Goal: Task Accomplishment & Management: Manage account settings

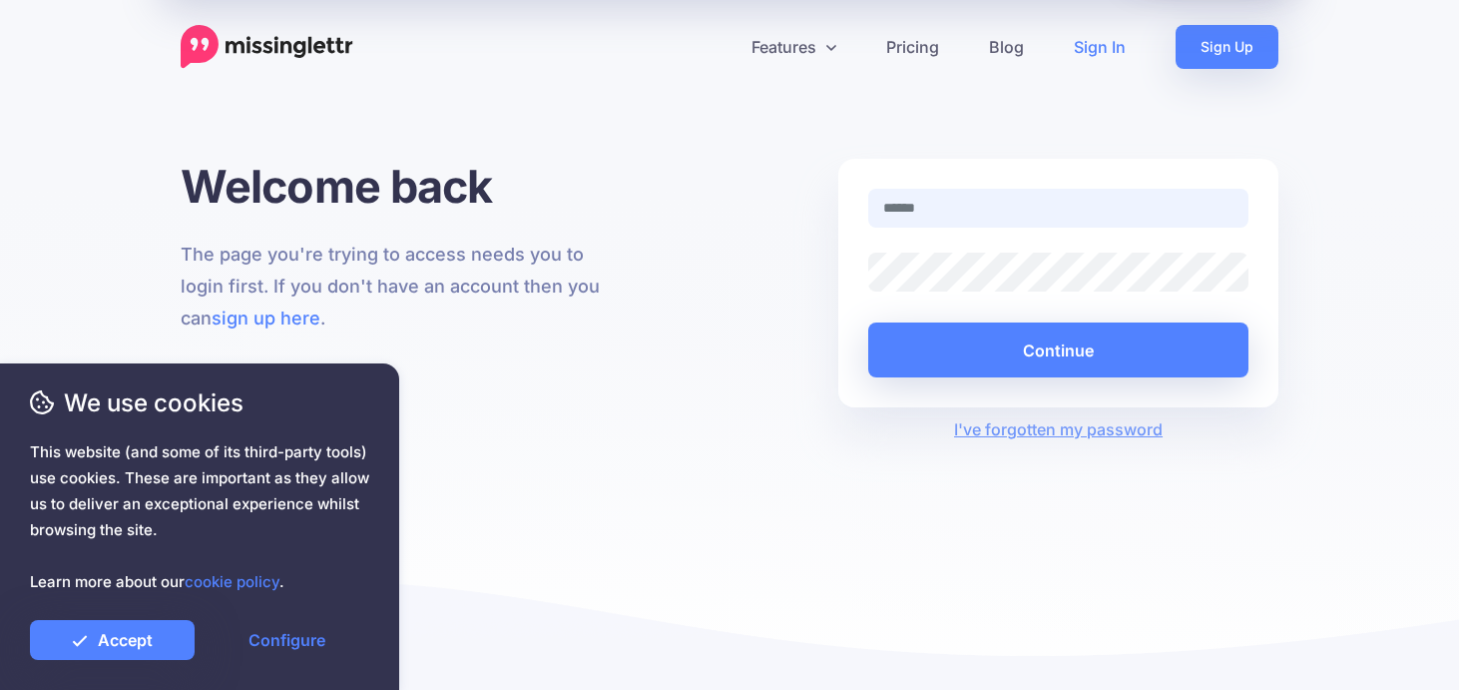
type input "**********"
click at [147, 660] on div "We use cookies This website (and some of its third-party tools) use cookies. Th…" at bounding box center [199, 526] width 399 height 326
click at [152, 636] on link "Accept" at bounding box center [112, 640] width 165 height 40
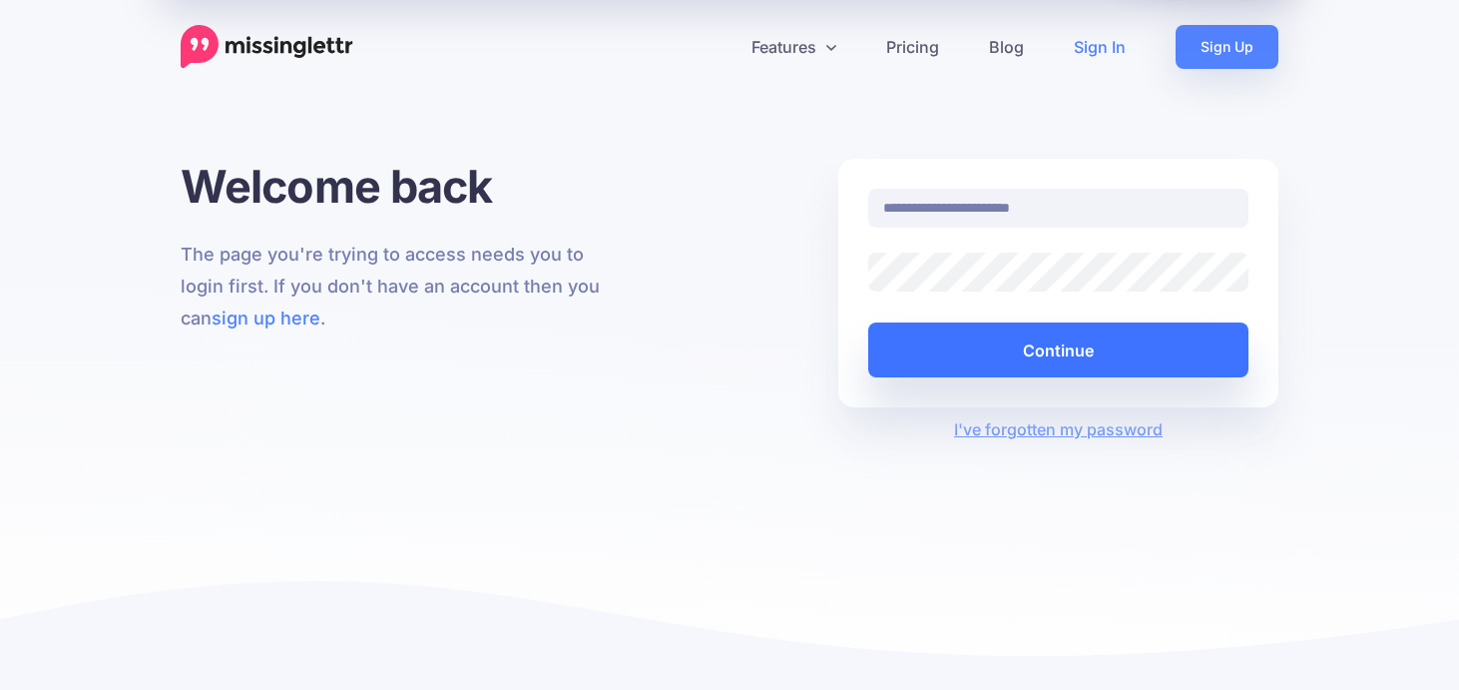
click at [1078, 344] on button "Continue" at bounding box center [1058, 349] width 380 height 55
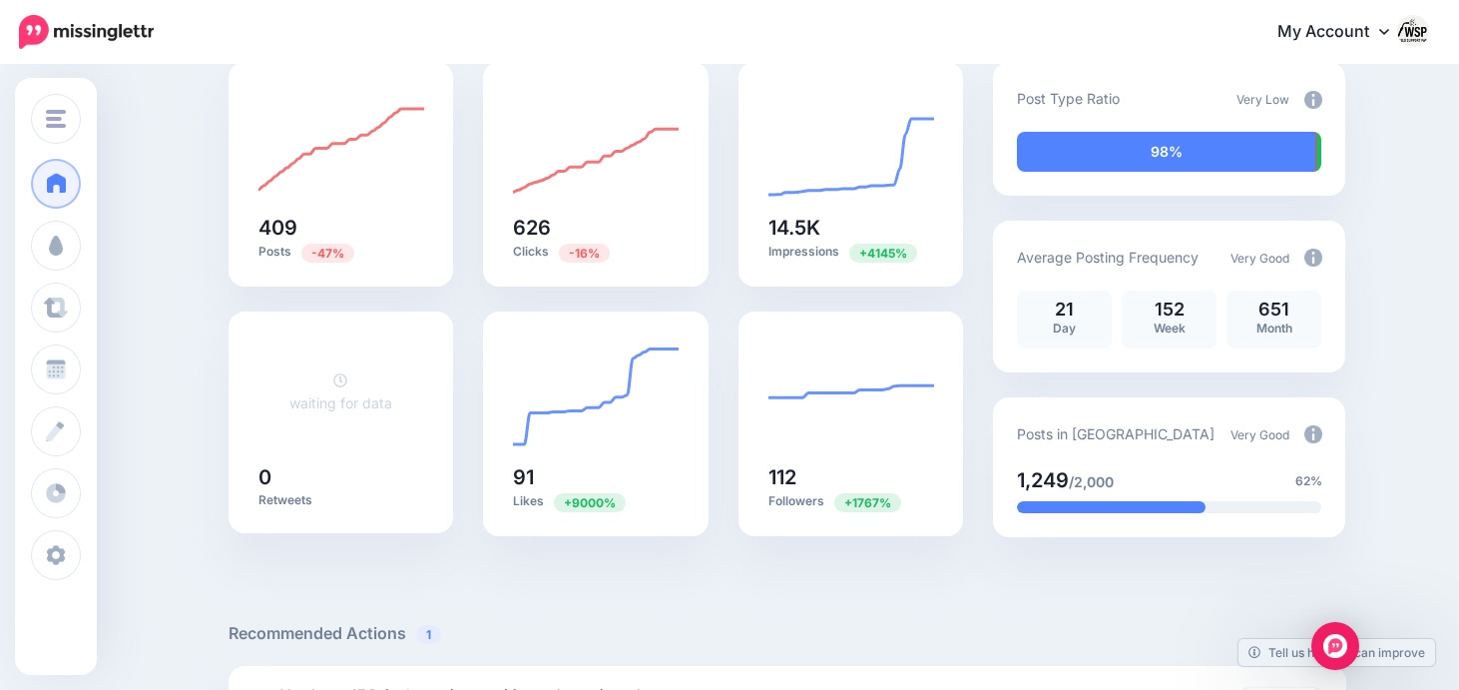
scroll to position [204, 0]
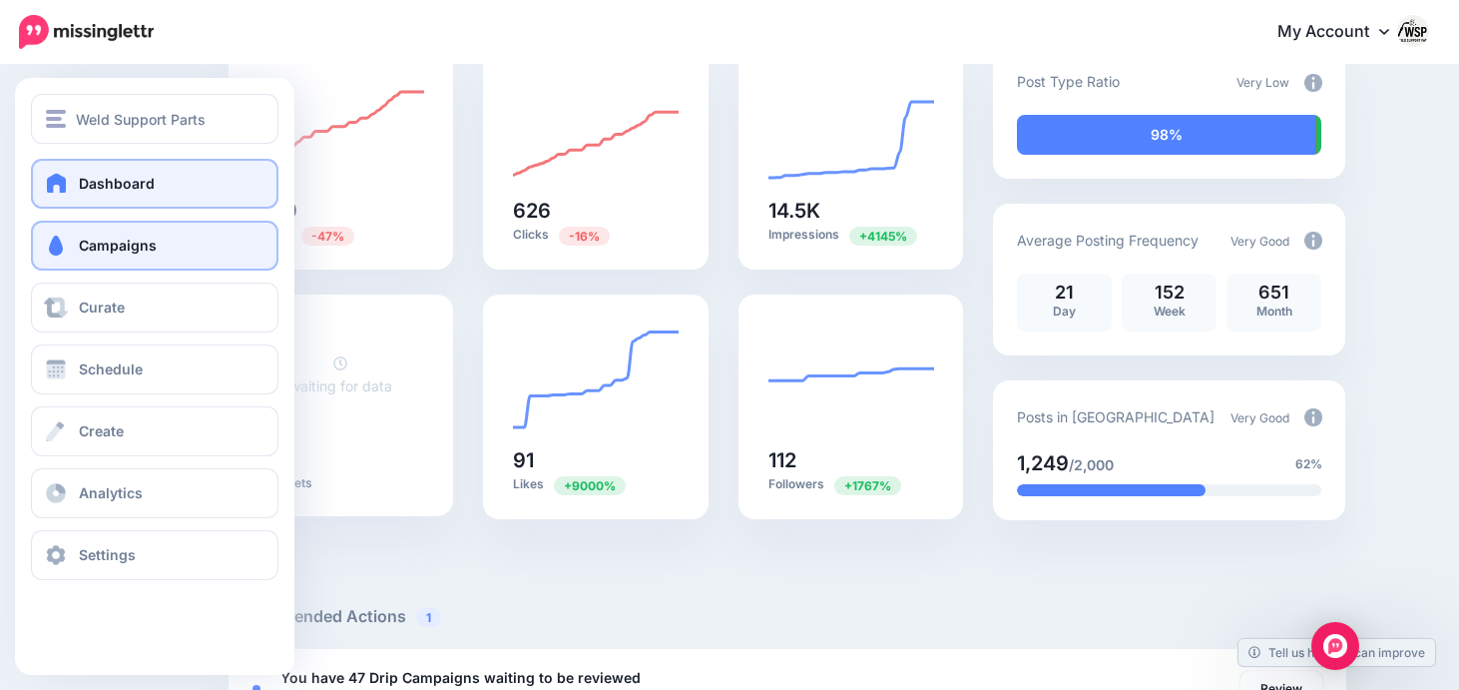
click at [70, 261] on link "Campaigns" at bounding box center [155, 246] width 248 height 50
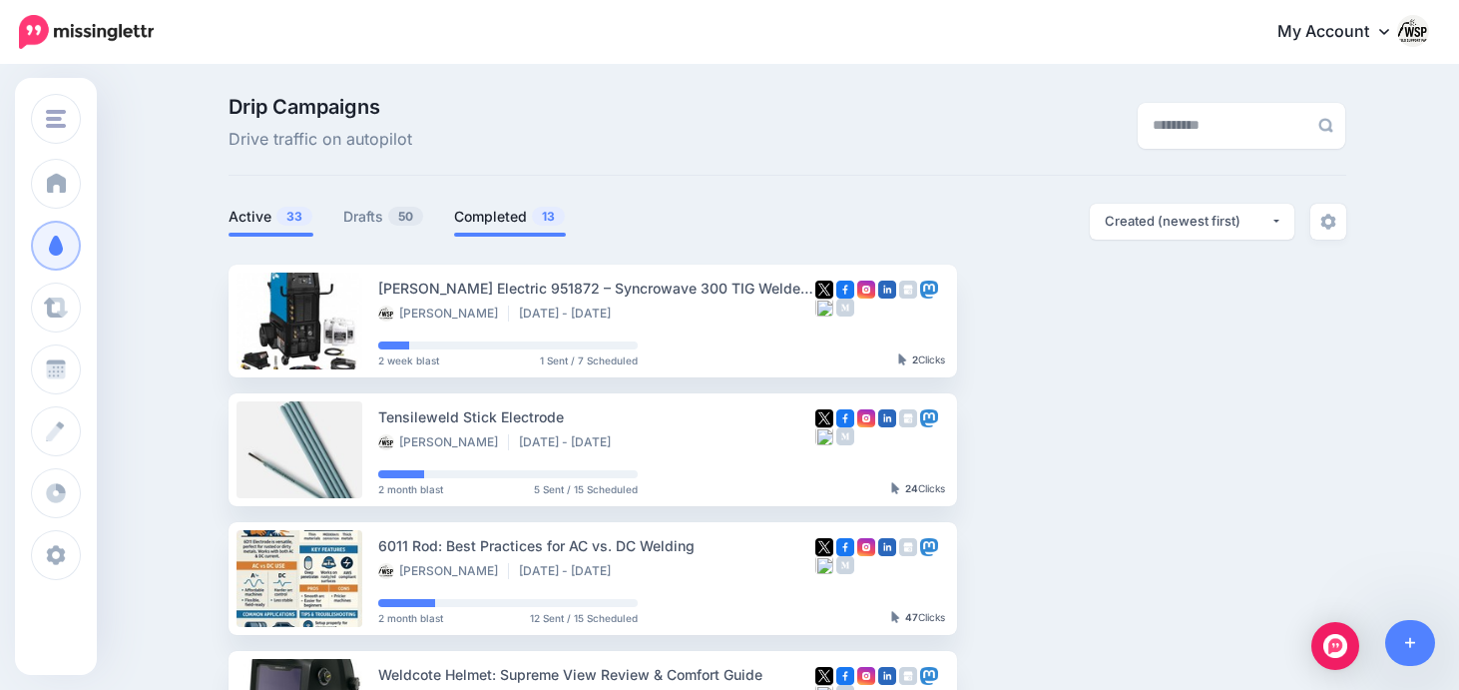
click at [507, 224] on link "Completed 13" at bounding box center [510, 217] width 112 height 24
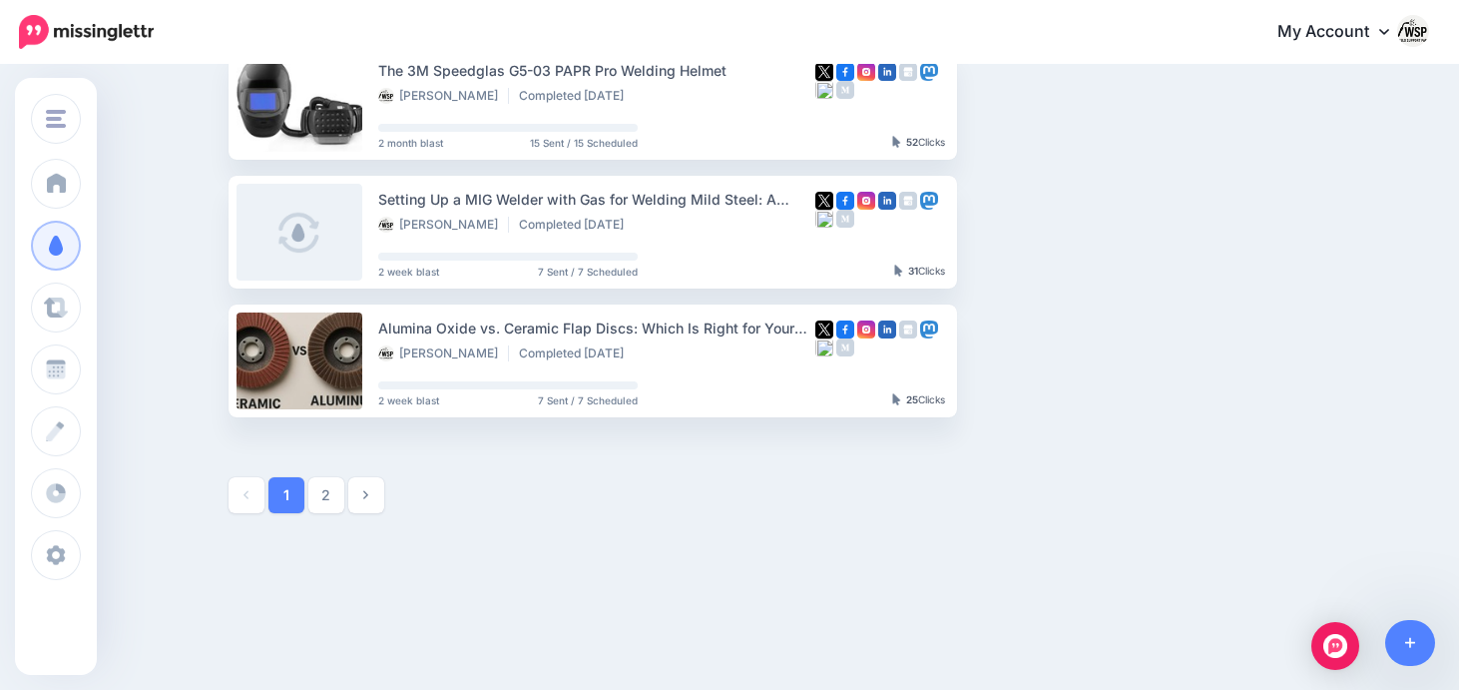
scroll to position [1126, 0]
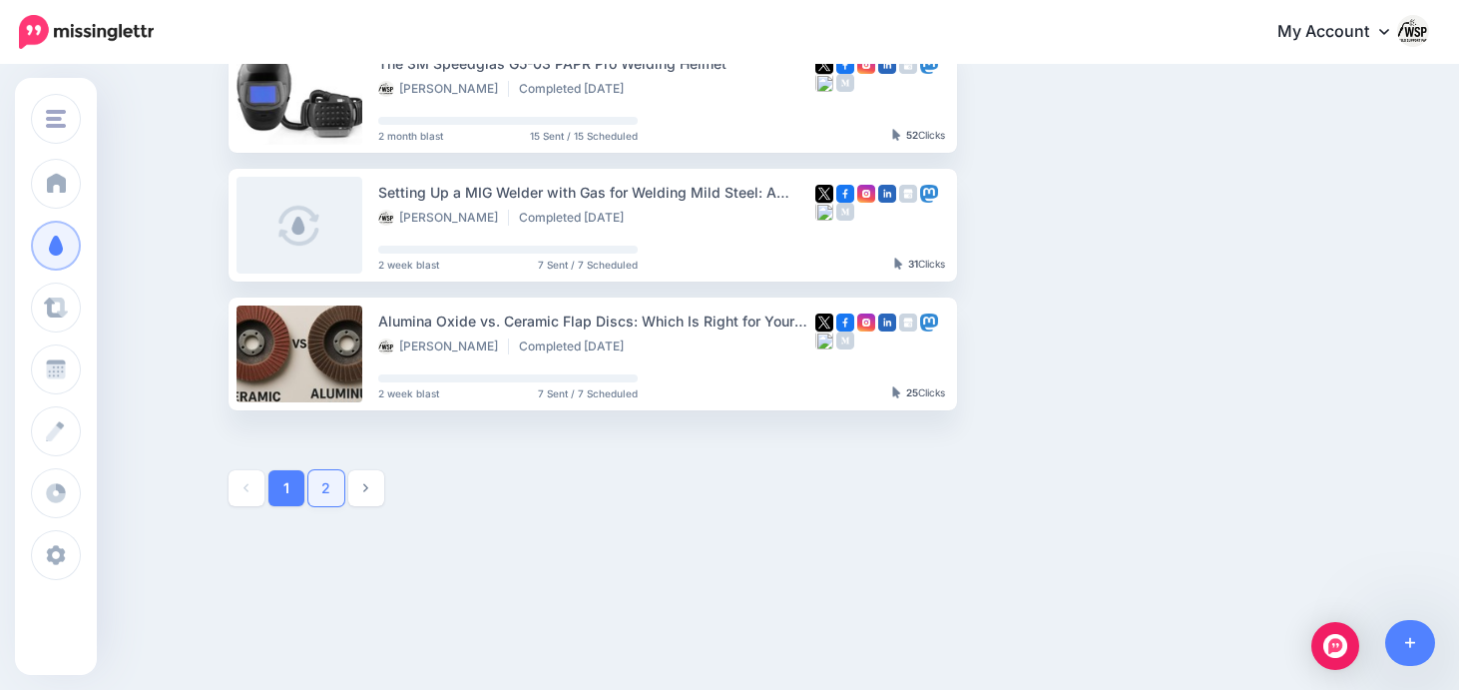
click at [328, 485] on link "2" at bounding box center [326, 488] width 36 height 36
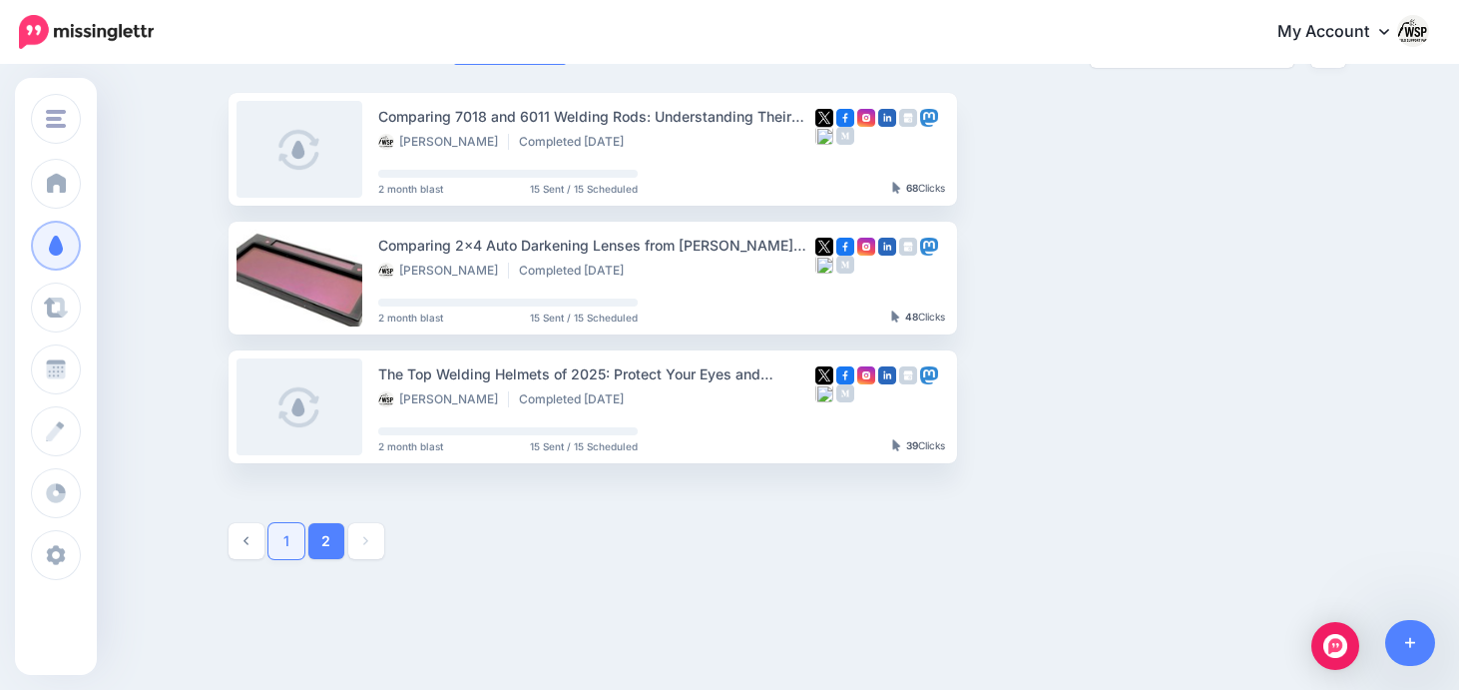
click at [284, 534] on link "1" at bounding box center [287, 541] width 36 height 36
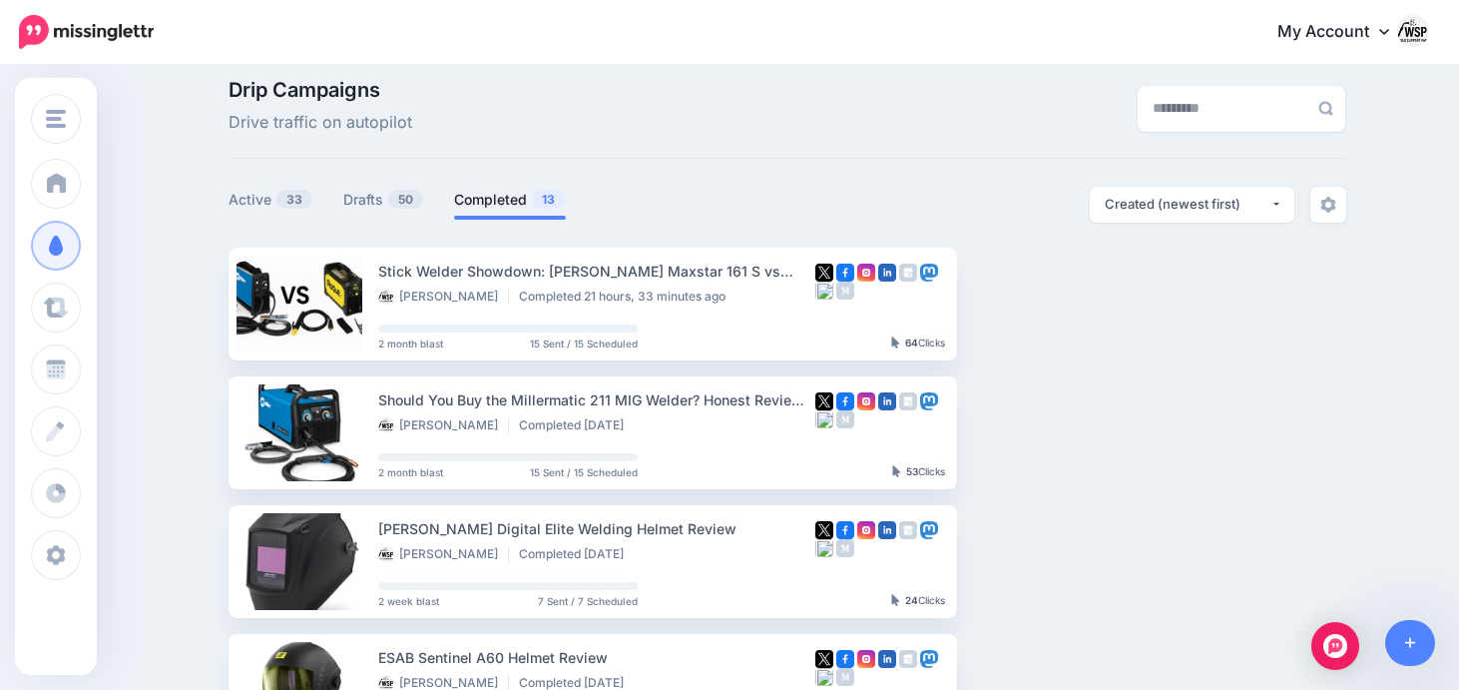
scroll to position [0, 0]
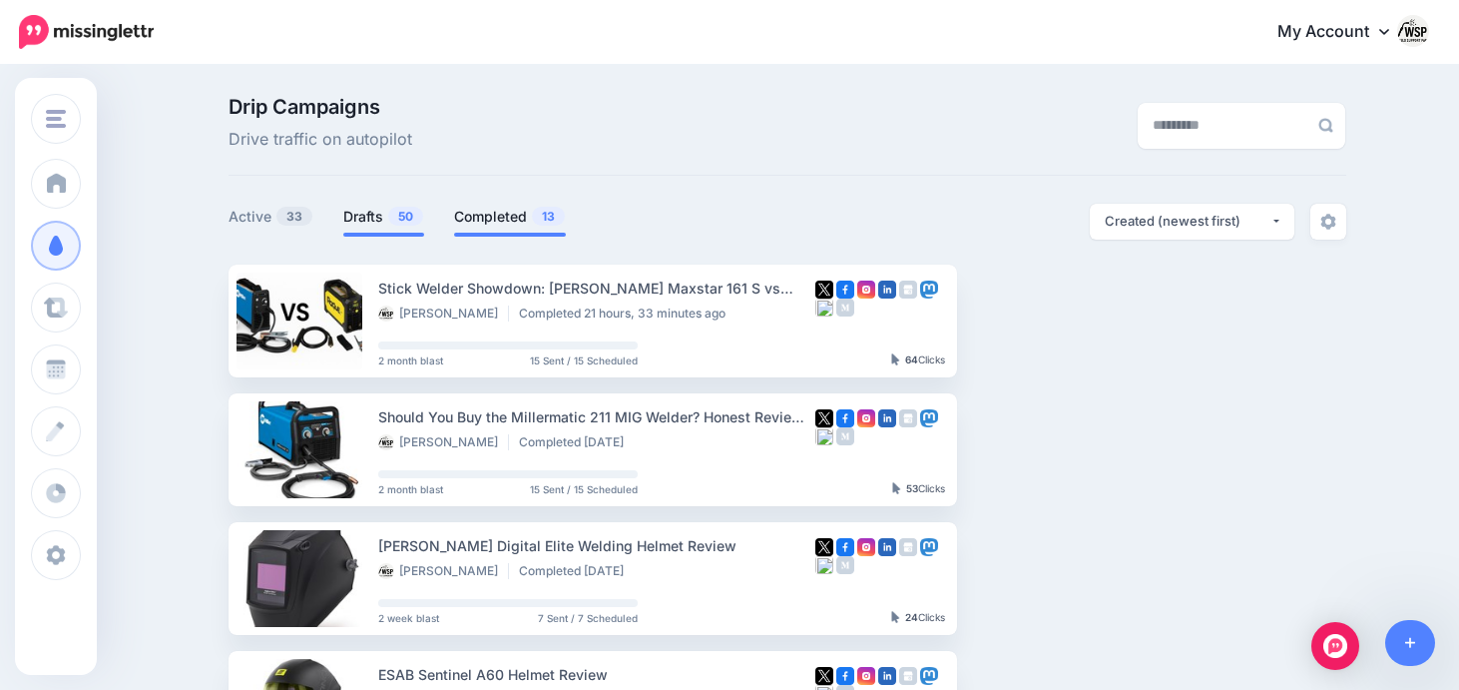
click at [386, 228] on link "Drafts 50" at bounding box center [383, 217] width 81 height 24
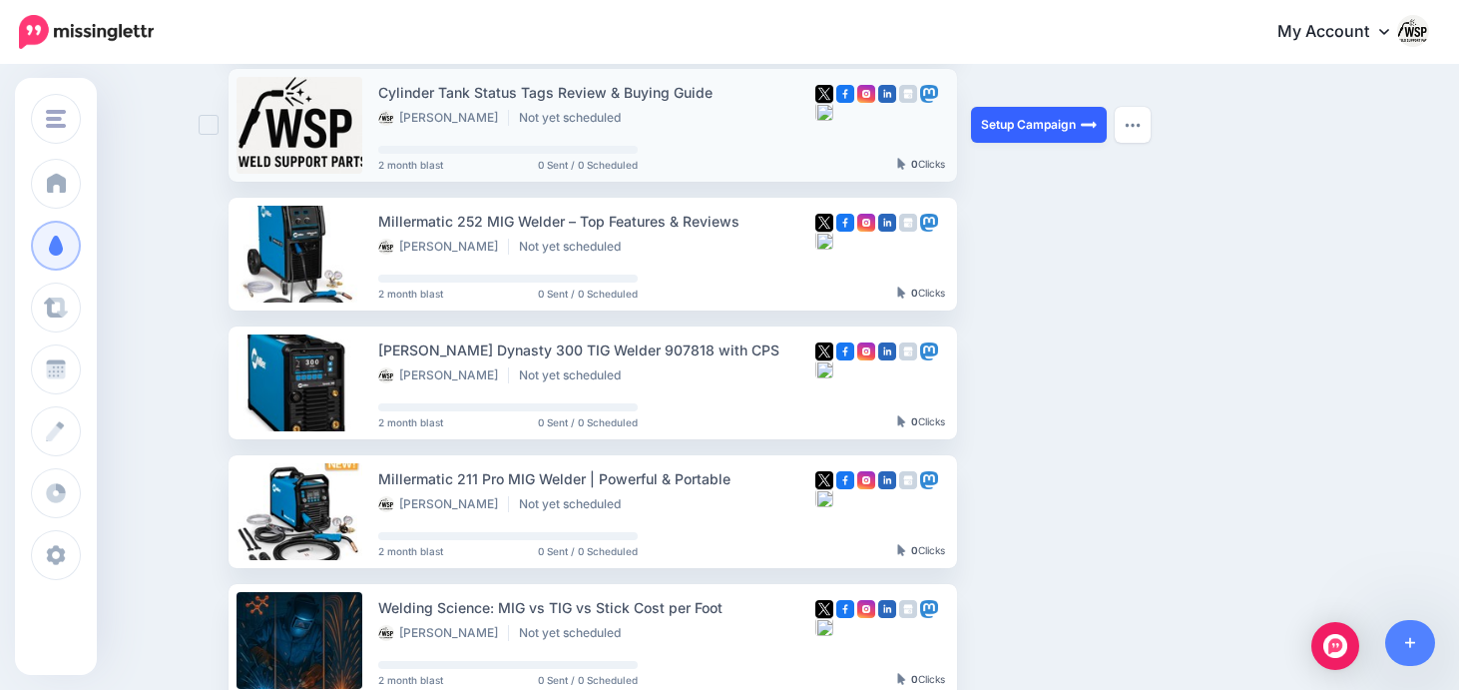
scroll to position [322, 0]
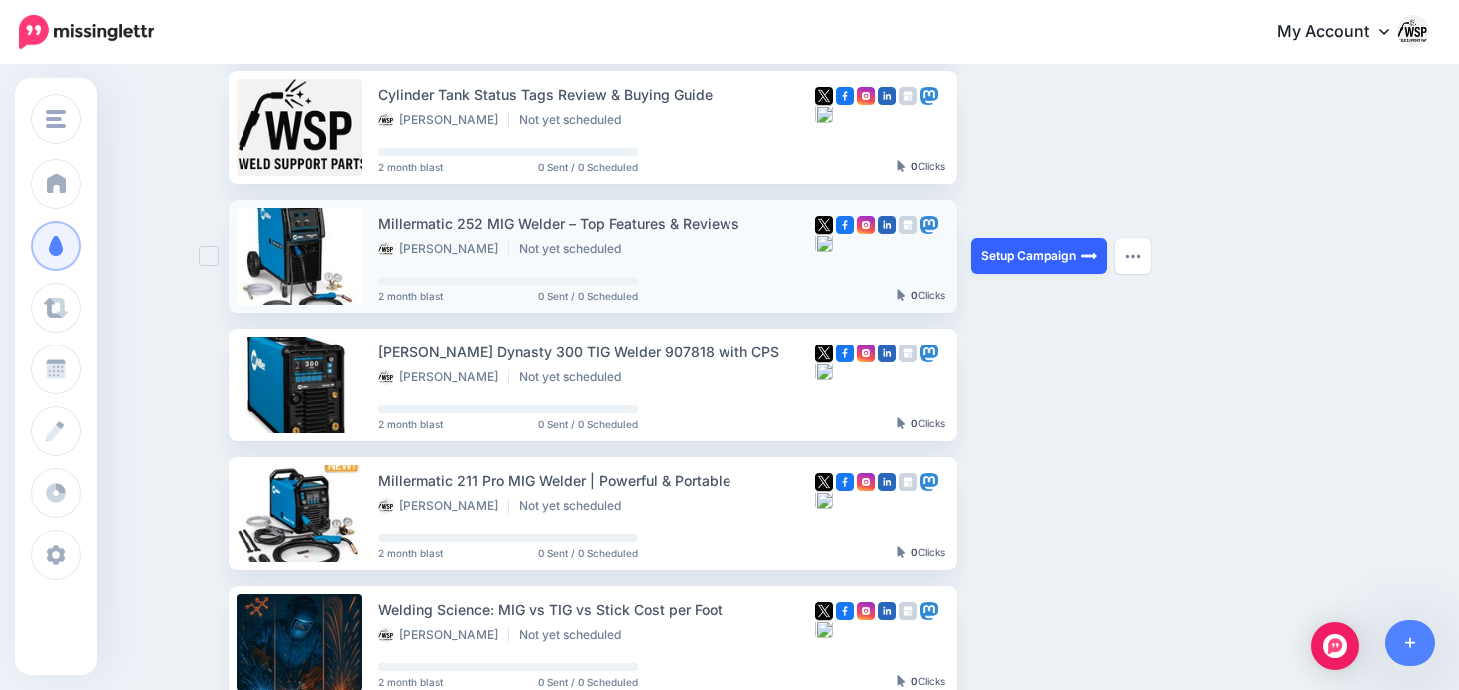
click at [1010, 246] on link "Setup Campaign" at bounding box center [1039, 256] width 136 height 36
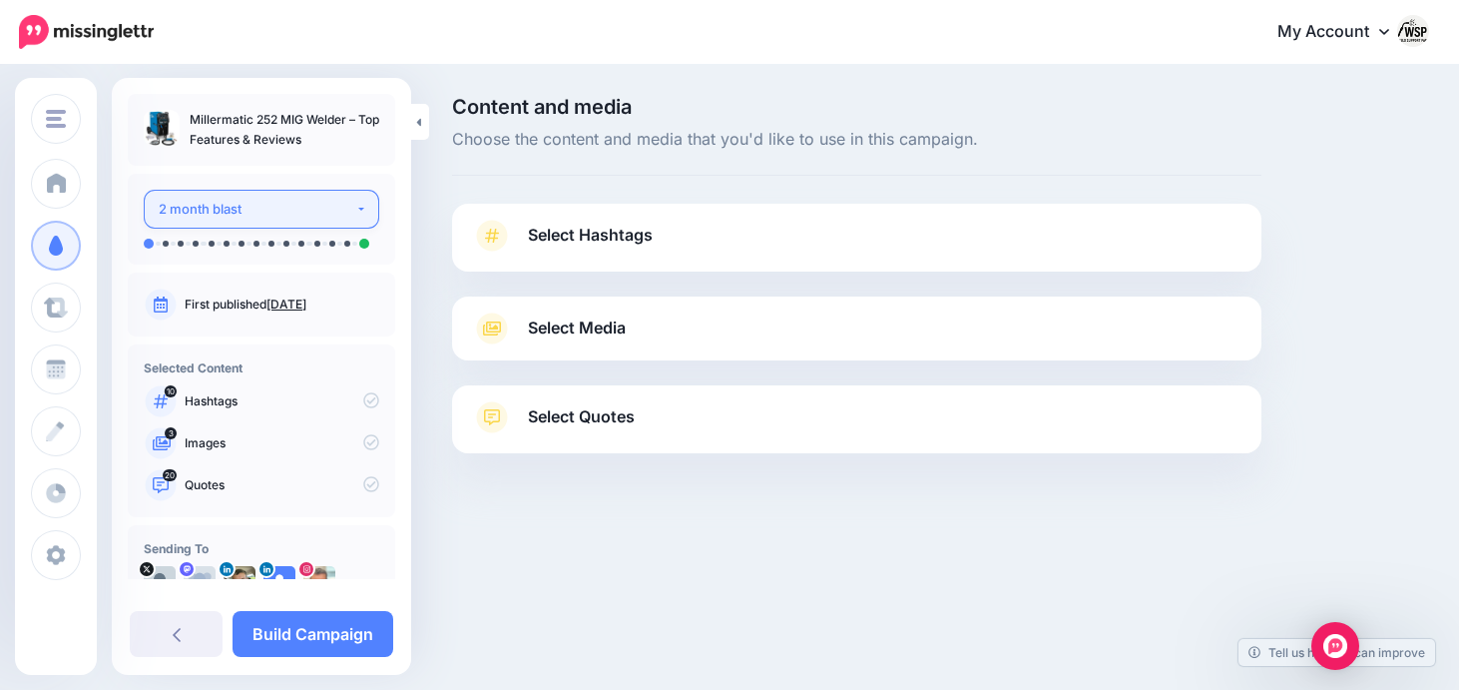
click at [283, 211] on div "2 month blast" at bounding box center [257, 209] width 197 height 23
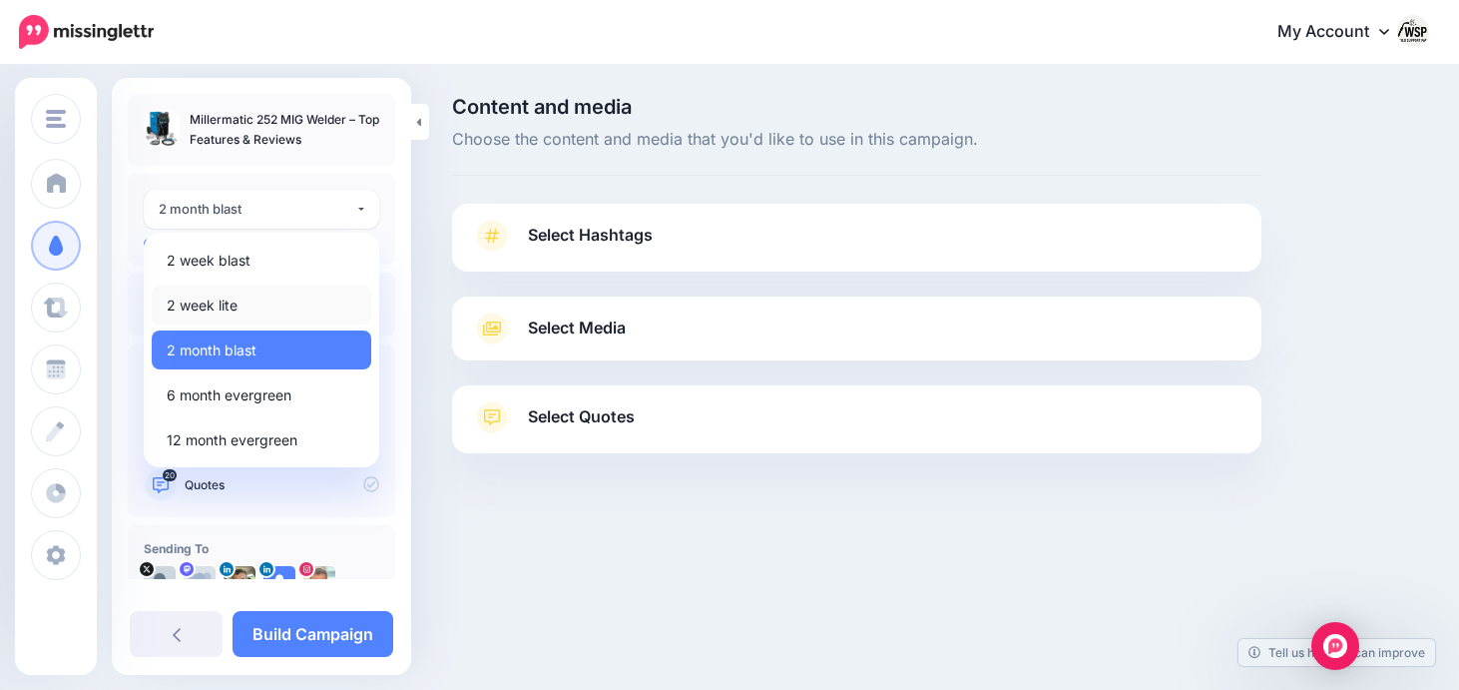
click at [229, 298] on span "2 week lite" at bounding box center [202, 305] width 71 height 24
select select "******"
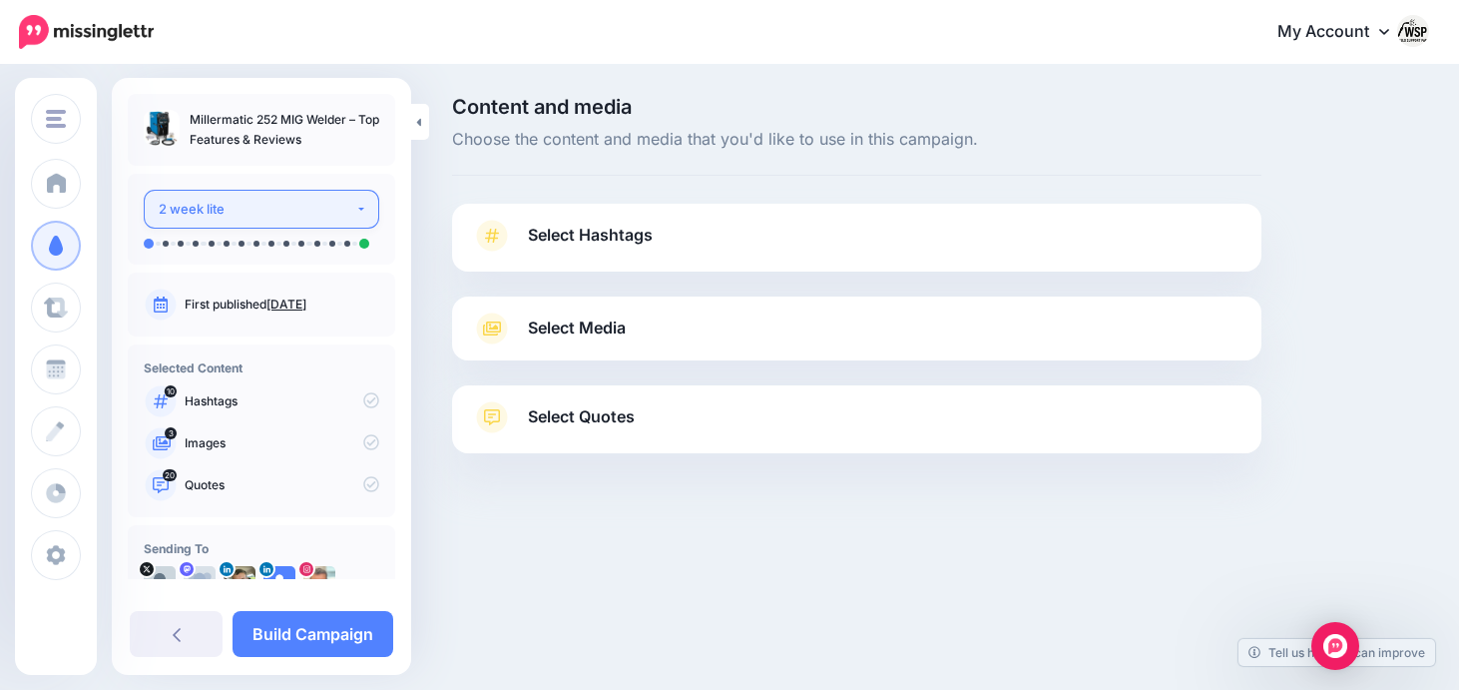
click at [295, 209] on div "2 week lite" at bounding box center [257, 209] width 197 height 23
click at [291, 212] on div "2 week lite" at bounding box center [257, 209] width 197 height 23
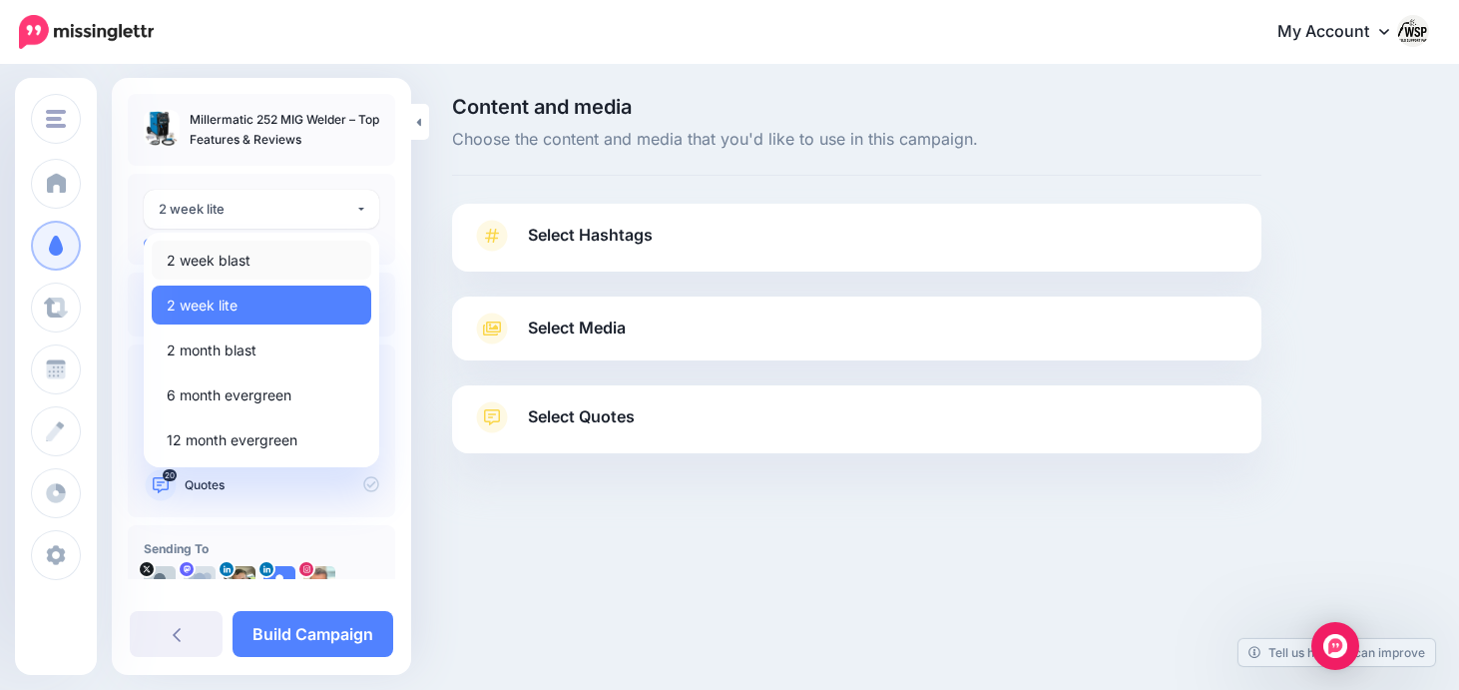
click at [256, 263] on link "2 week blast" at bounding box center [262, 260] width 220 height 39
select select "******"
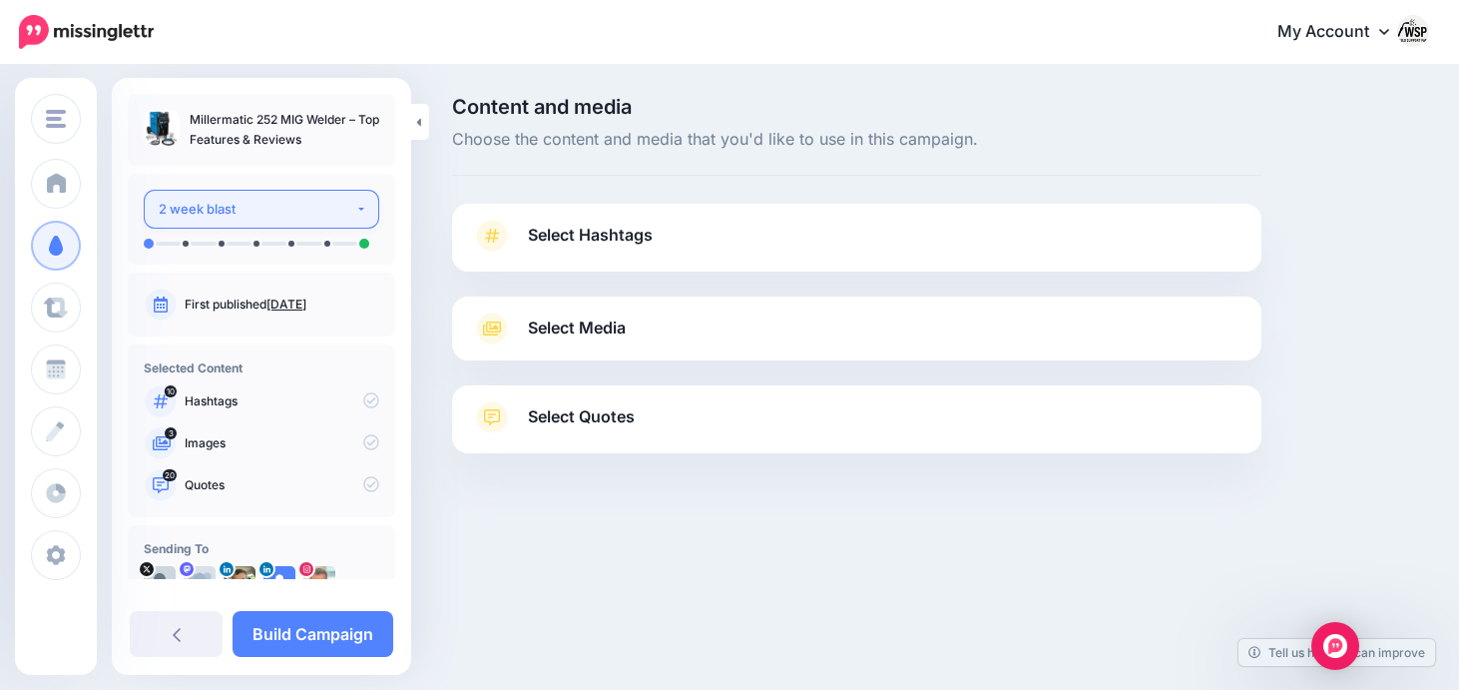
click at [310, 198] on div "2 week blast" at bounding box center [257, 209] width 197 height 23
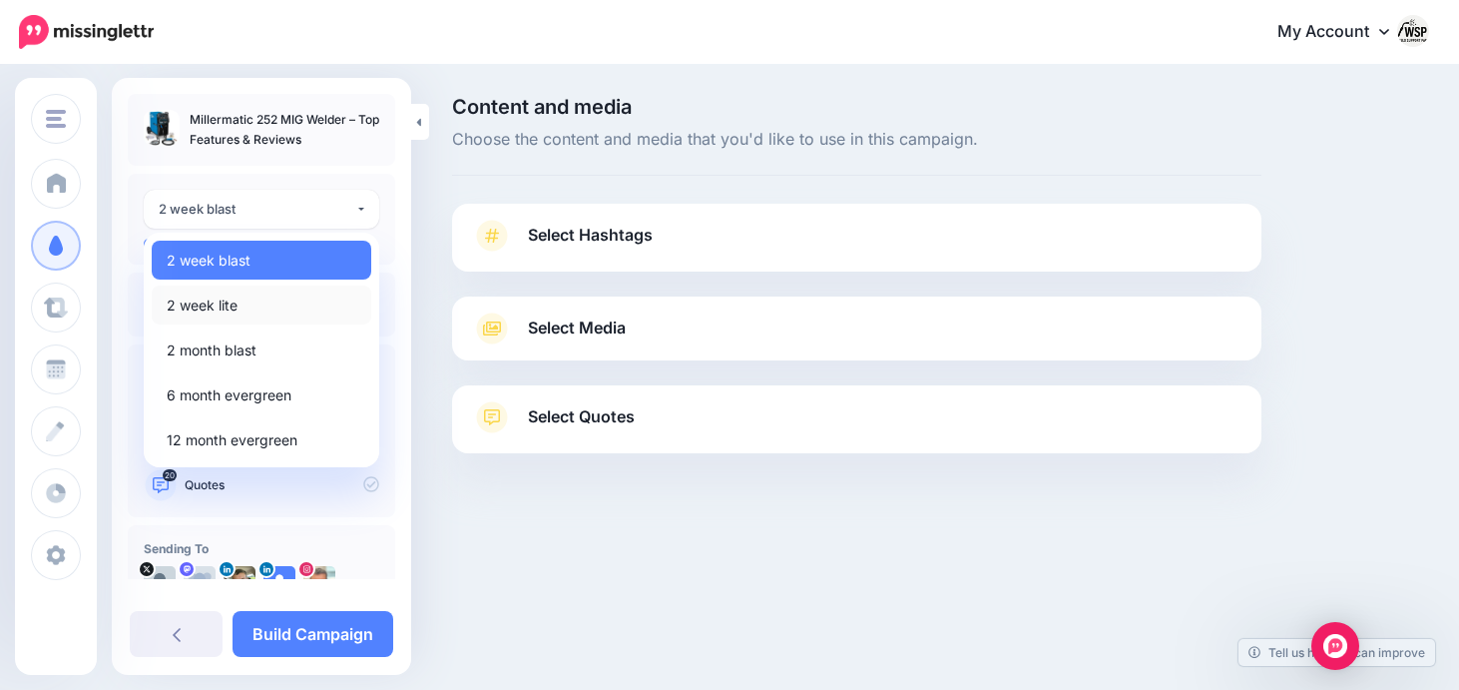
click at [231, 295] on span "2 week lite" at bounding box center [202, 305] width 71 height 24
select select "******"
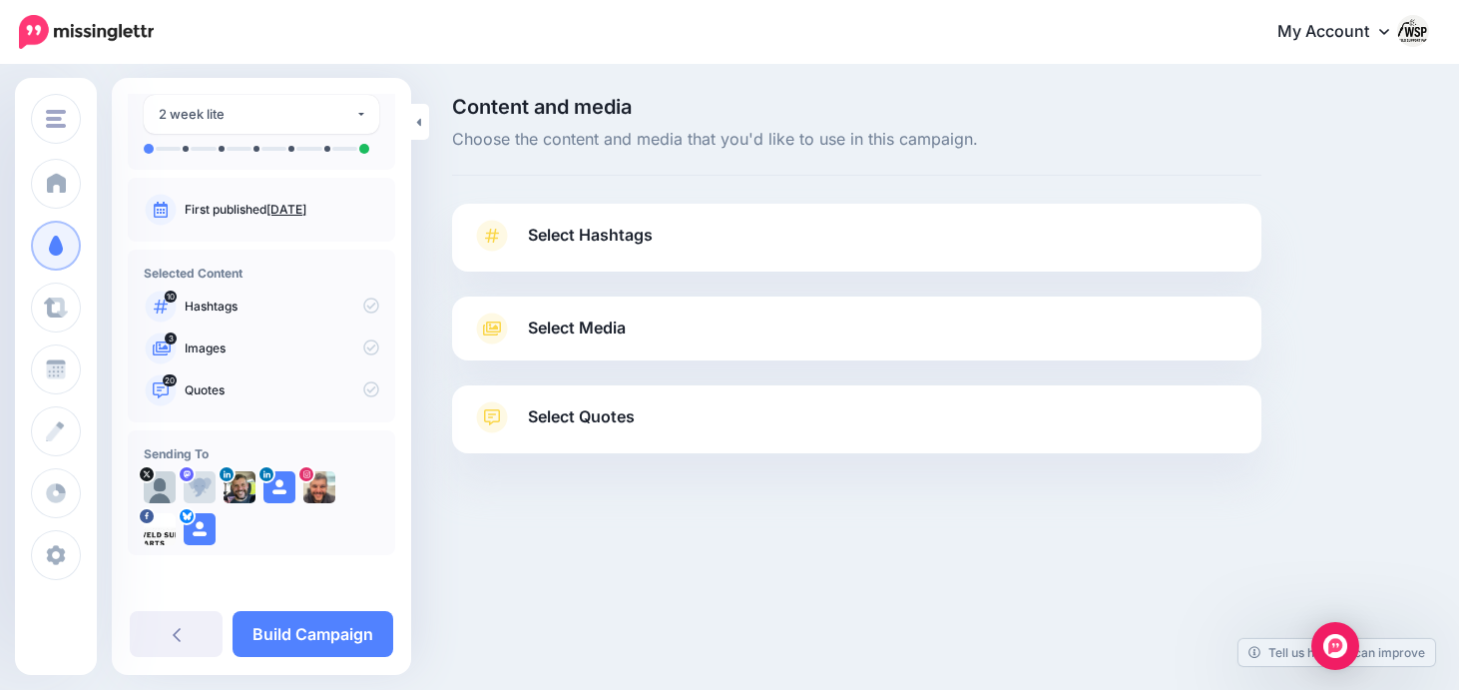
scroll to position [95, 0]
click at [330, 629] on link "Build Campaign" at bounding box center [313, 634] width 161 height 46
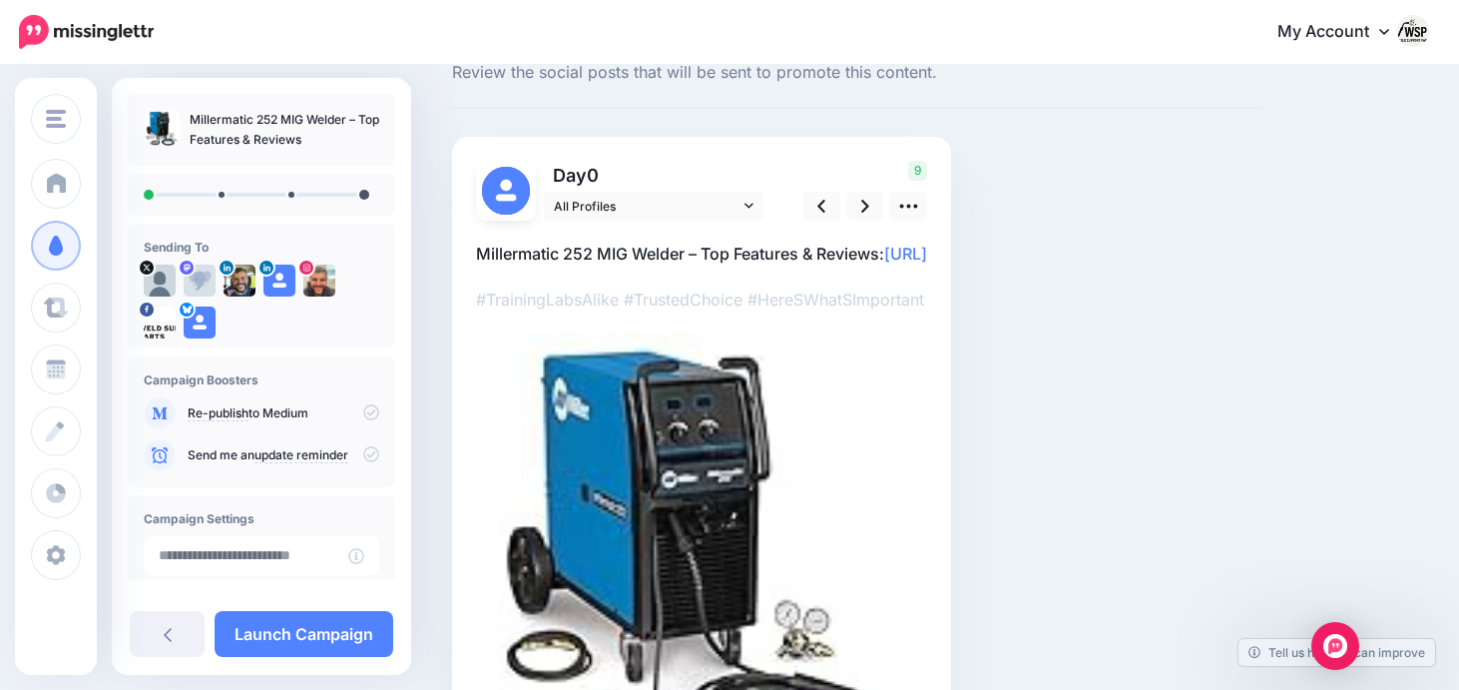
scroll to position [73, 0]
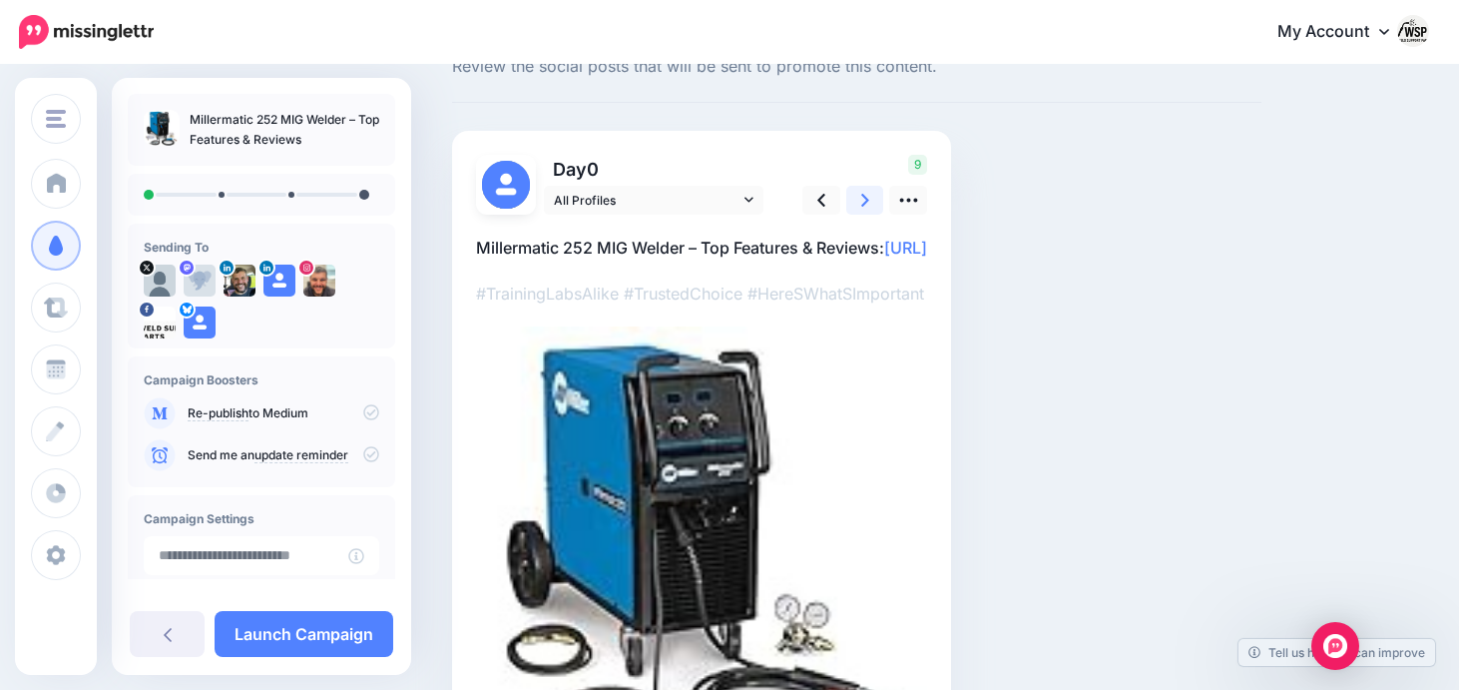
click at [870, 193] on link at bounding box center [865, 200] width 38 height 29
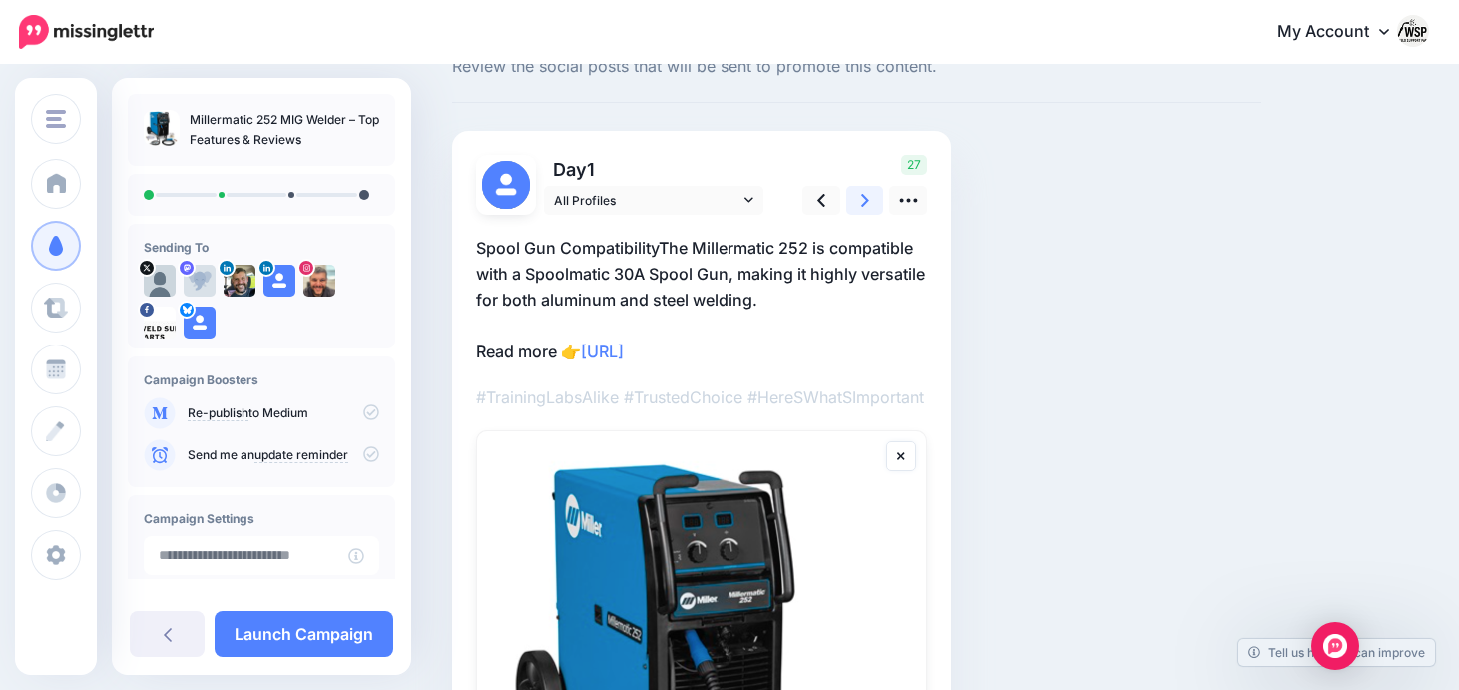
click at [864, 203] on icon at bounding box center [865, 200] width 8 height 13
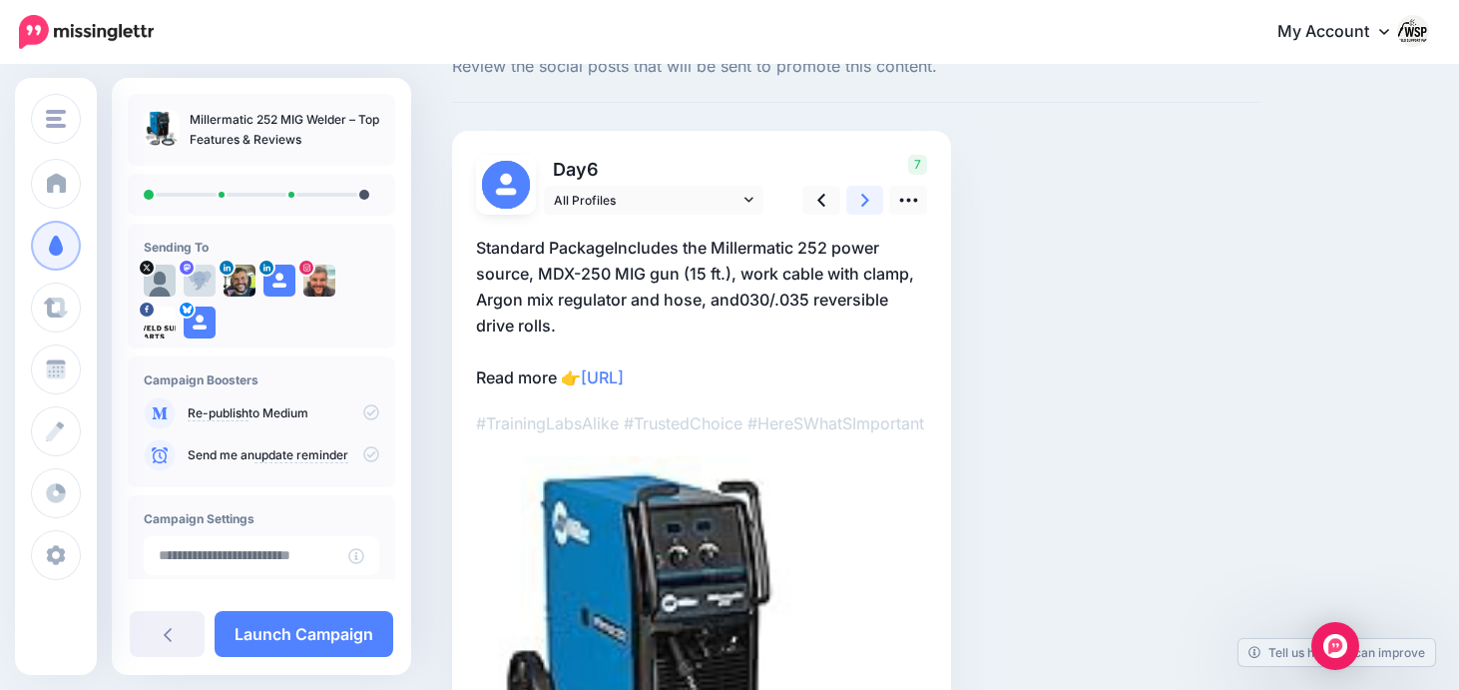
click at [864, 203] on icon at bounding box center [865, 200] width 8 height 13
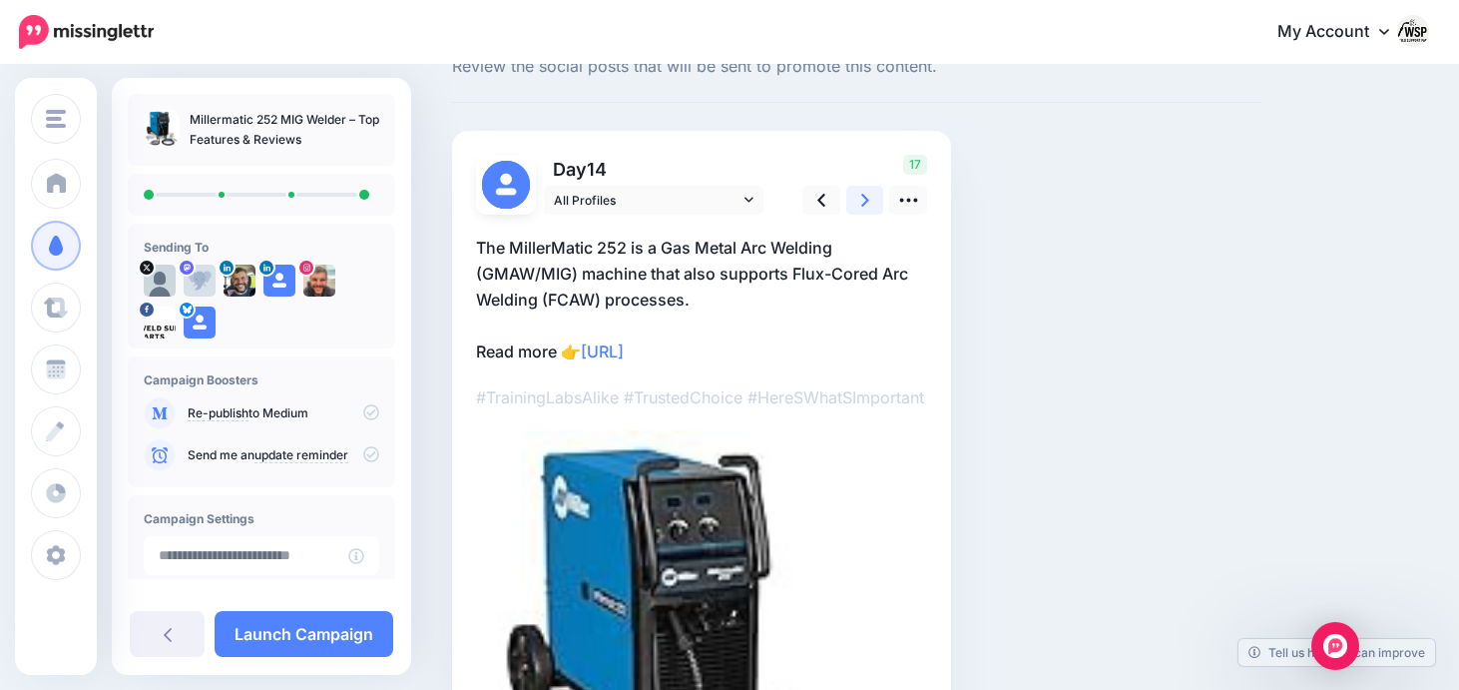
click at [865, 202] on icon at bounding box center [865, 200] width 8 height 13
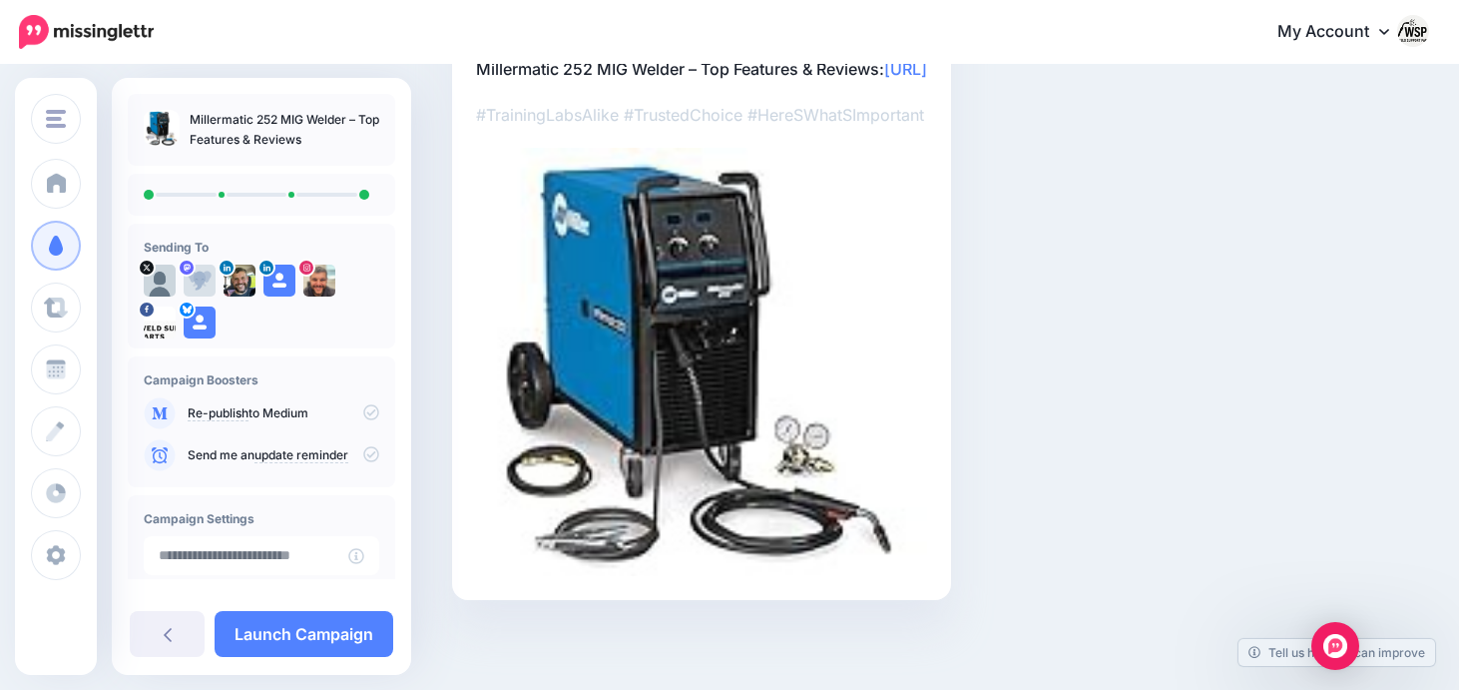
scroll to position [303, 0]
click at [312, 627] on link "Launch Campaign" at bounding box center [304, 634] width 179 height 46
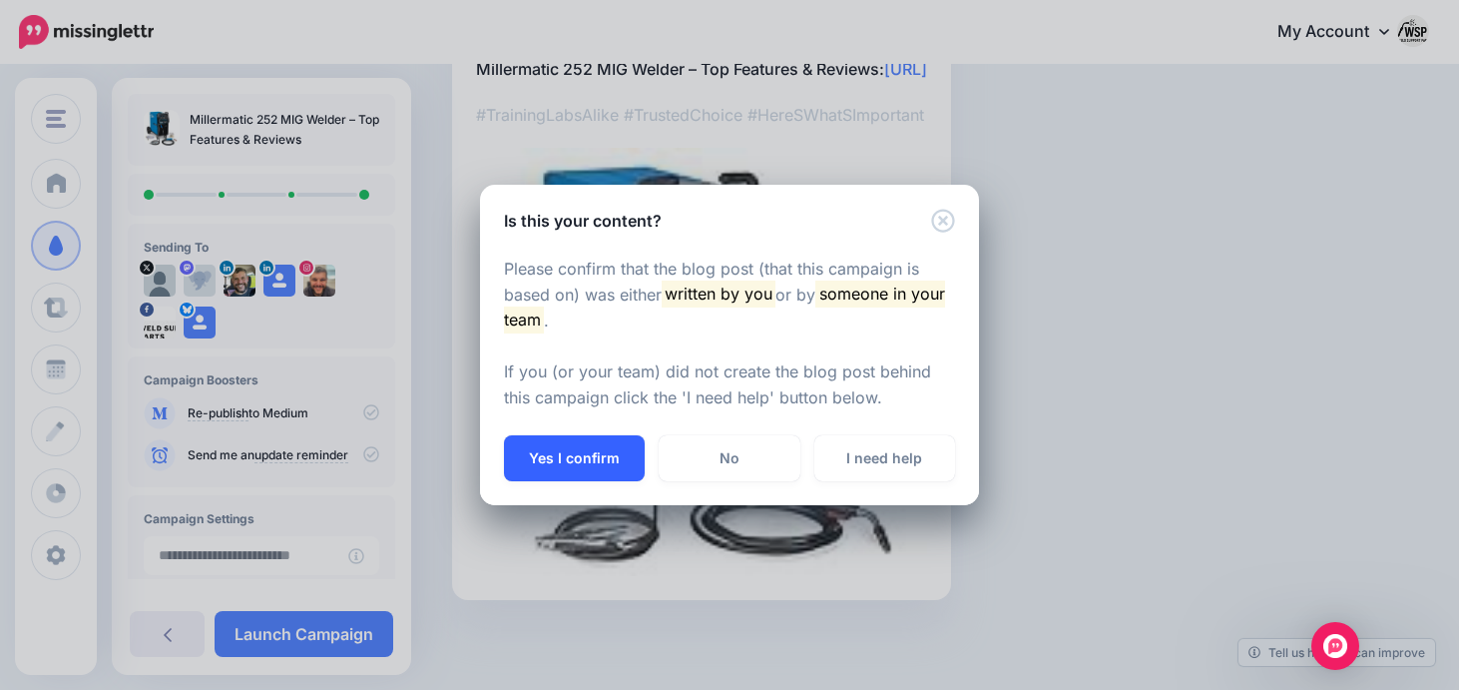
click at [598, 469] on button "Yes I confirm" at bounding box center [574, 458] width 141 height 46
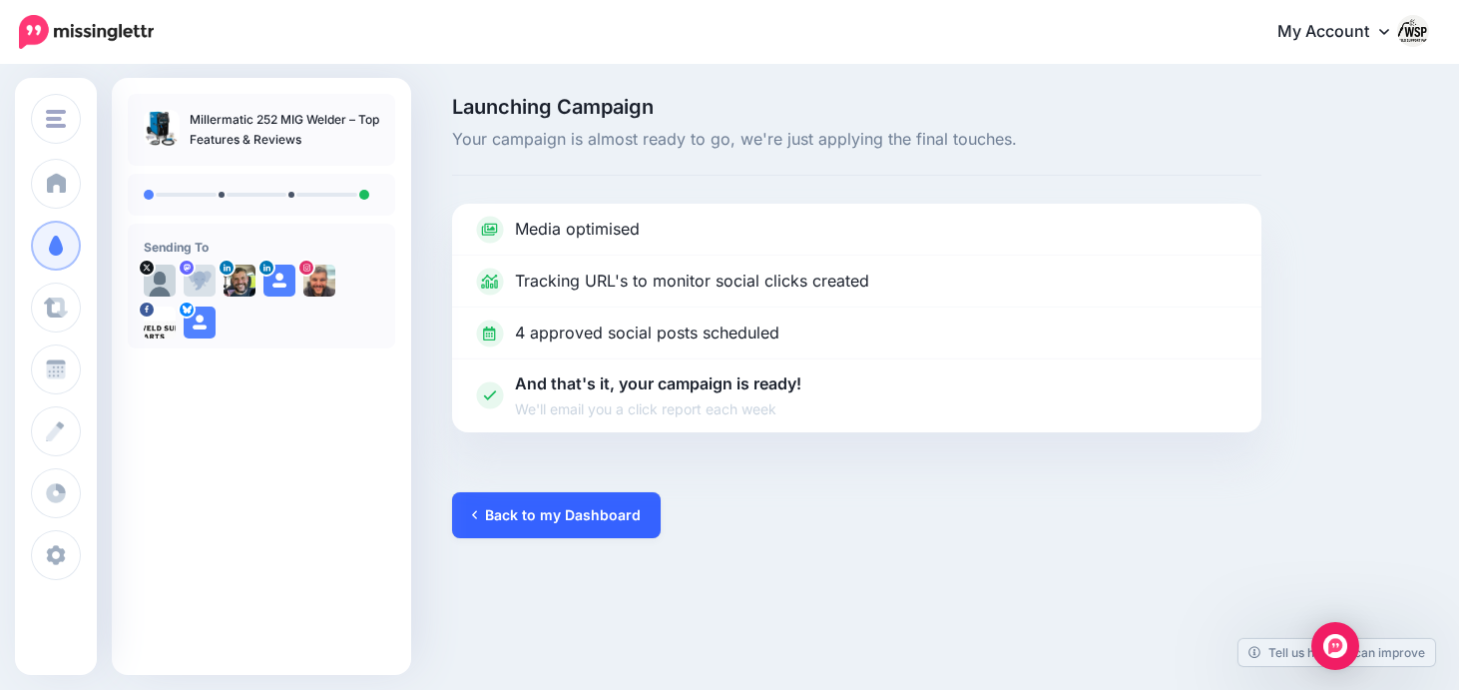
click at [590, 529] on link "Back to my Dashboard" at bounding box center [556, 515] width 209 height 46
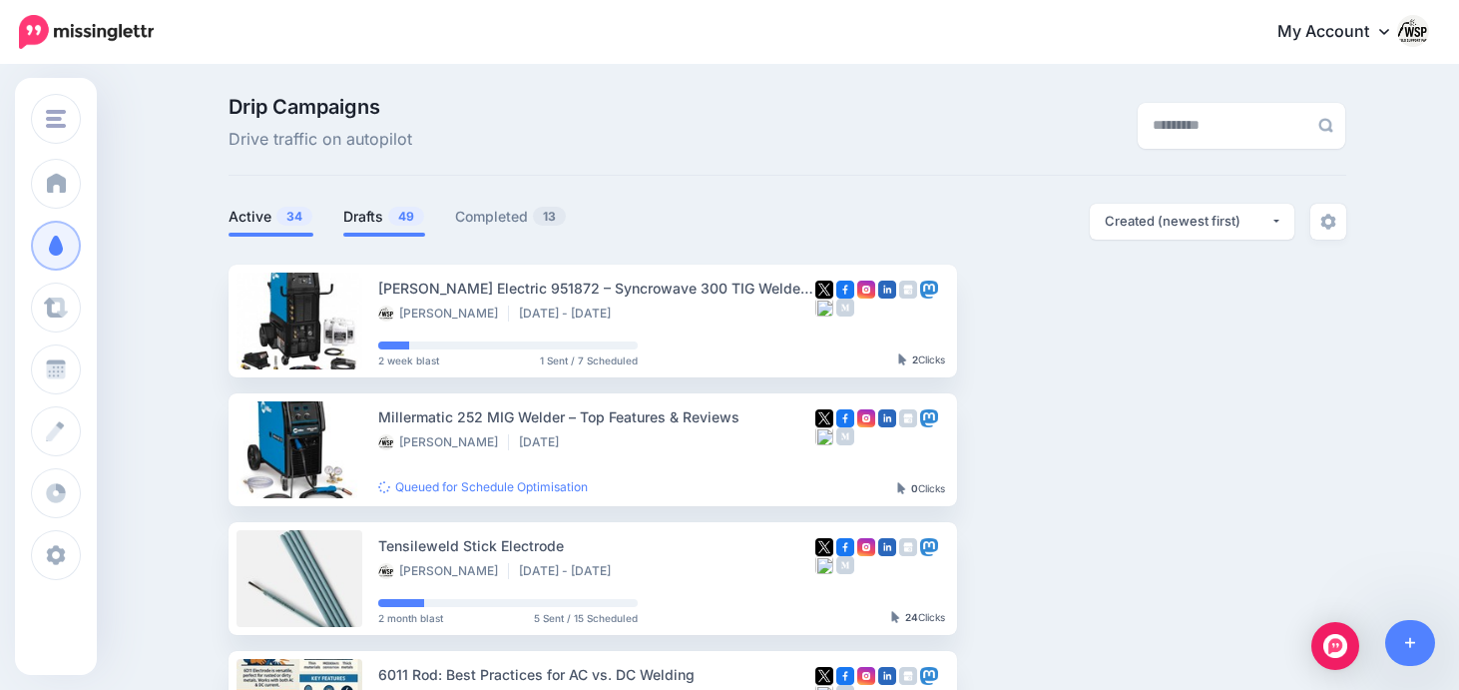
click at [365, 211] on link "Drafts 49" at bounding box center [384, 217] width 82 height 24
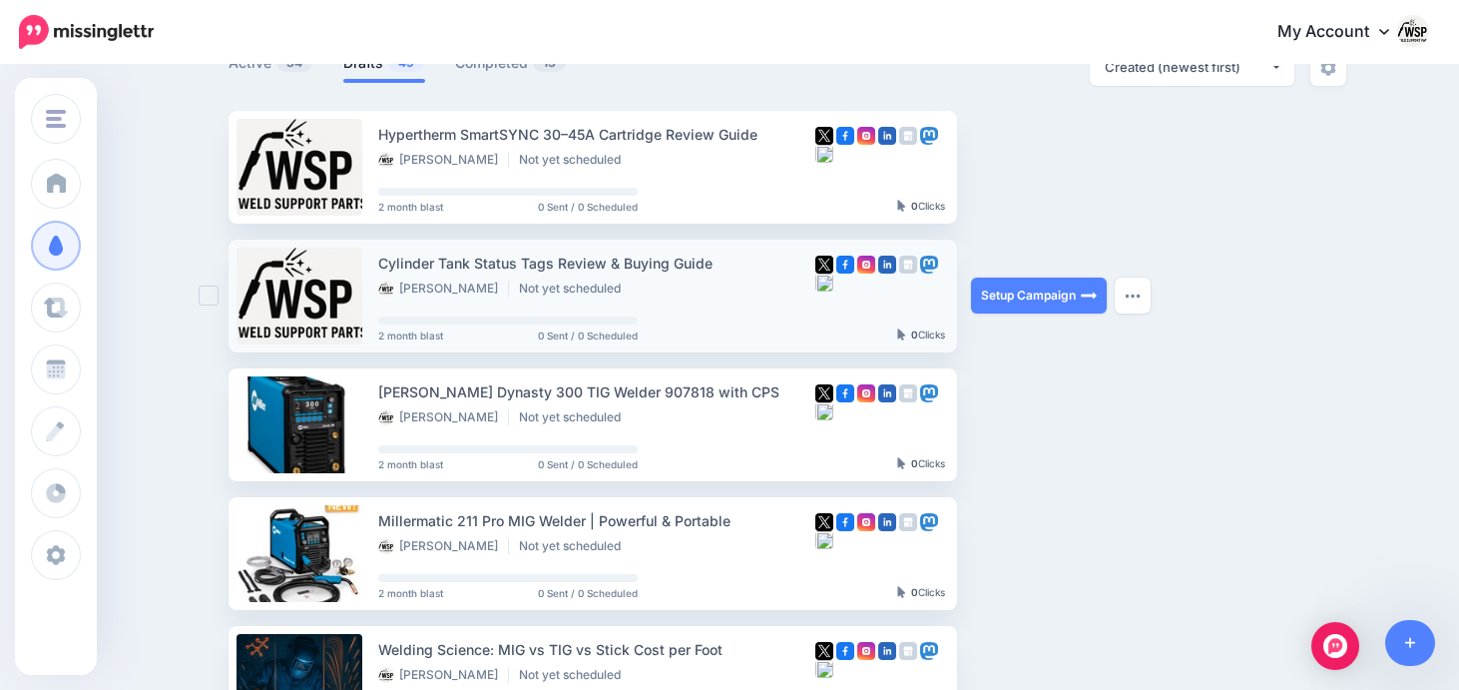
scroll to position [156, 0]
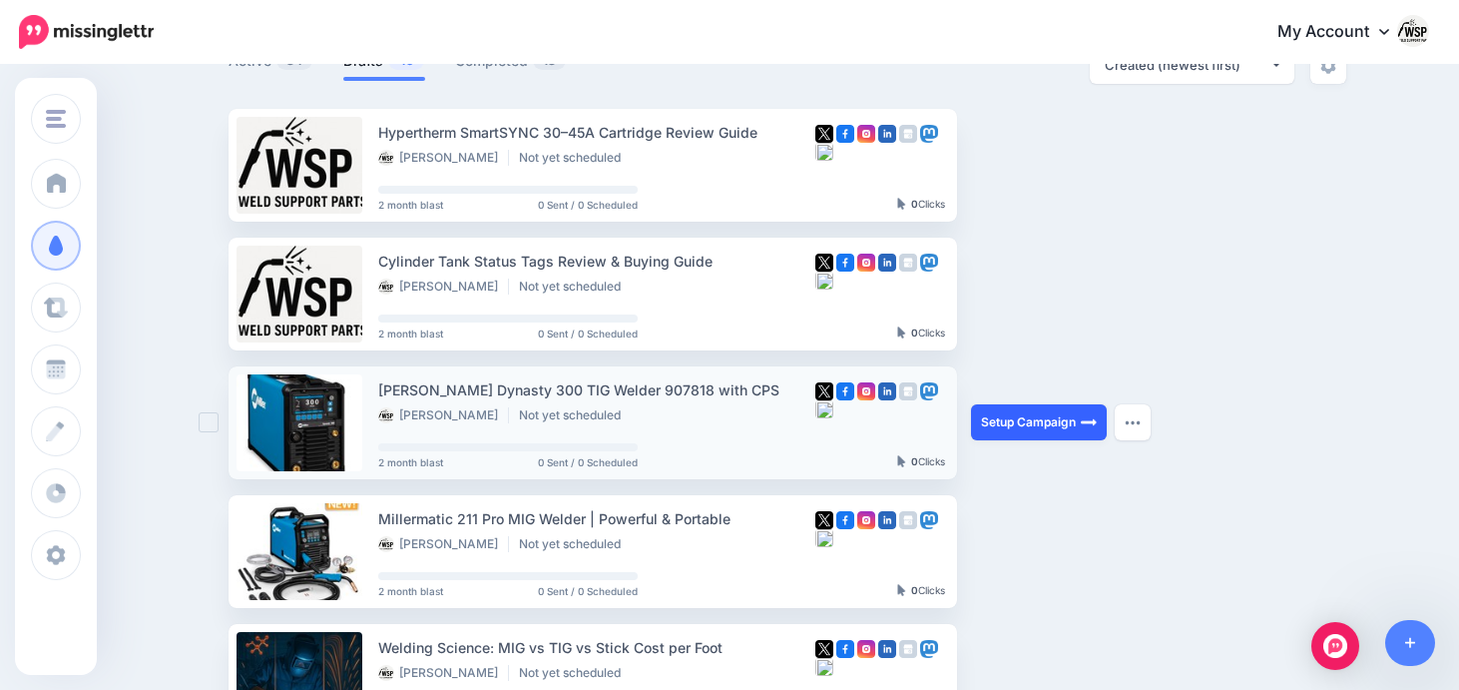
click at [1028, 414] on link "Setup Campaign" at bounding box center [1039, 422] width 136 height 36
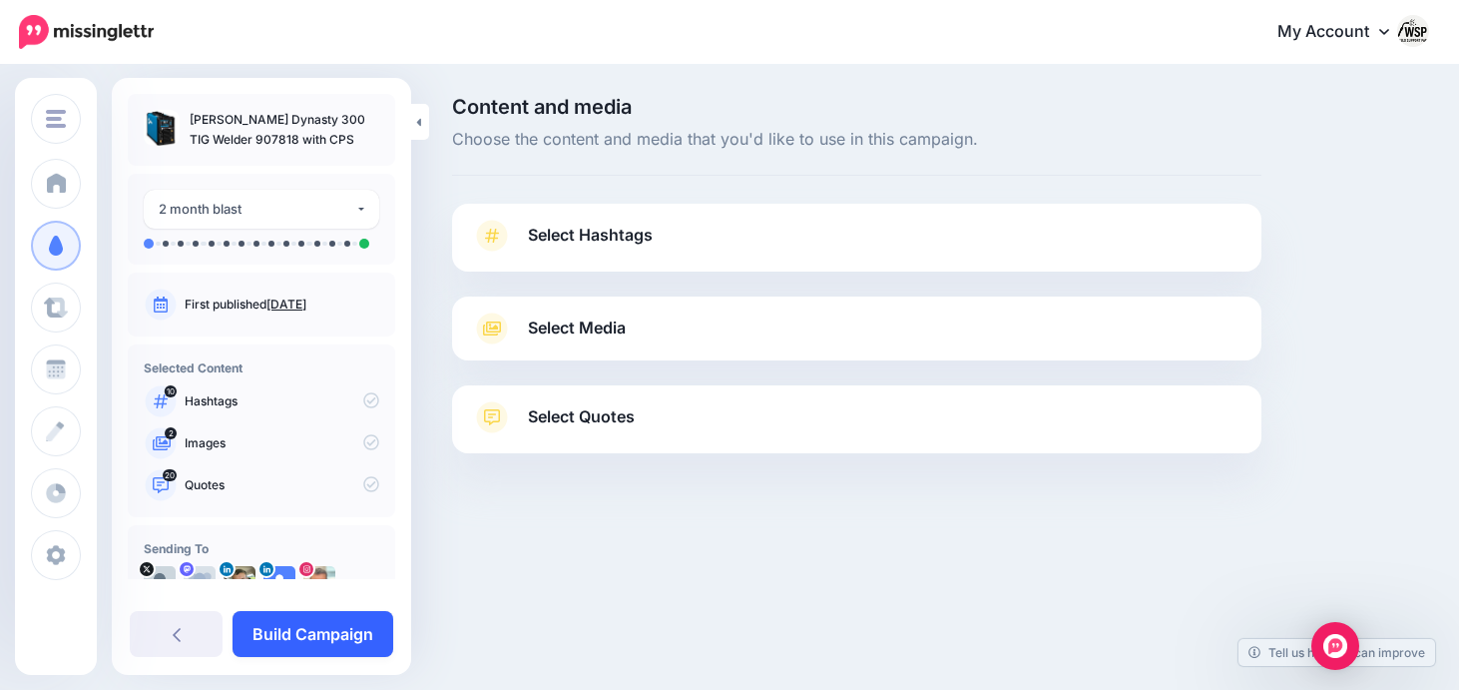
click at [320, 642] on link "Build Campaign" at bounding box center [313, 634] width 161 height 46
click at [199, 629] on link at bounding box center [193, 634] width 127 height 46
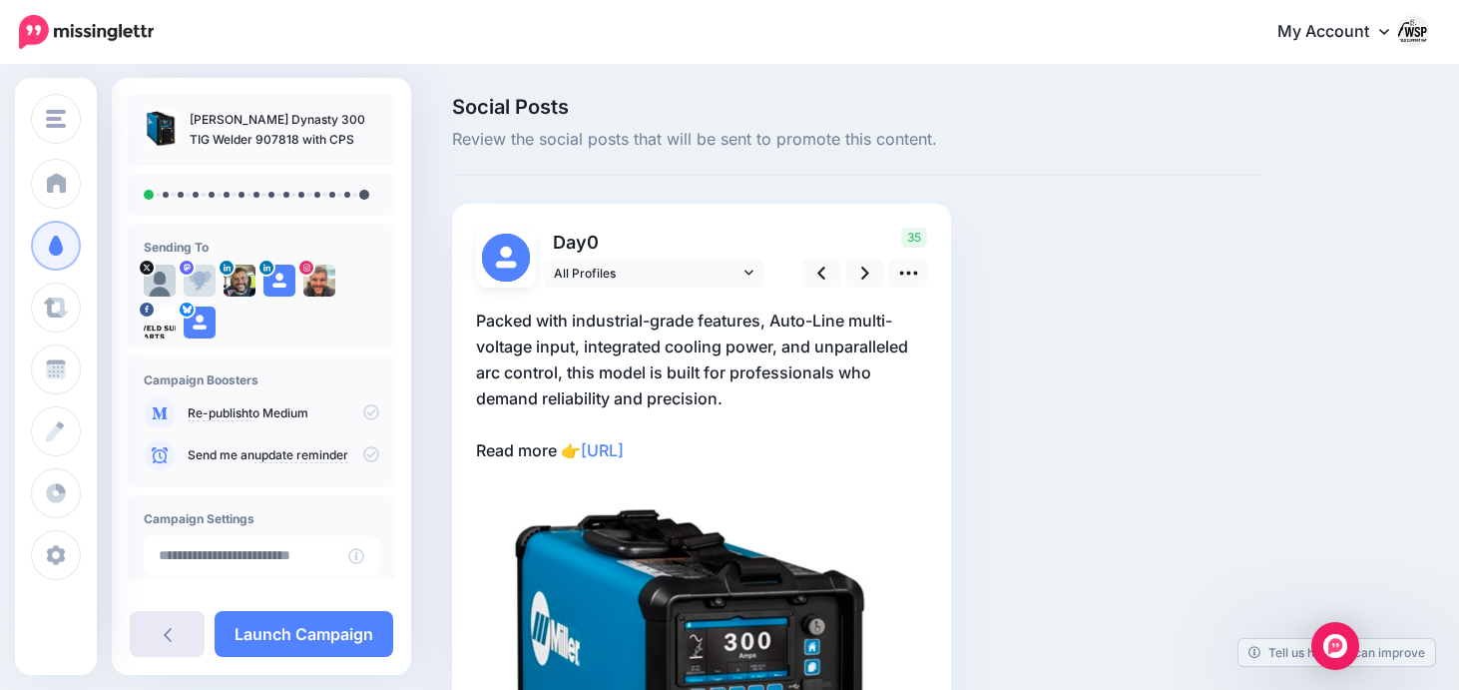
click at [148, 648] on link at bounding box center [167, 634] width 75 height 46
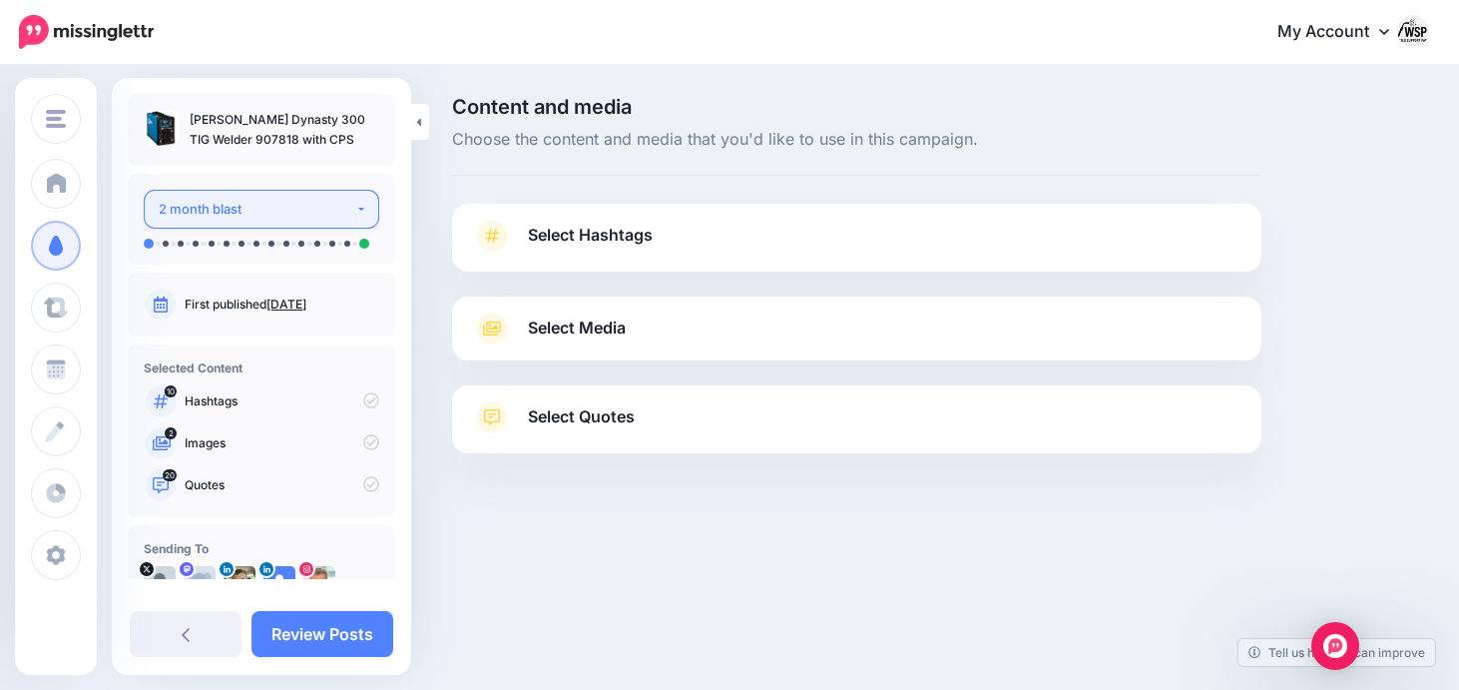
click at [350, 218] on button "2 month blast" at bounding box center [262, 209] width 236 height 39
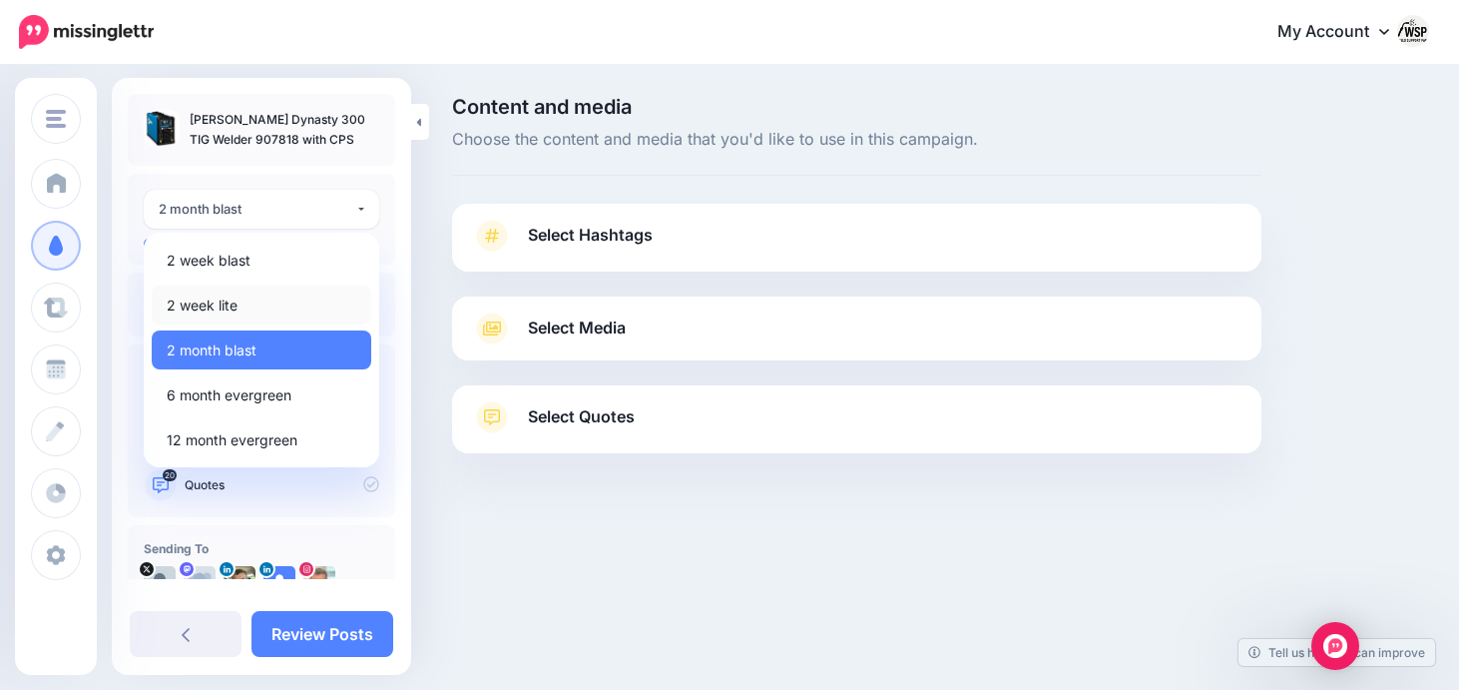
click at [257, 299] on link "2 week lite" at bounding box center [262, 304] width 220 height 39
select select "******"
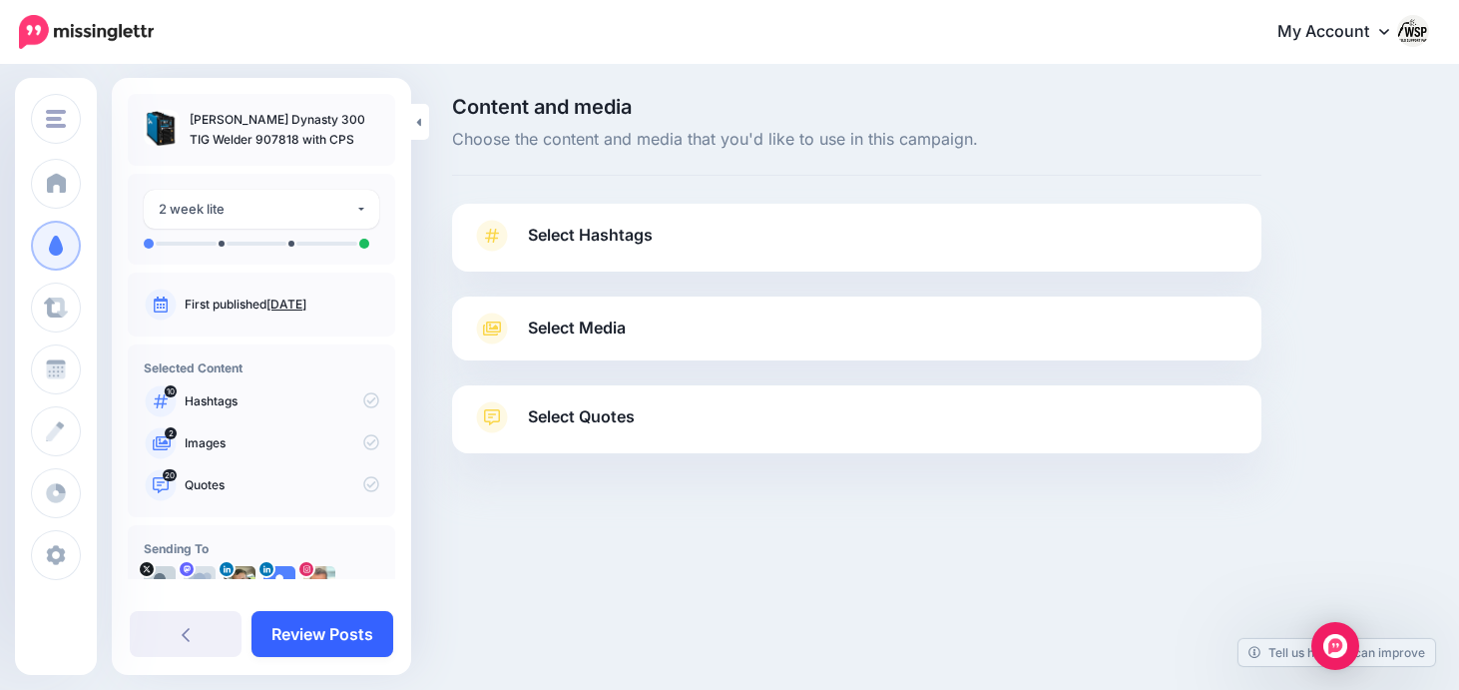
click at [332, 624] on link "Review Posts" at bounding box center [323, 634] width 142 height 46
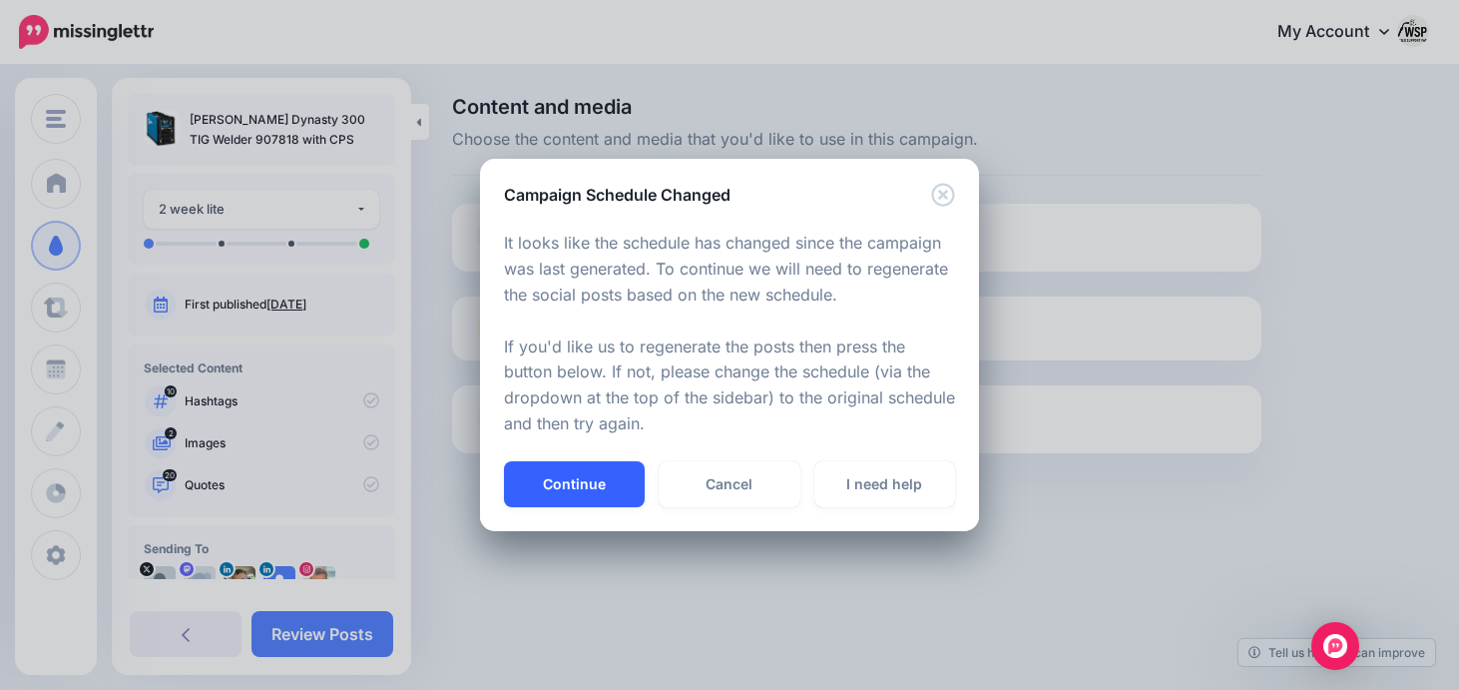
click at [605, 491] on button "Continue" at bounding box center [574, 484] width 141 height 46
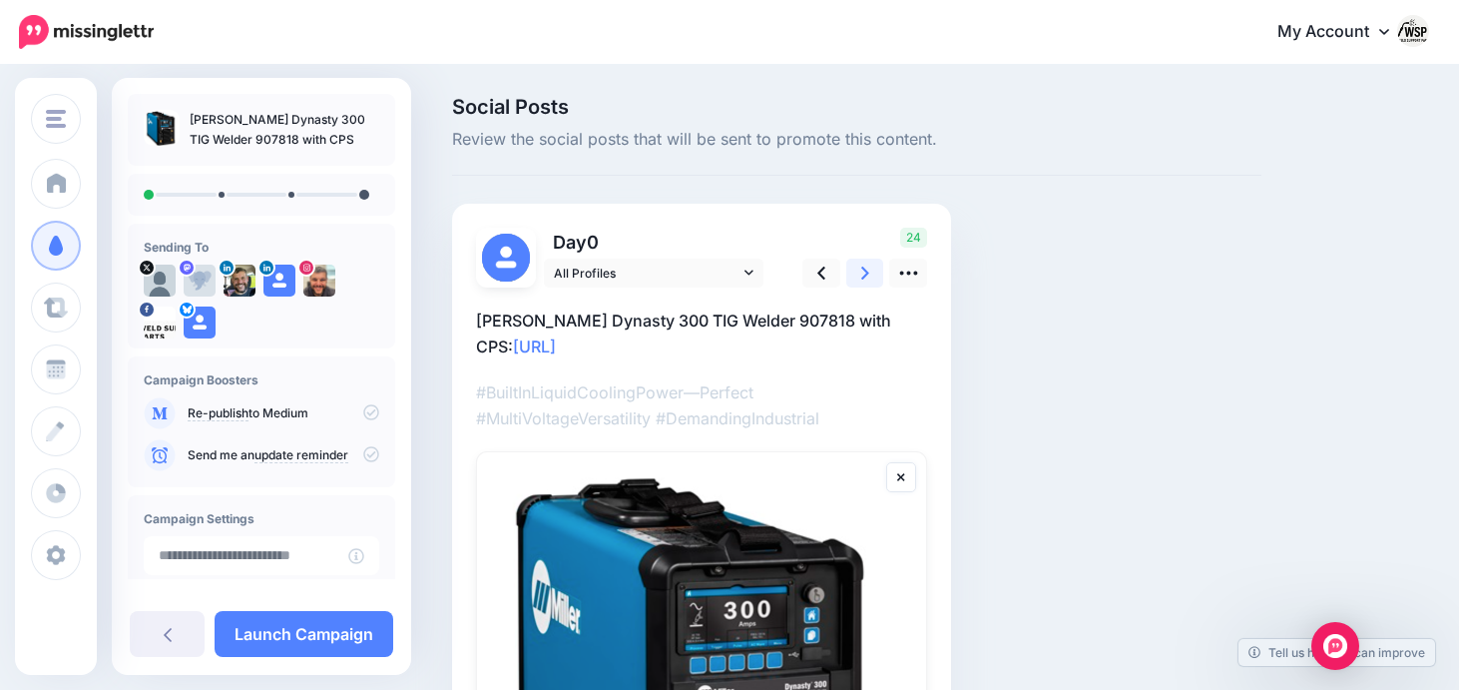
click at [859, 269] on link at bounding box center [865, 273] width 38 height 29
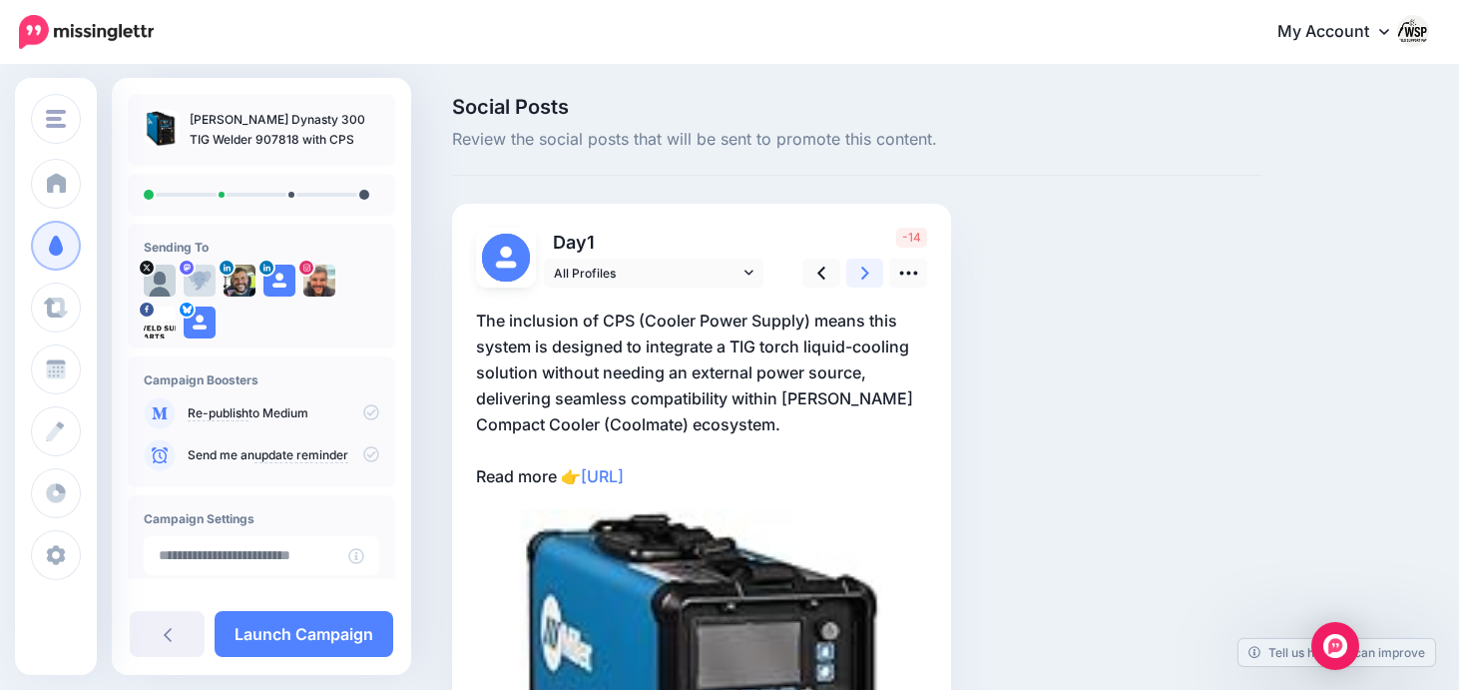
click at [864, 269] on icon at bounding box center [865, 273] width 8 height 13
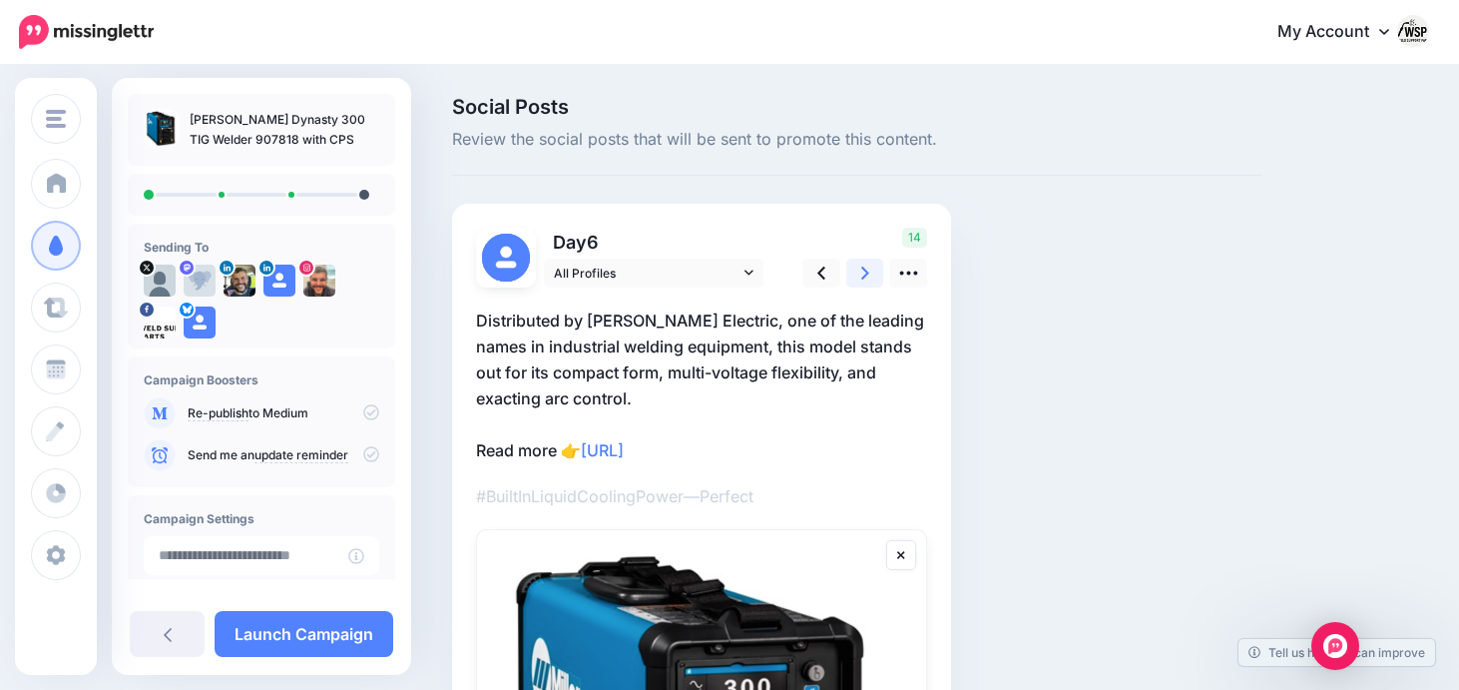
click at [864, 269] on icon at bounding box center [865, 273] width 8 height 13
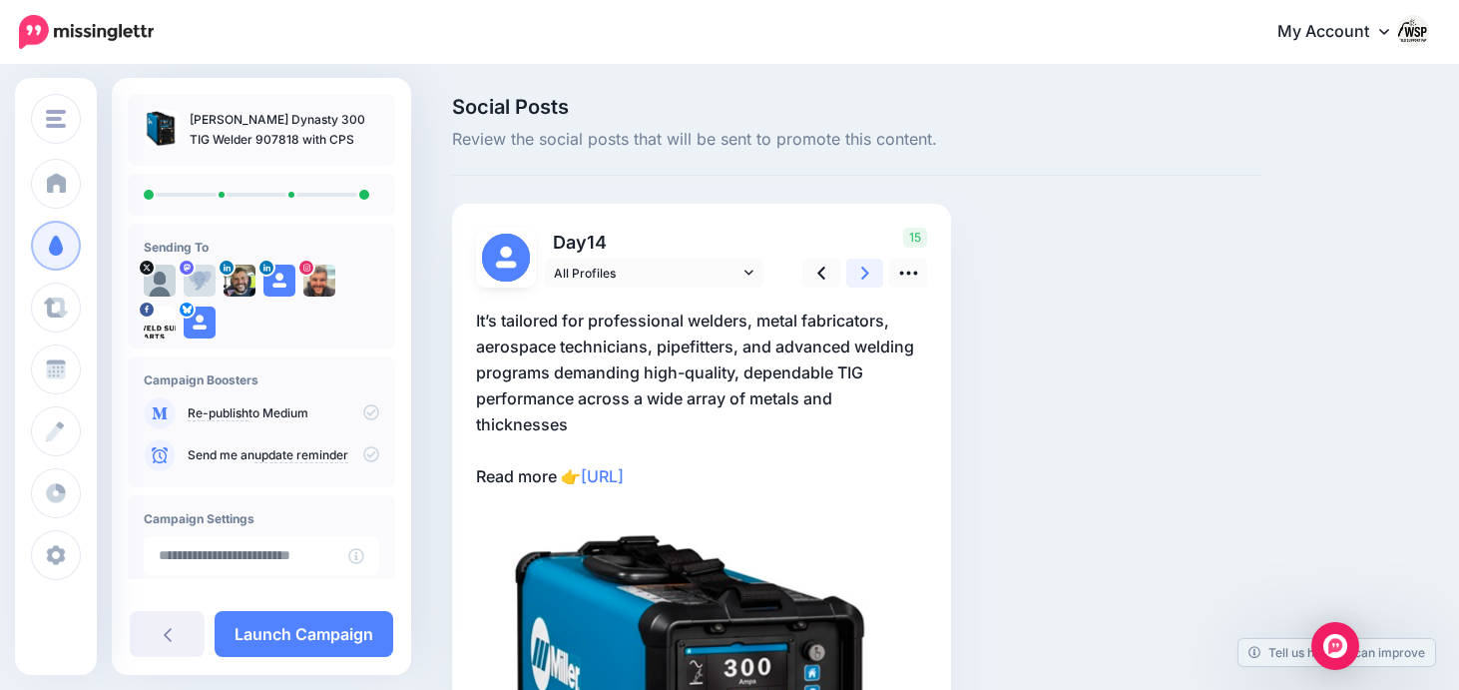
click at [859, 269] on link at bounding box center [865, 273] width 38 height 29
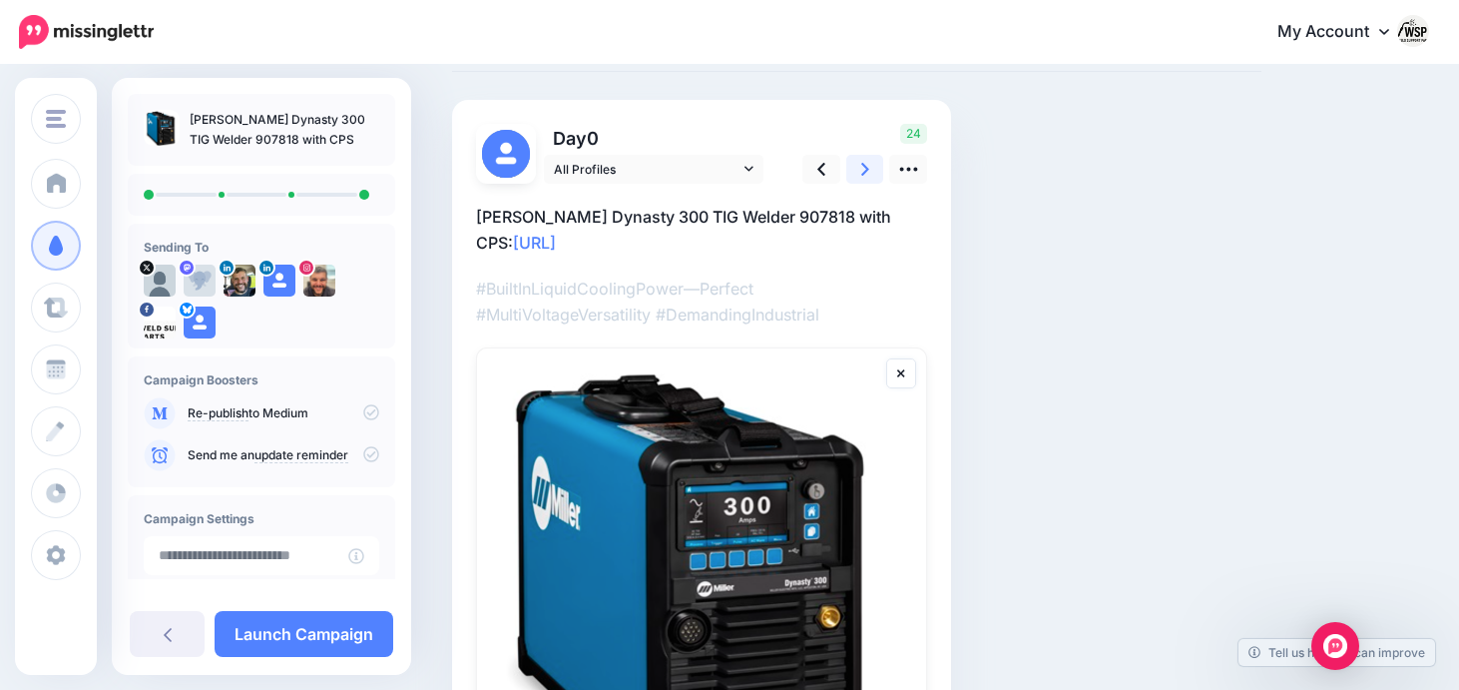
scroll to position [106, 0]
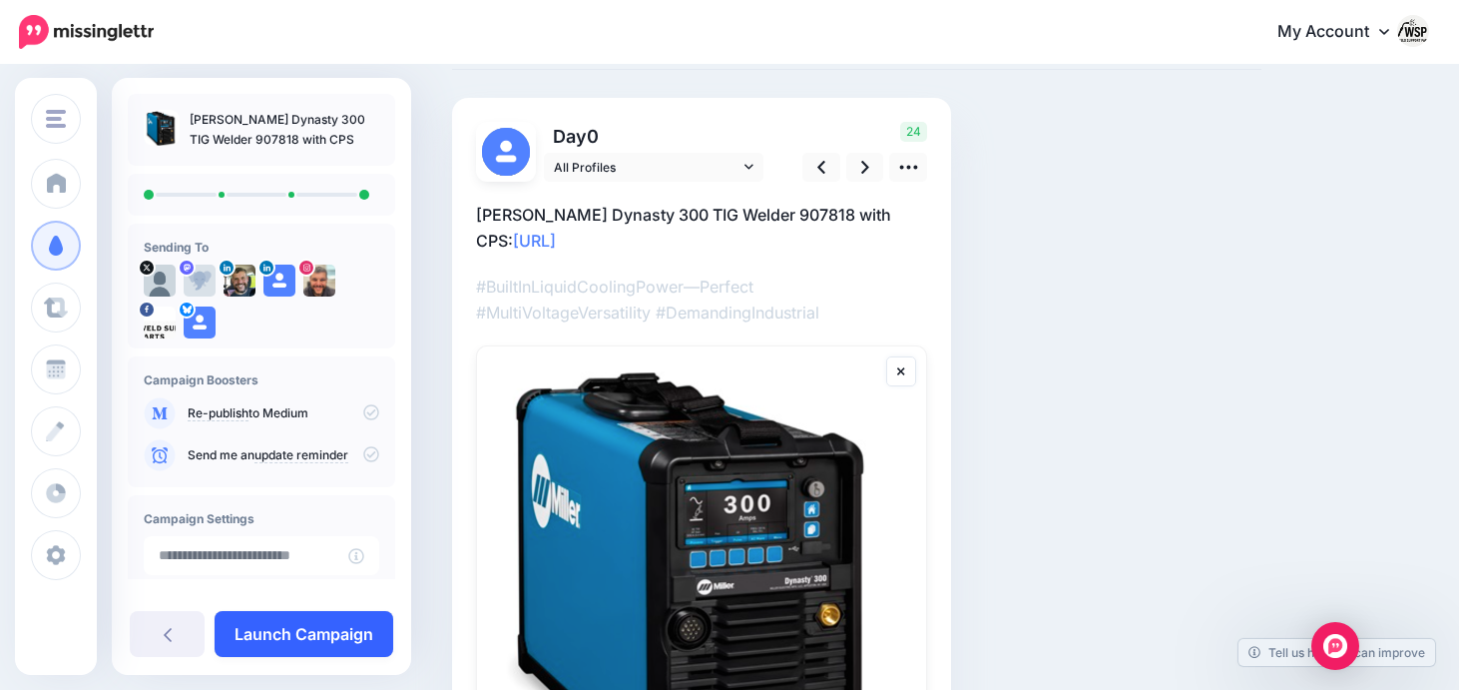
click at [289, 642] on link "Launch Campaign" at bounding box center [304, 634] width 179 height 46
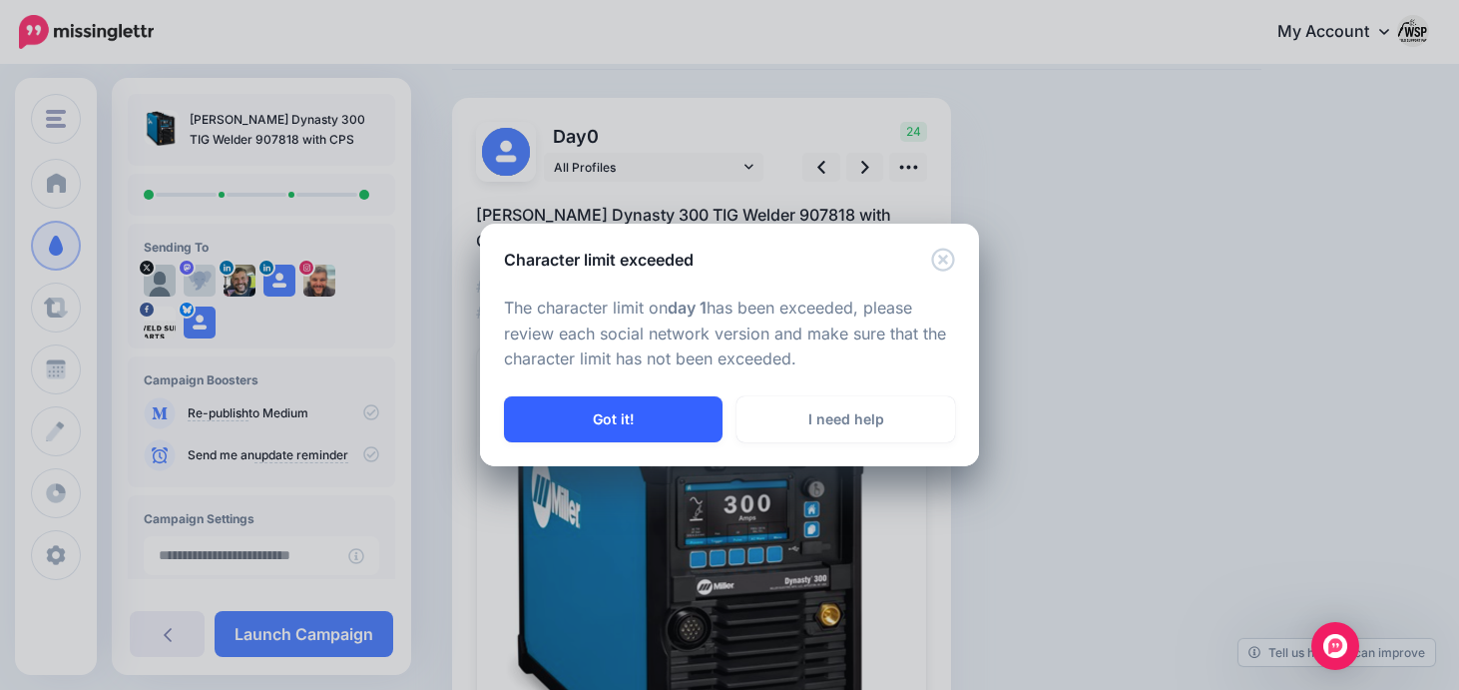
click at [659, 423] on button "Got it!" at bounding box center [613, 419] width 219 height 46
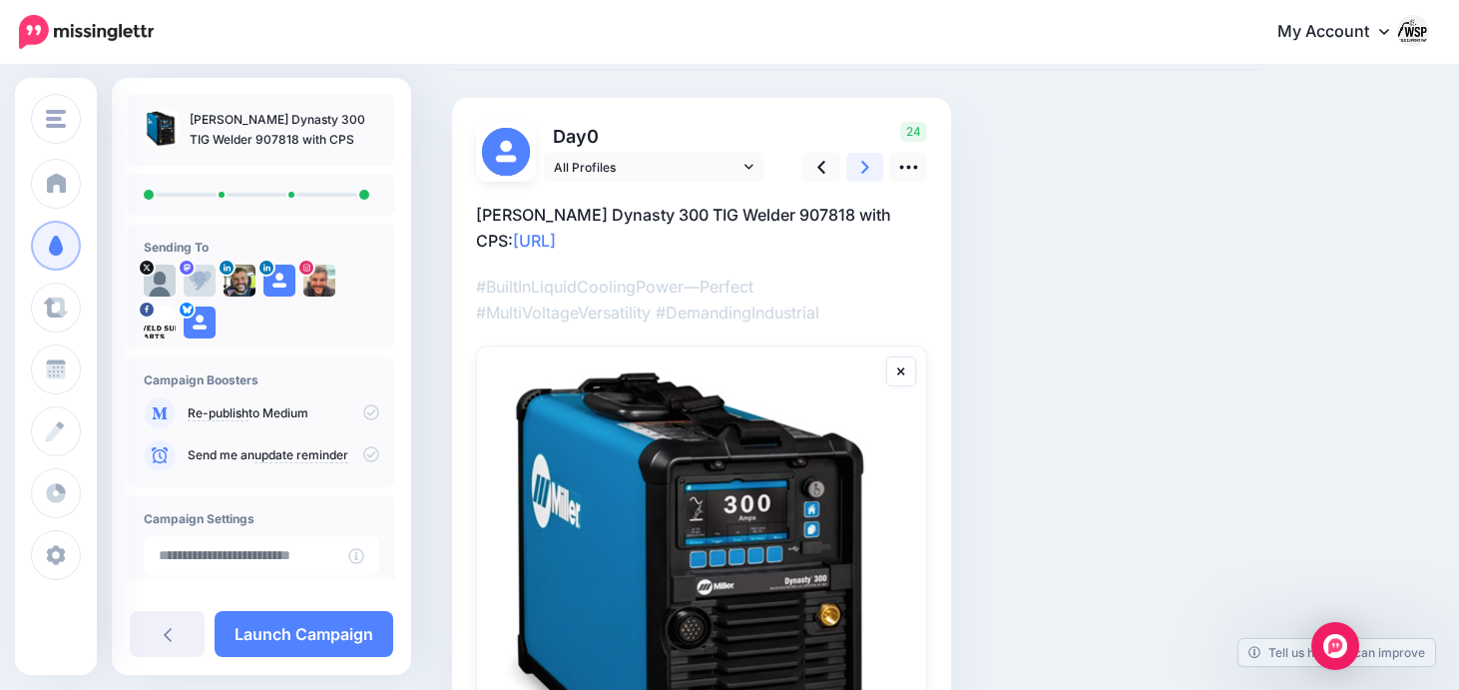
click at [870, 167] on link at bounding box center [865, 167] width 38 height 29
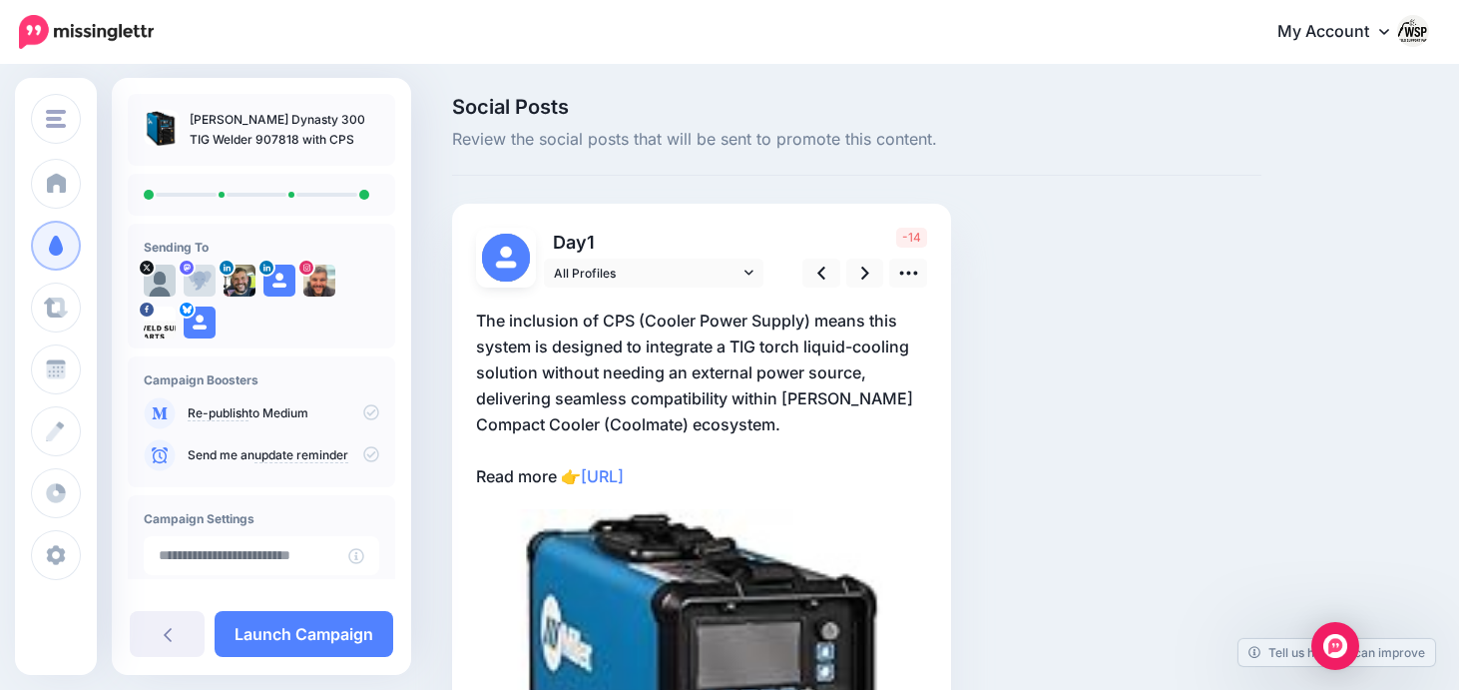
click at [686, 423] on p "The inclusion of CPS (Cooler Power Supply) means this system is designed to int…" at bounding box center [701, 398] width 451 height 182
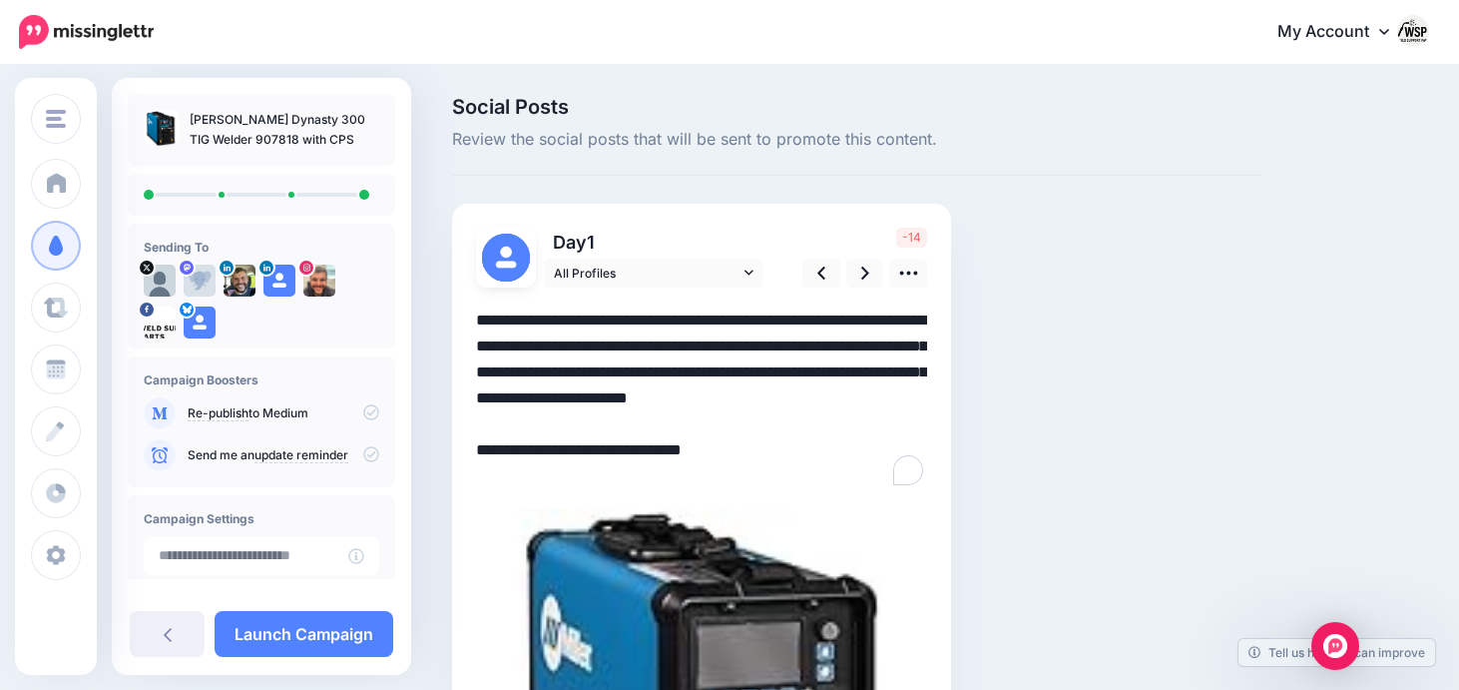
click at [686, 423] on textarea "**********" at bounding box center [701, 398] width 451 height 182
click at [809, 415] on textarea "**********" at bounding box center [701, 398] width 451 height 182
type textarea "**********"
click at [302, 622] on link "Launch Campaign" at bounding box center [304, 634] width 179 height 46
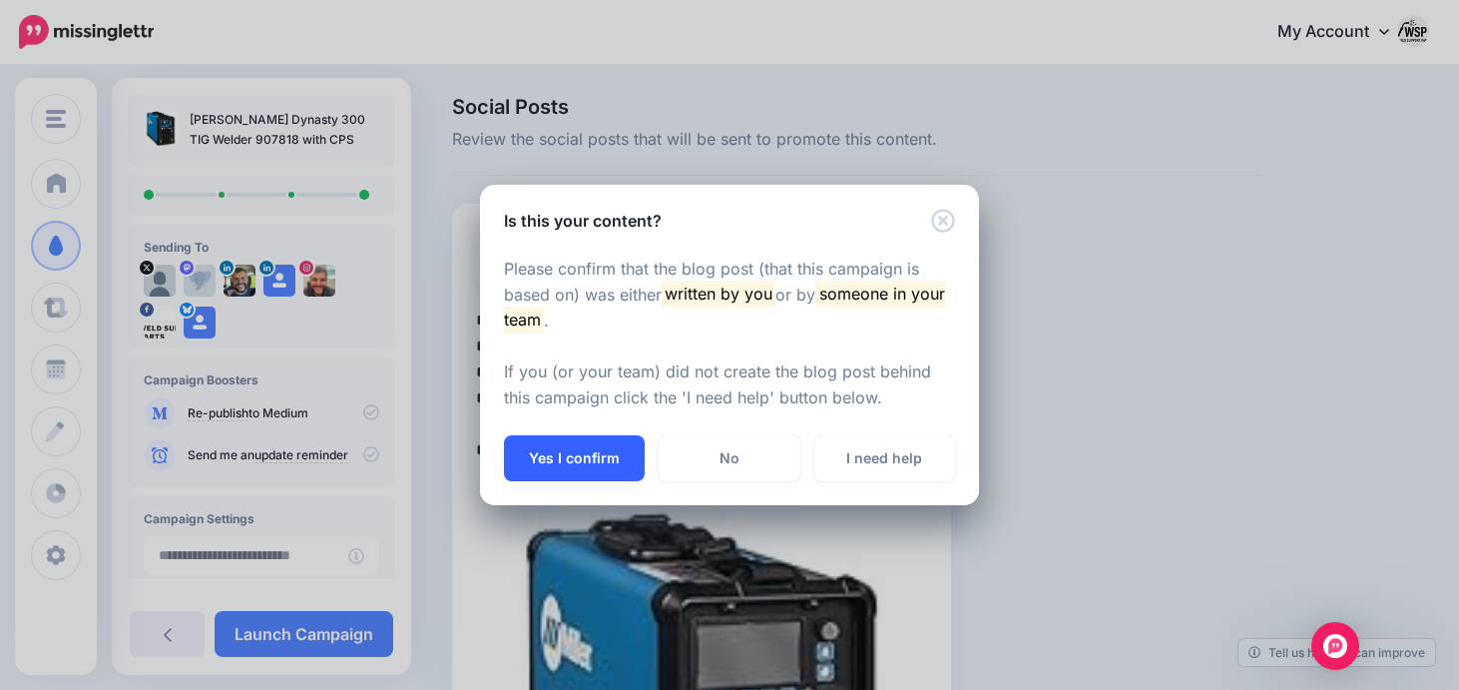
click at [591, 460] on button "Yes I confirm" at bounding box center [574, 458] width 141 height 46
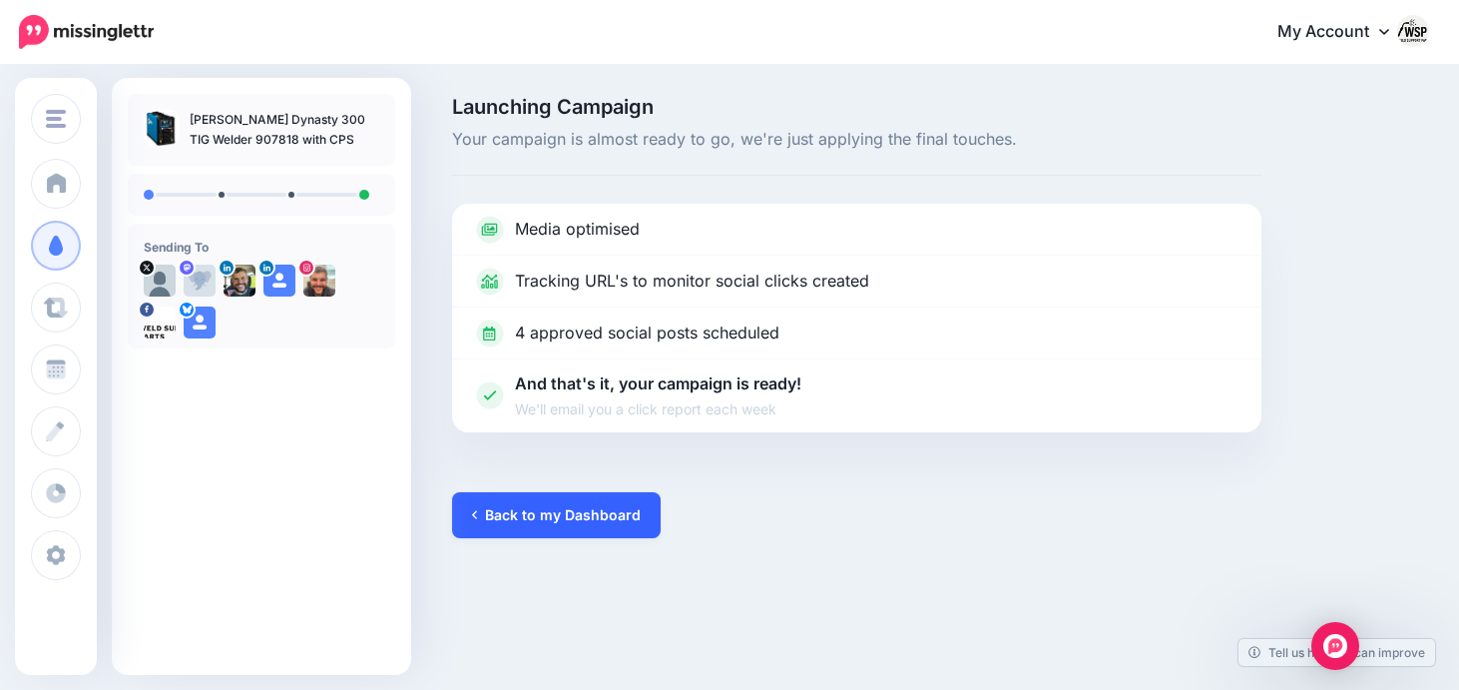
click at [573, 518] on link "Back to my Dashboard" at bounding box center [556, 515] width 209 height 46
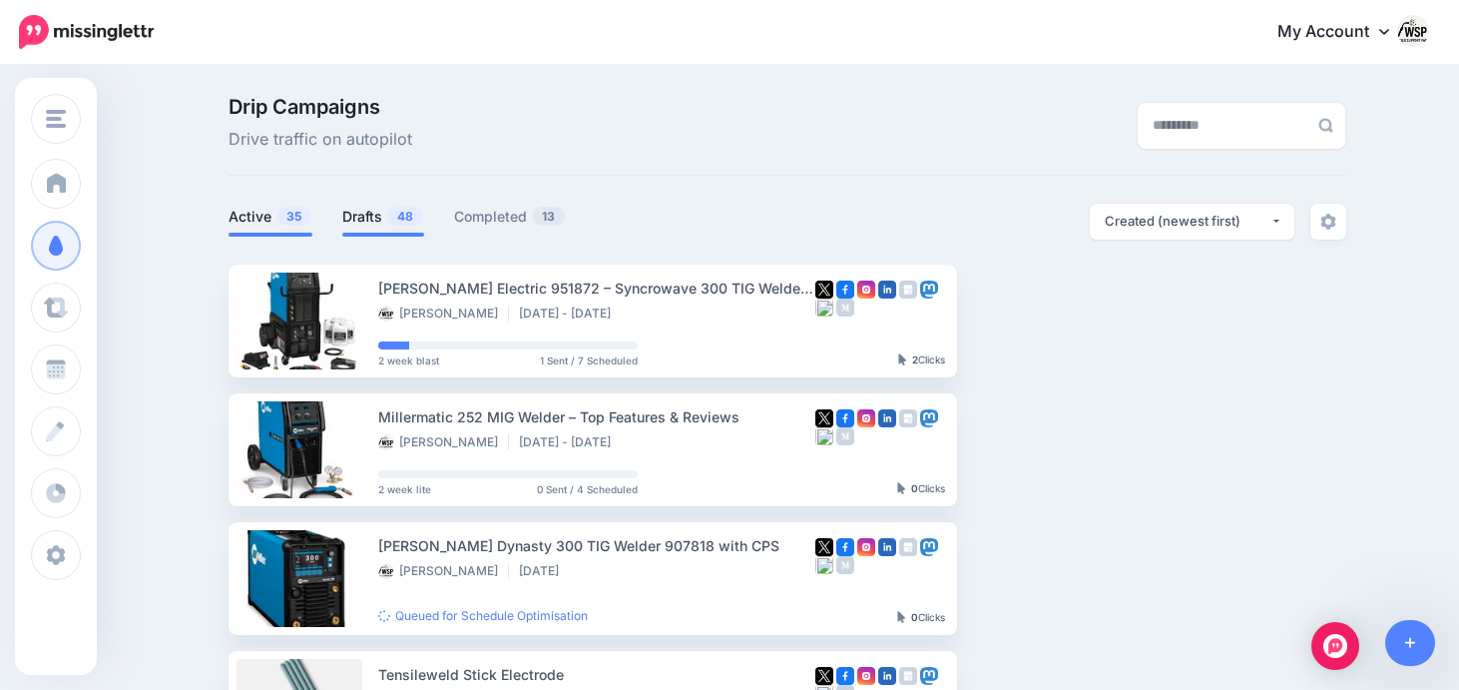
click at [376, 223] on link "Drafts 48" at bounding box center [383, 217] width 82 height 24
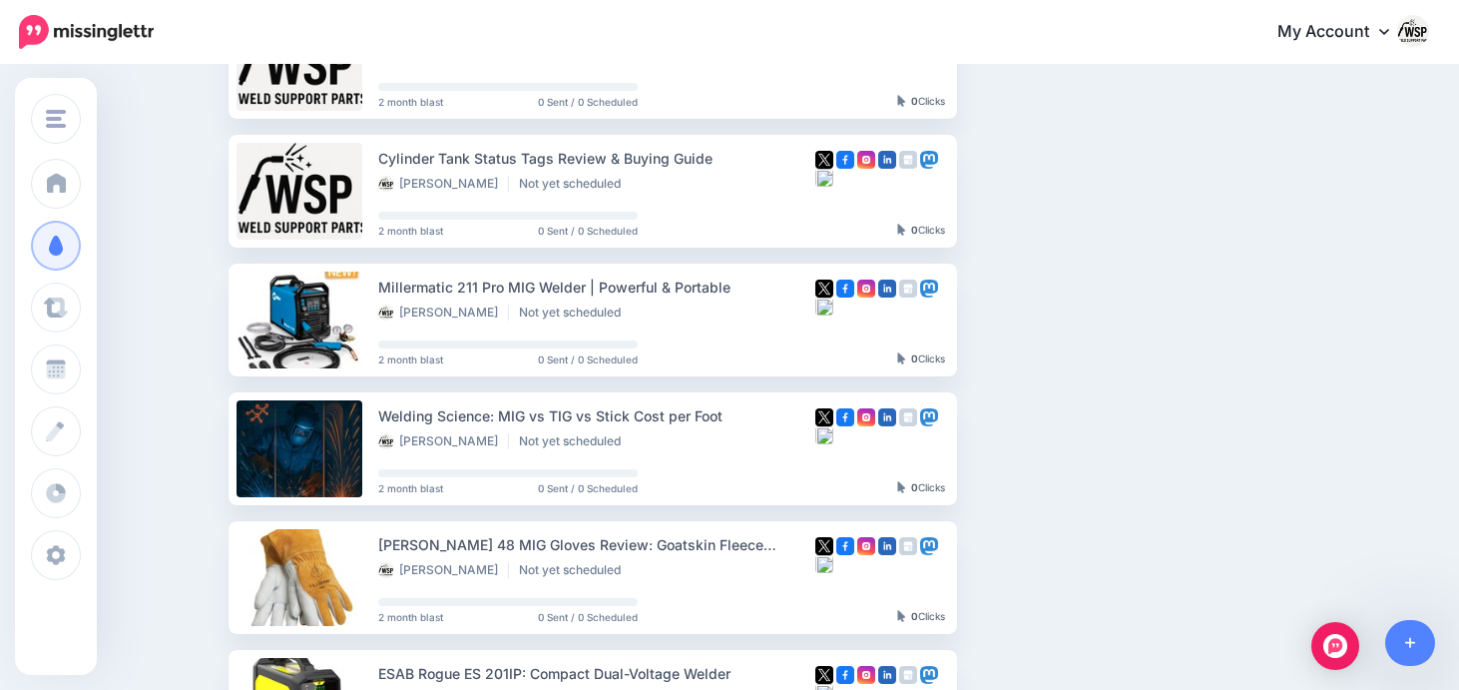
scroll to position [263, 0]
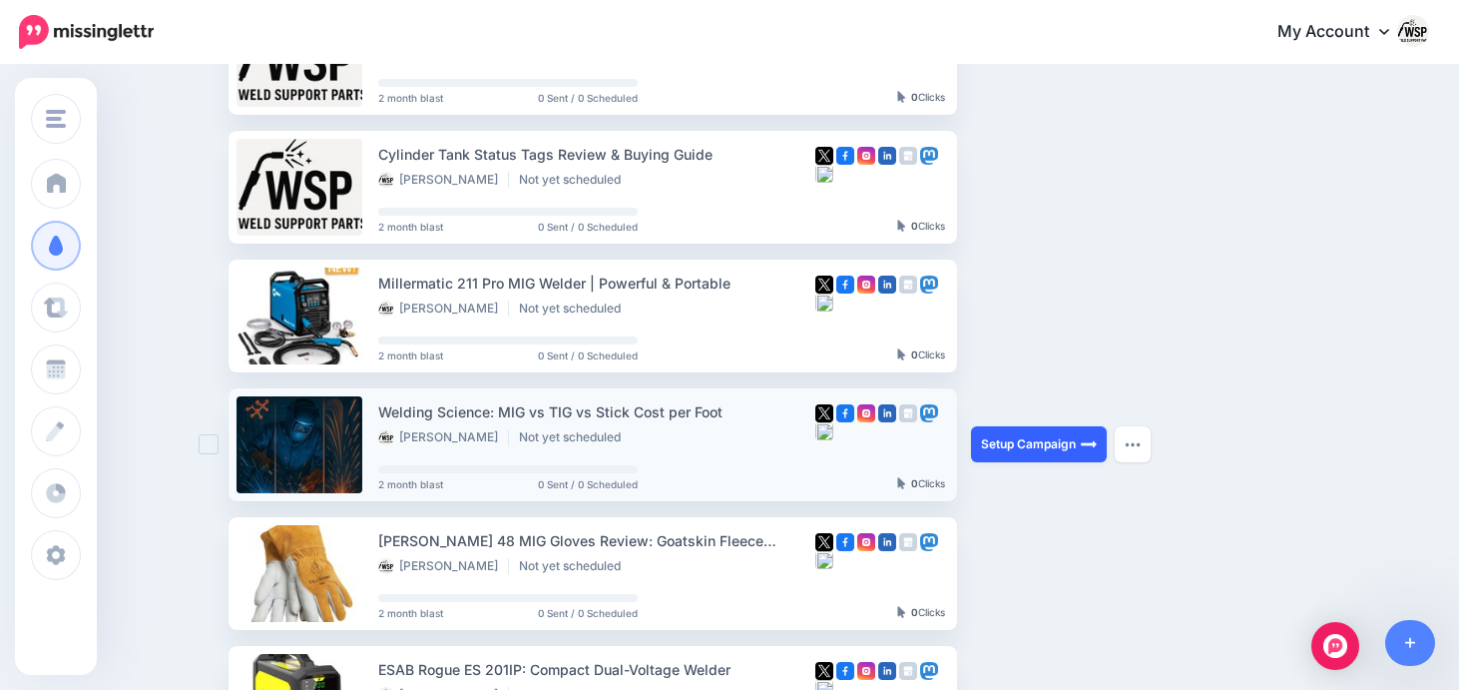
click at [1026, 440] on link "Setup Campaign" at bounding box center [1039, 444] width 136 height 36
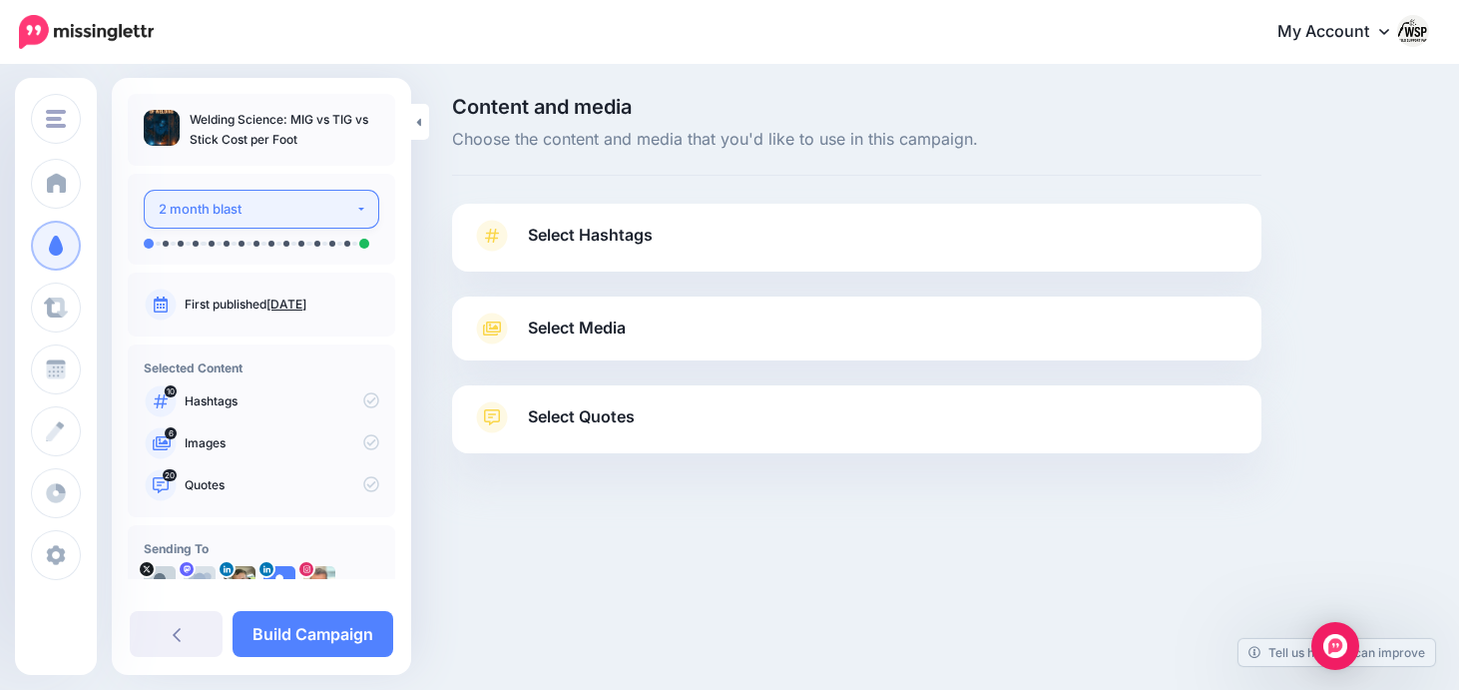
click at [329, 216] on div "2 month blast" at bounding box center [257, 209] width 197 height 23
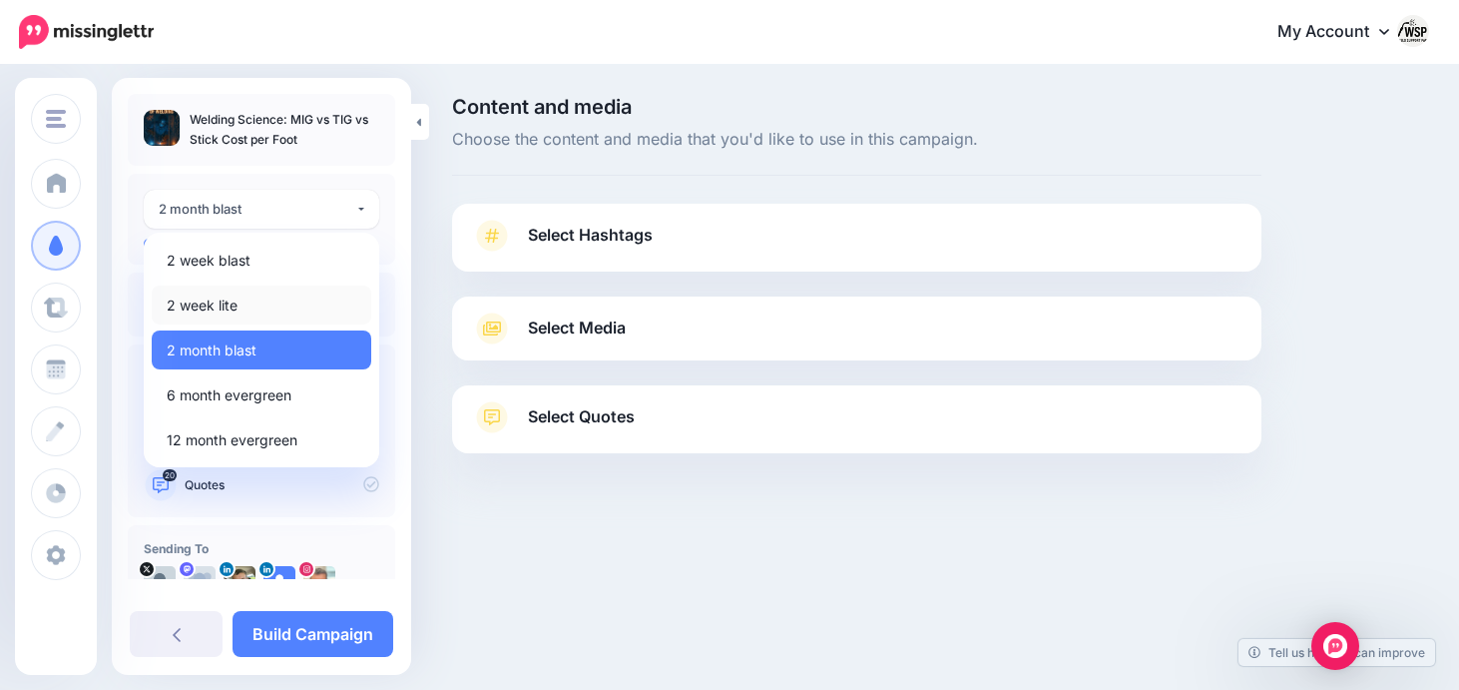
click at [232, 299] on span "2 week lite" at bounding box center [202, 305] width 71 height 24
select select "******"
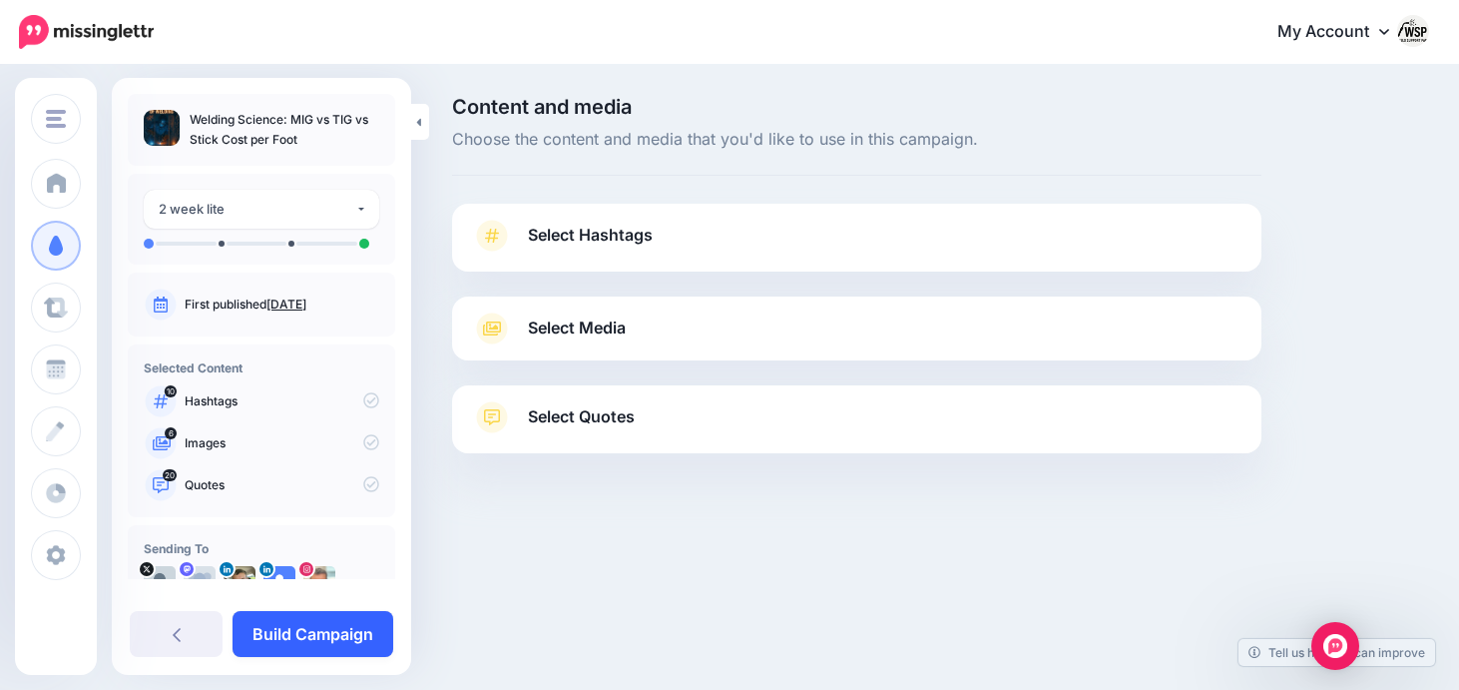
click at [306, 633] on link "Build Campaign" at bounding box center [313, 634] width 161 height 46
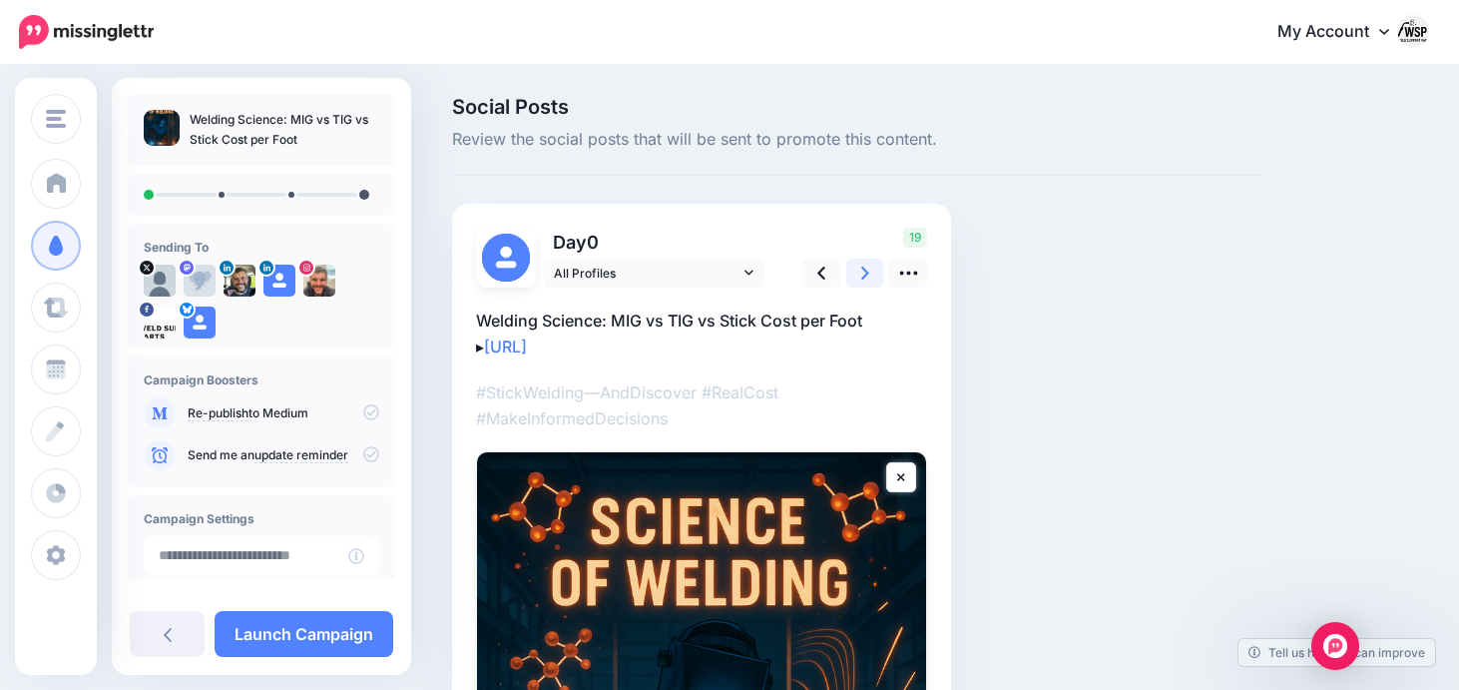
click at [859, 274] on link at bounding box center [865, 273] width 38 height 29
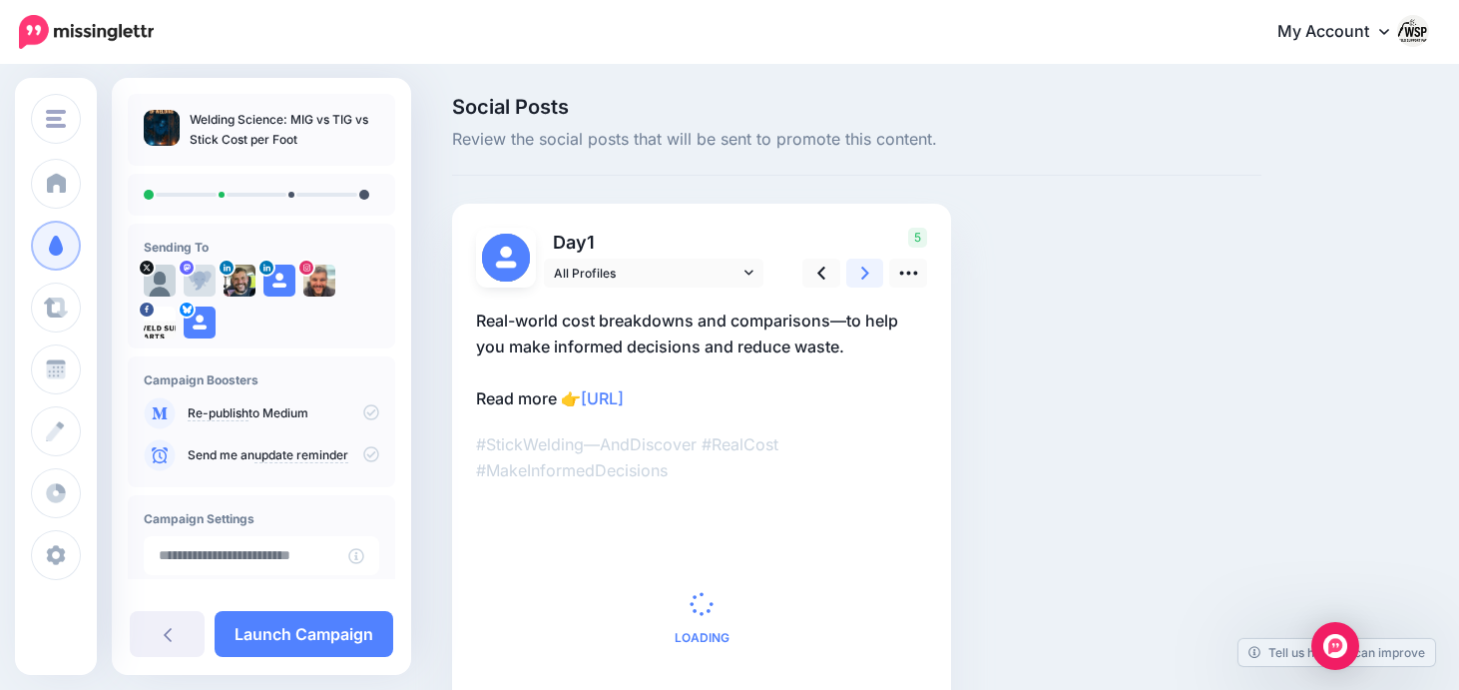
click at [859, 274] on link at bounding box center [865, 273] width 38 height 29
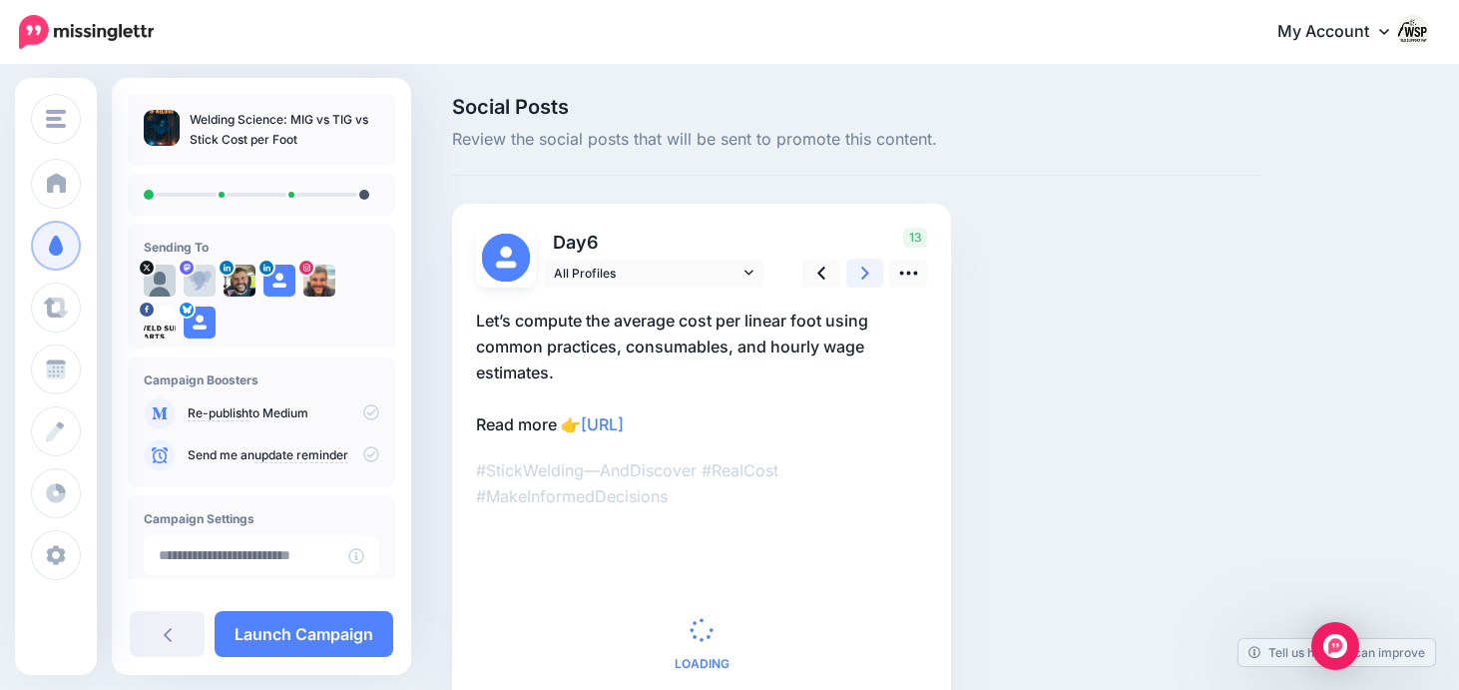
click at [859, 274] on link at bounding box center [865, 273] width 38 height 29
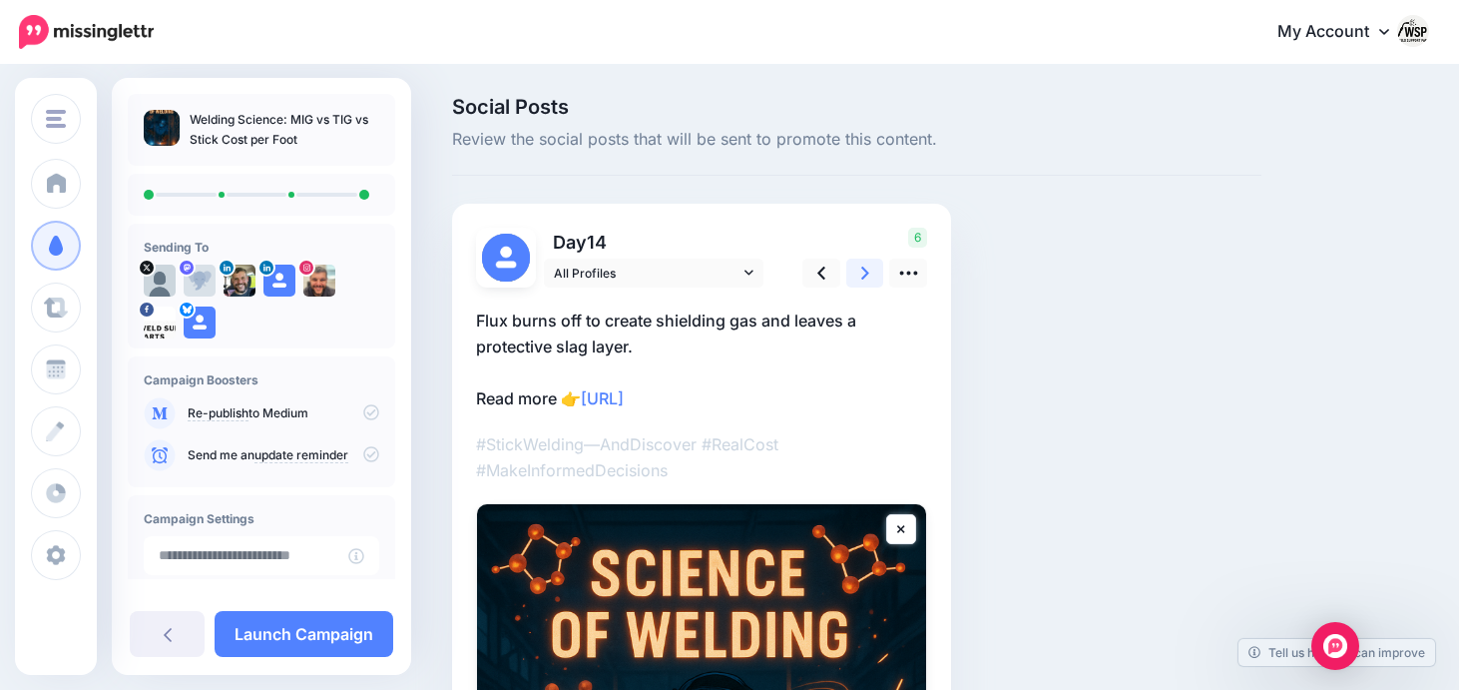
click at [859, 275] on link at bounding box center [865, 273] width 38 height 29
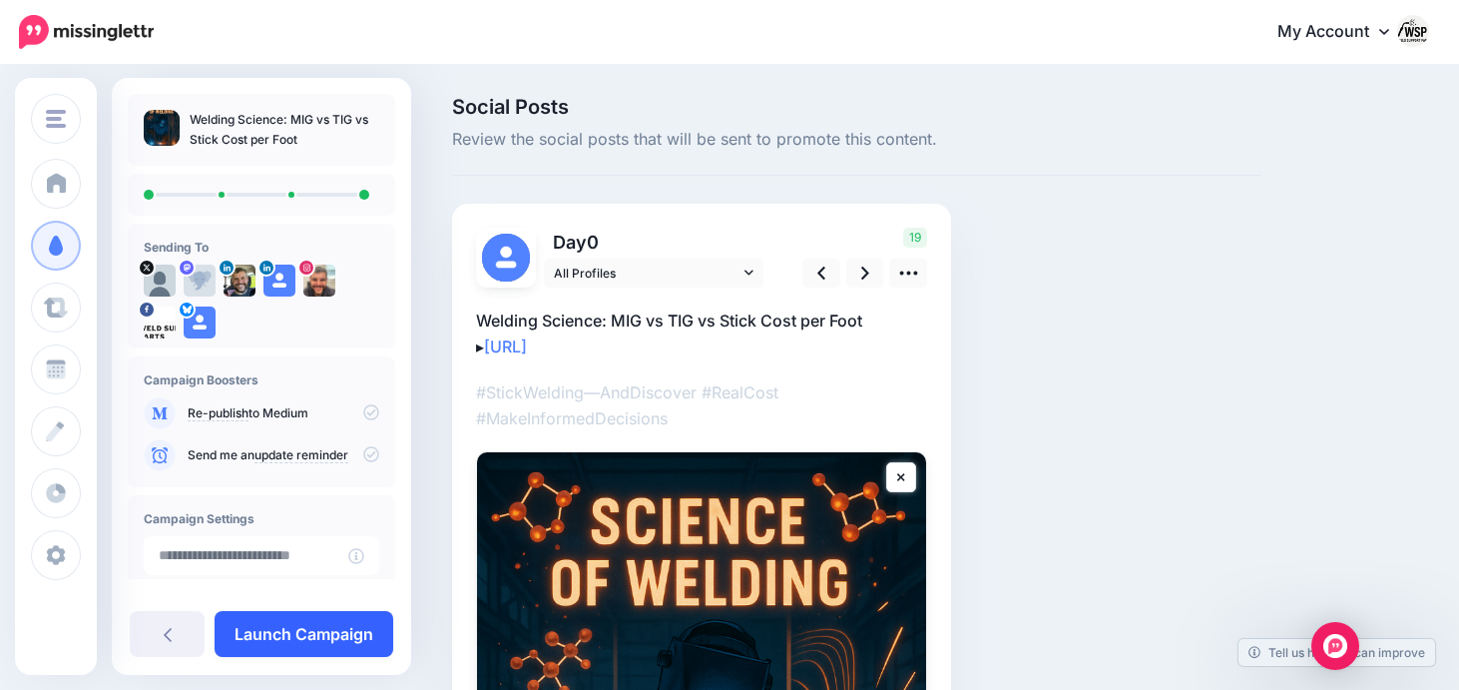
click at [344, 626] on link "Launch Campaign" at bounding box center [304, 634] width 179 height 46
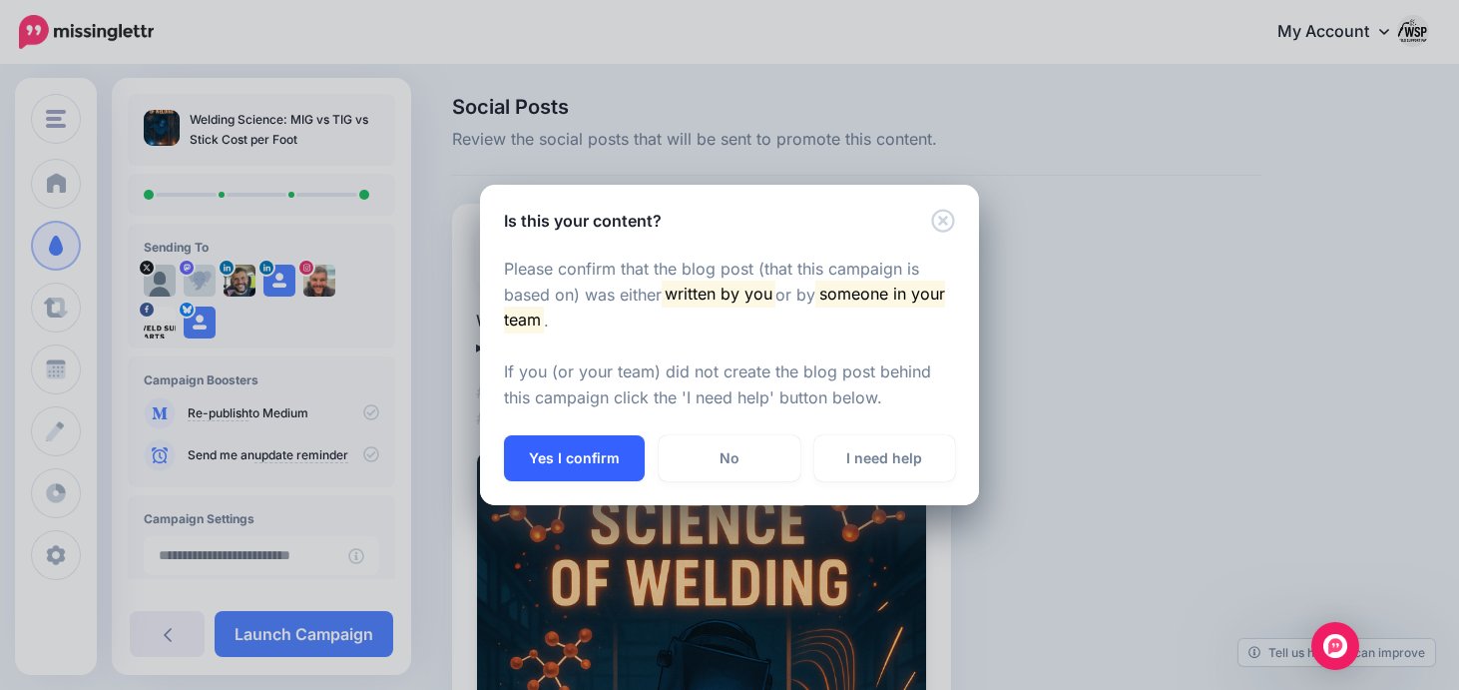
click at [607, 457] on button "Yes I confirm" at bounding box center [574, 458] width 141 height 46
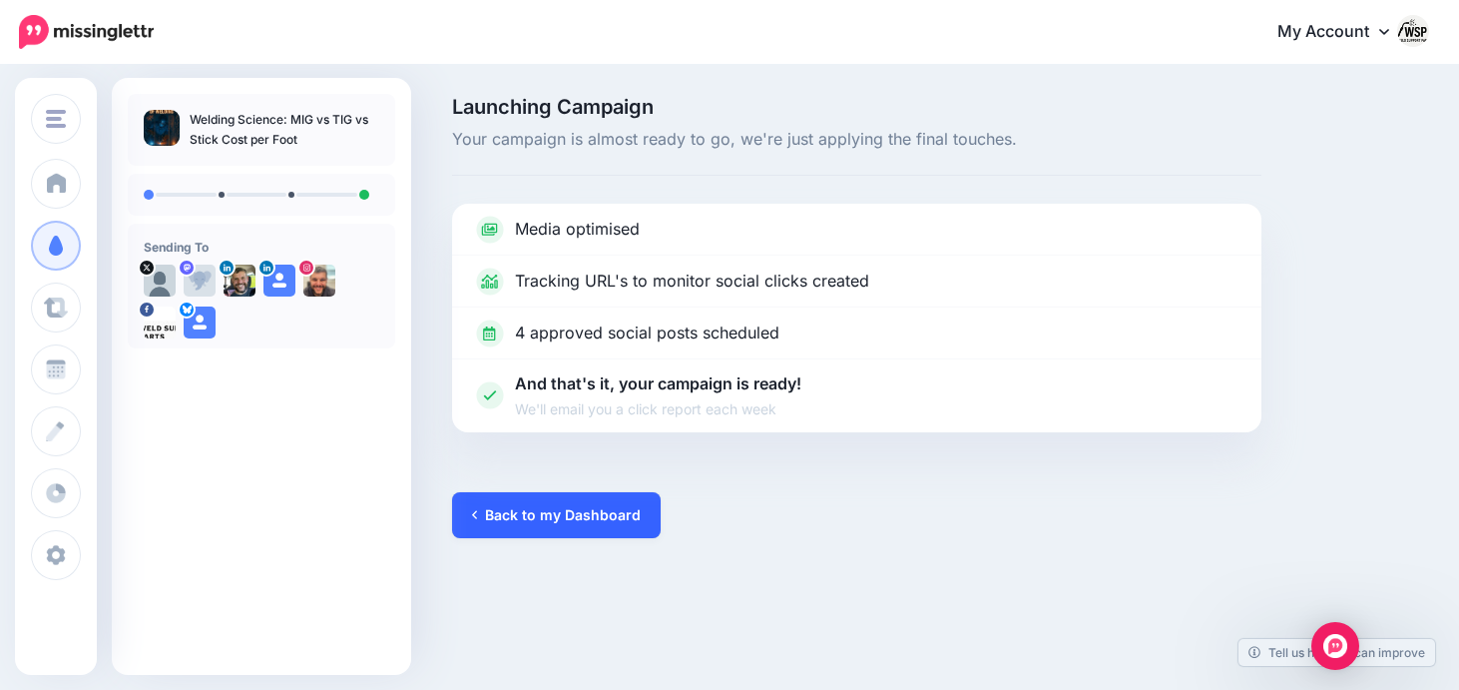
click at [548, 521] on link "Back to my Dashboard" at bounding box center [556, 515] width 209 height 46
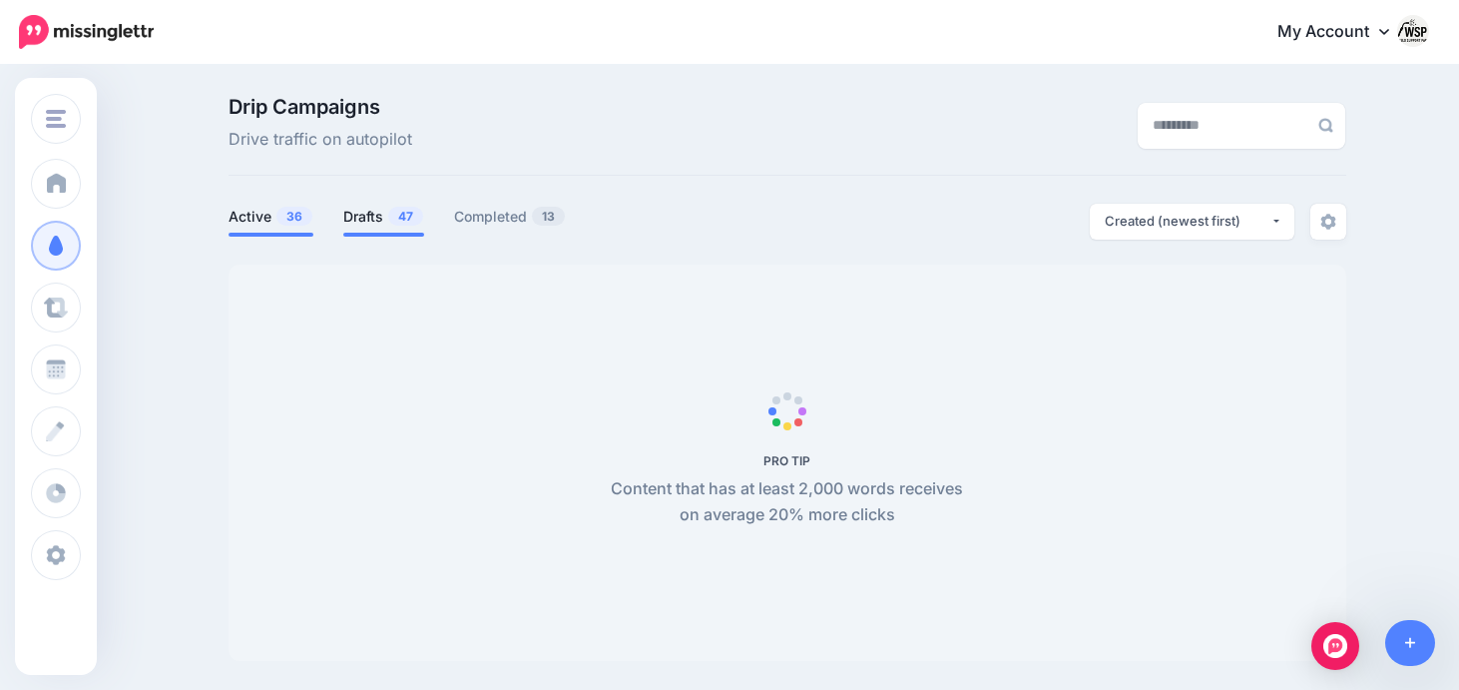
click at [383, 211] on link "Drafts 47" at bounding box center [383, 217] width 81 height 24
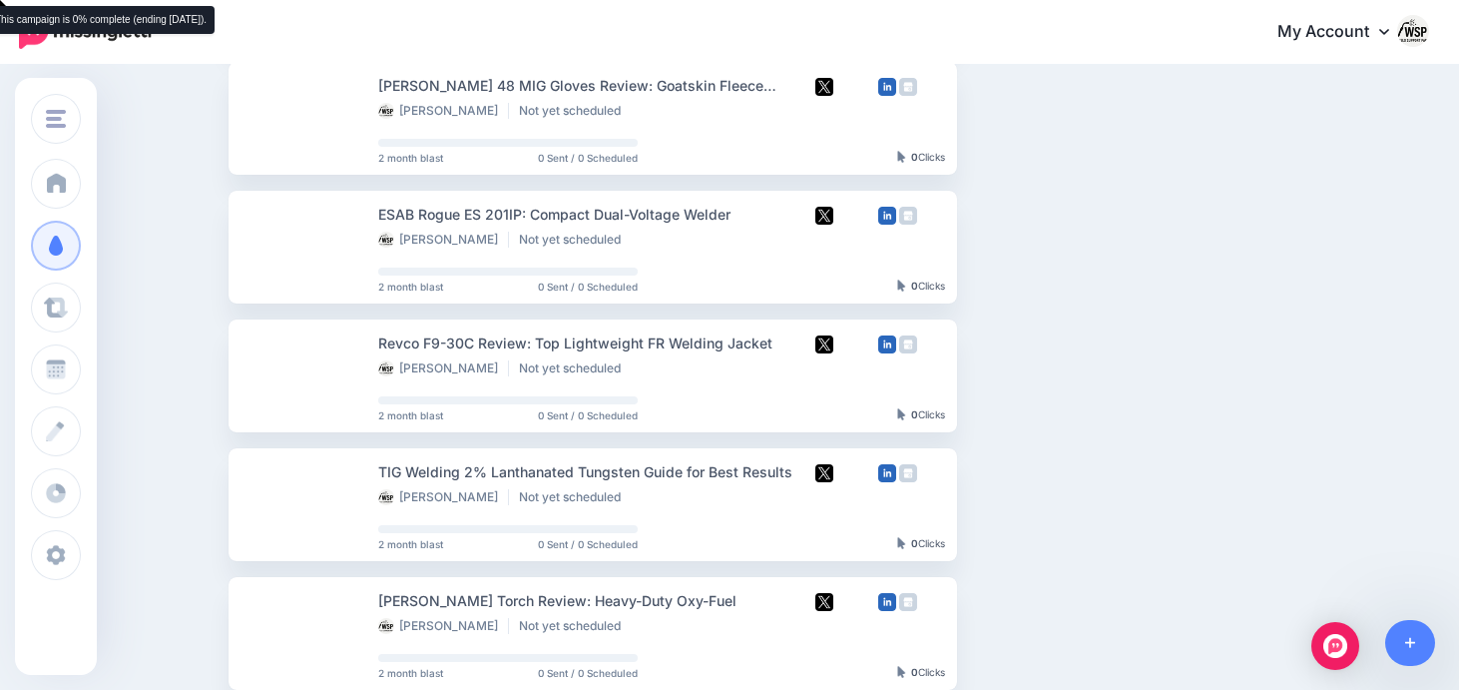
scroll to position [595, 0]
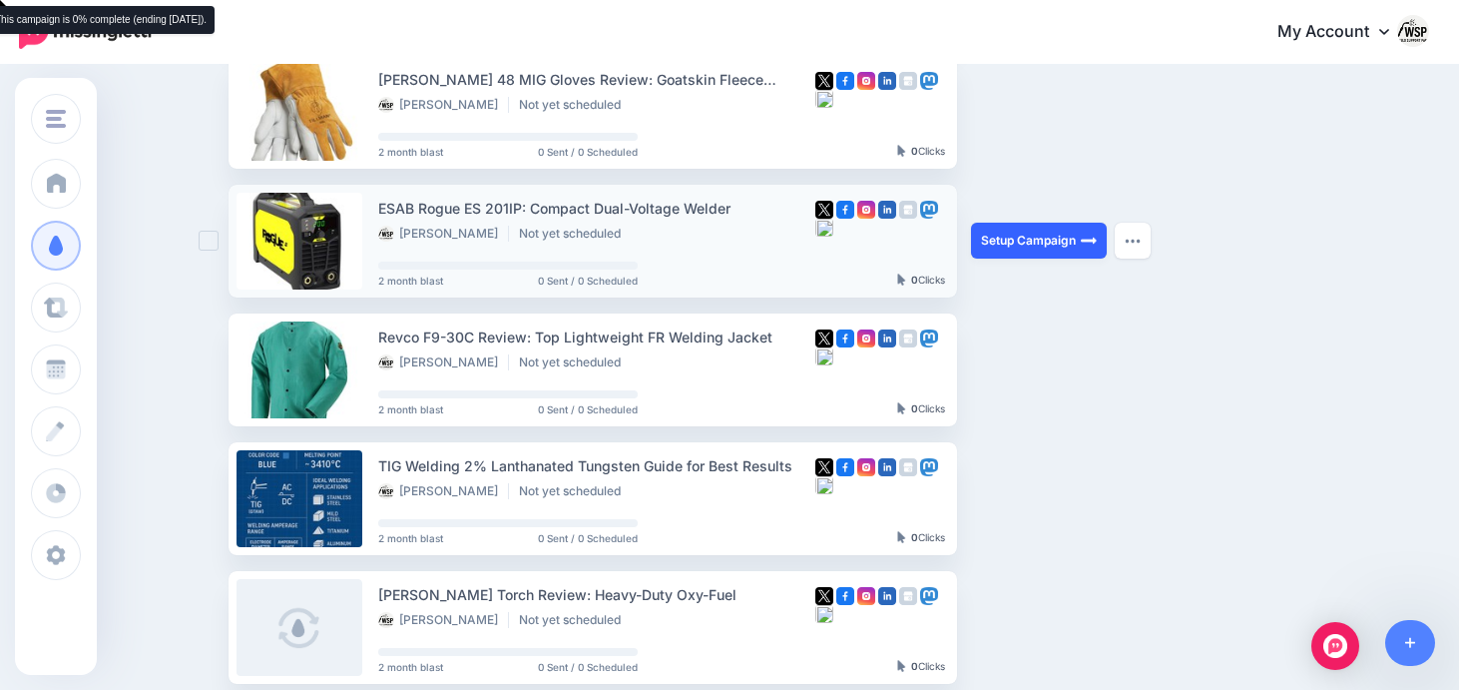
click at [1060, 250] on link "Setup Campaign" at bounding box center [1039, 241] width 136 height 36
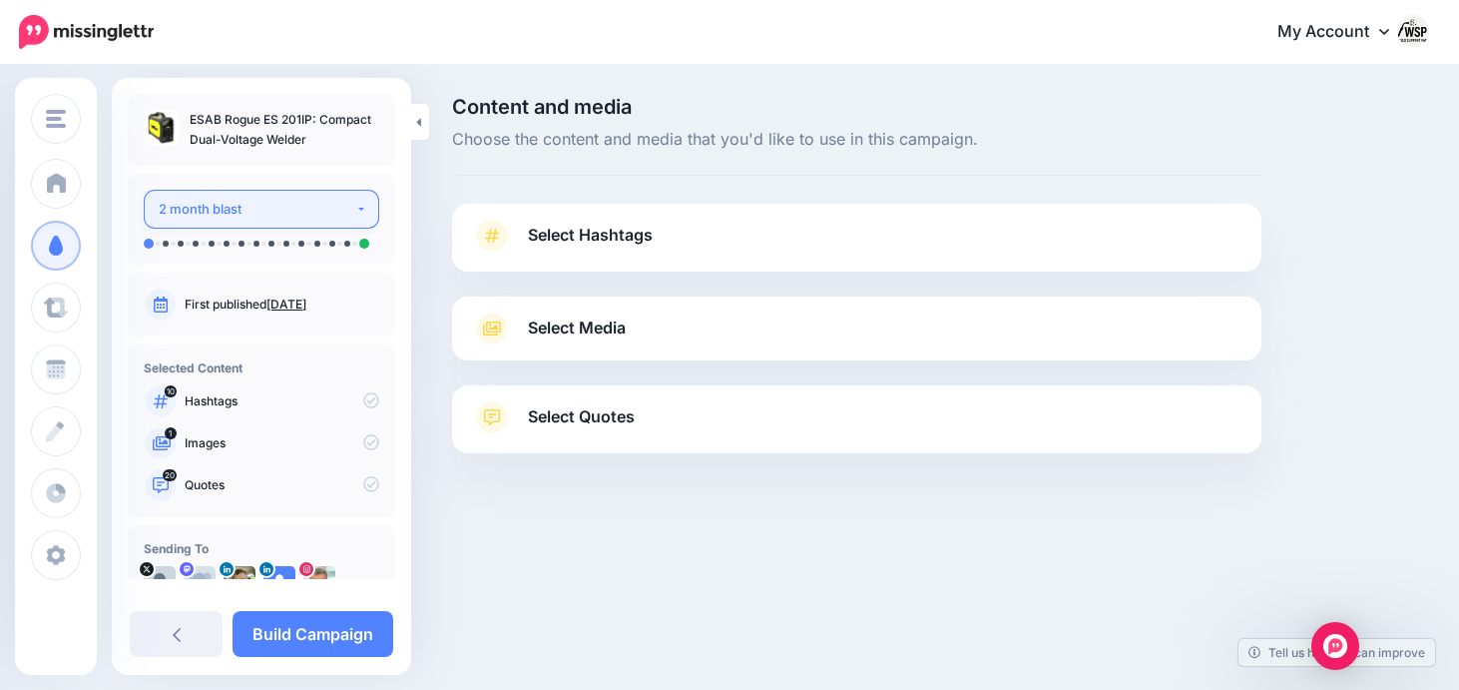
click at [331, 194] on button "2 month blast" at bounding box center [262, 209] width 236 height 39
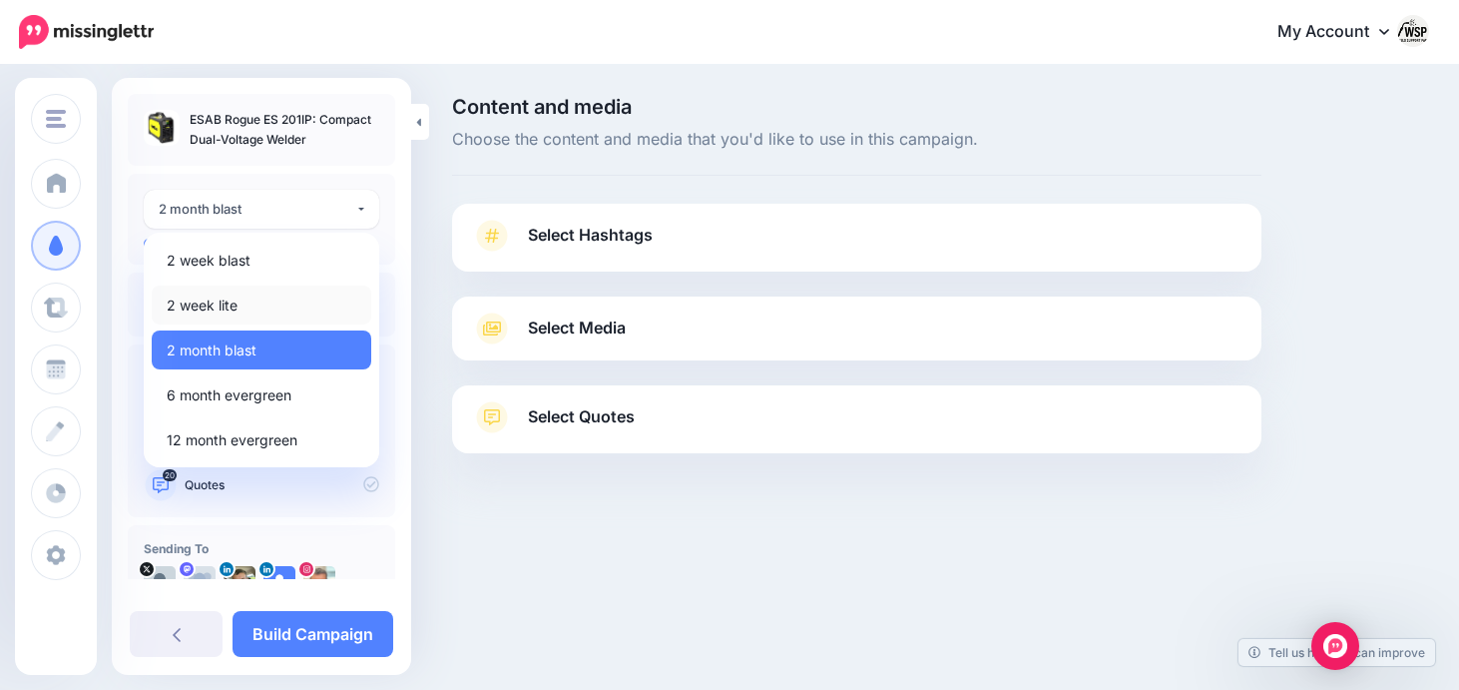
click at [261, 299] on link "2 week lite" at bounding box center [262, 304] width 220 height 39
select select "******"
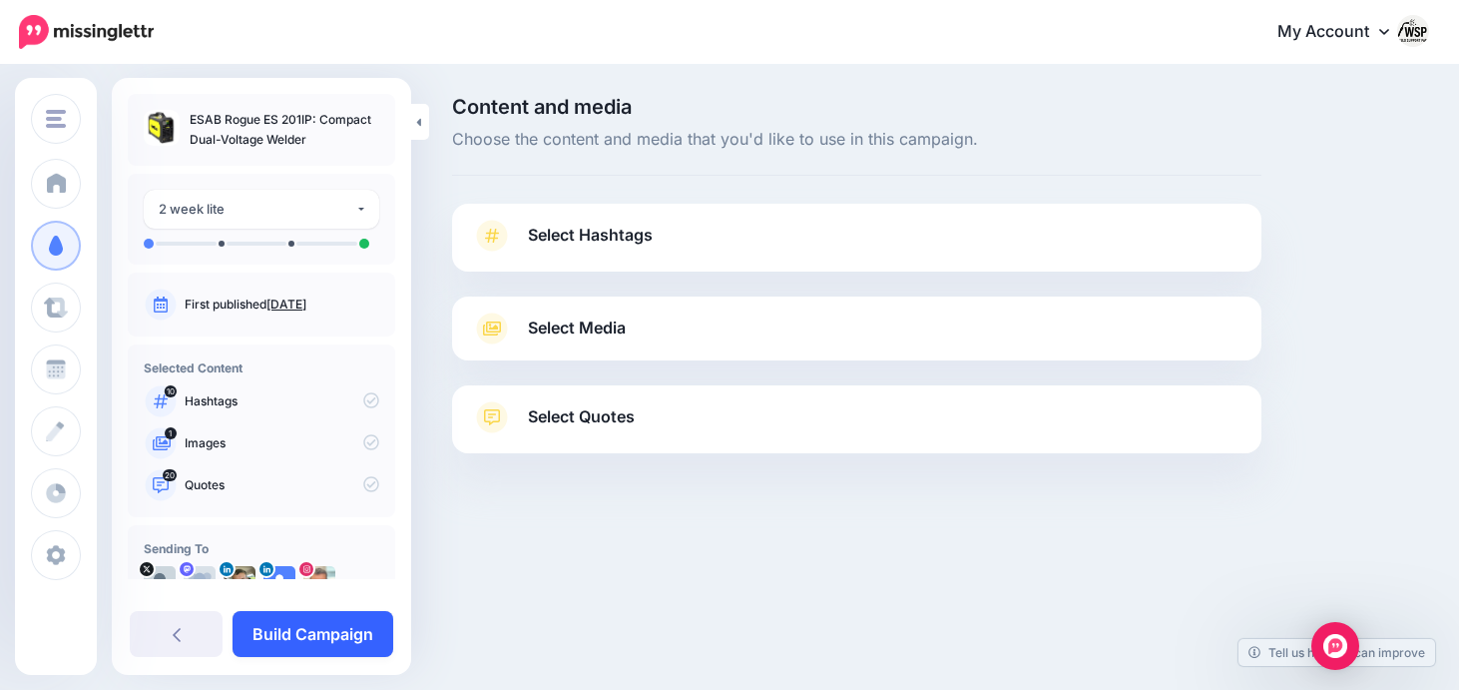
click at [329, 636] on link "Build Campaign" at bounding box center [313, 634] width 161 height 46
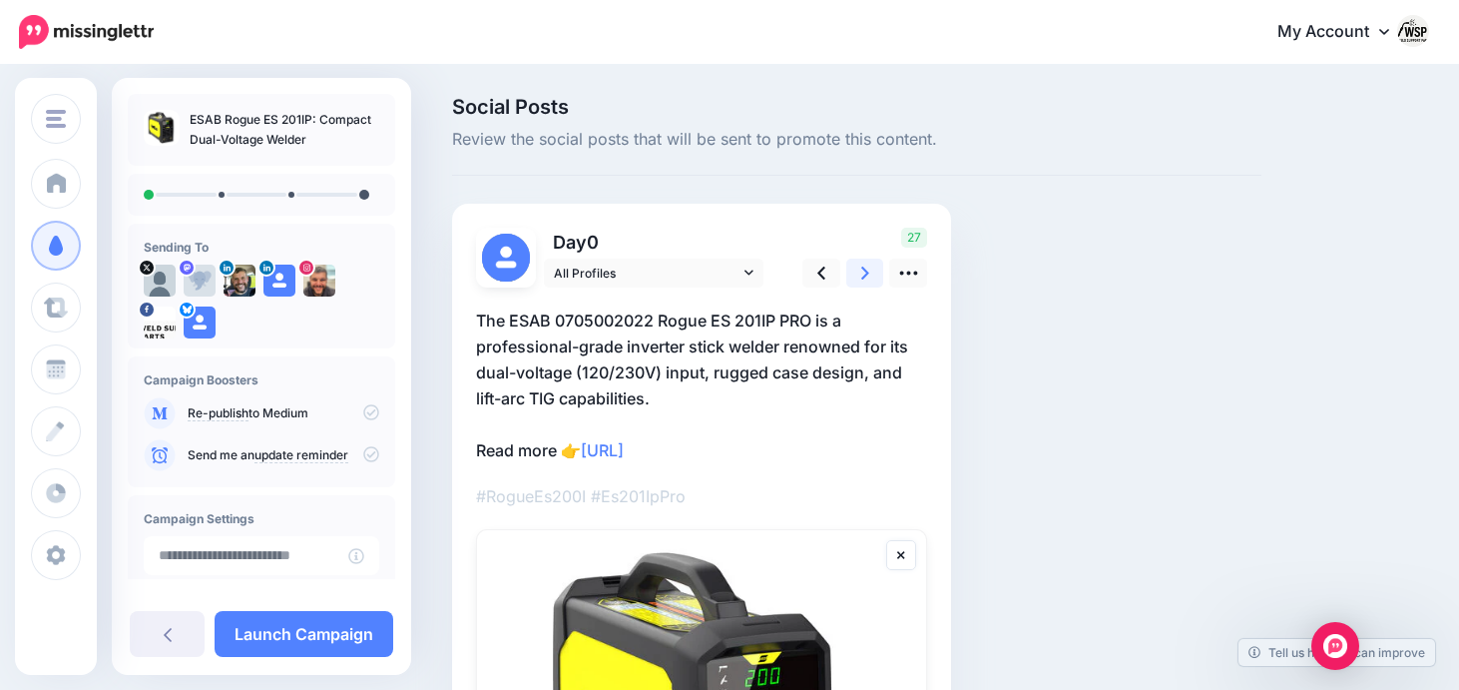
click at [868, 265] on icon at bounding box center [865, 273] width 8 height 21
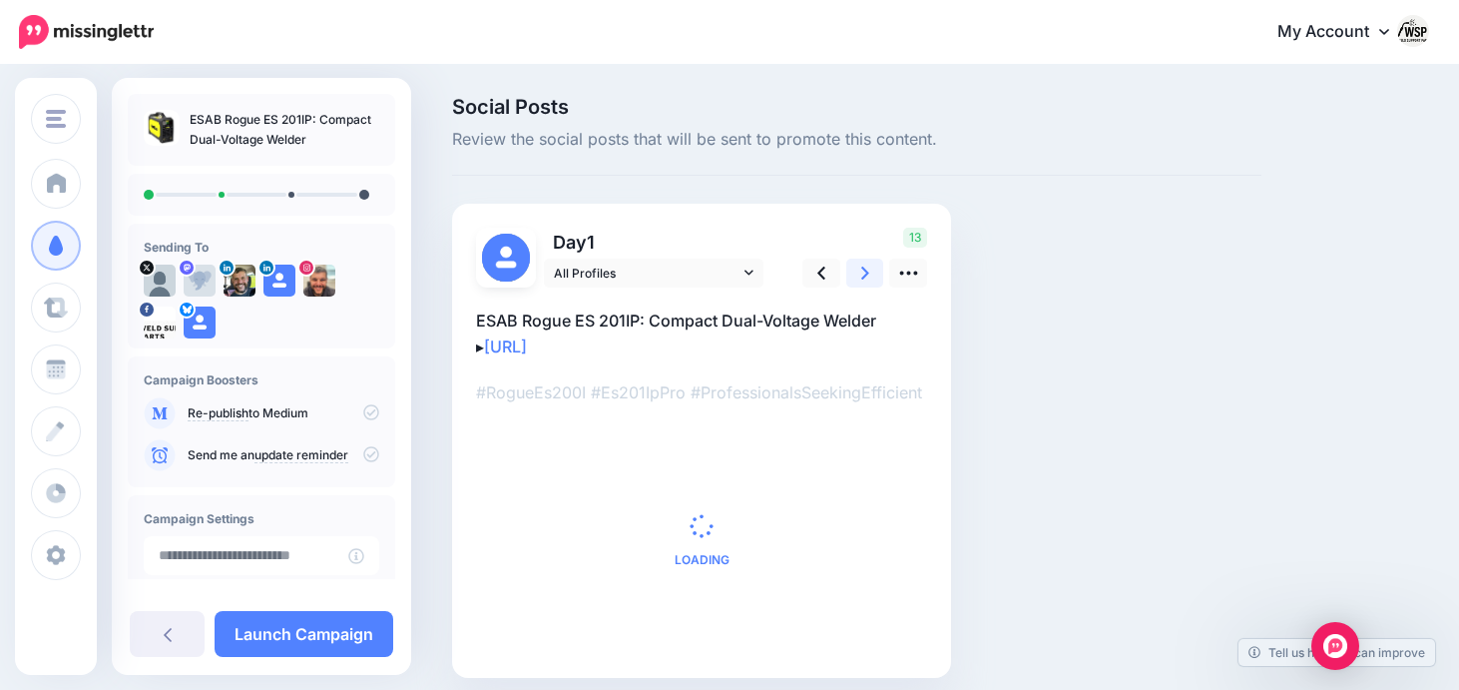
click at [868, 265] on icon at bounding box center [865, 273] width 8 height 21
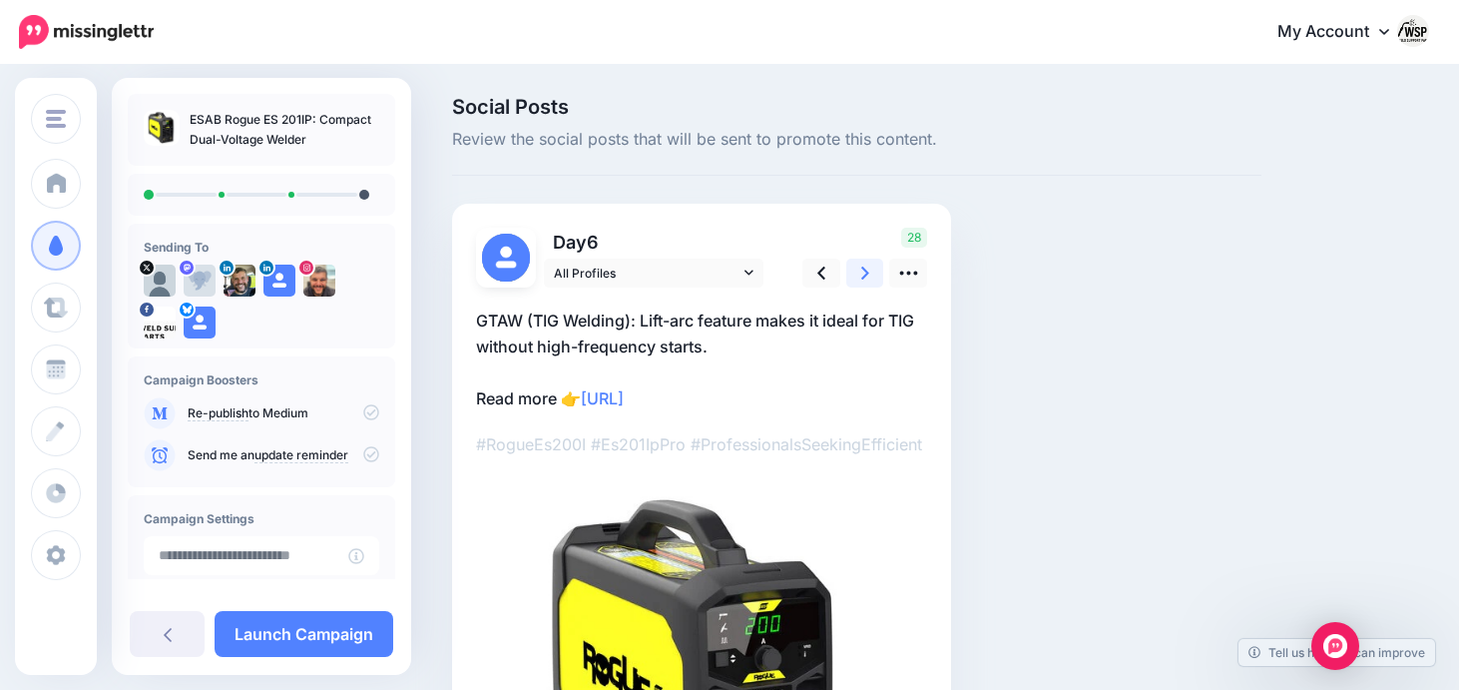
click at [868, 265] on icon at bounding box center [865, 273] width 8 height 21
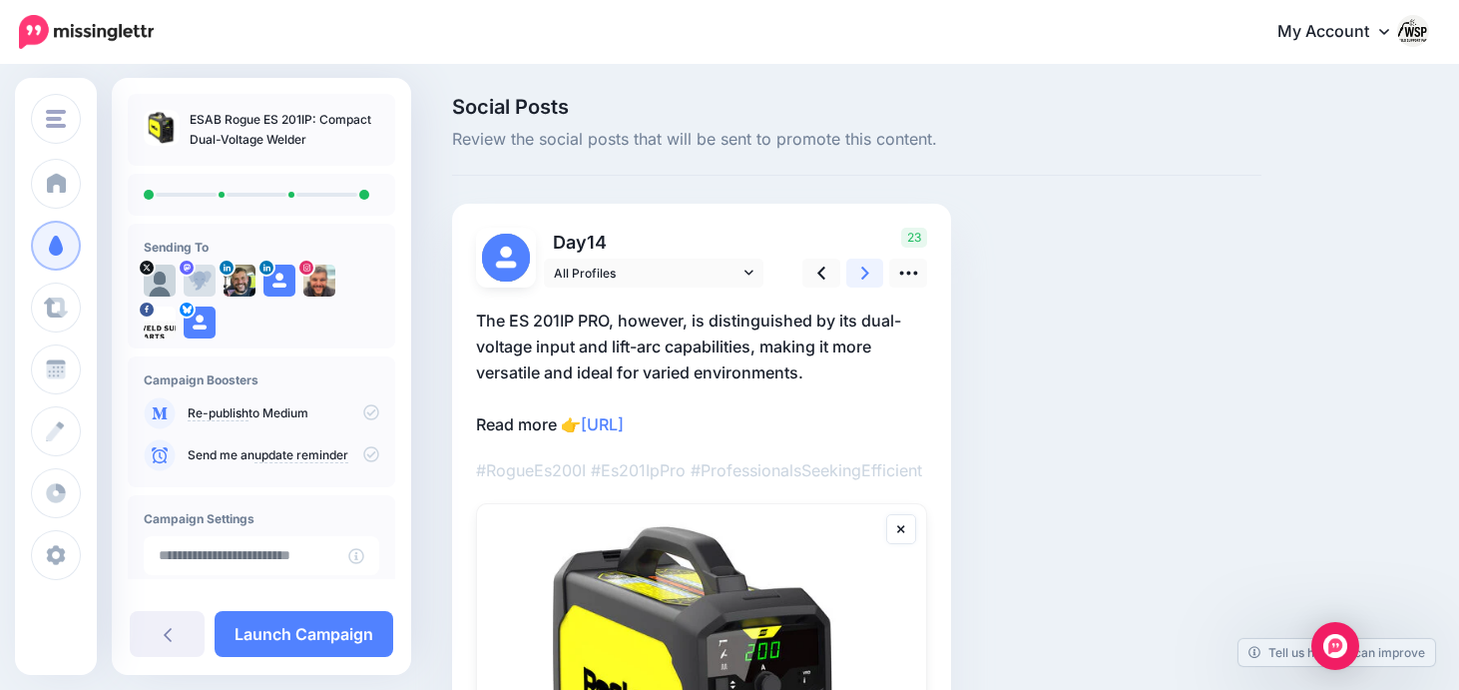
click at [871, 265] on link at bounding box center [865, 273] width 38 height 29
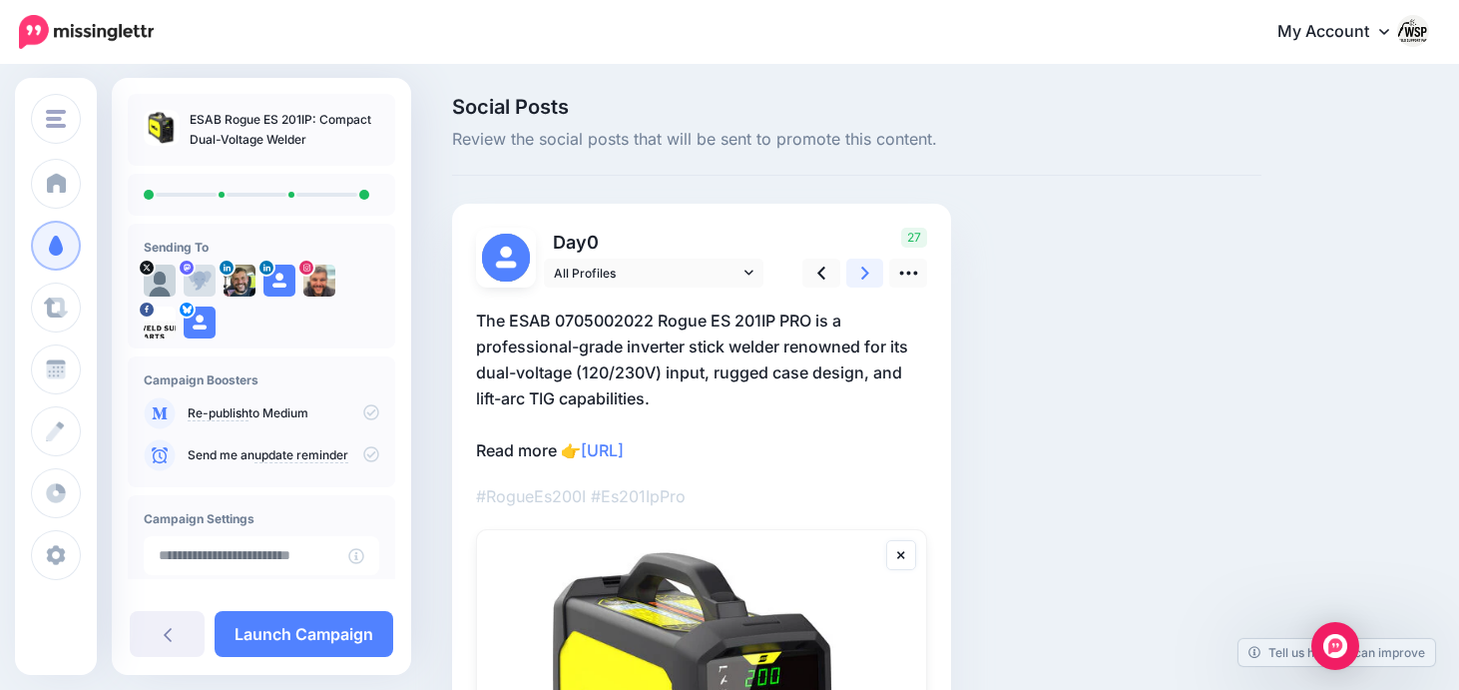
click at [867, 265] on icon at bounding box center [865, 273] width 8 height 21
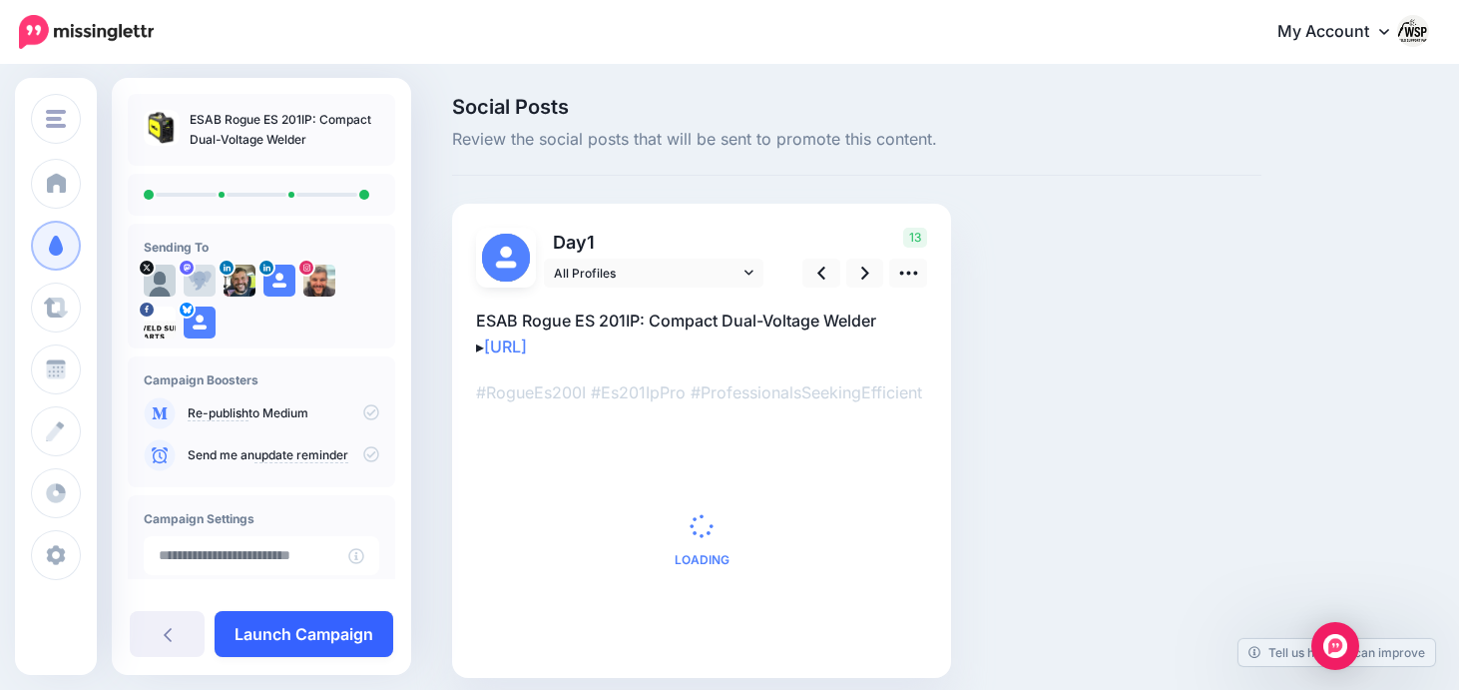
click at [298, 644] on link "Launch Campaign" at bounding box center [304, 634] width 179 height 46
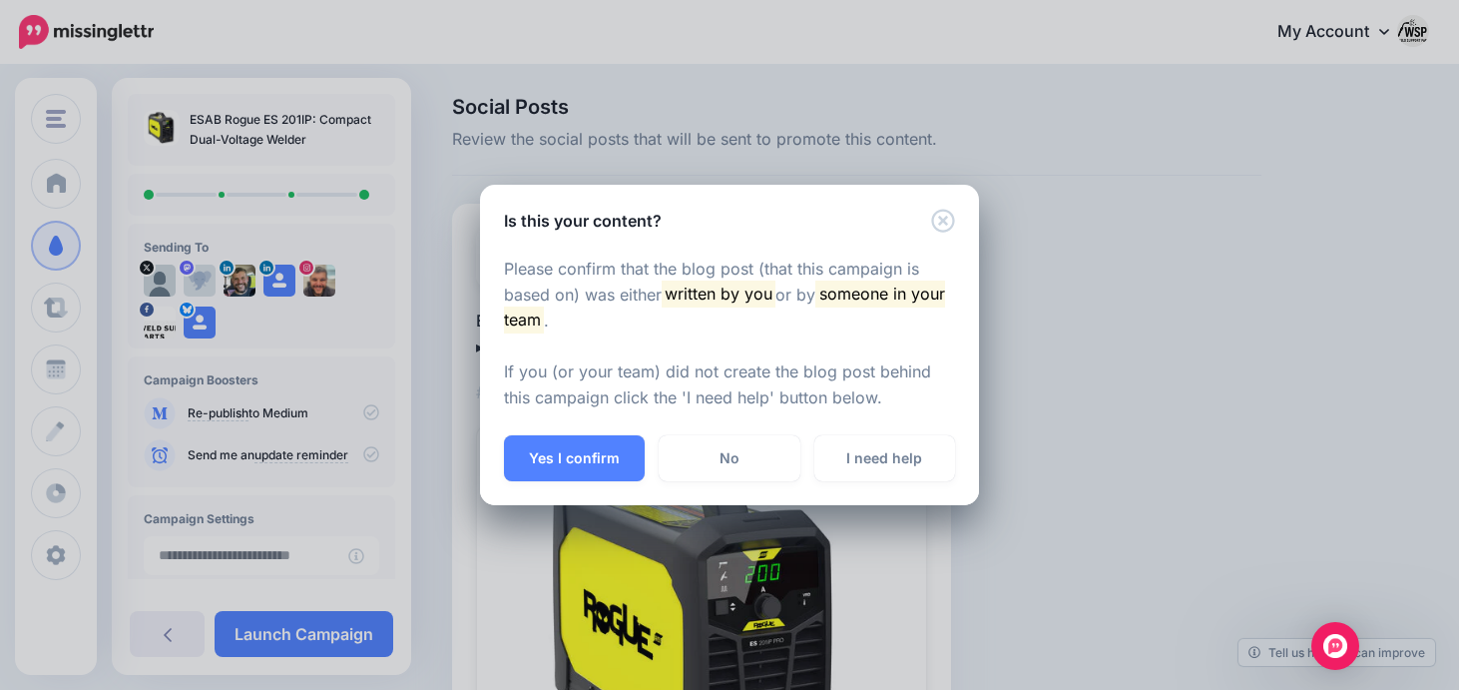
click at [552, 481] on div "Yes I confirm No I need help" at bounding box center [729, 470] width 499 height 70
click at [559, 476] on button "Yes I confirm" at bounding box center [574, 458] width 141 height 46
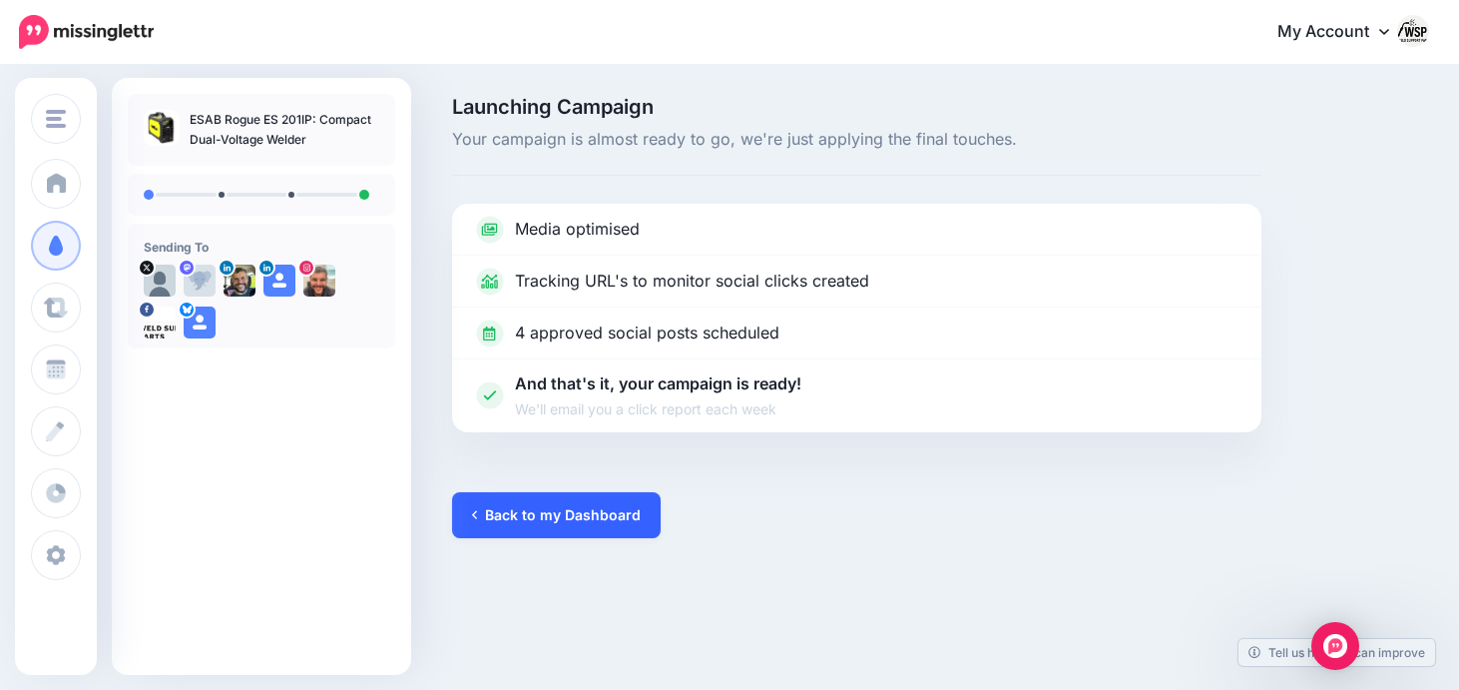
click at [567, 509] on link "Back to my Dashboard" at bounding box center [556, 515] width 209 height 46
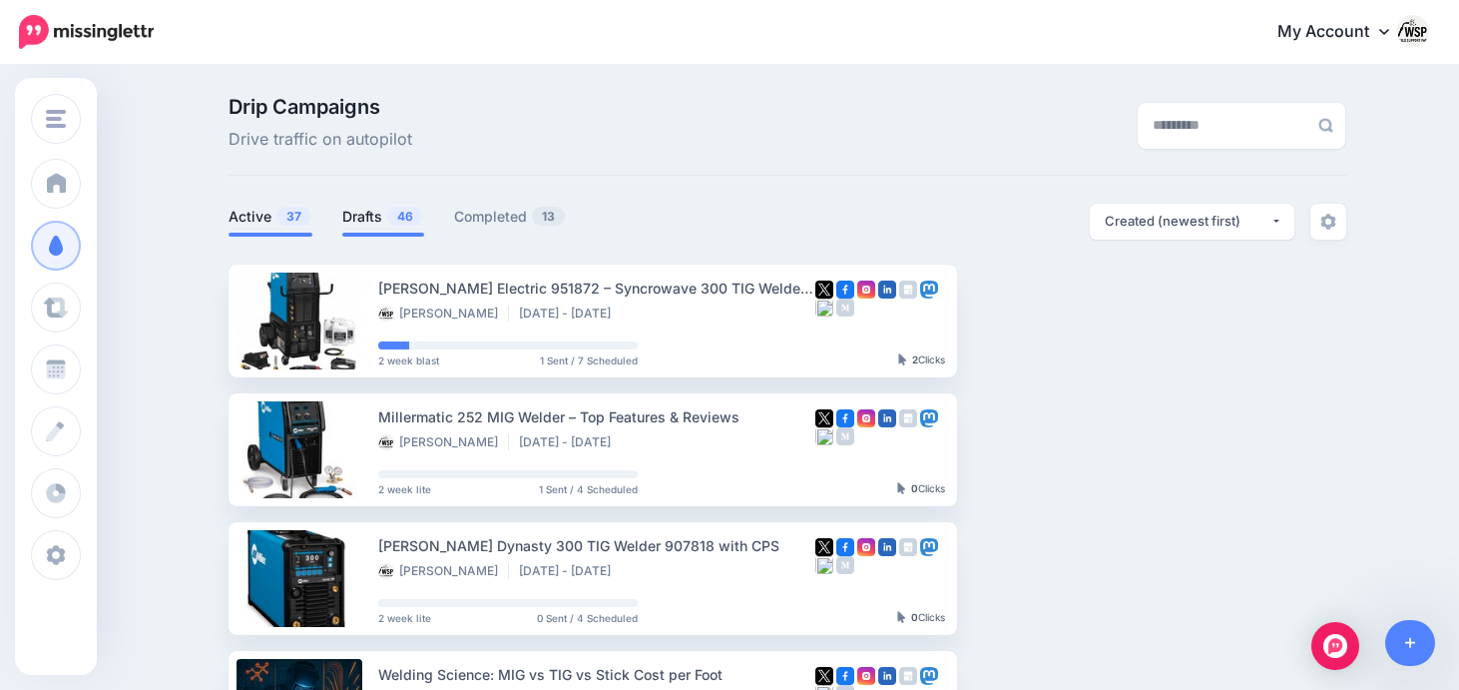
click at [394, 220] on span "46" at bounding box center [405, 216] width 36 height 19
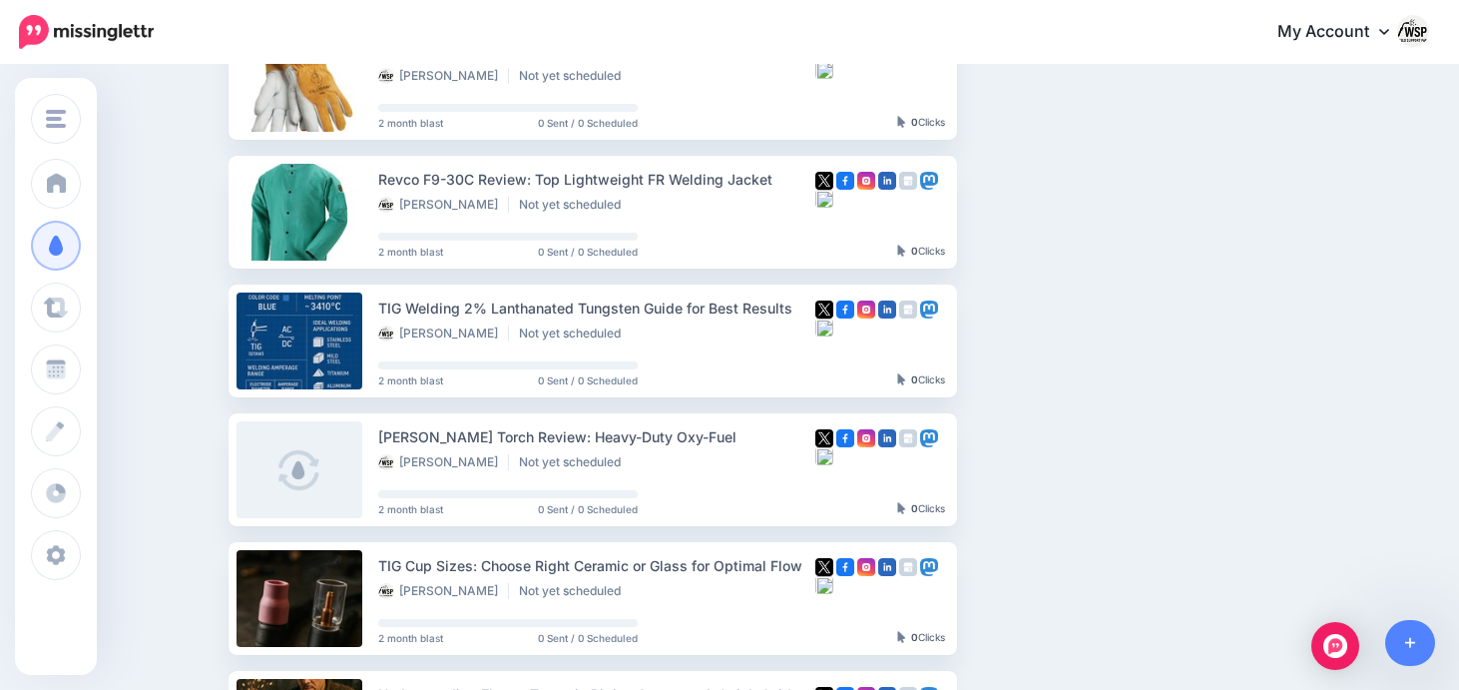
scroll to position [623, 0]
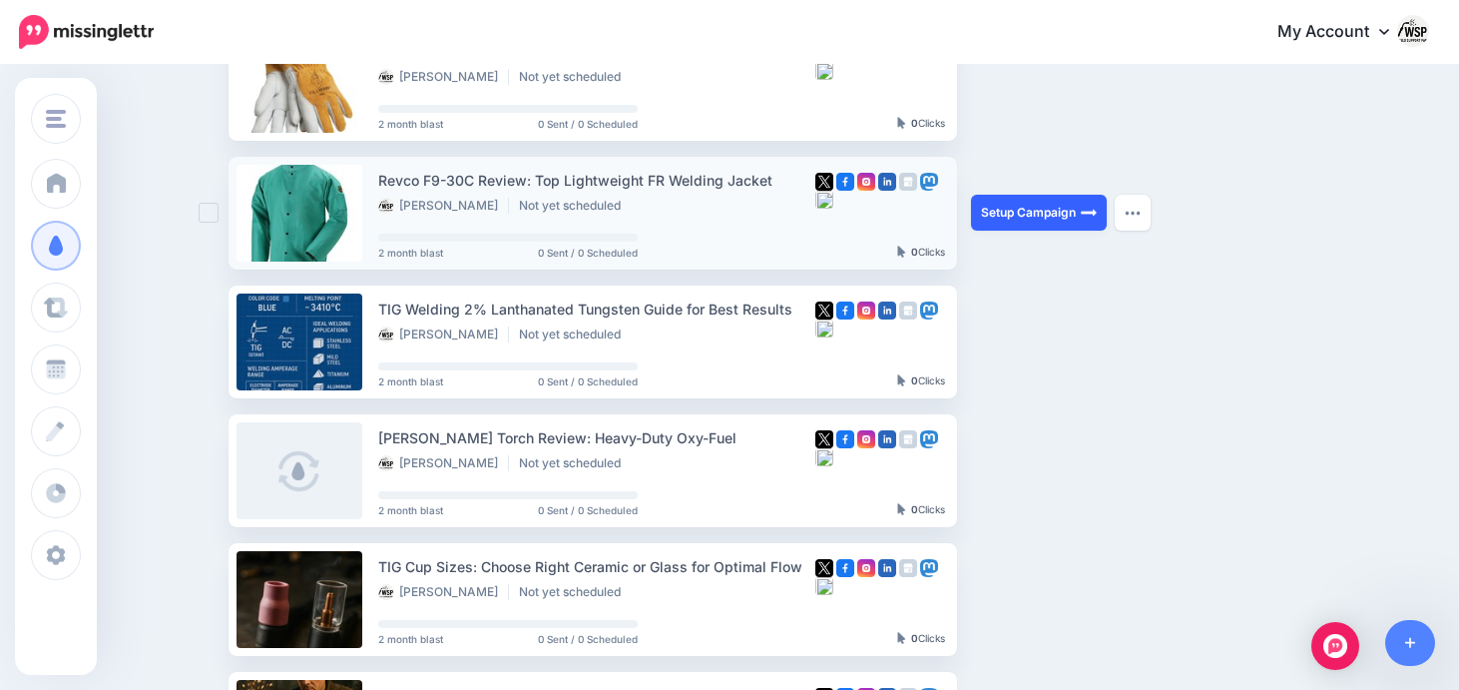
click at [1008, 196] on link "Setup Campaign" at bounding box center [1039, 213] width 136 height 36
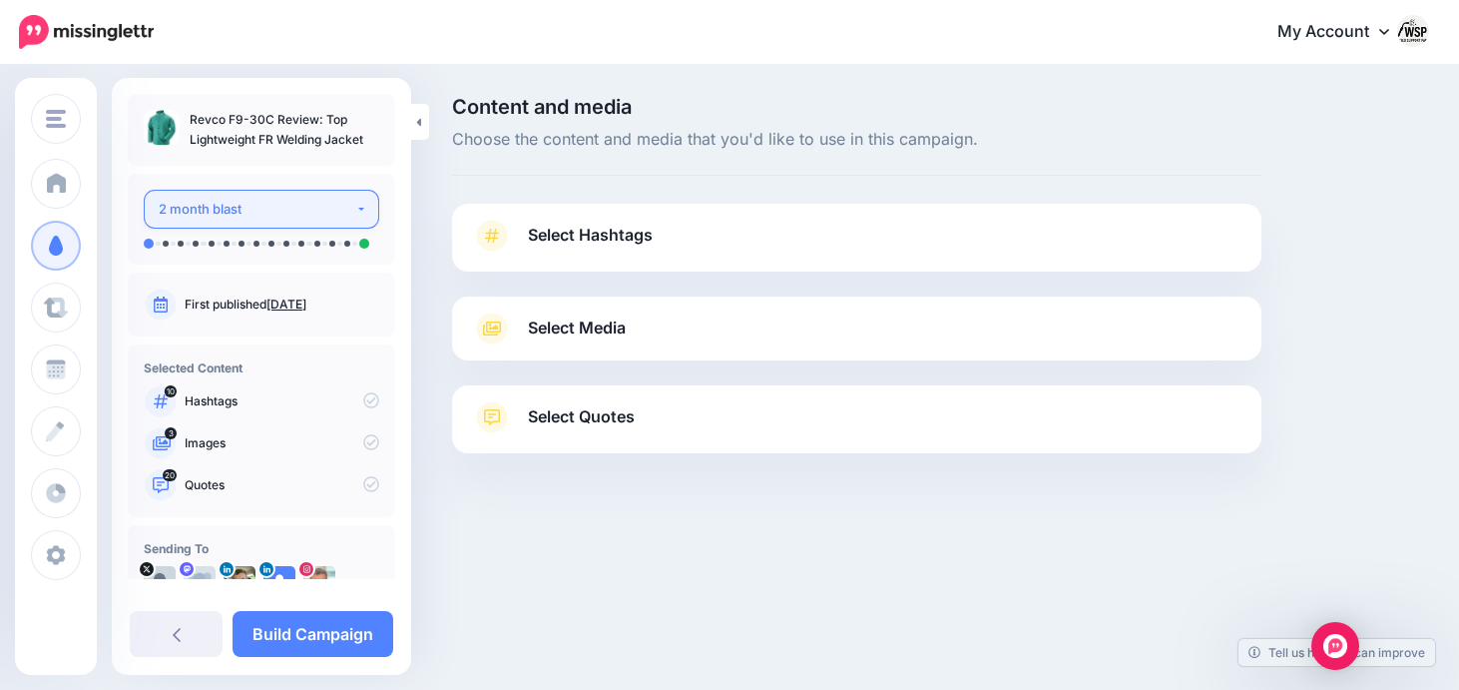
click at [316, 208] on div "2 month blast" at bounding box center [257, 209] width 197 height 23
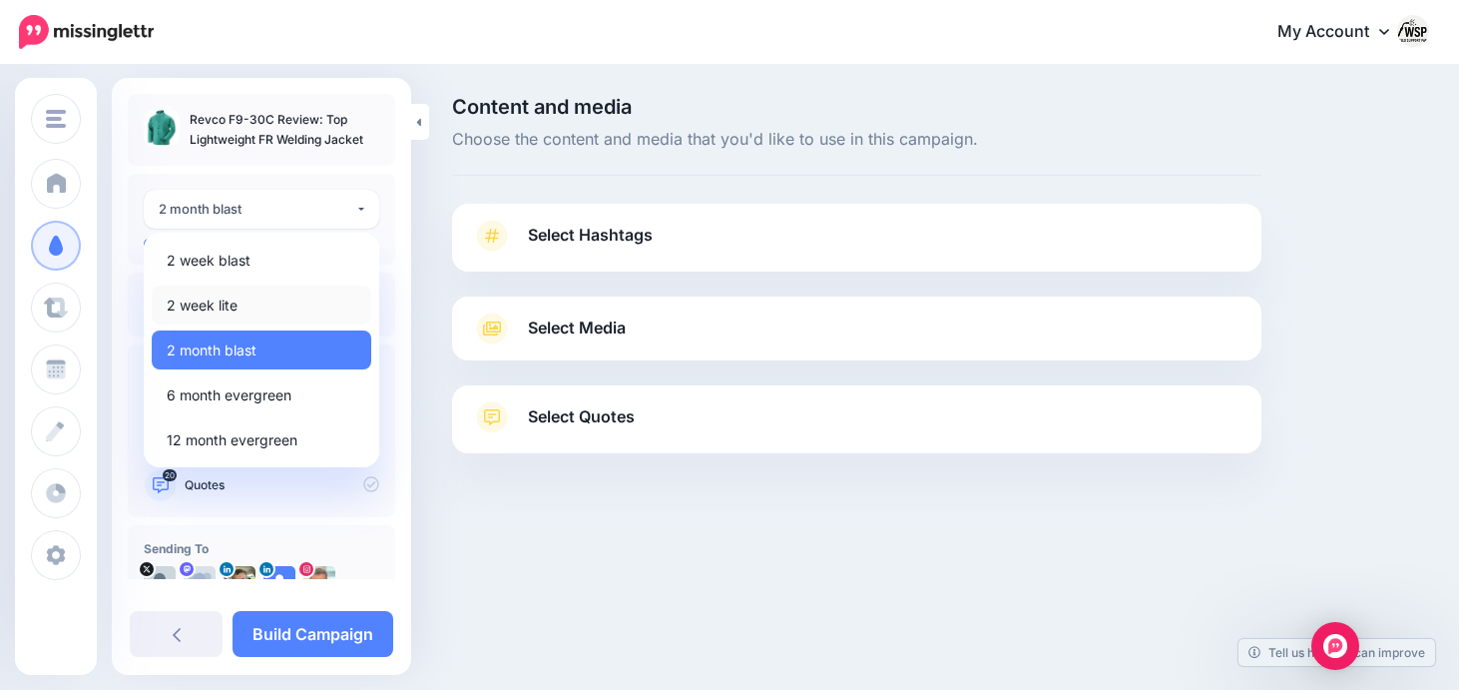
click at [245, 306] on link "2 week lite" at bounding box center [262, 304] width 220 height 39
select select "******"
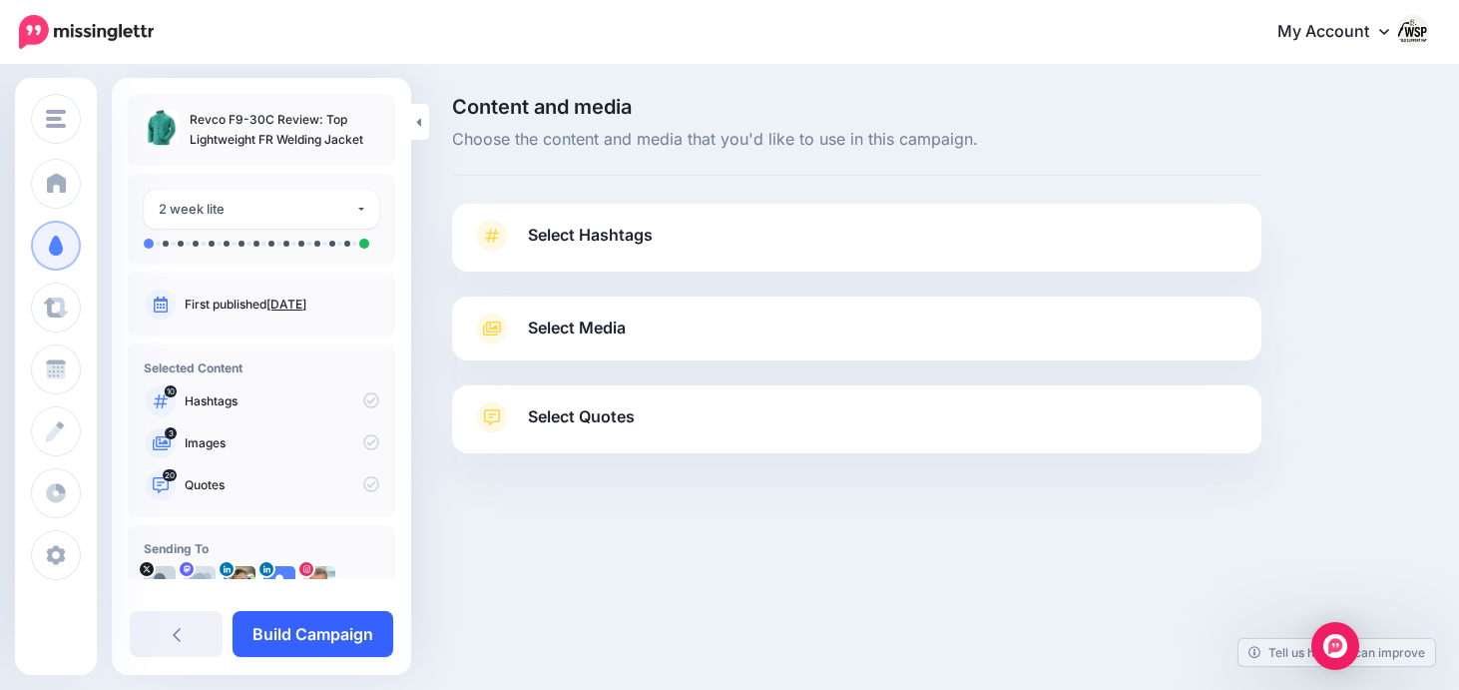
click at [272, 651] on link "Build Campaign" at bounding box center [313, 634] width 161 height 46
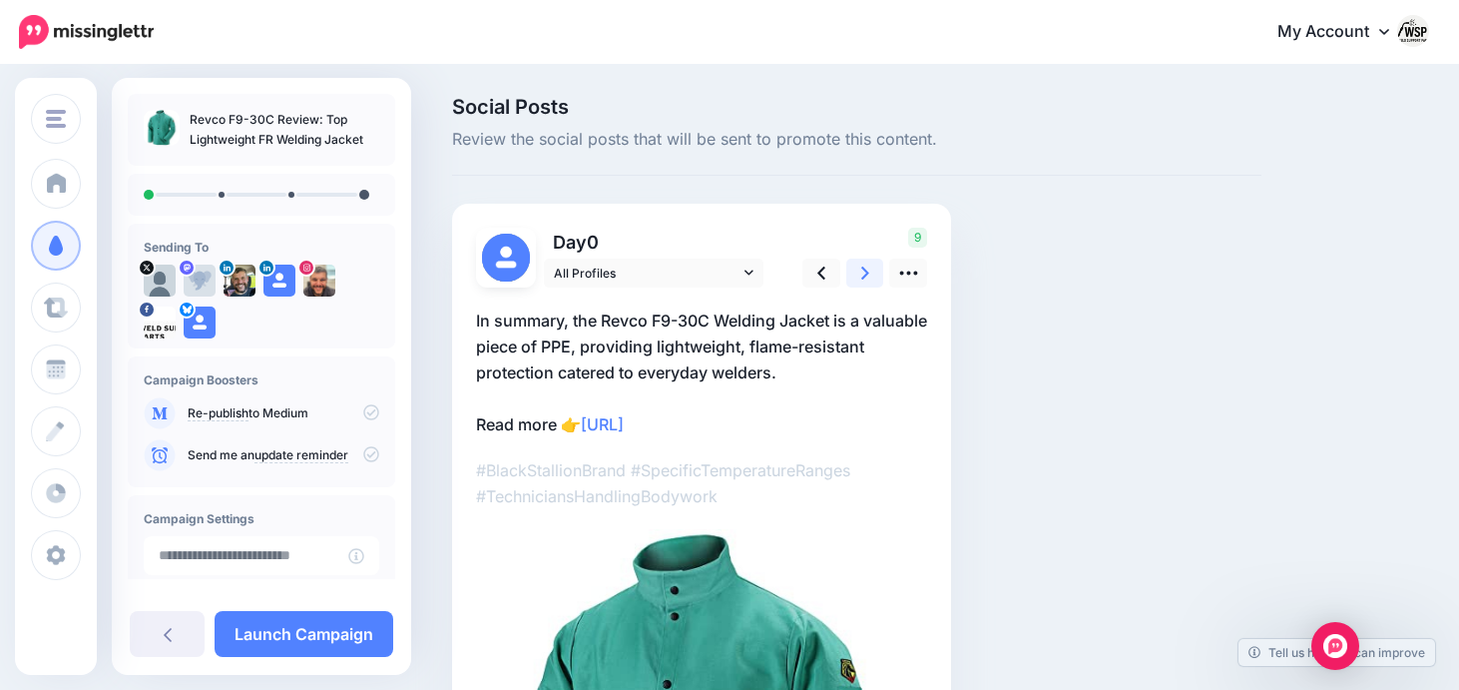
click at [866, 269] on icon at bounding box center [865, 273] width 8 height 21
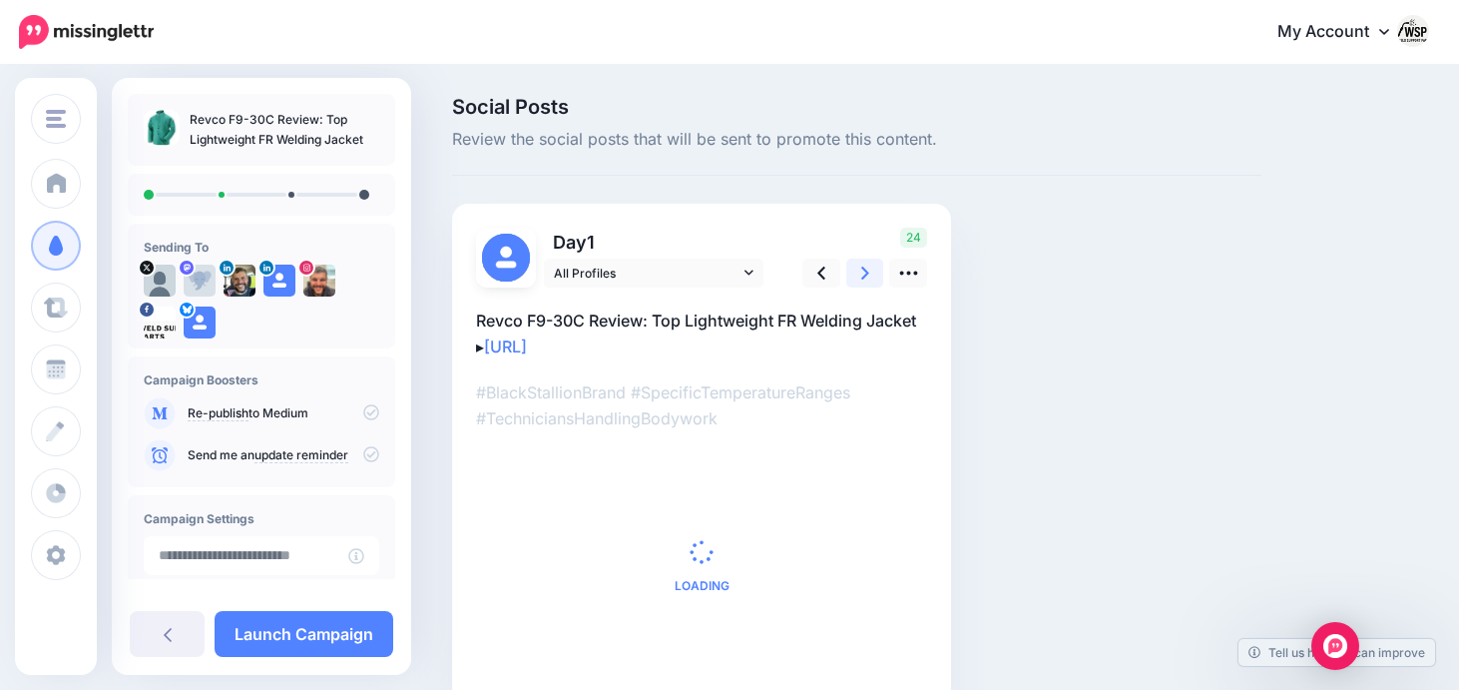
click at [867, 269] on icon at bounding box center [865, 273] width 8 height 21
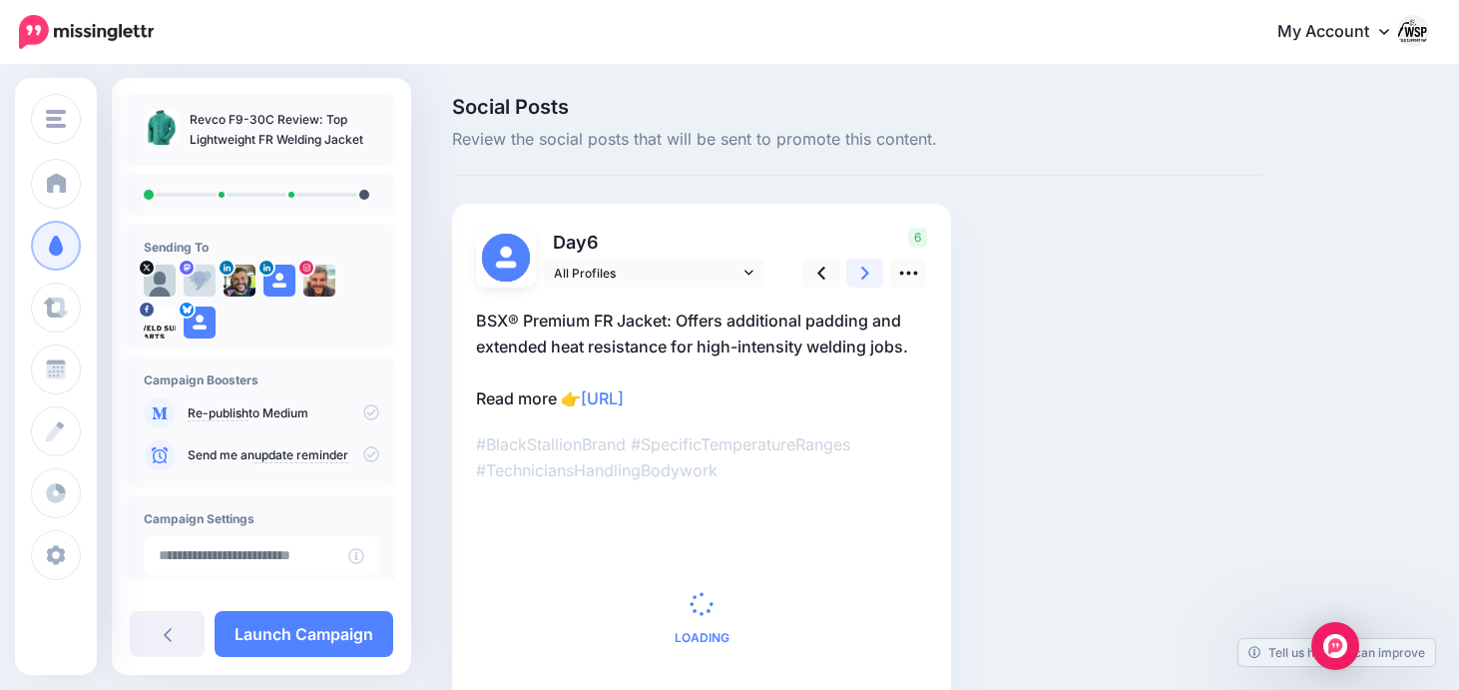
click at [867, 269] on icon at bounding box center [865, 273] width 8 height 21
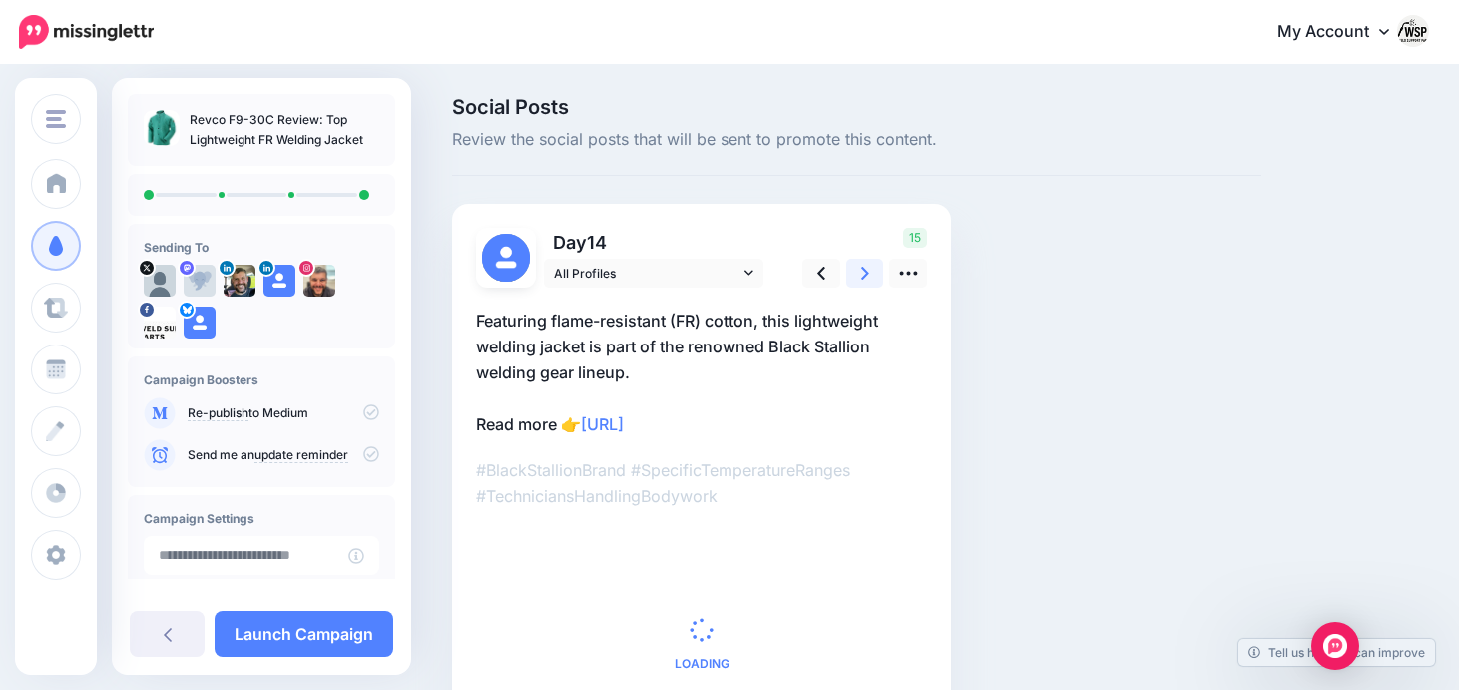
click at [867, 269] on icon at bounding box center [865, 273] width 8 height 21
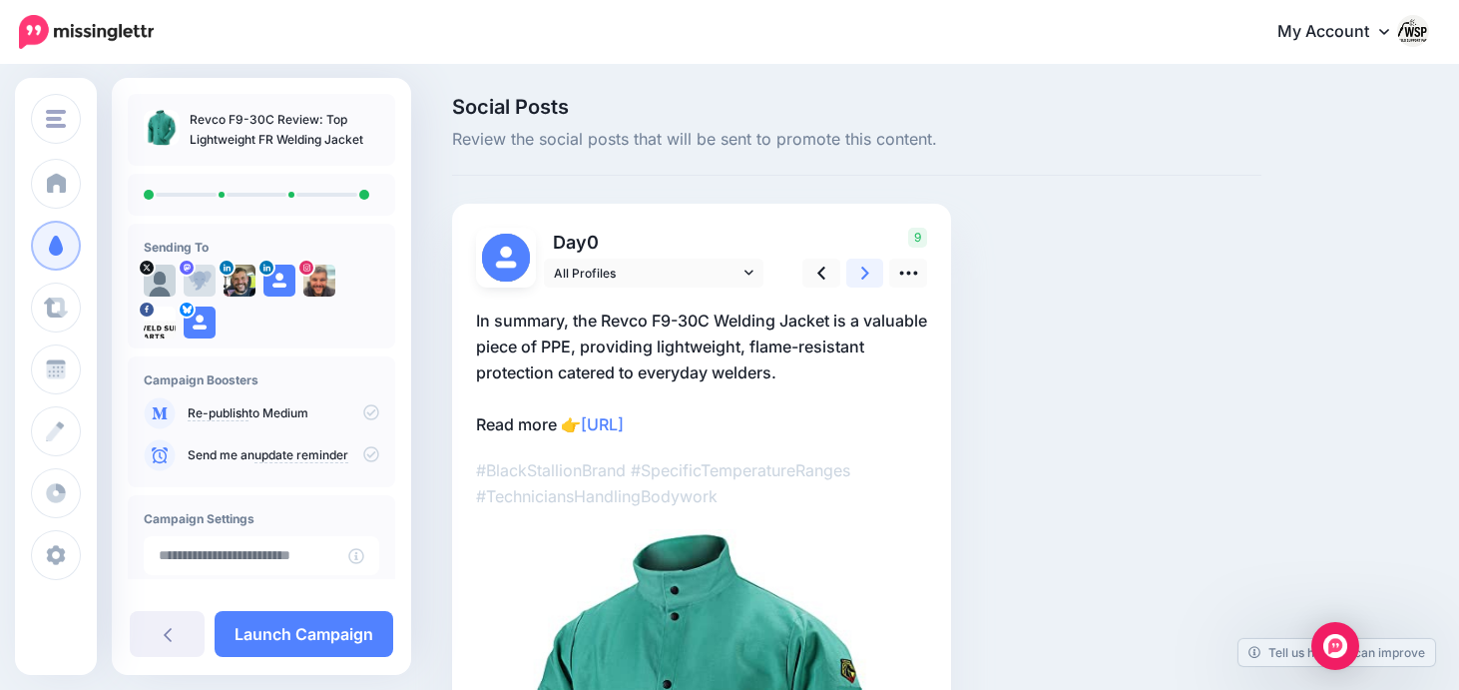
click at [867, 269] on icon at bounding box center [865, 273] width 8 height 21
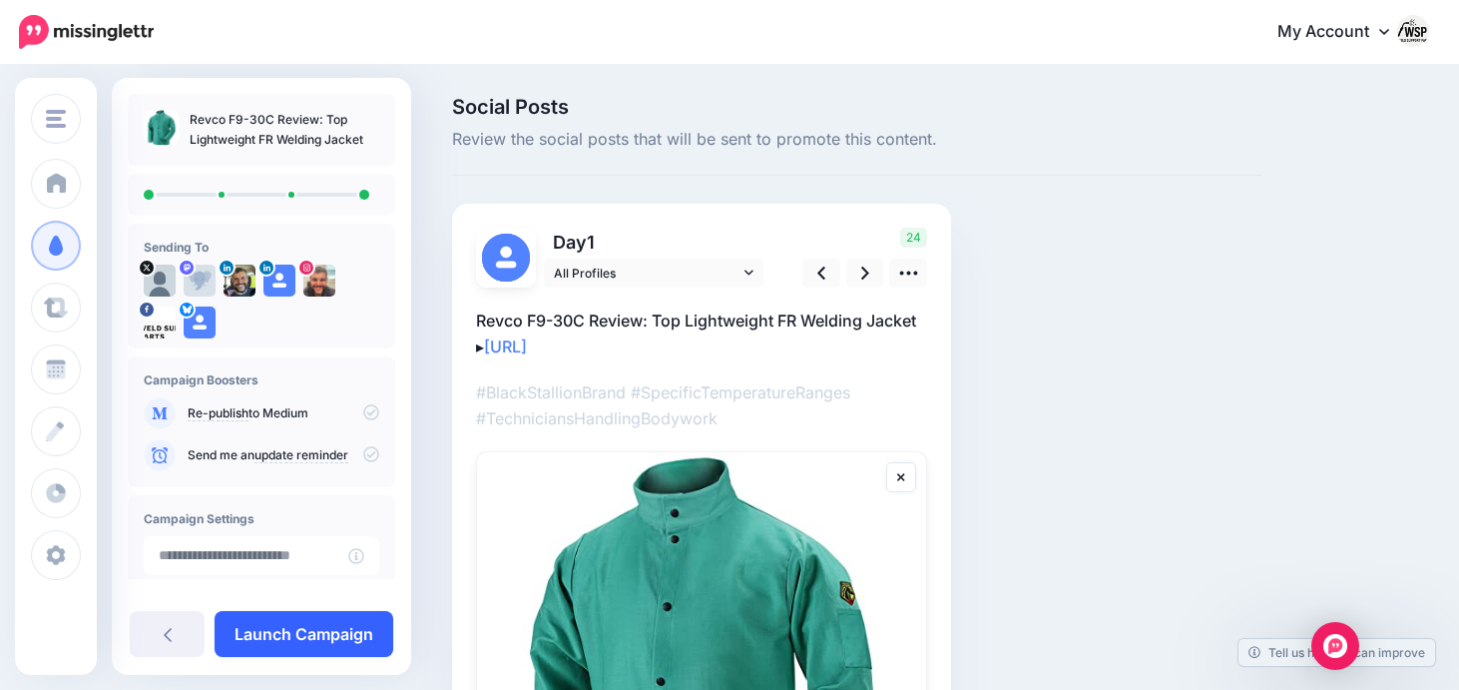
click at [309, 640] on link "Launch Campaign" at bounding box center [304, 634] width 179 height 46
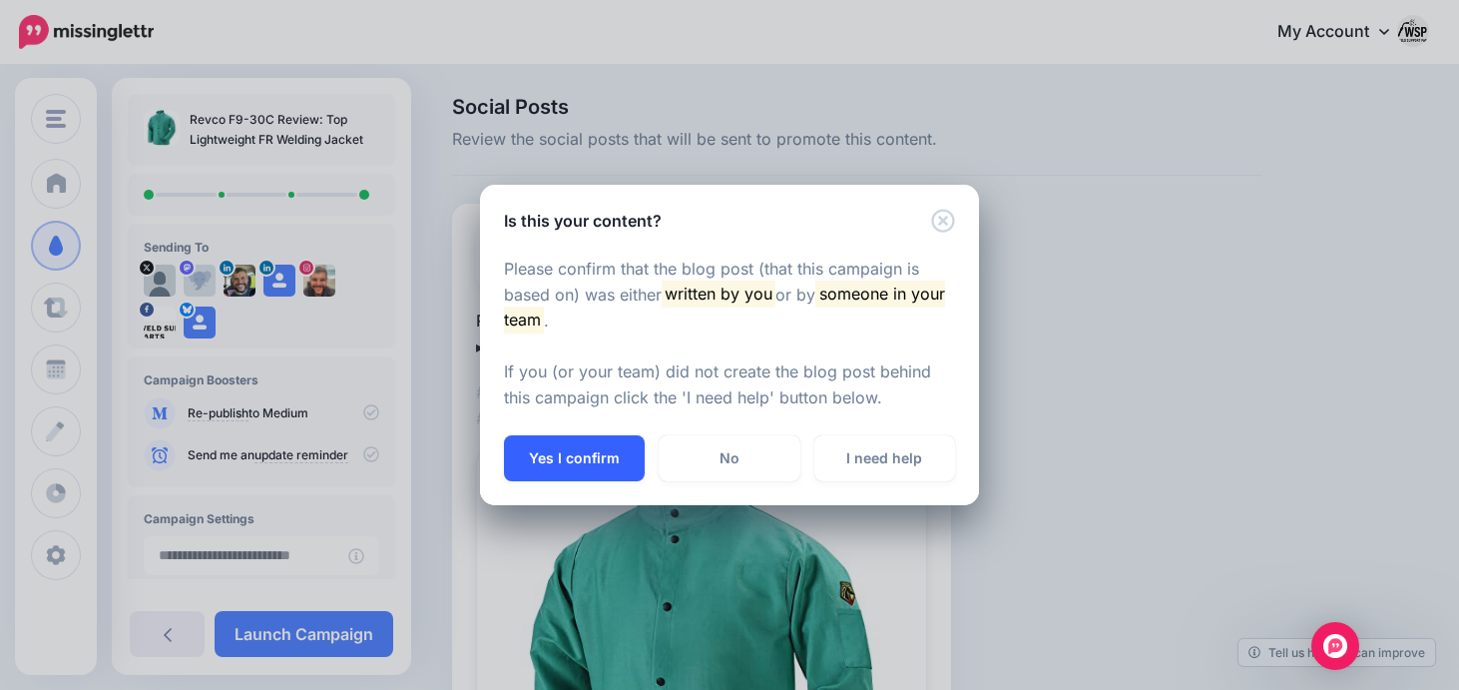
click at [592, 442] on button "Yes I confirm" at bounding box center [574, 458] width 141 height 46
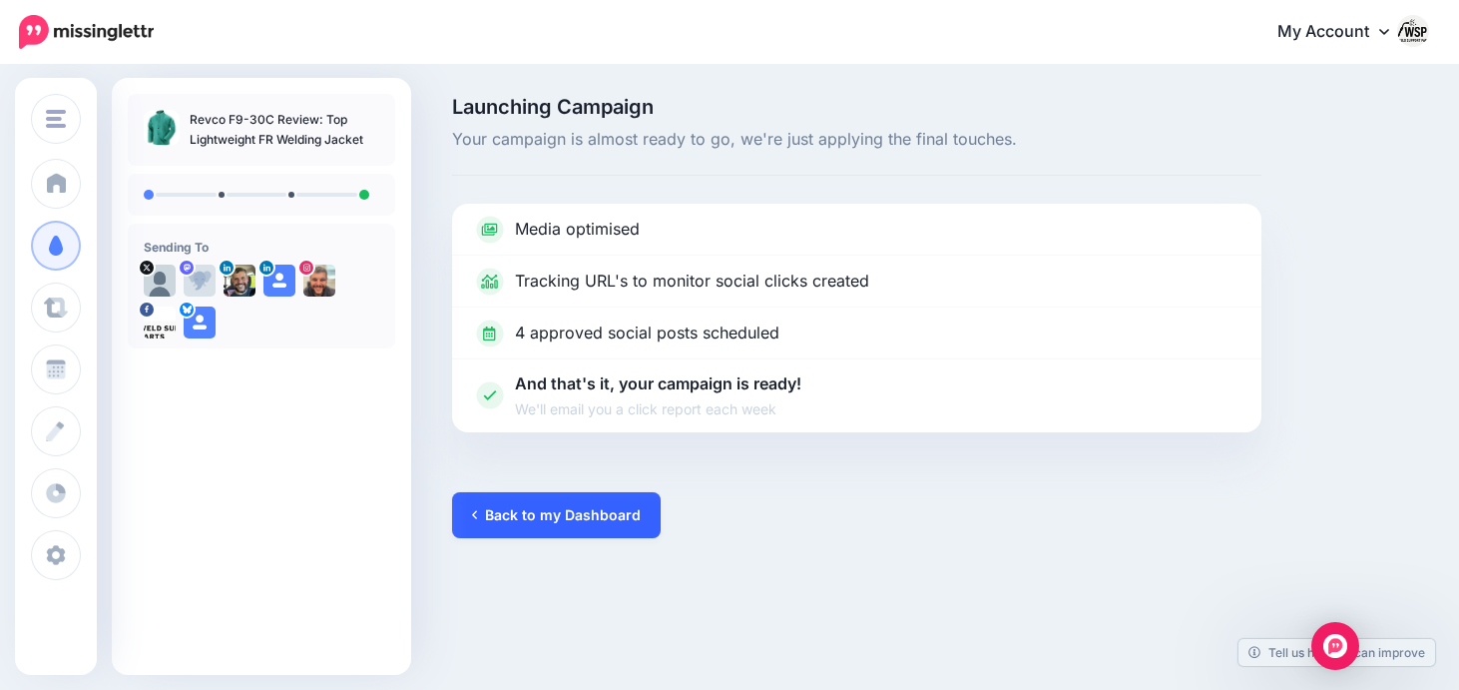
click at [563, 496] on link "Back to my Dashboard" at bounding box center [556, 515] width 209 height 46
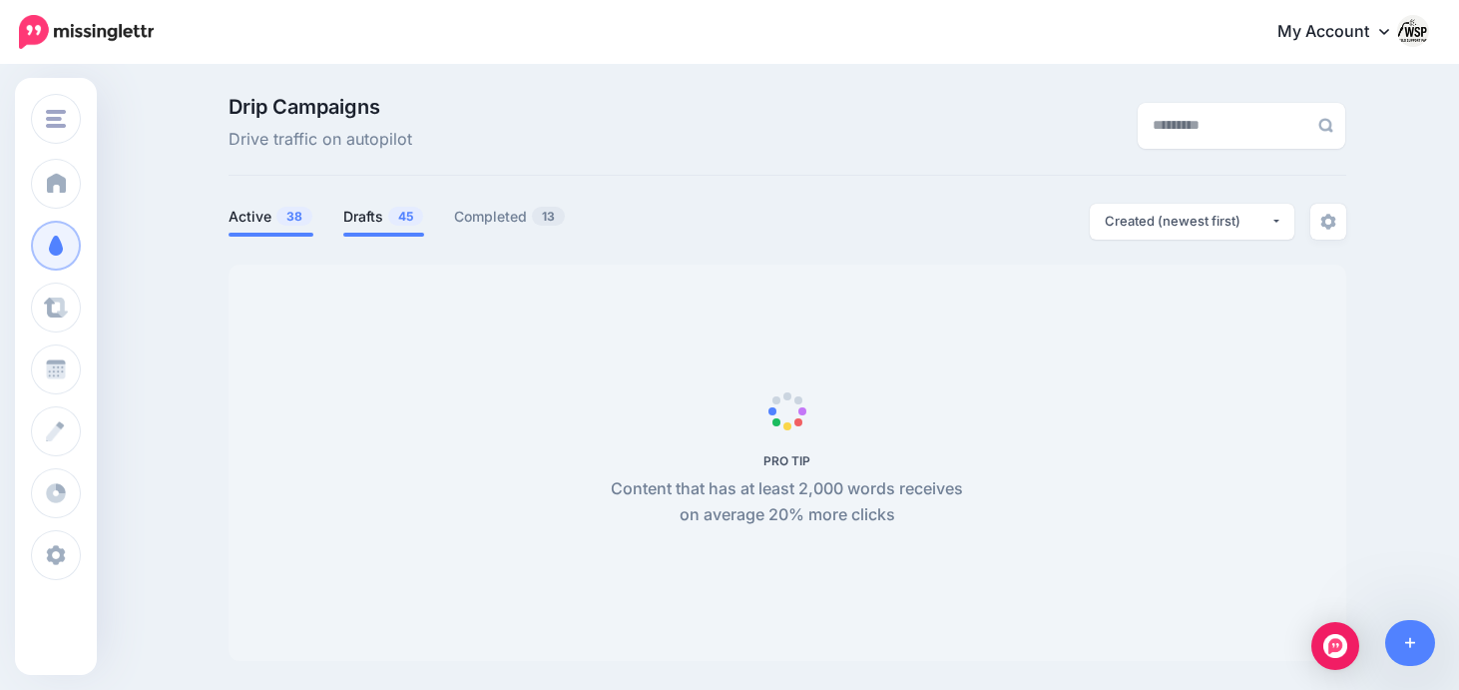
click at [371, 207] on link "Drafts 45" at bounding box center [383, 217] width 81 height 24
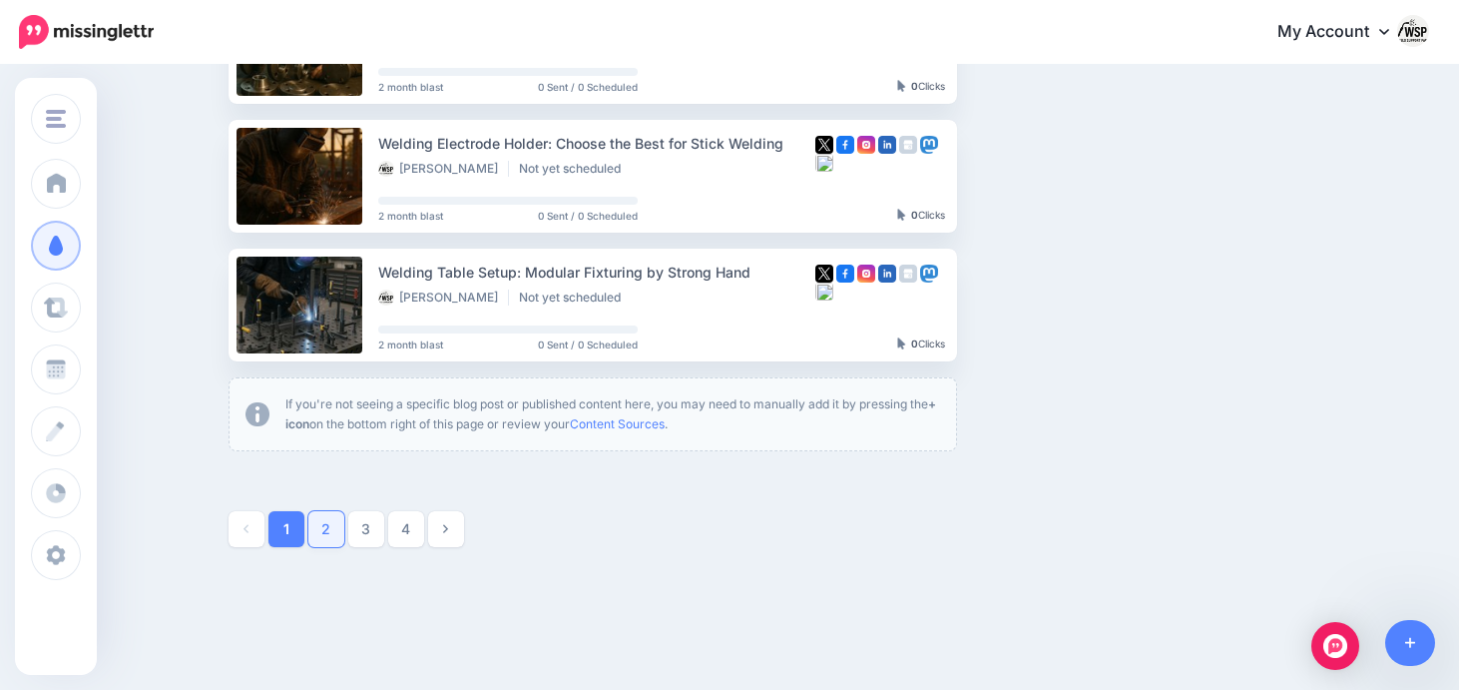
click at [323, 528] on link "2" at bounding box center [326, 529] width 36 height 36
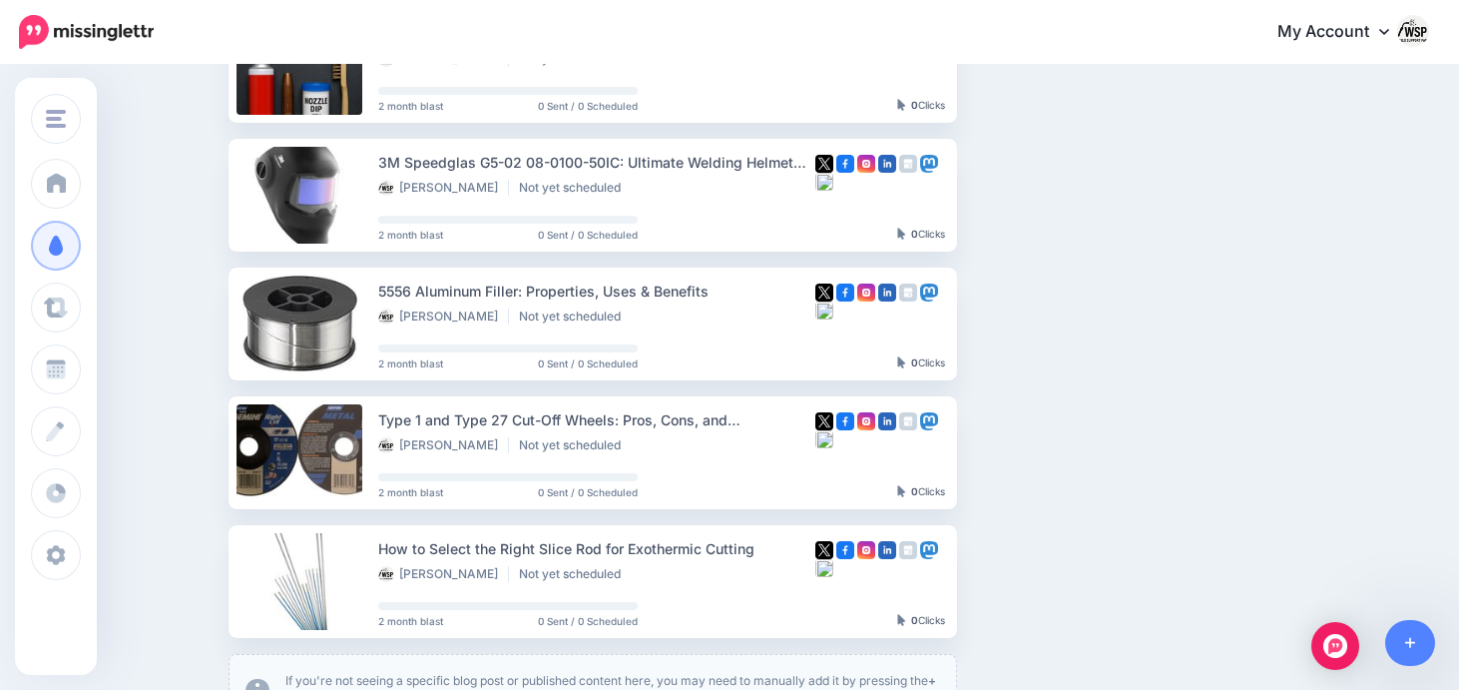
scroll to position [905, 0]
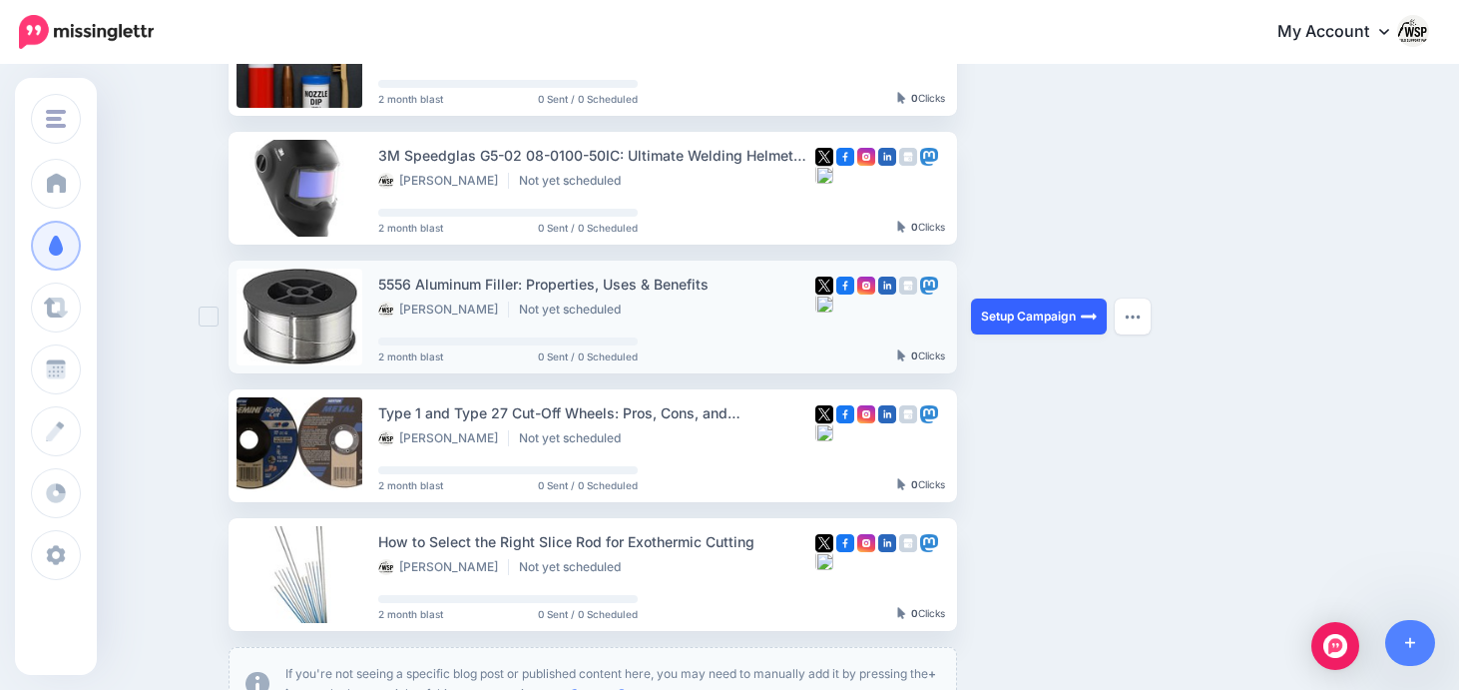
click at [1006, 319] on link "Setup Campaign" at bounding box center [1039, 316] width 136 height 36
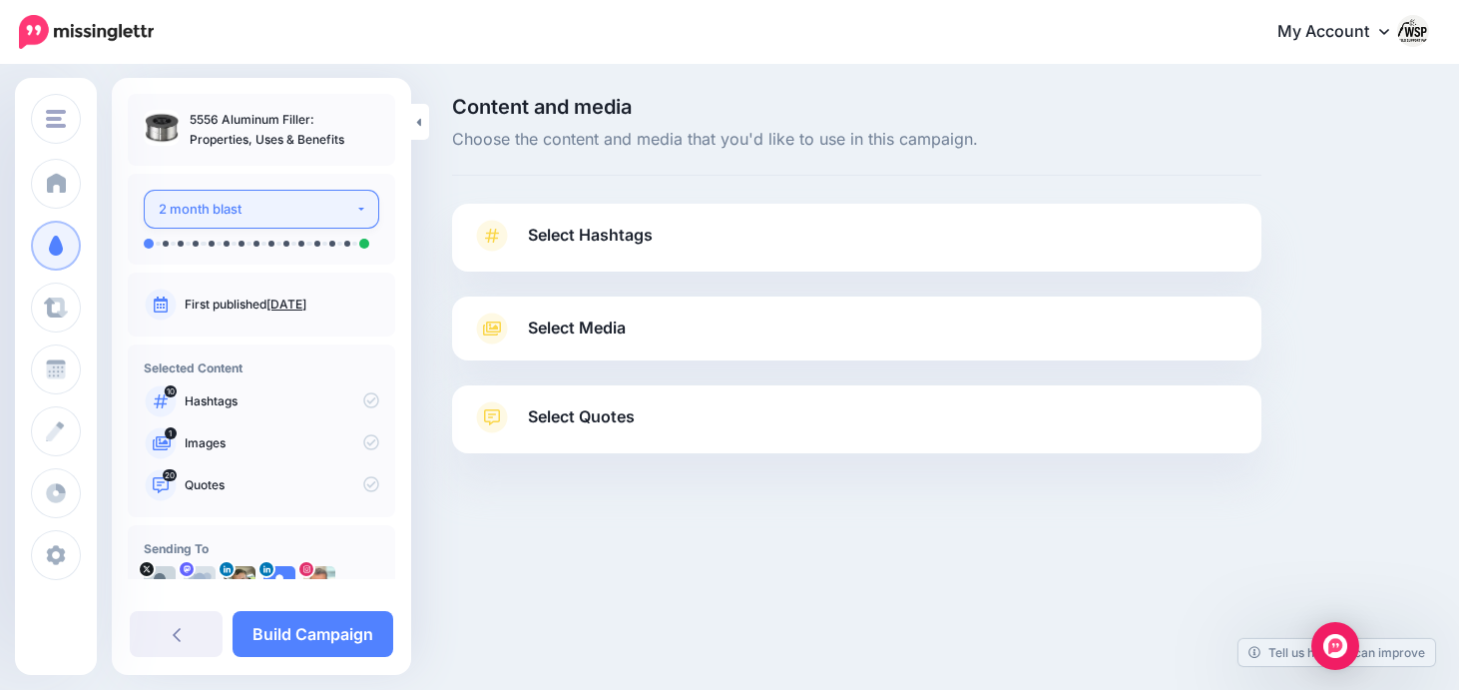
click at [266, 216] on div "2 month blast" at bounding box center [257, 209] width 197 height 23
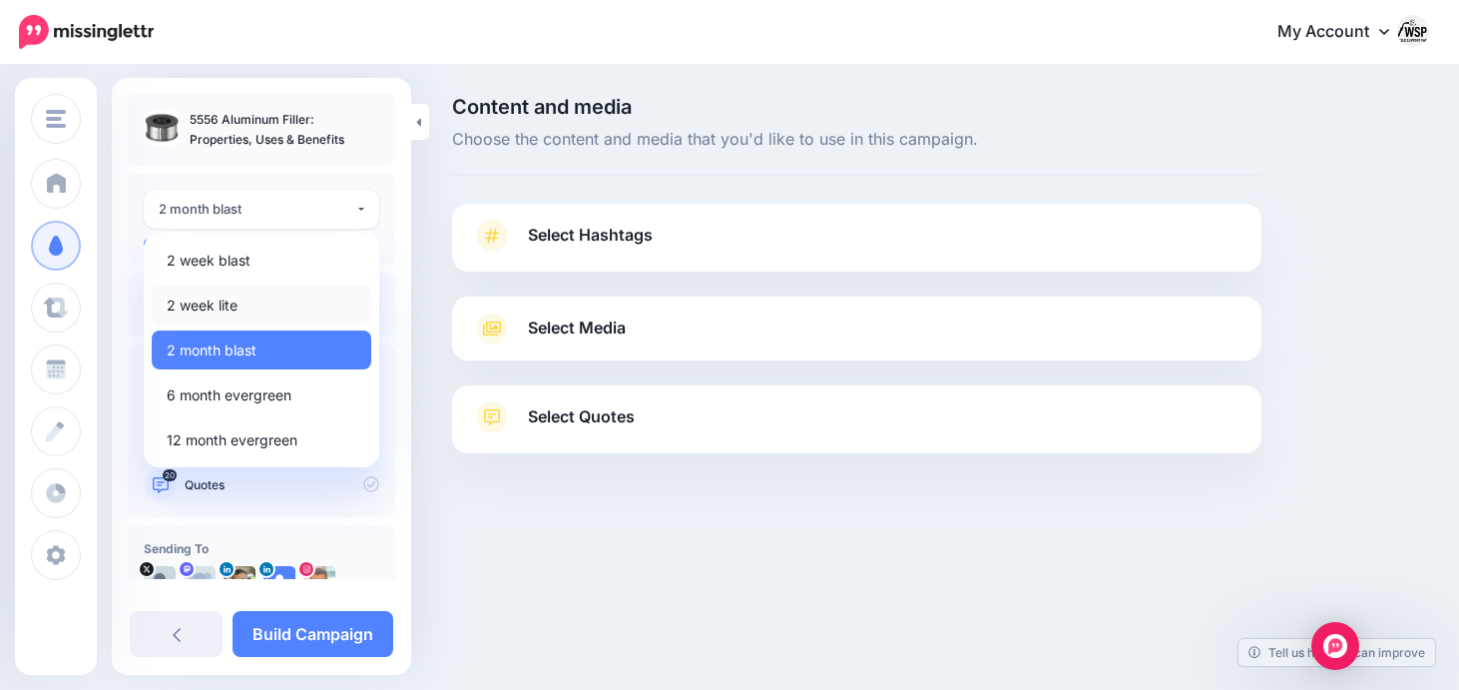
click at [242, 306] on link "2 week lite" at bounding box center [262, 304] width 220 height 39
select select "******"
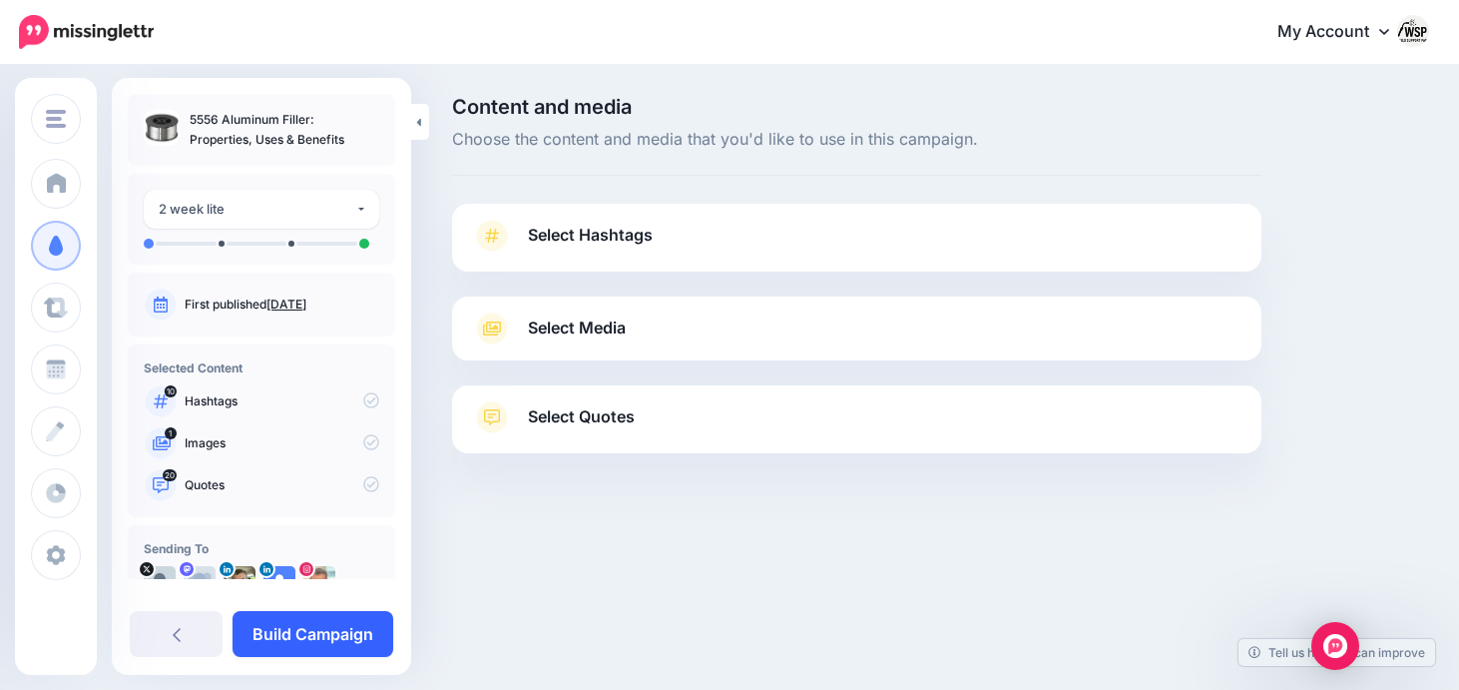
click at [340, 631] on link "Build Campaign" at bounding box center [313, 634] width 161 height 46
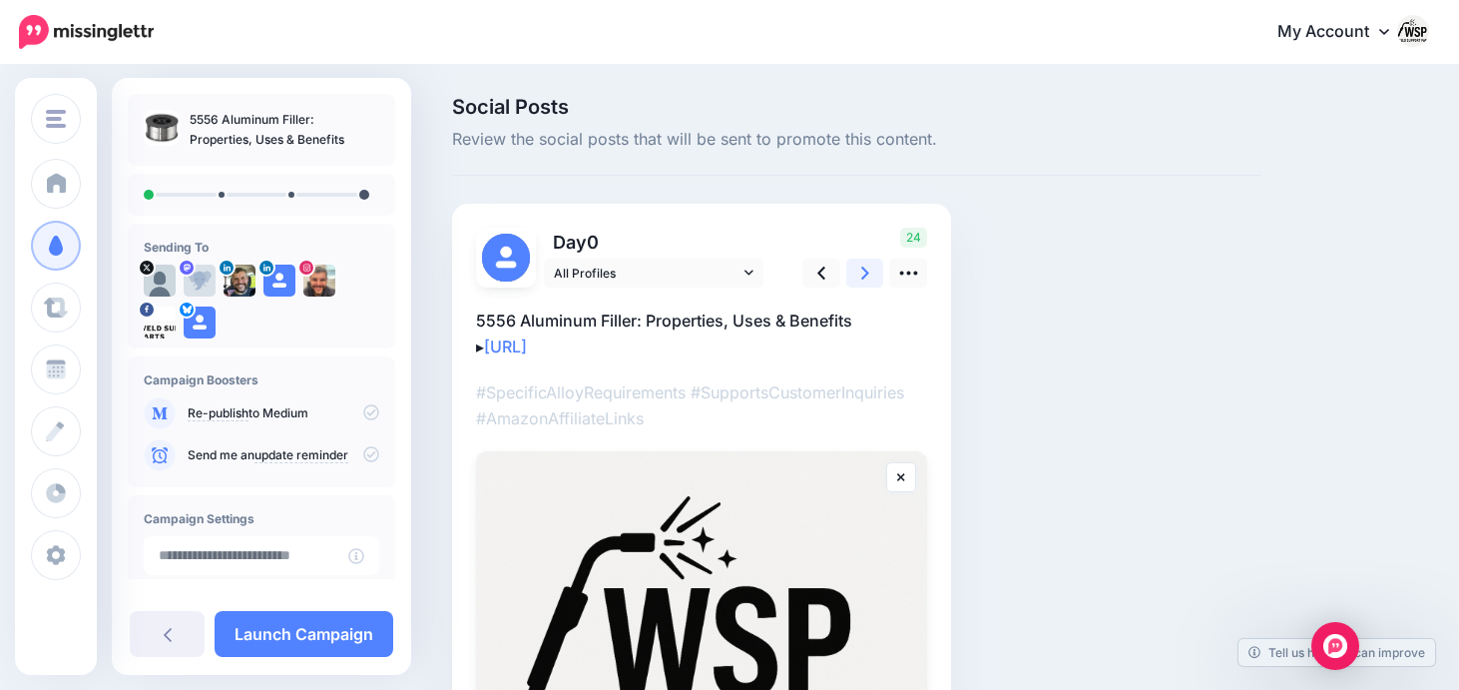
click at [861, 268] on icon at bounding box center [865, 273] width 8 height 21
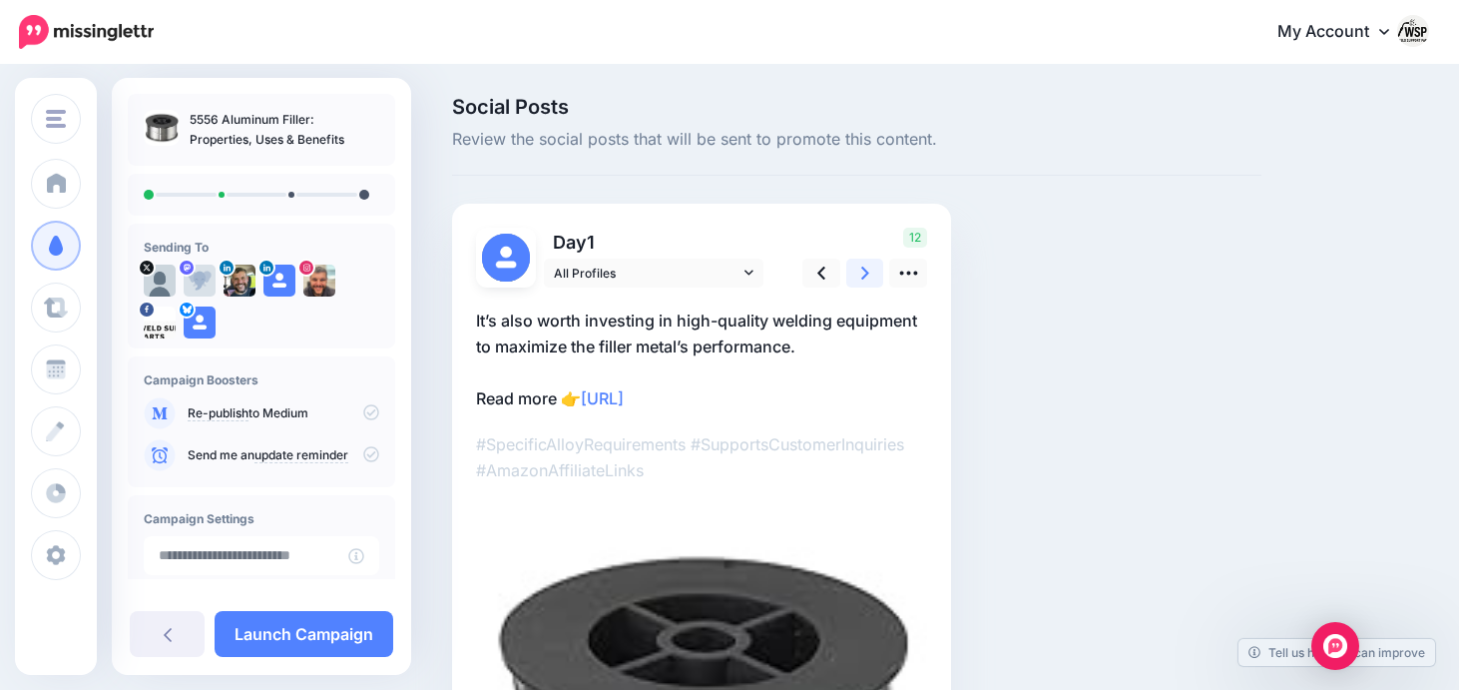
click at [864, 270] on icon at bounding box center [865, 273] width 8 height 13
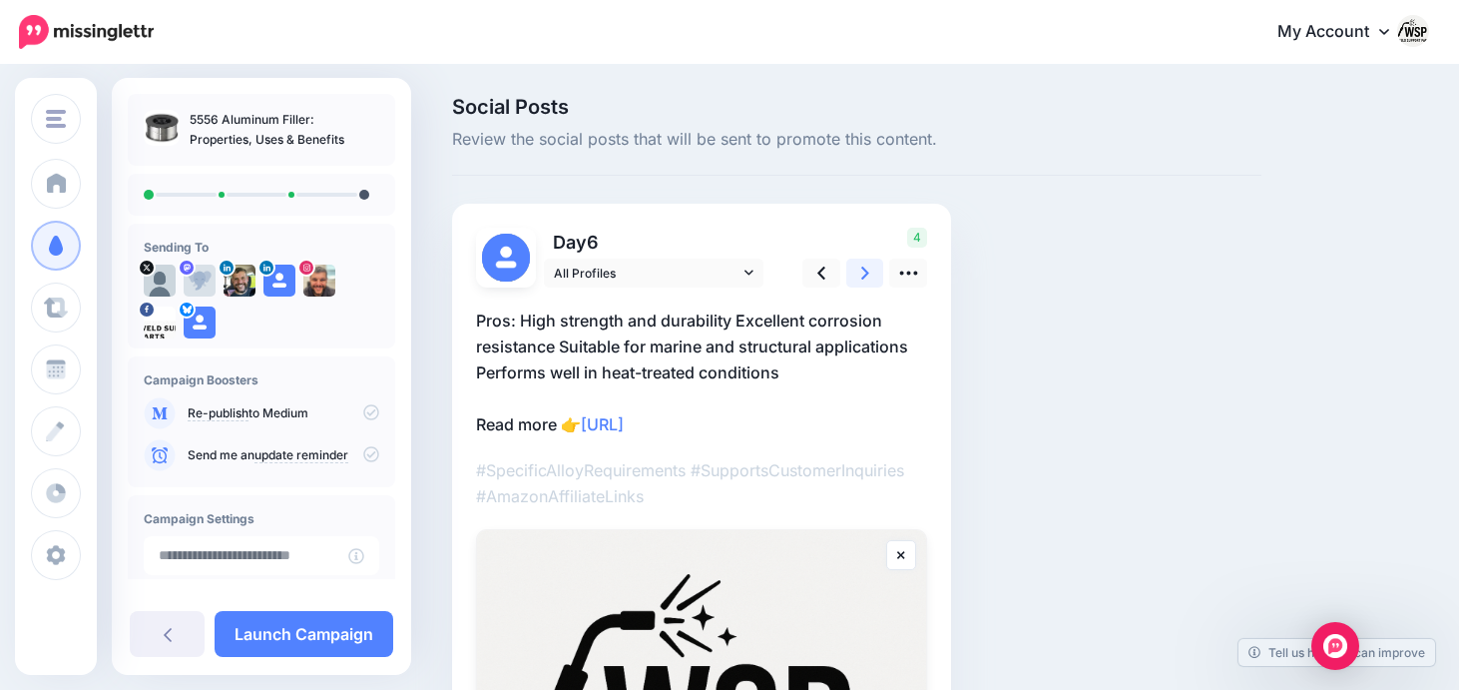
click at [864, 271] on icon at bounding box center [865, 273] width 8 height 13
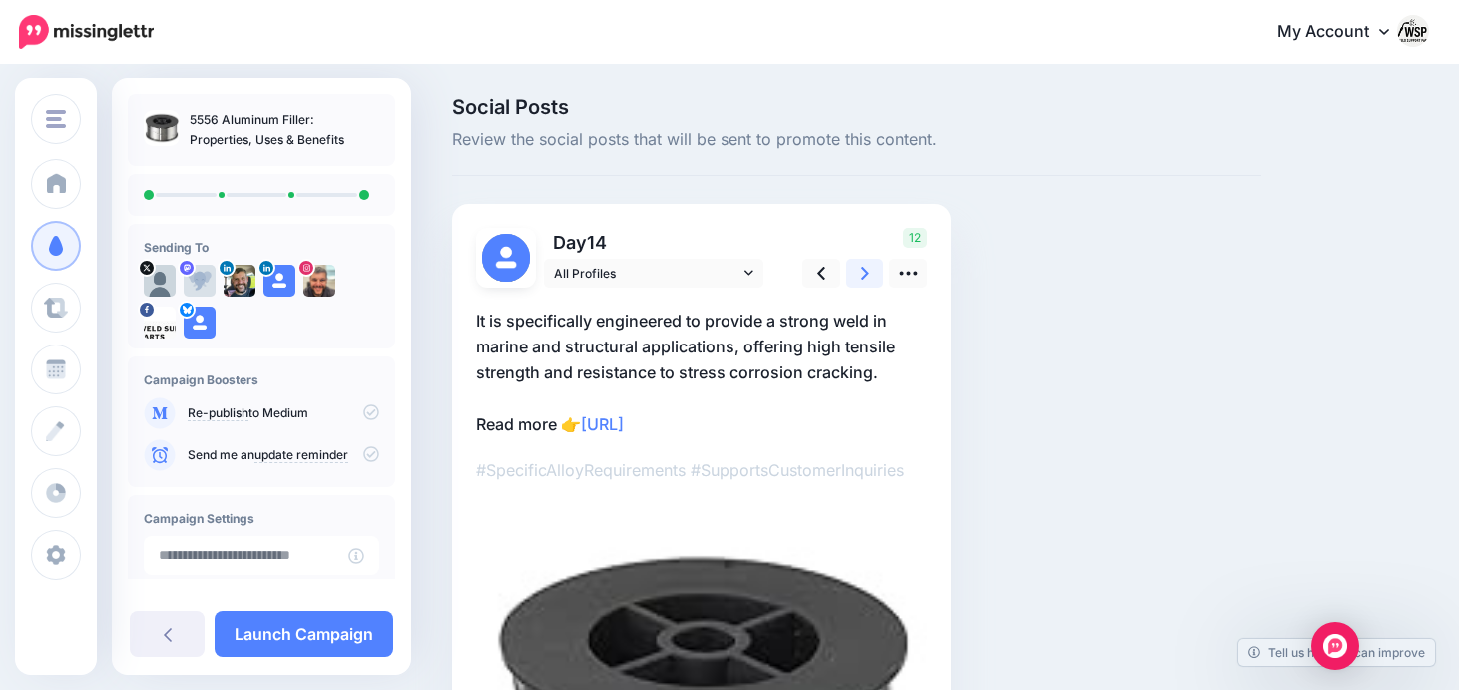
click at [864, 271] on icon at bounding box center [865, 273] width 8 height 13
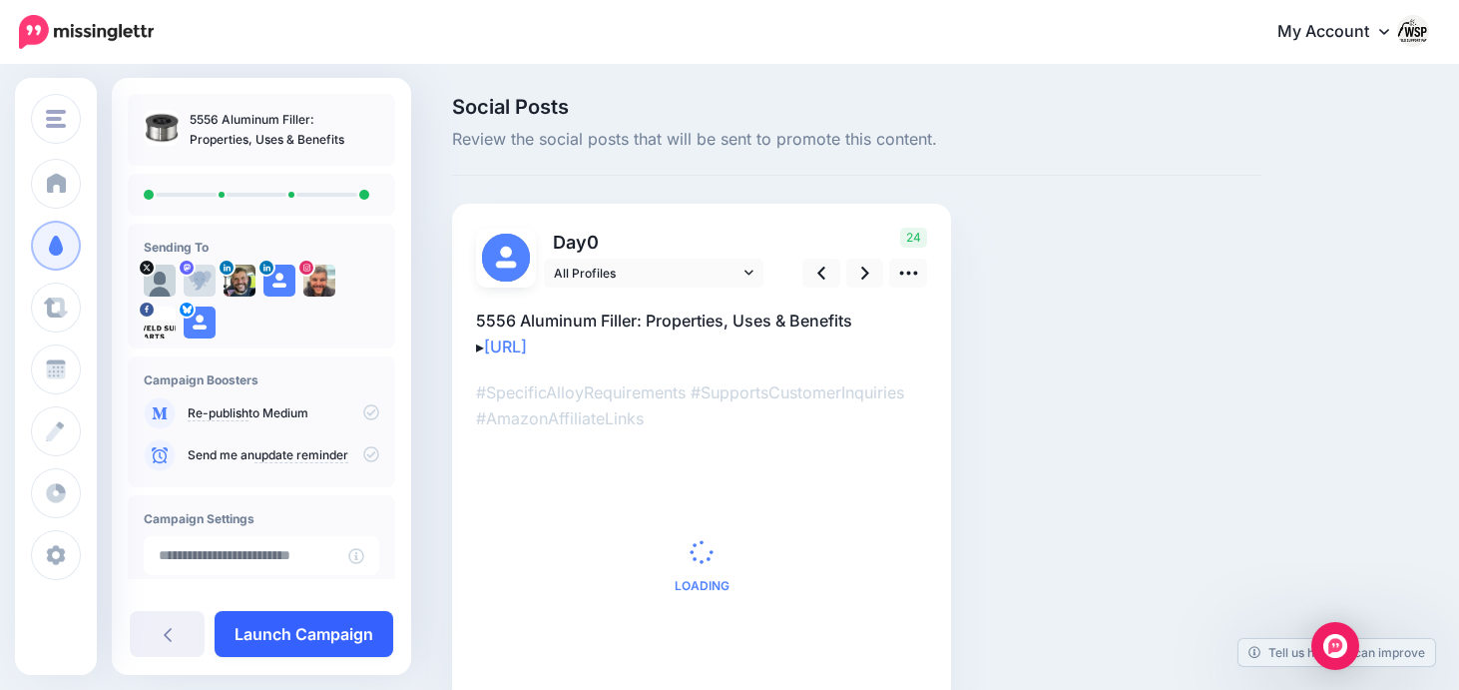
click at [335, 624] on link "Launch Campaign" at bounding box center [304, 634] width 179 height 46
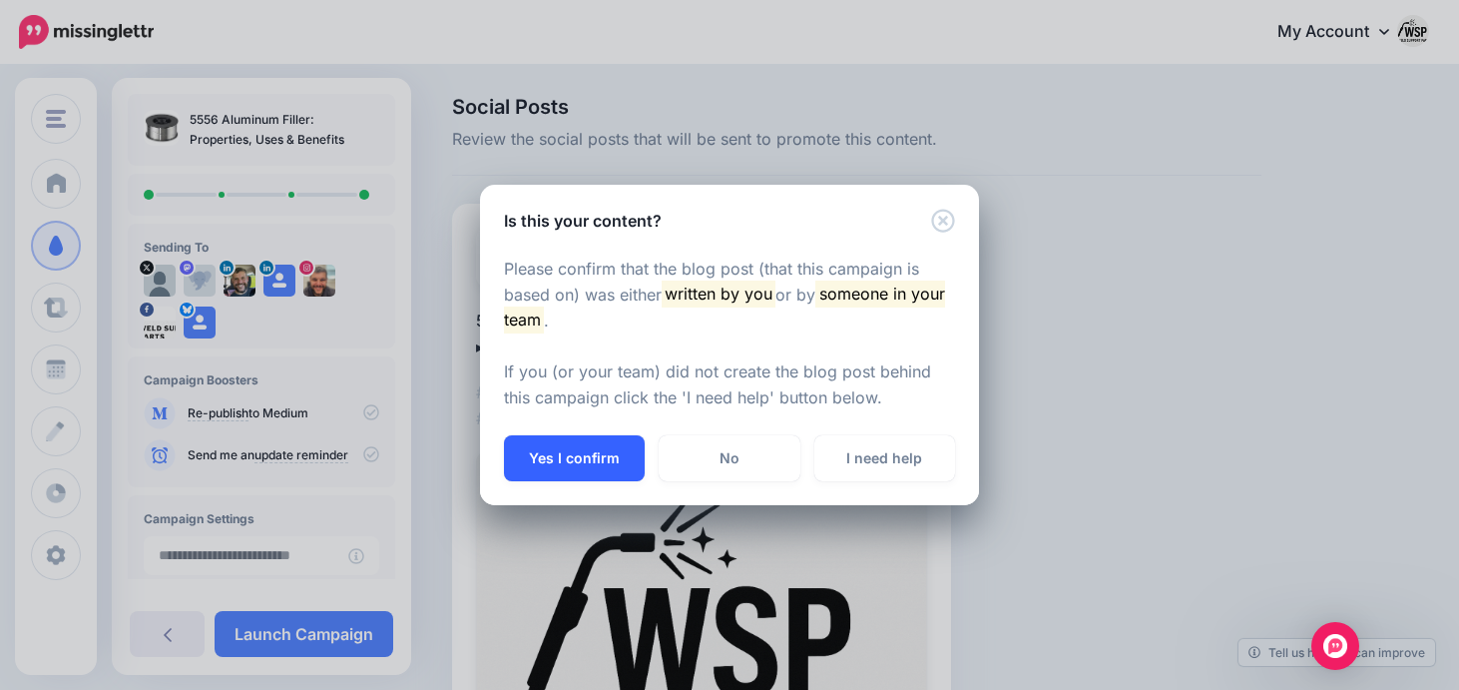
click at [602, 445] on button "Yes I confirm" at bounding box center [574, 458] width 141 height 46
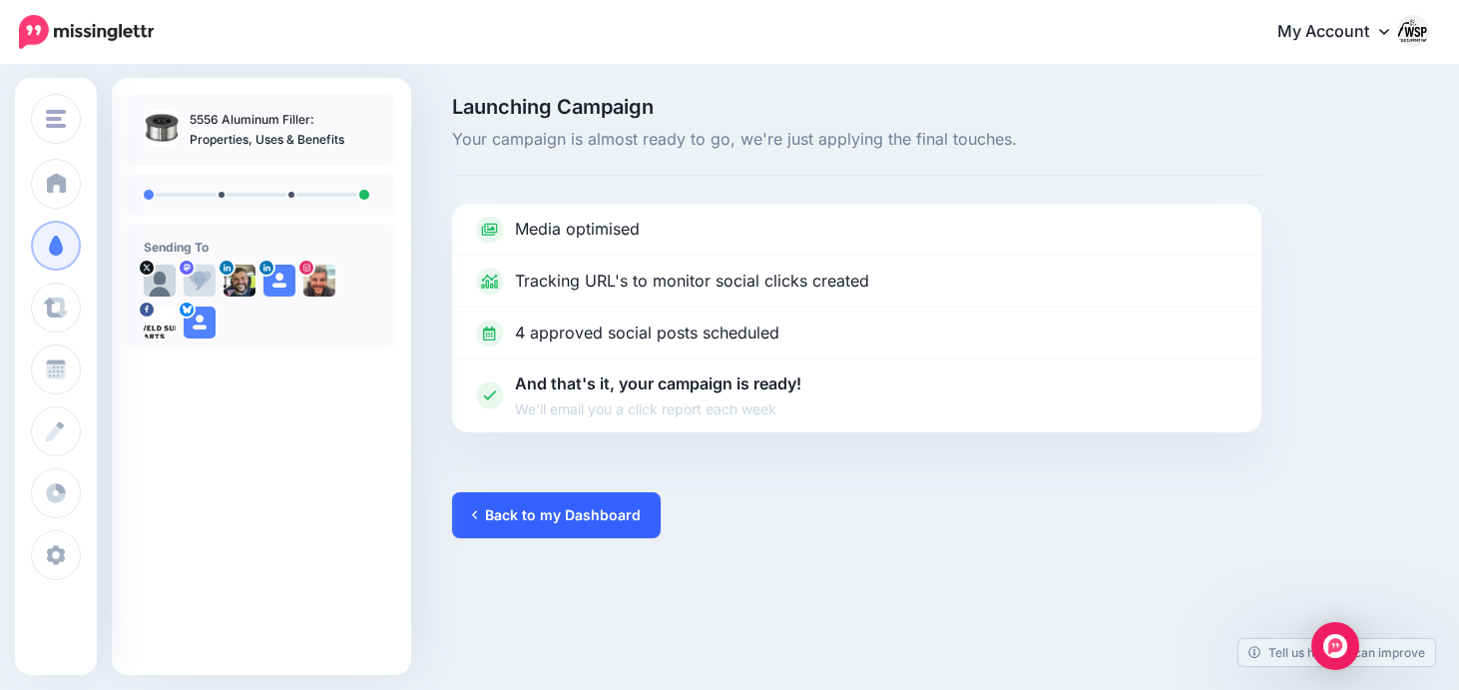
click at [520, 514] on link "Back to my Dashboard" at bounding box center [556, 515] width 209 height 46
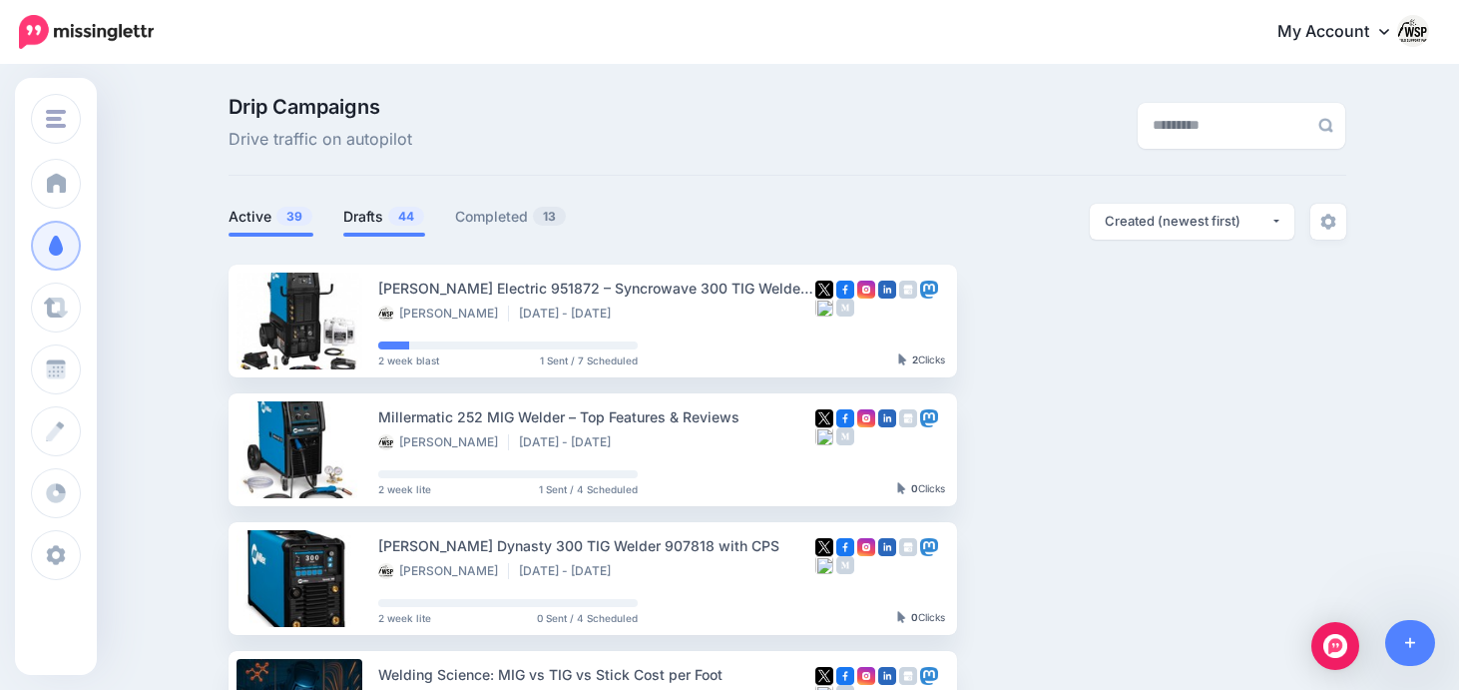
click at [378, 213] on link "Drafts 44" at bounding box center [384, 217] width 82 height 24
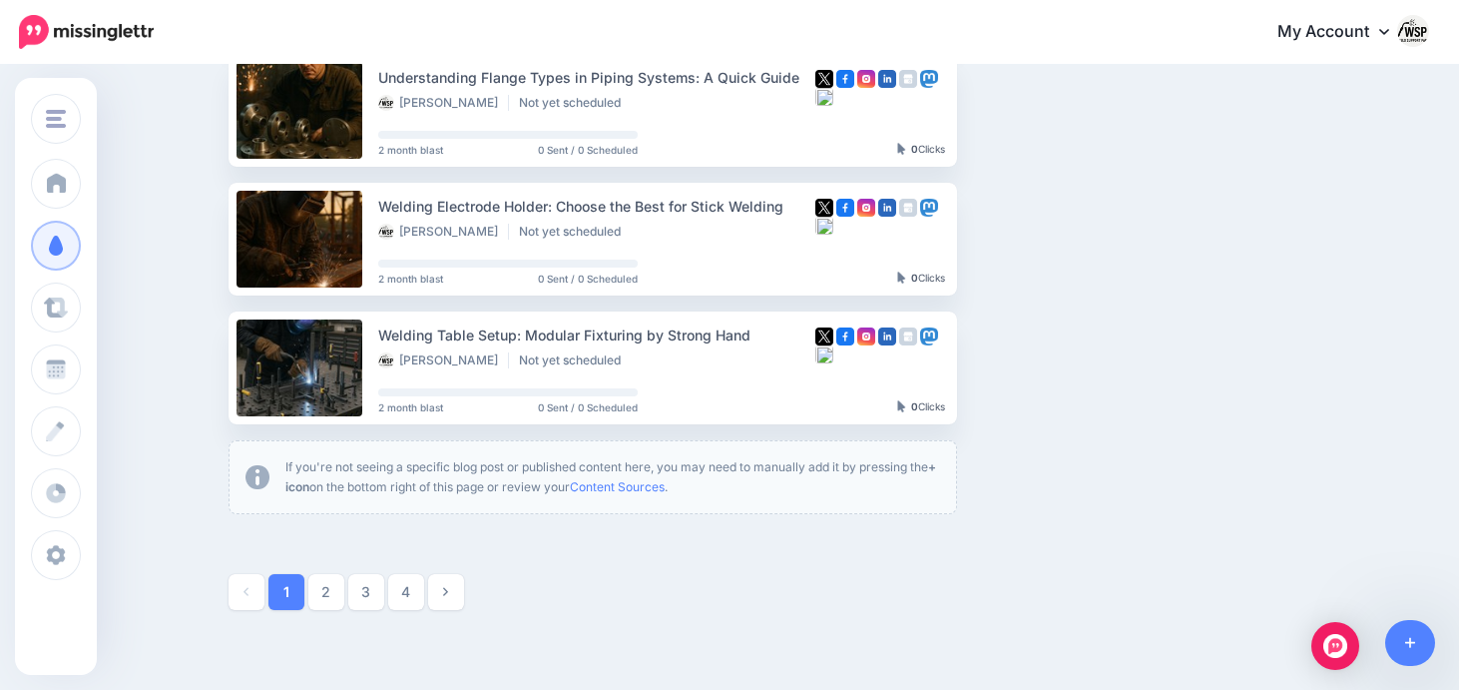
scroll to position [1233, 0]
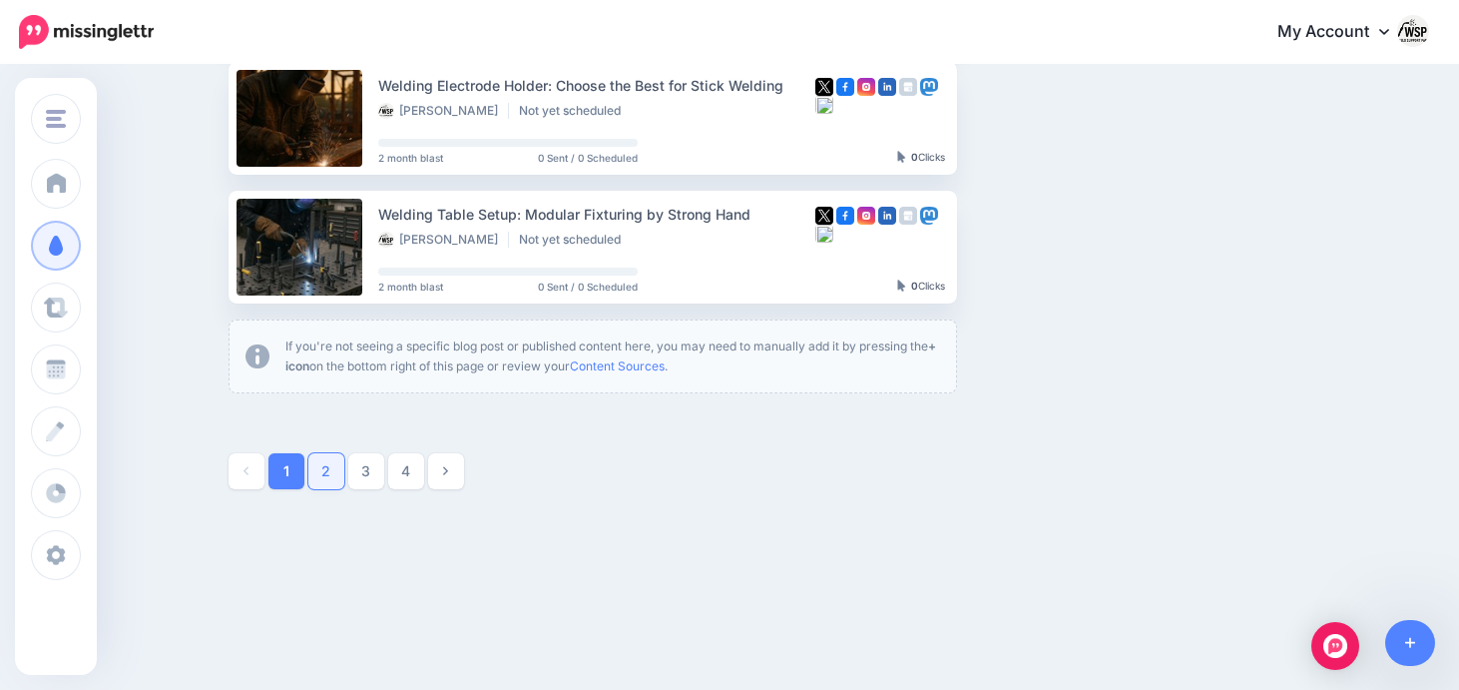
click at [318, 471] on link "2" at bounding box center [326, 471] width 36 height 36
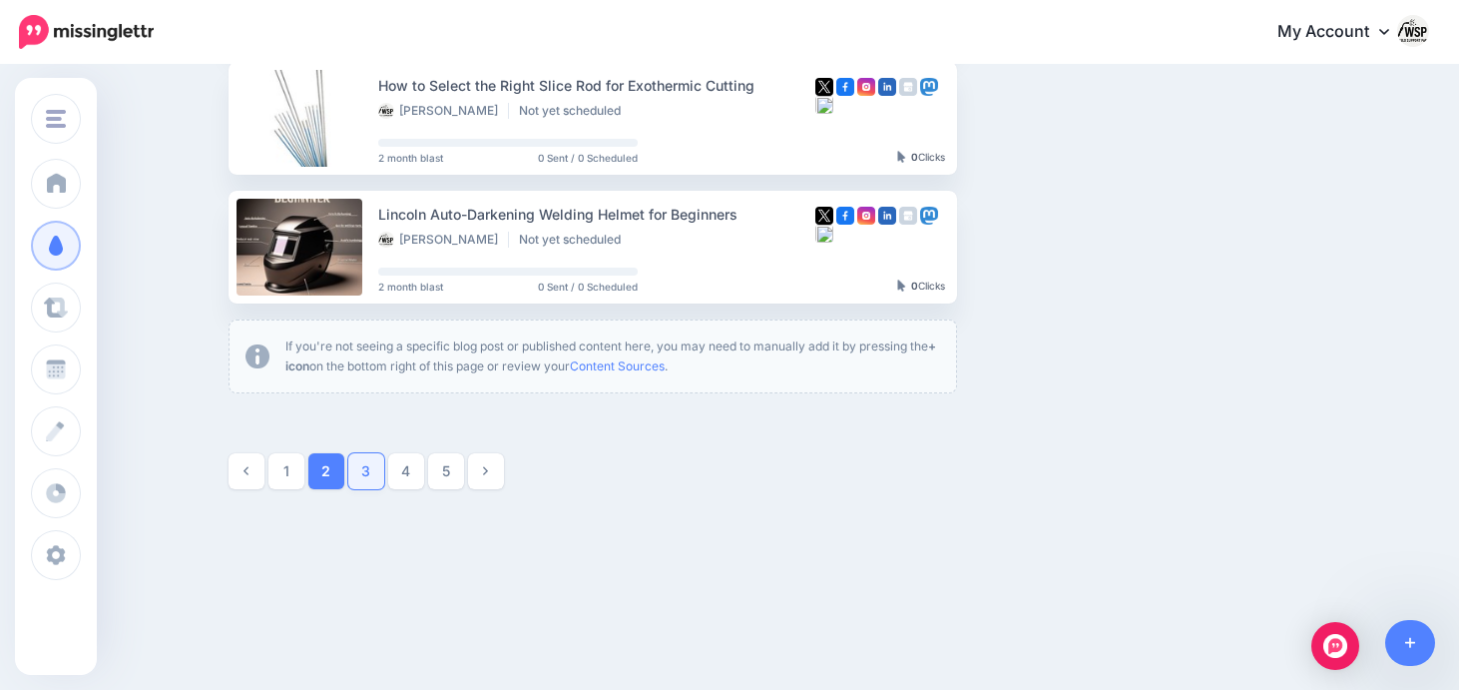
click at [355, 487] on link "3" at bounding box center [366, 471] width 36 height 36
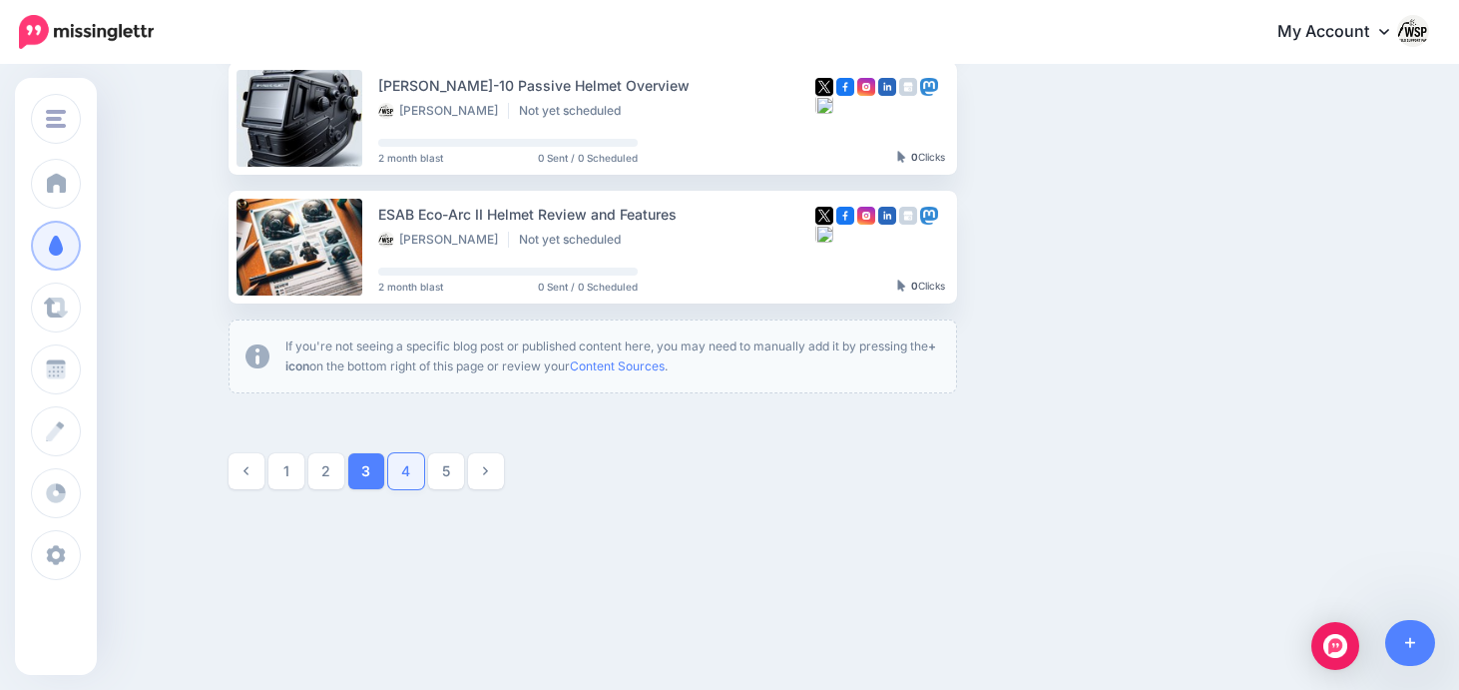
click at [401, 471] on link "4" at bounding box center [406, 471] width 36 height 36
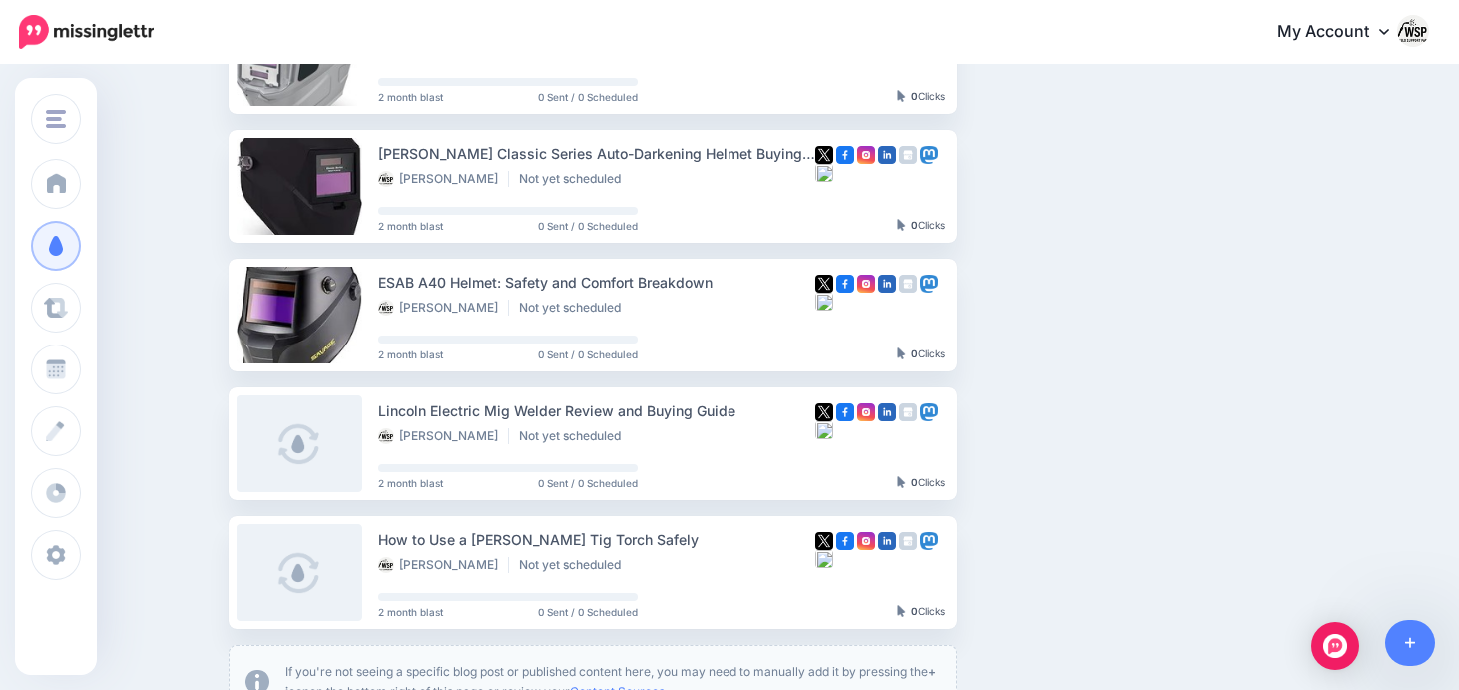
scroll to position [905, 0]
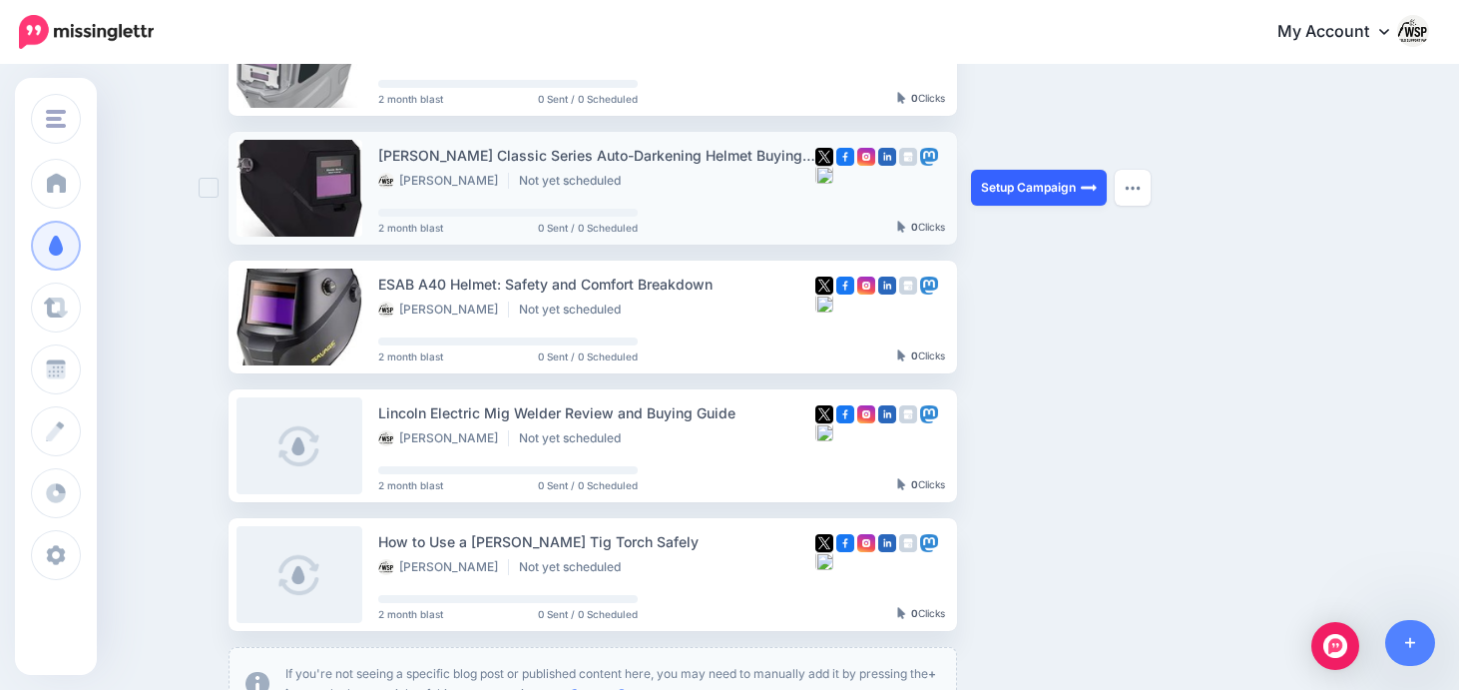
click at [1013, 187] on link "Setup Campaign" at bounding box center [1039, 188] width 136 height 36
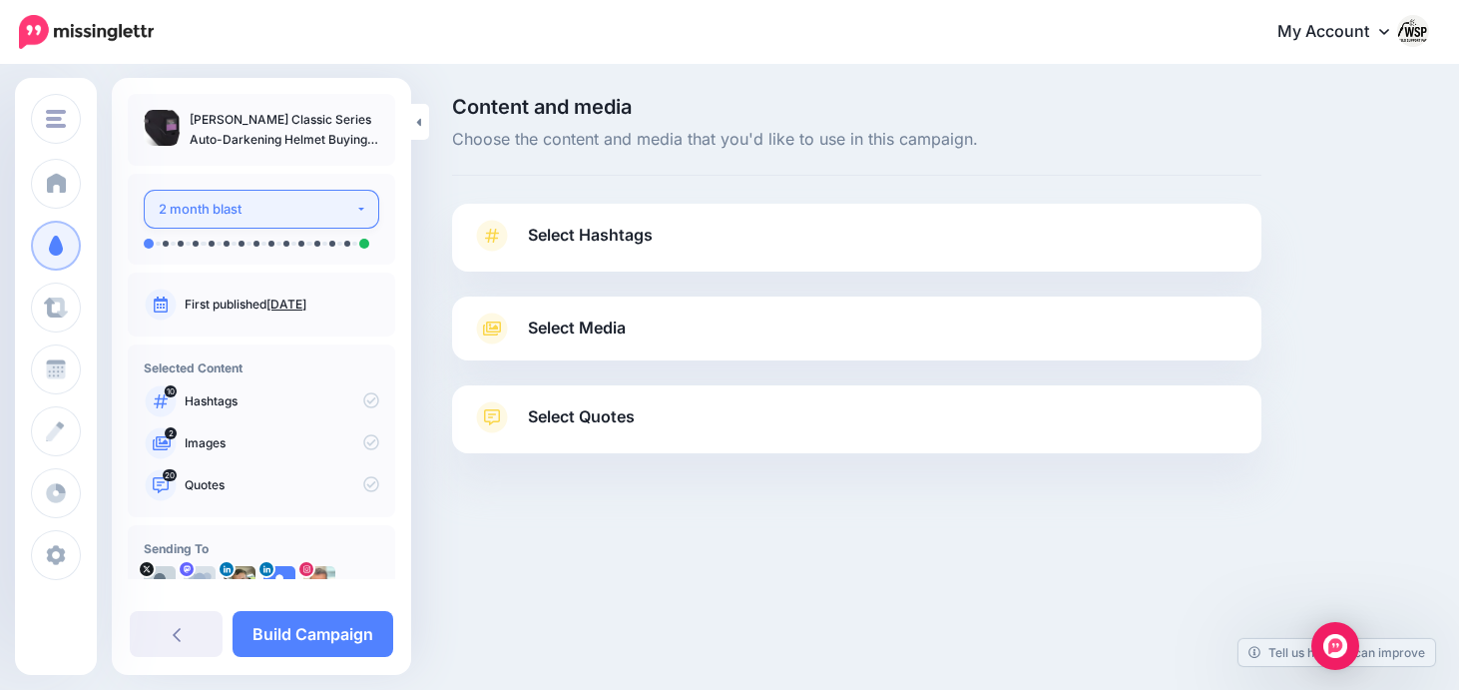
click at [333, 216] on div "2 month blast" at bounding box center [257, 209] width 197 height 23
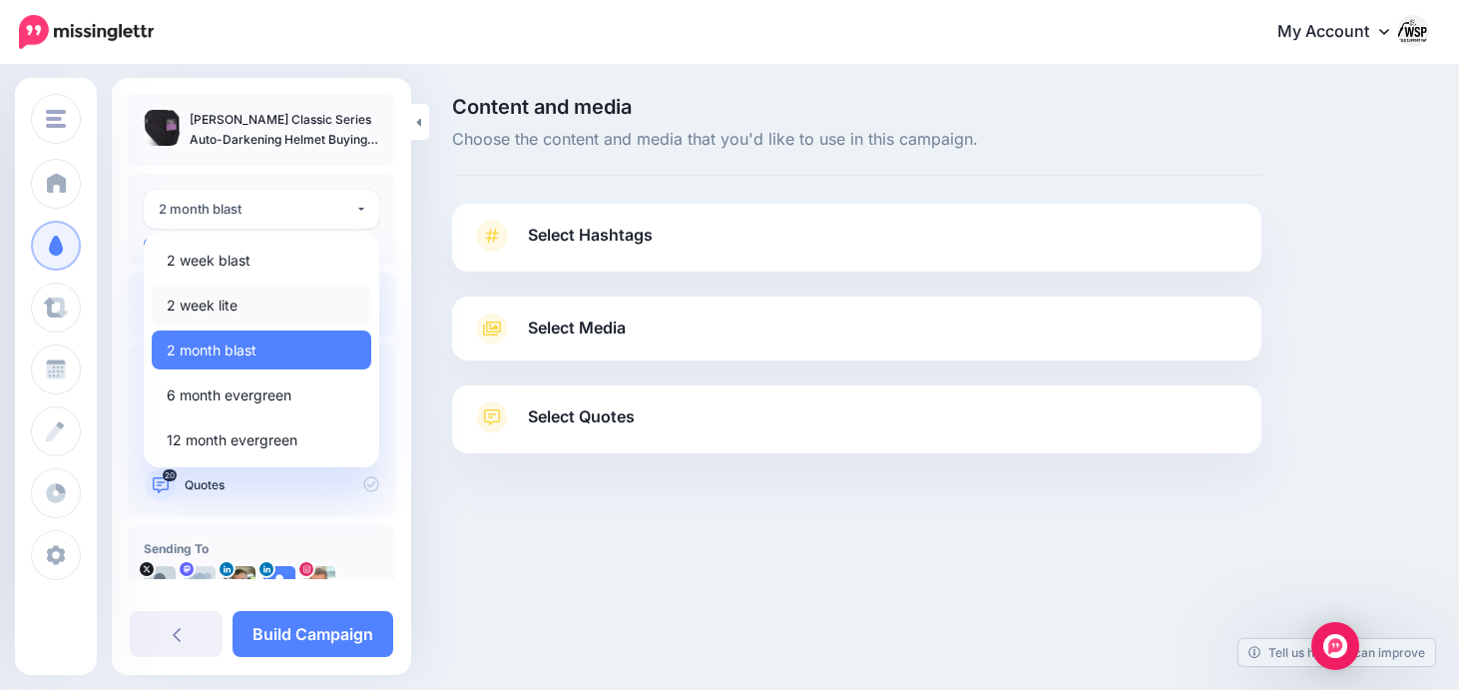
click at [261, 301] on link "2 week lite" at bounding box center [262, 304] width 220 height 39
select select "******"
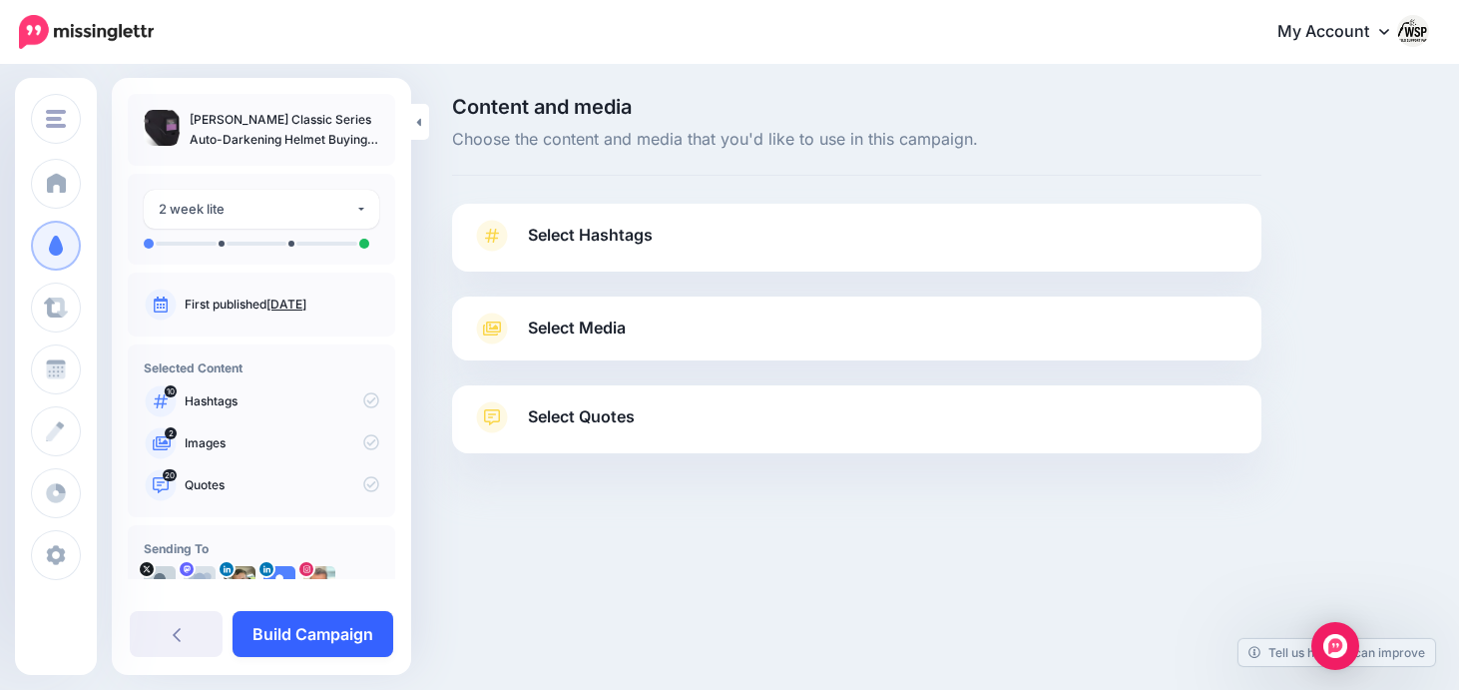
click at [305, 636] on link "Build Campaign" at bounding box center [313, 634] width 161 height 46
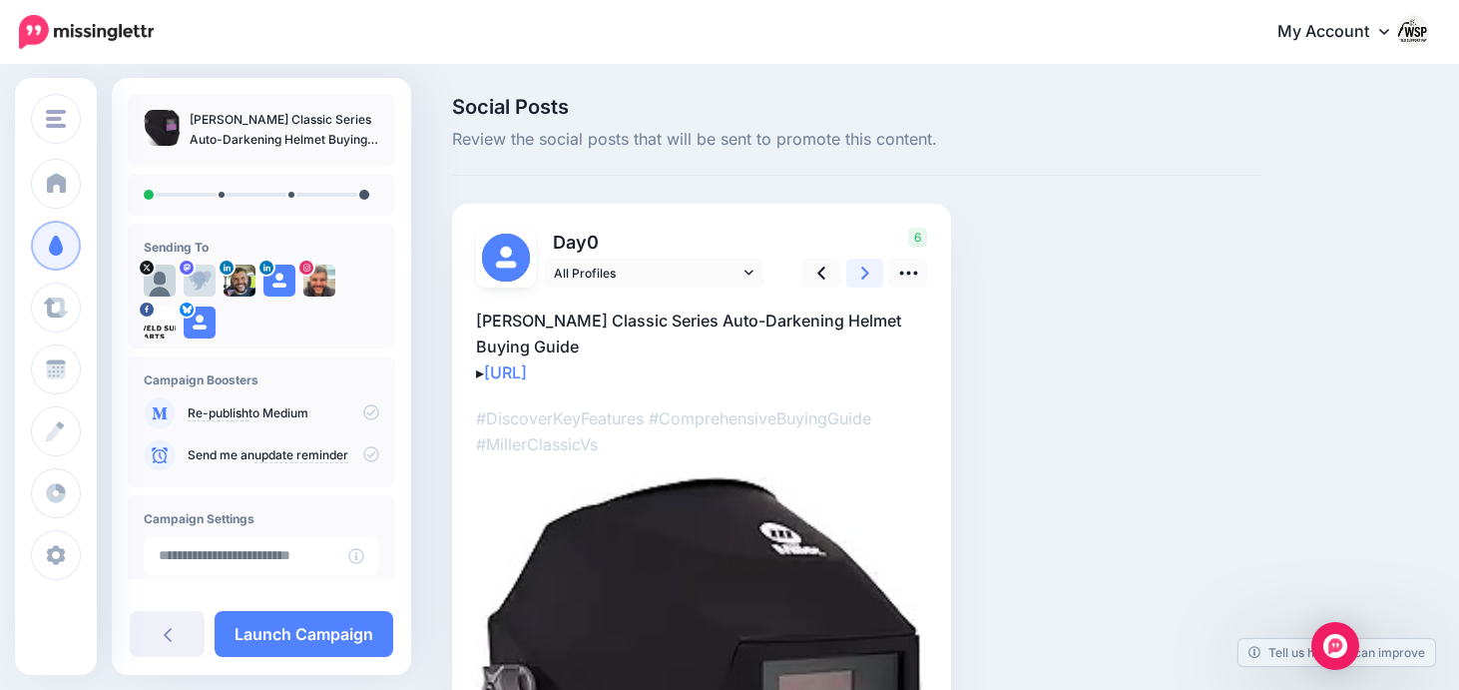
click at [873, 272] on link at bounding box center [865, 273] width 38 height 29
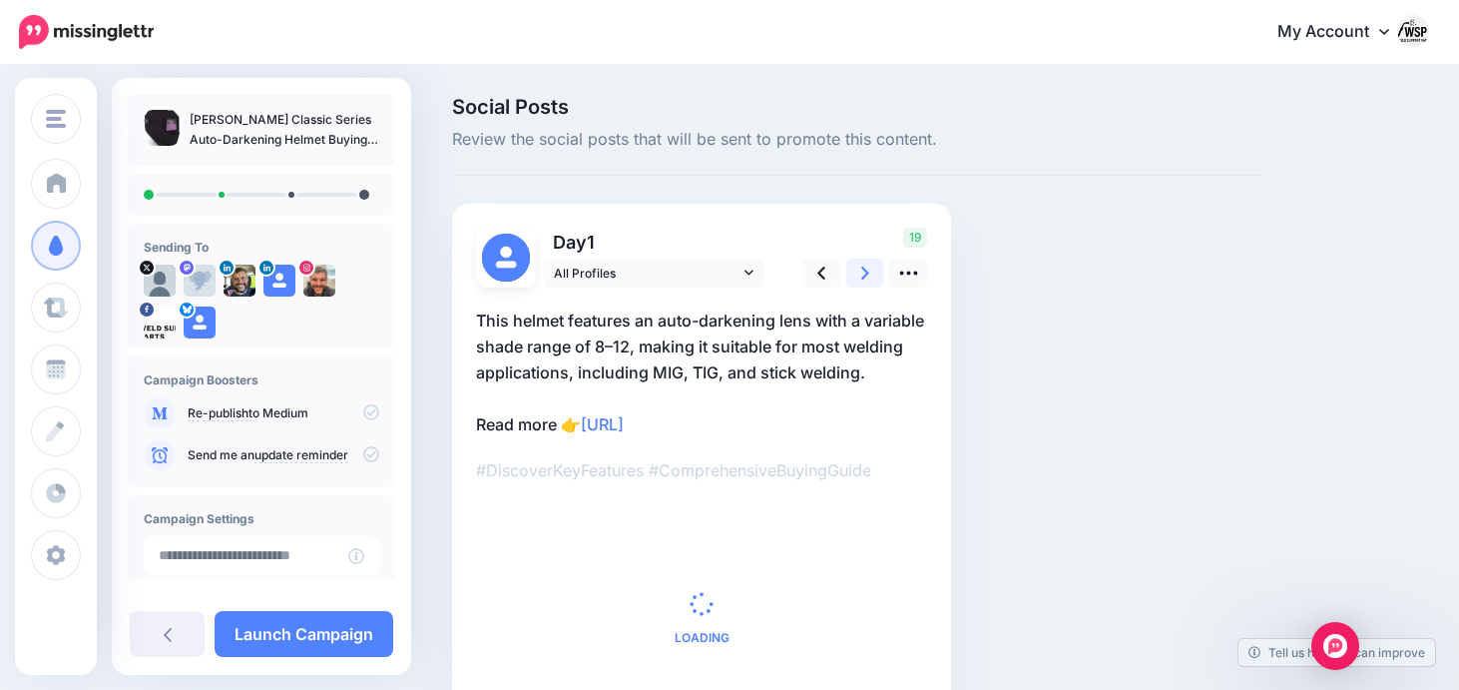
click at [870, 274] on link at bounding box center [865, 273] width 38 height 29
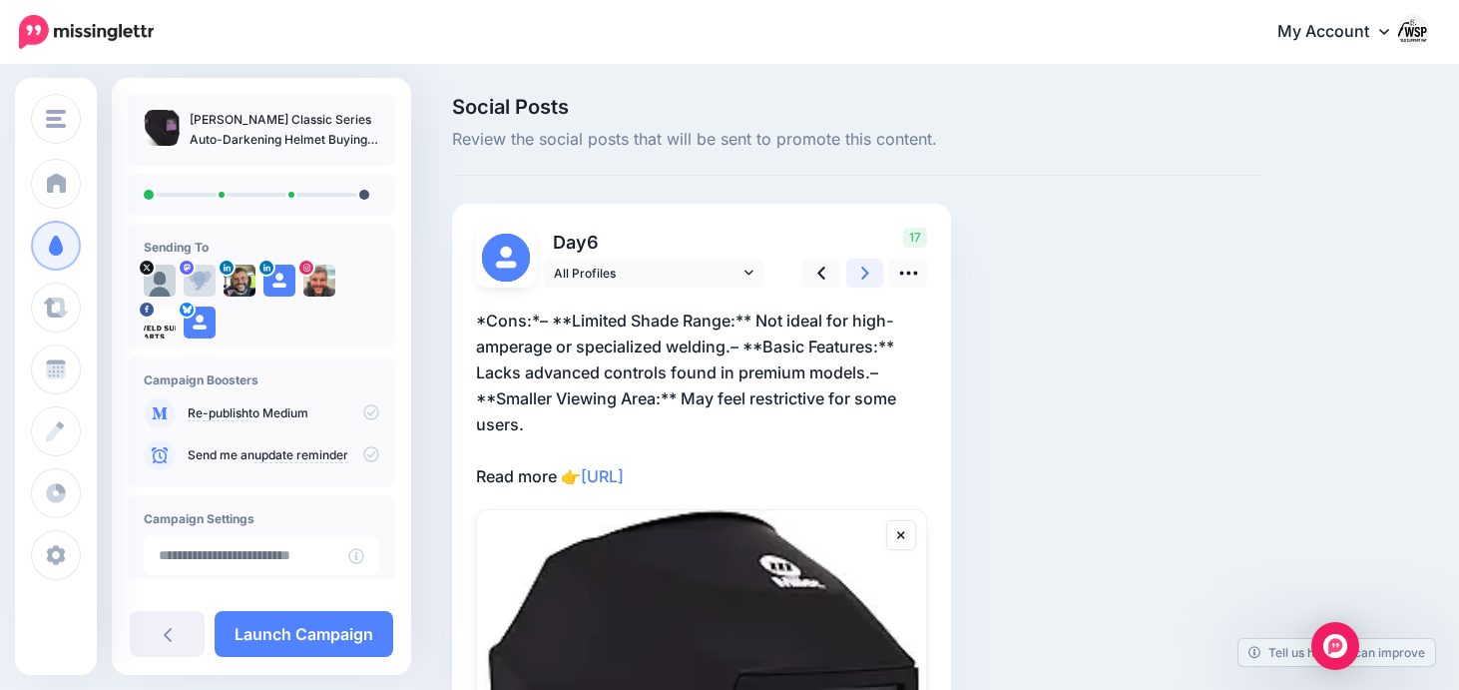
click at [870, 274] on link at bounding box center [865, 273] width 38 height 29
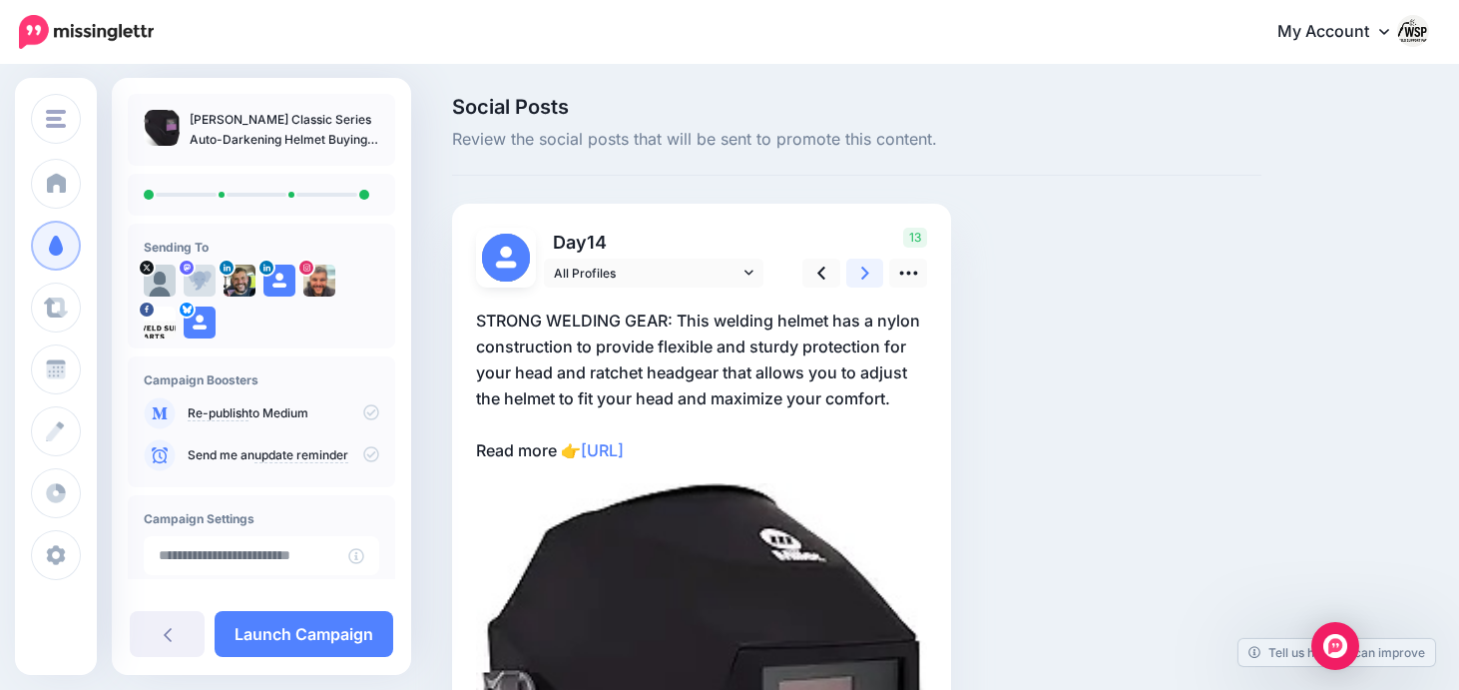
click at [871, 273] on link at bounding box center [865, 273] width 38 height 29
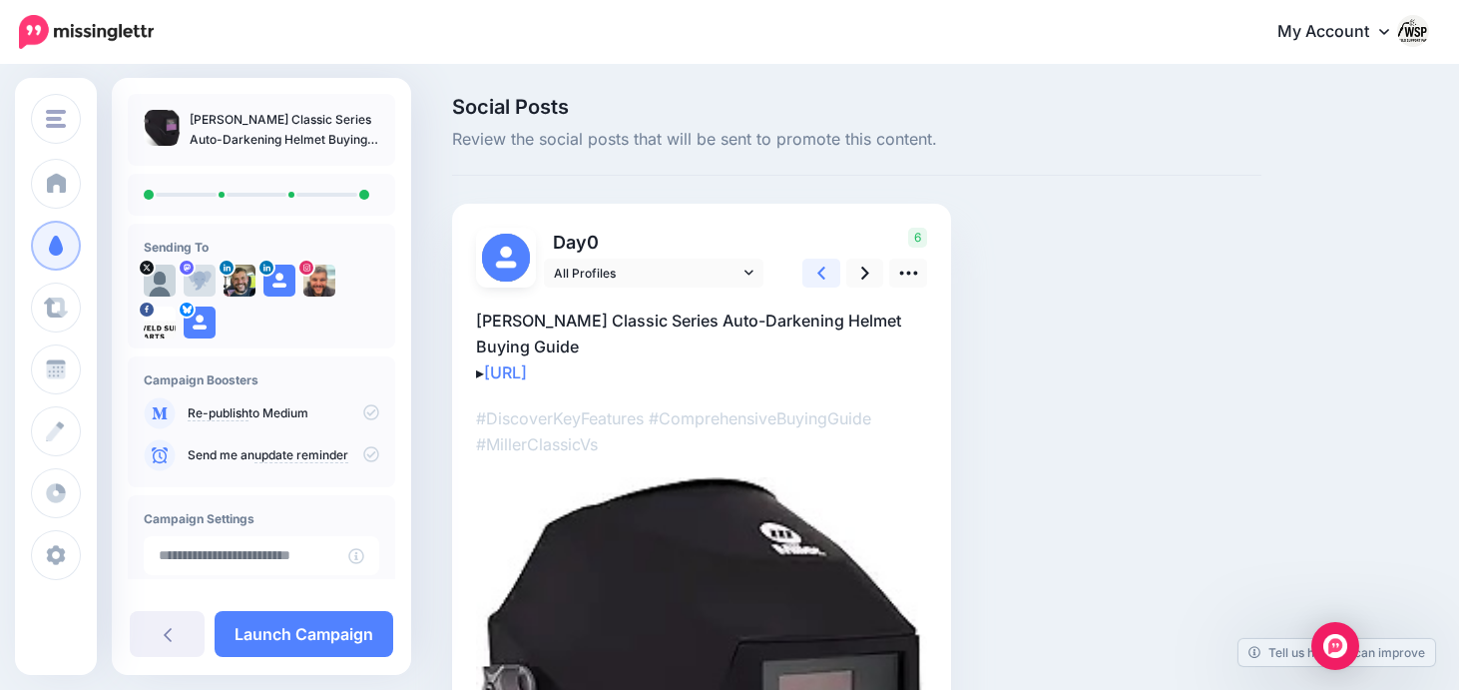
click at [824, 282] on icon at bounding box center [821, 273] width 8 height 21
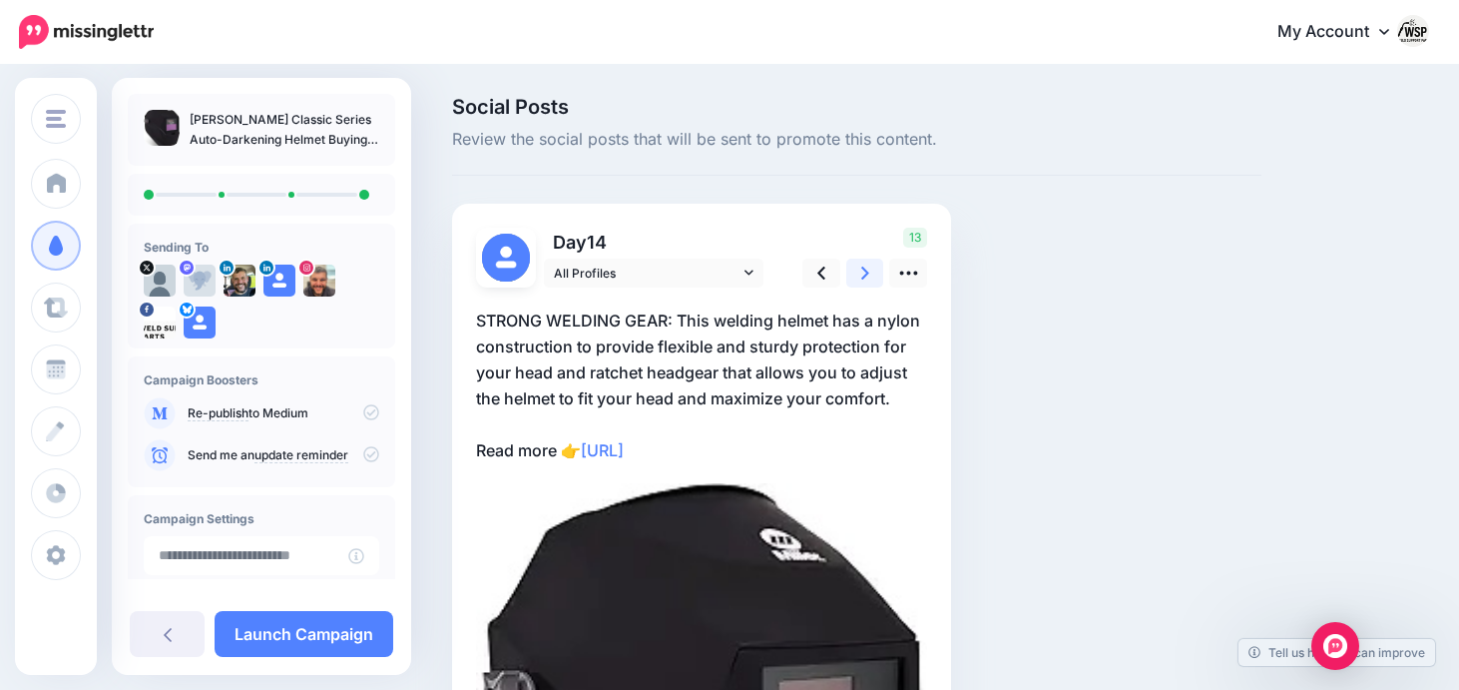
click at [870, 279] on link at bounding box center [865, 273] width 38 height 29
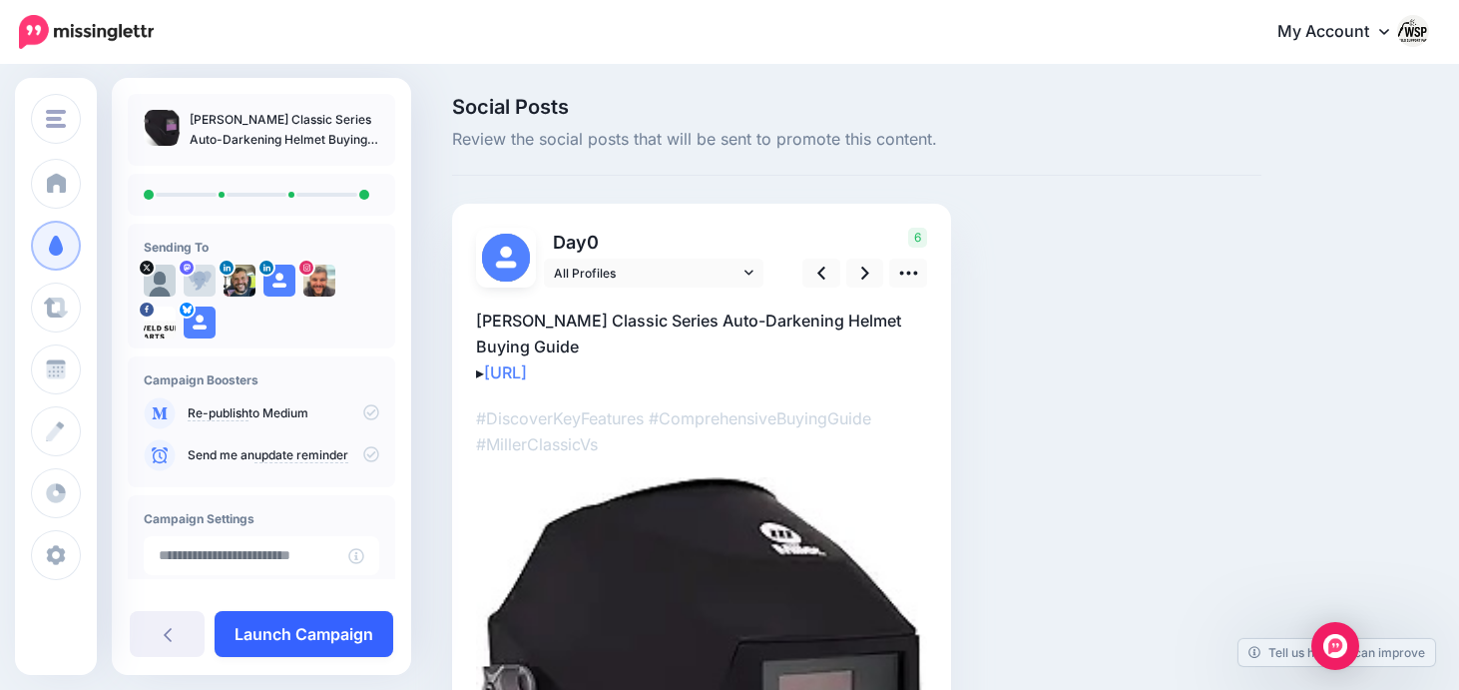
click at [311, 640] on link "Launch Campaign" at bounding box center [304, 634] width 179 height 46
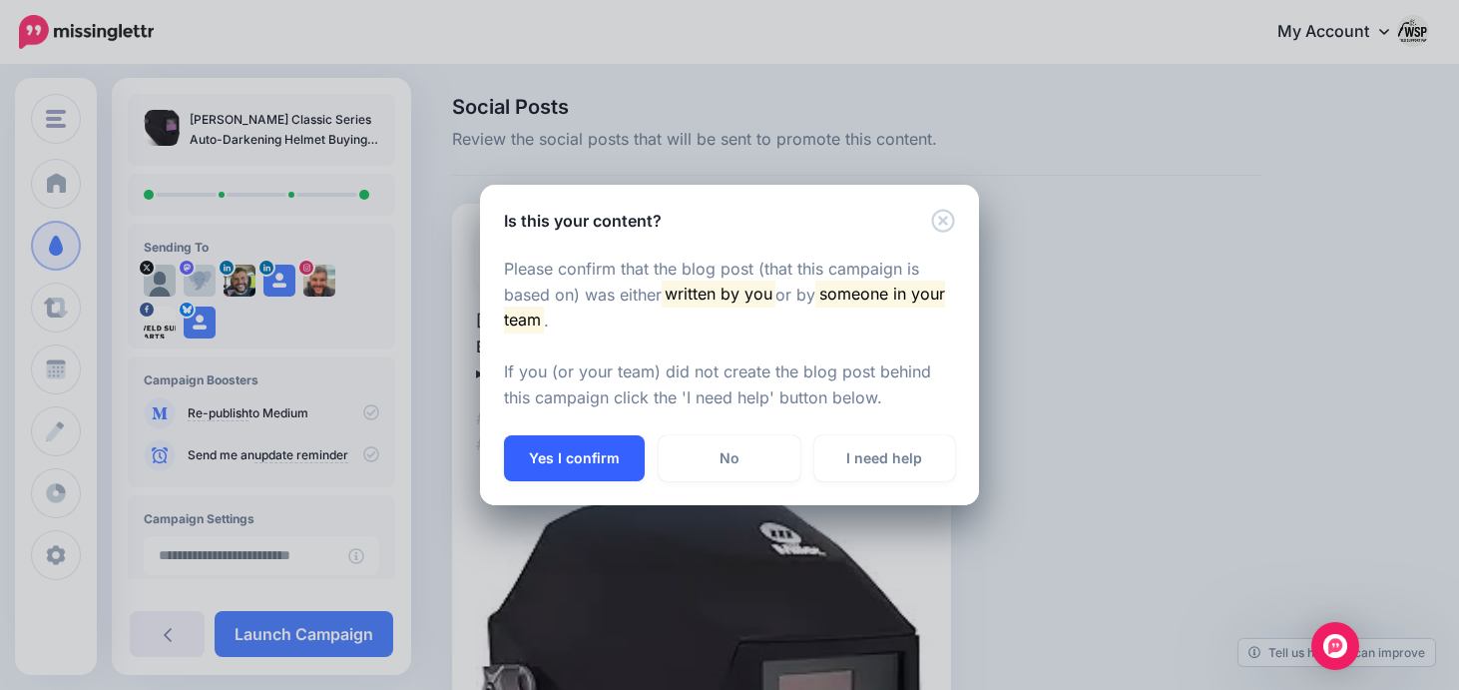
click at [573, 466] on button "Yes I confirm" at bounding box center [574, 458] width 141 height 46
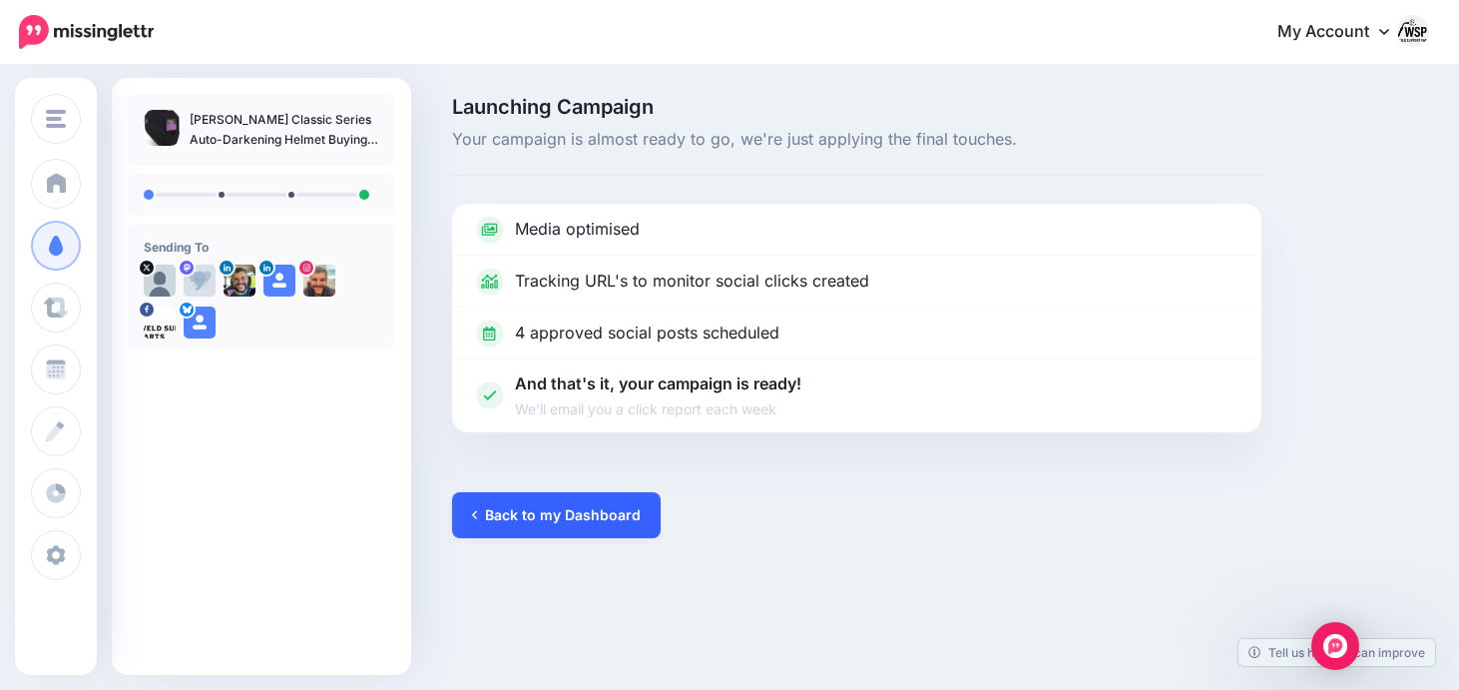
click at [582, 519] on link "Back to my Dashboard" at bounding box center [556, 515] width 209 height 46
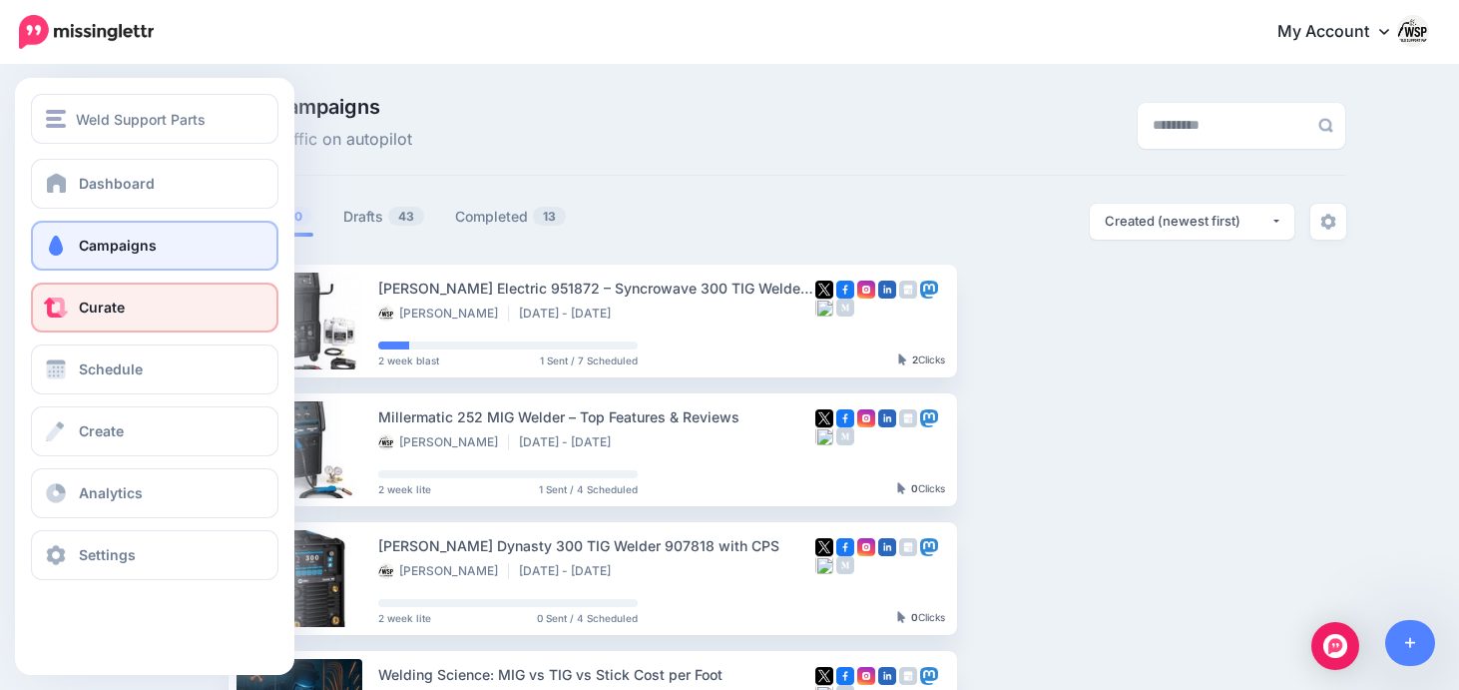
click at [121, 302] on span "Curate" at bounding box center [102, 306] width 46 height 17
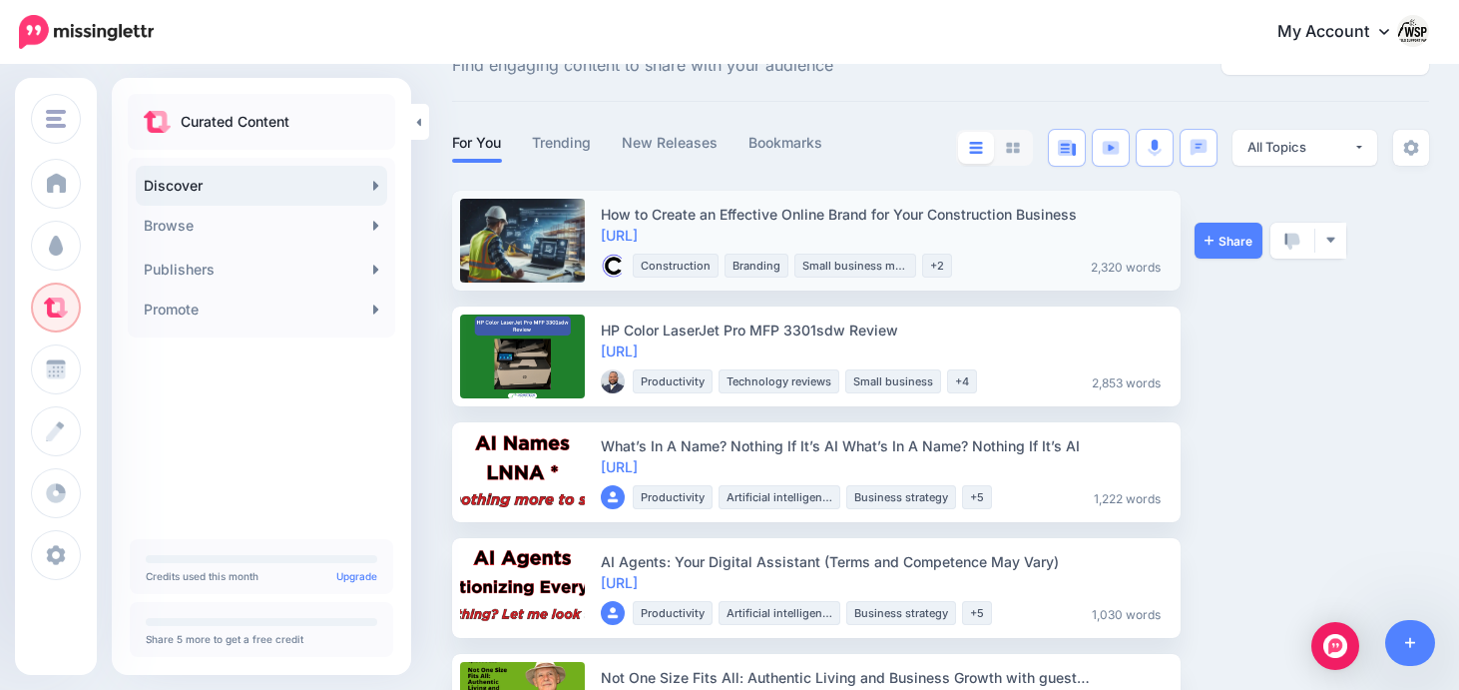
scroll to position [84, 0]
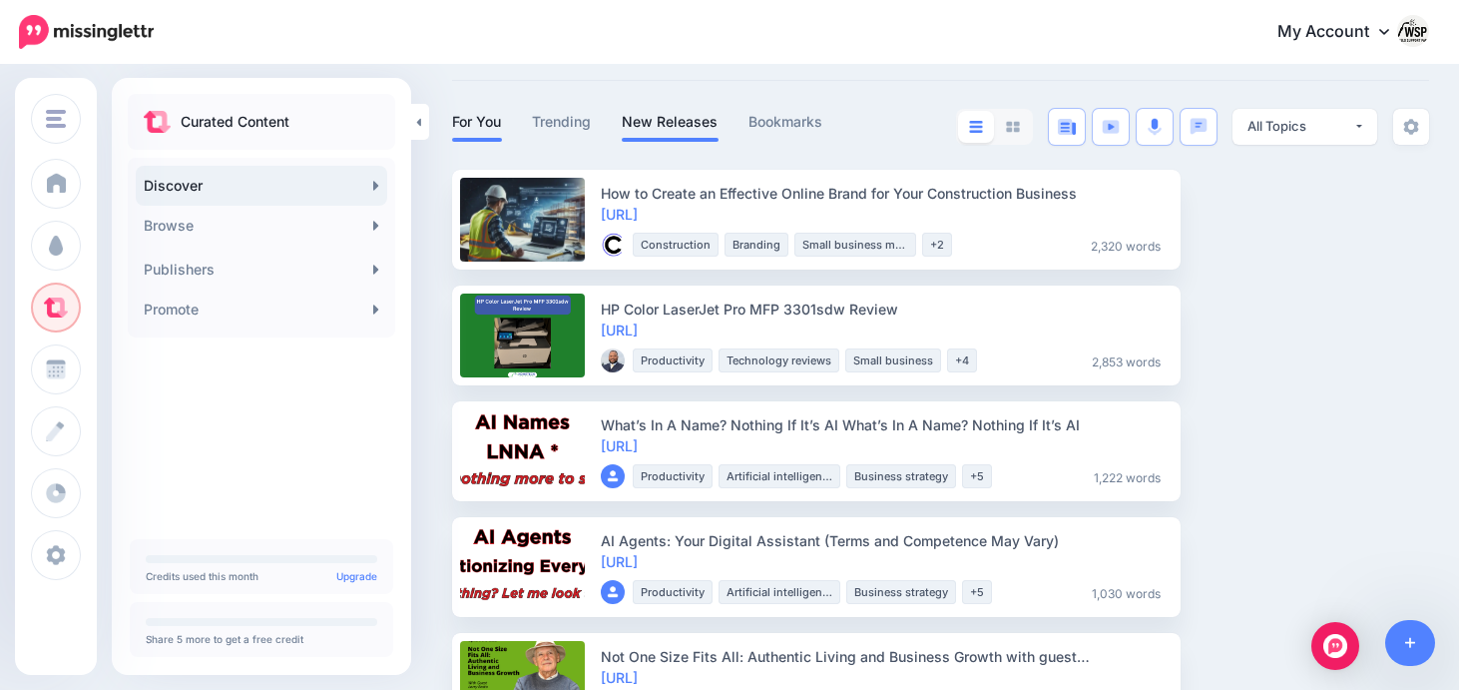
click at [690, 126] on link "New Releases" at bounding box center [670, 122] width 97 height 24
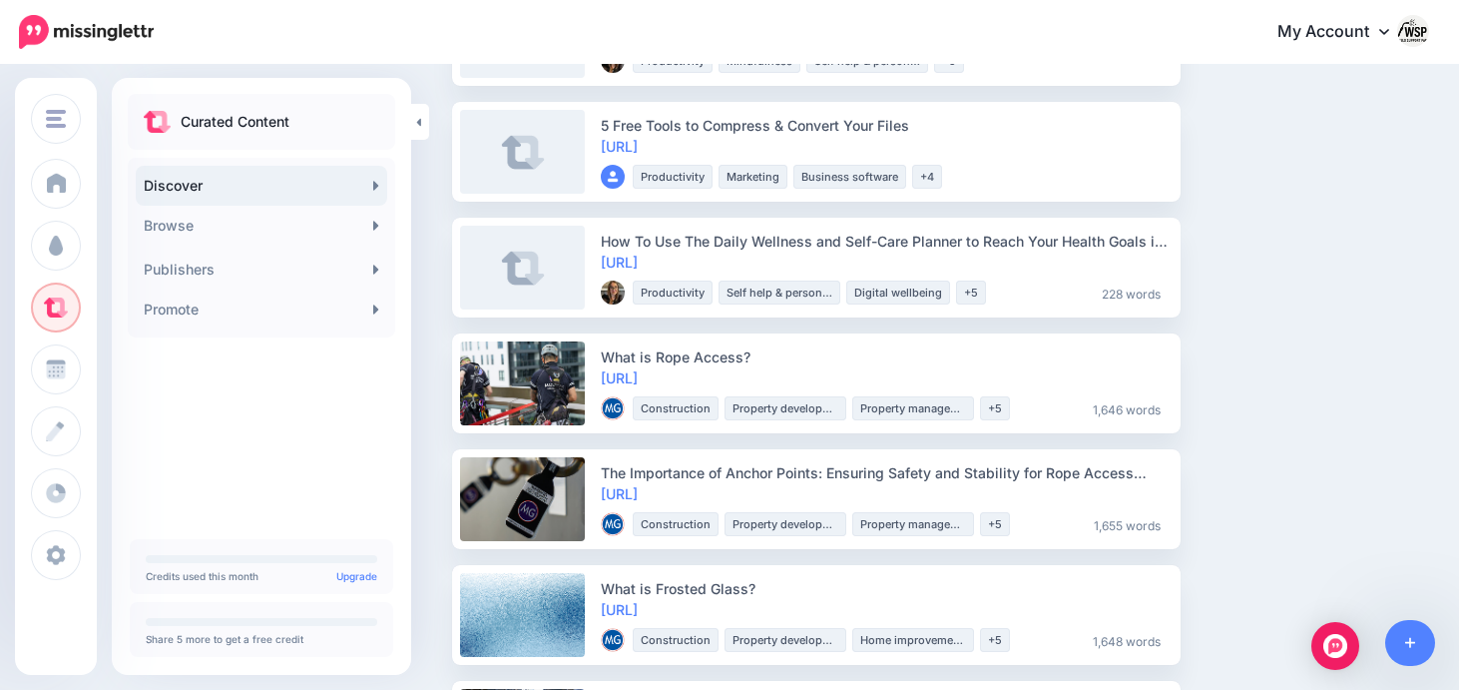
scroll to position [1212, 0]
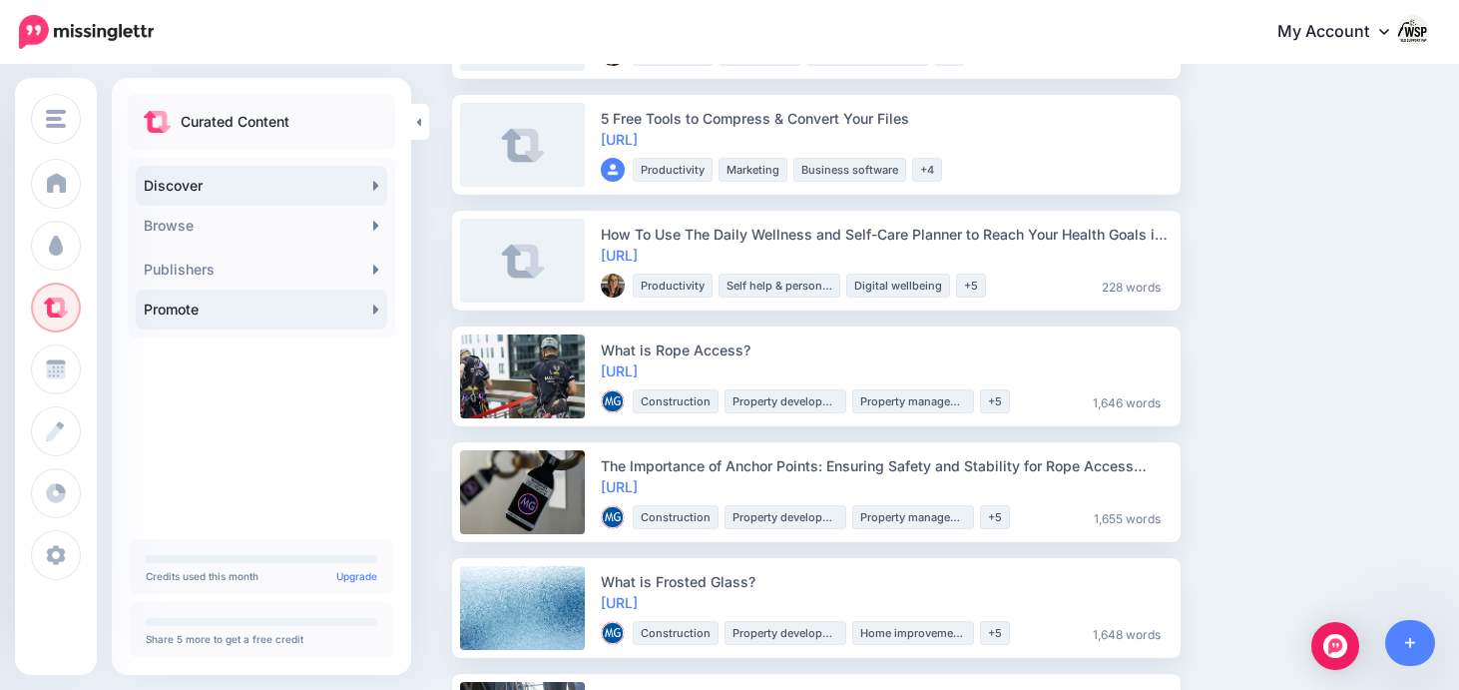
click at [202, 321] on link "Promote" at bounding box center [262, 309] width 252 height 40
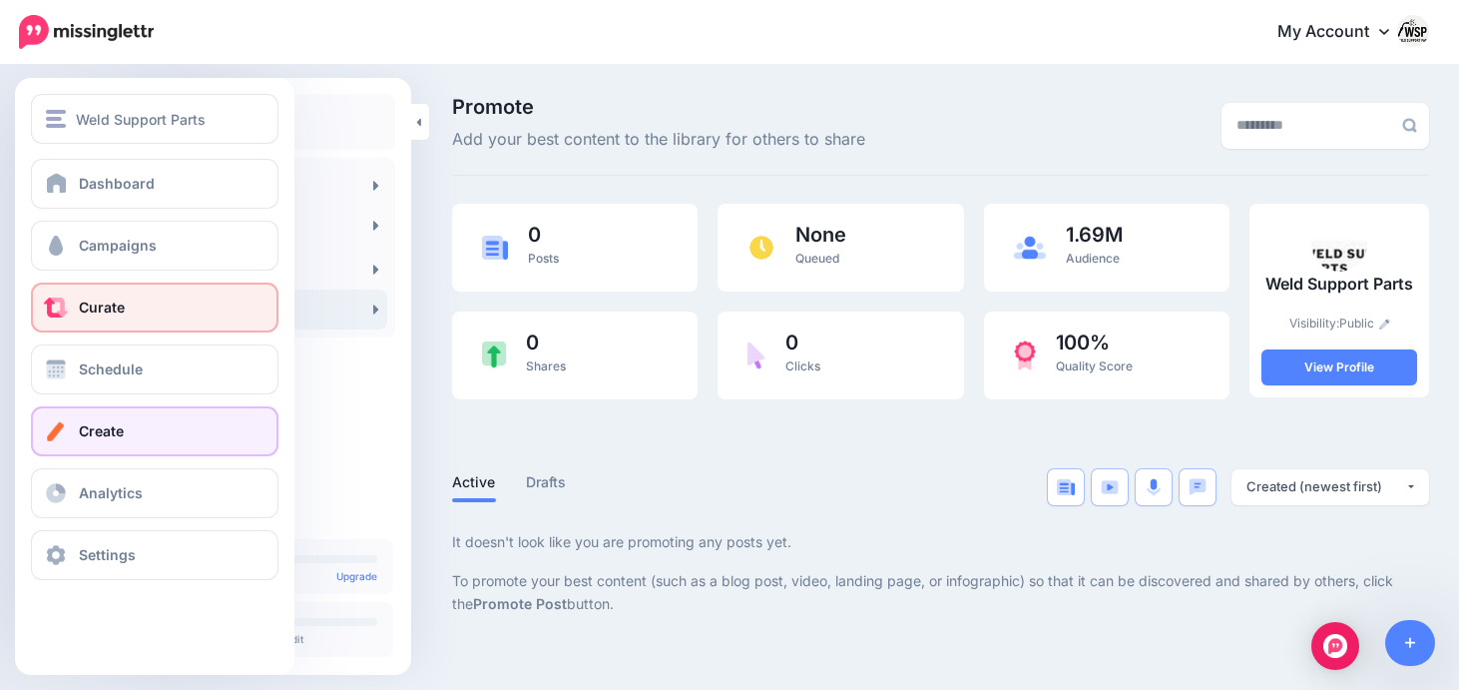
click at [102, 442] on link "Create" at bounding box center [155, 431] width 248 height 50
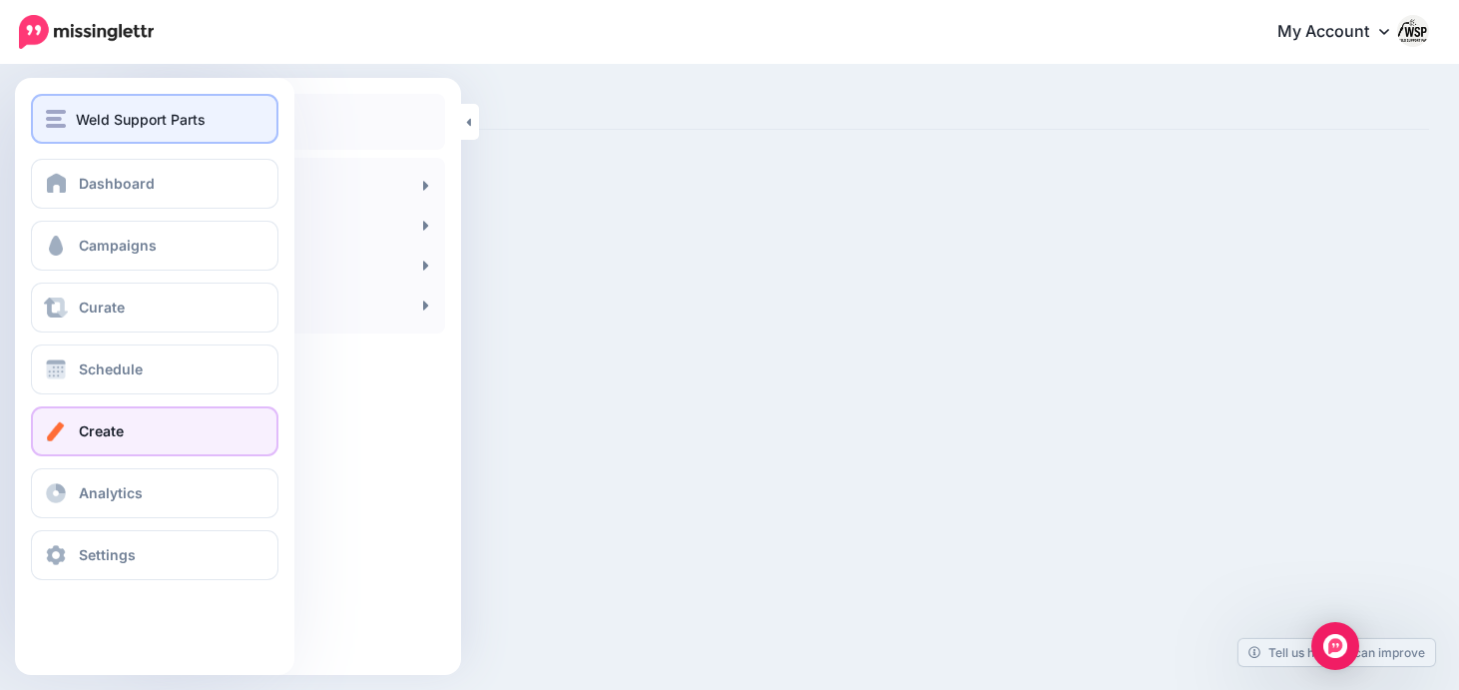
click at [110, 114] on span "Weld Support Parts" at bounding box center [141, 119] width 130 height 23
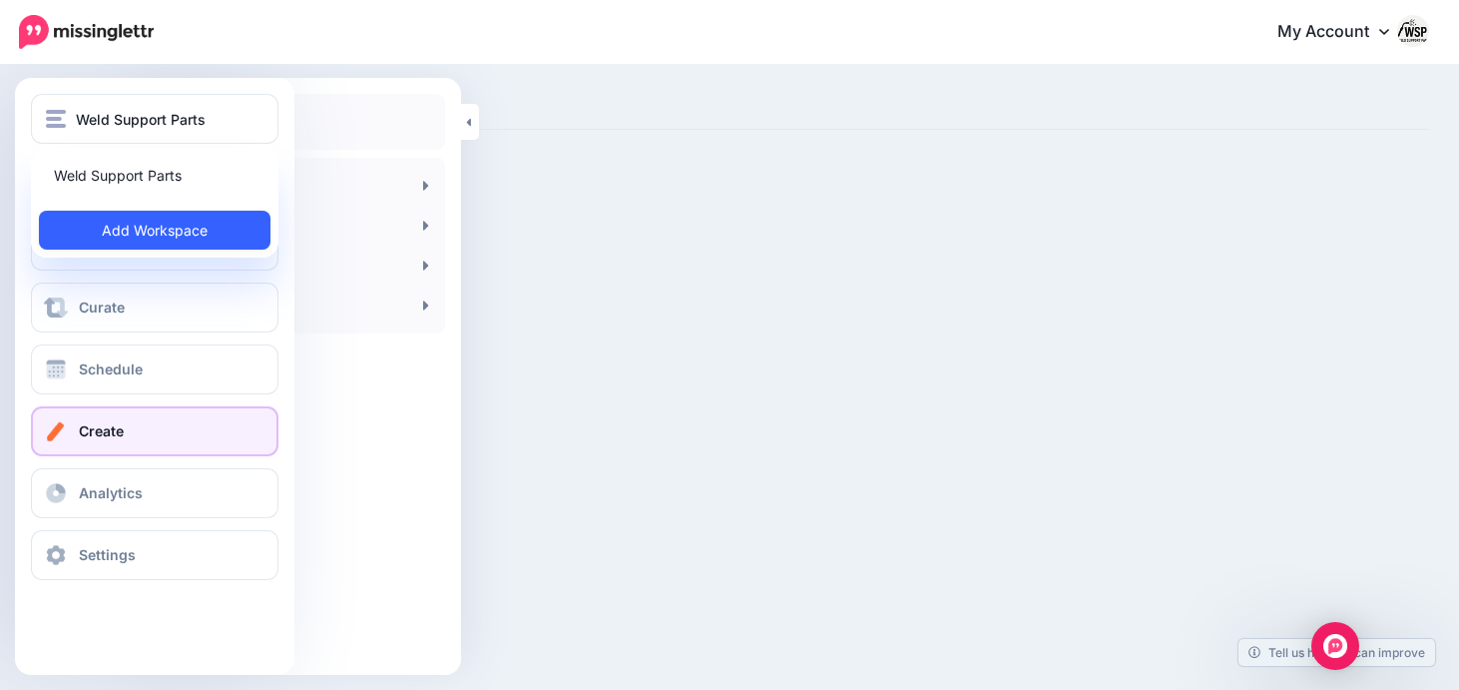
click at [108, 225] on link "Add Workspace" at bounding box center [155, 230] width 232 height 39
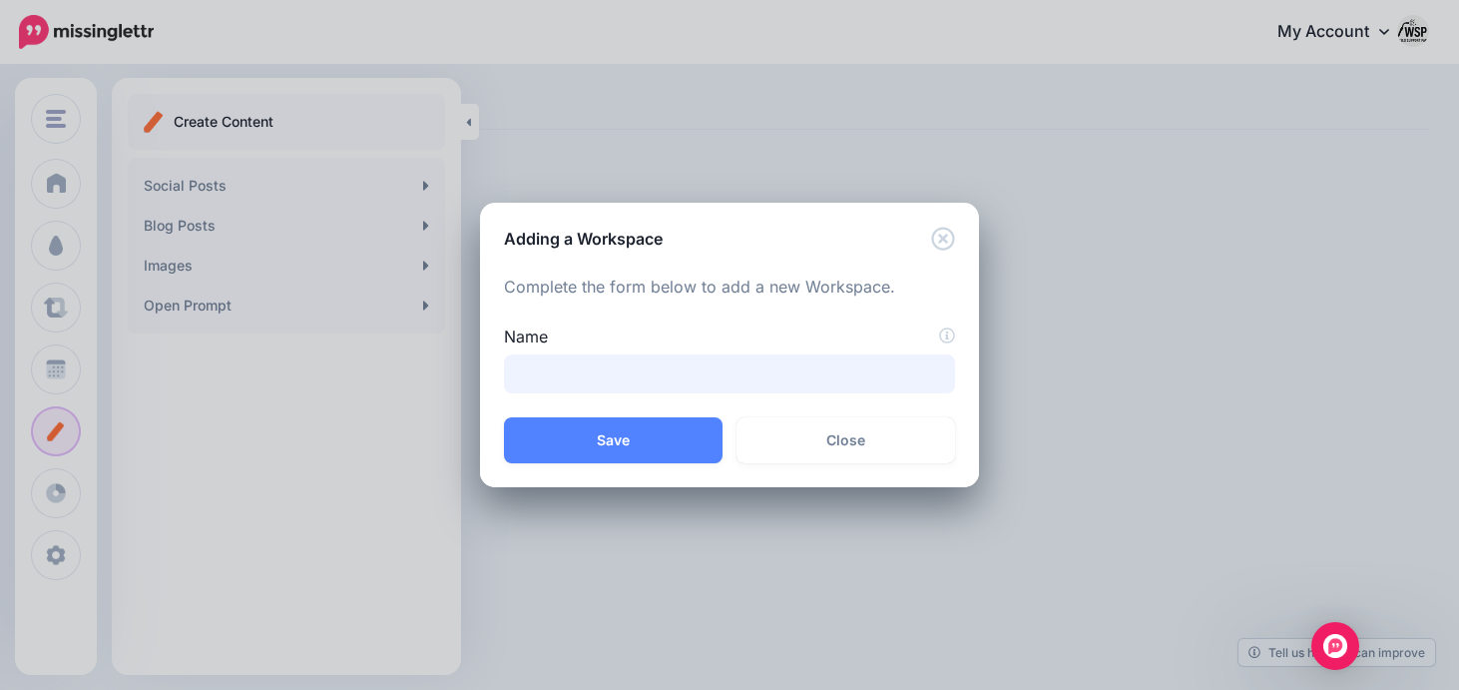
click at [626, 379] on input "Name" at bounding box center [729, 373] width 451 height 39
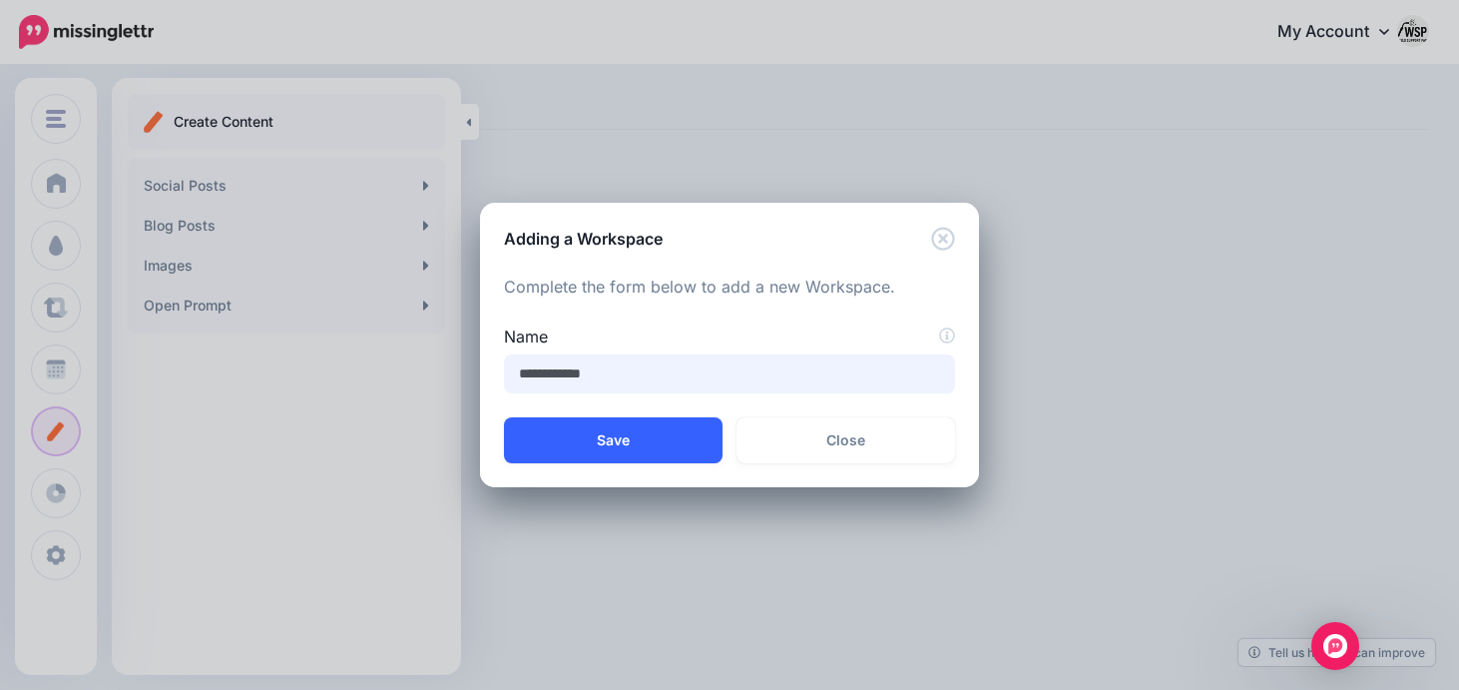
type input "**********"
click at [637, 433] on button "Save" at bounding box center [613, 440] width 219 height 46
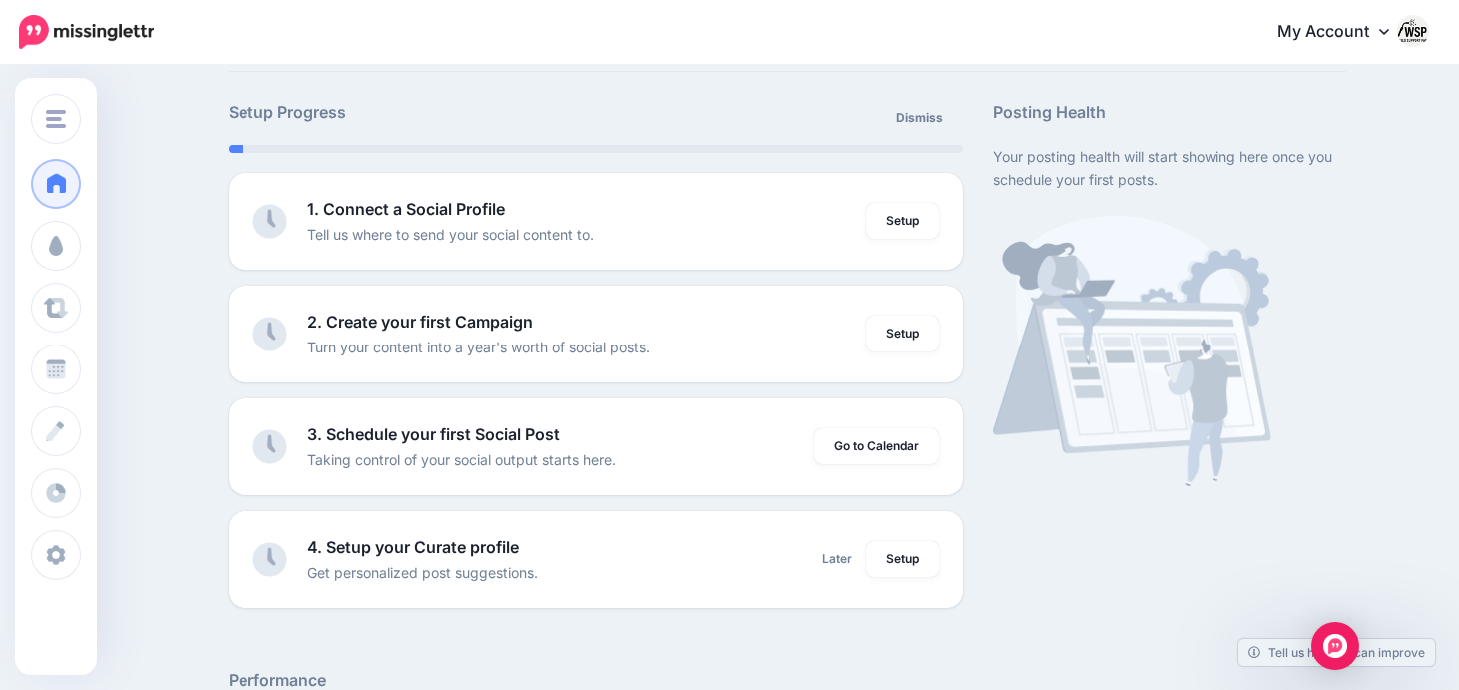
scroll to position [108, 0]
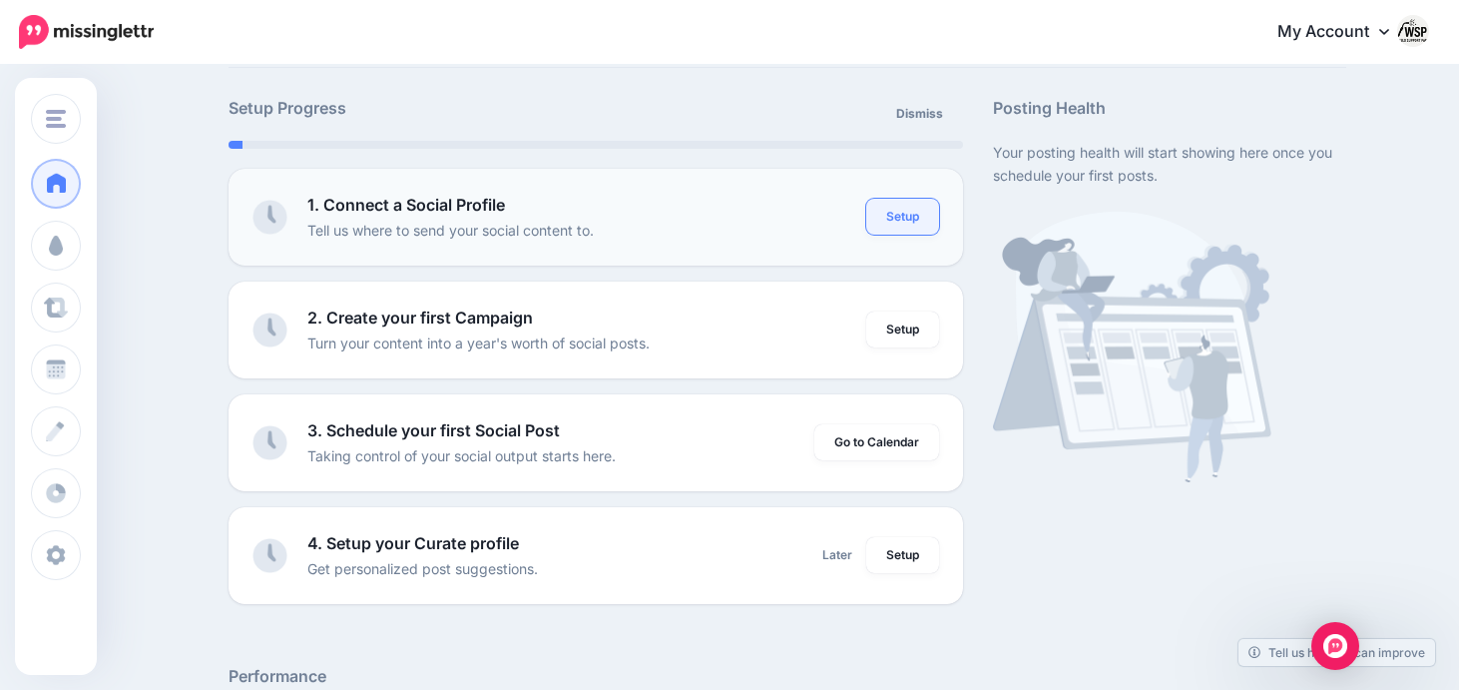
click at [929, 229] on link "Setup" at bounding box center [902, 217] width 73 height 36
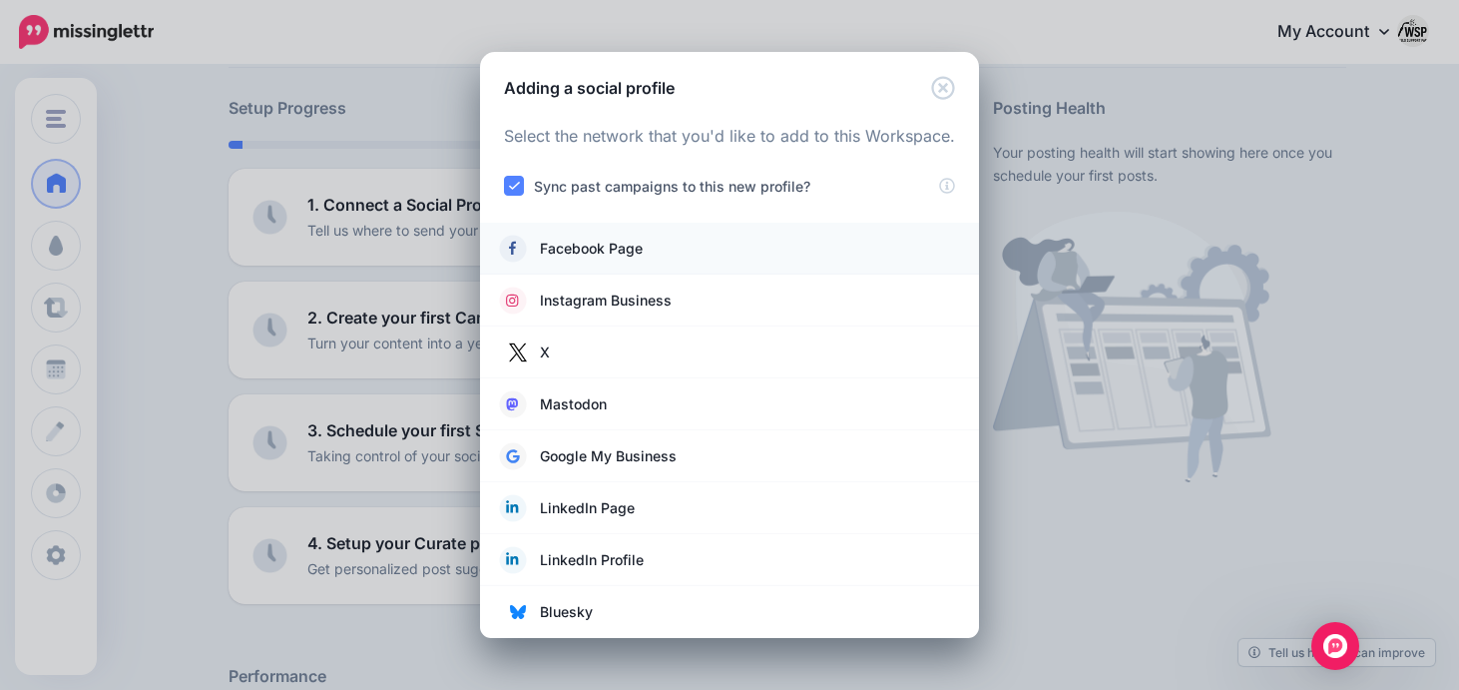
click at [638, 256] on span "Facebook Page" at bounding box center [591, 249] width 103 height 24
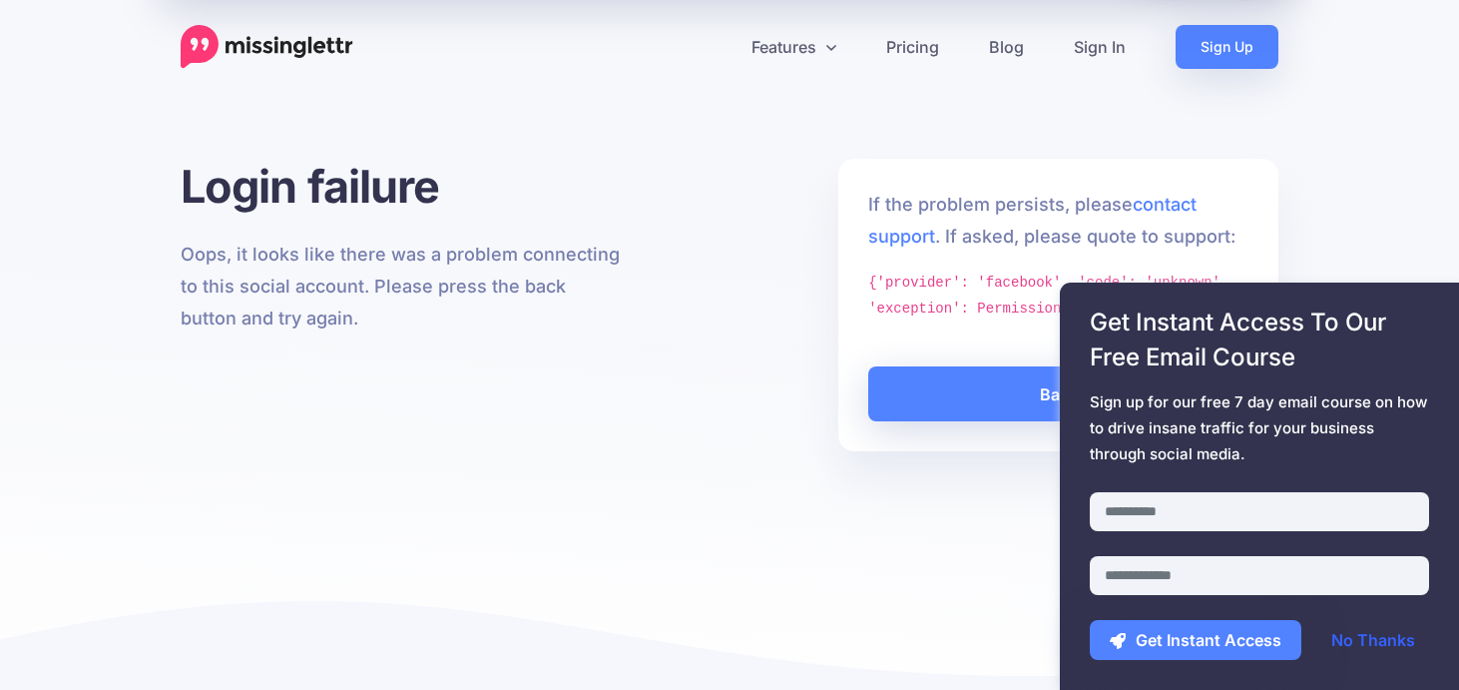
click at [1383, 644] on link "No Thanks" at bounding box center [1374, 640] width 124 height 40
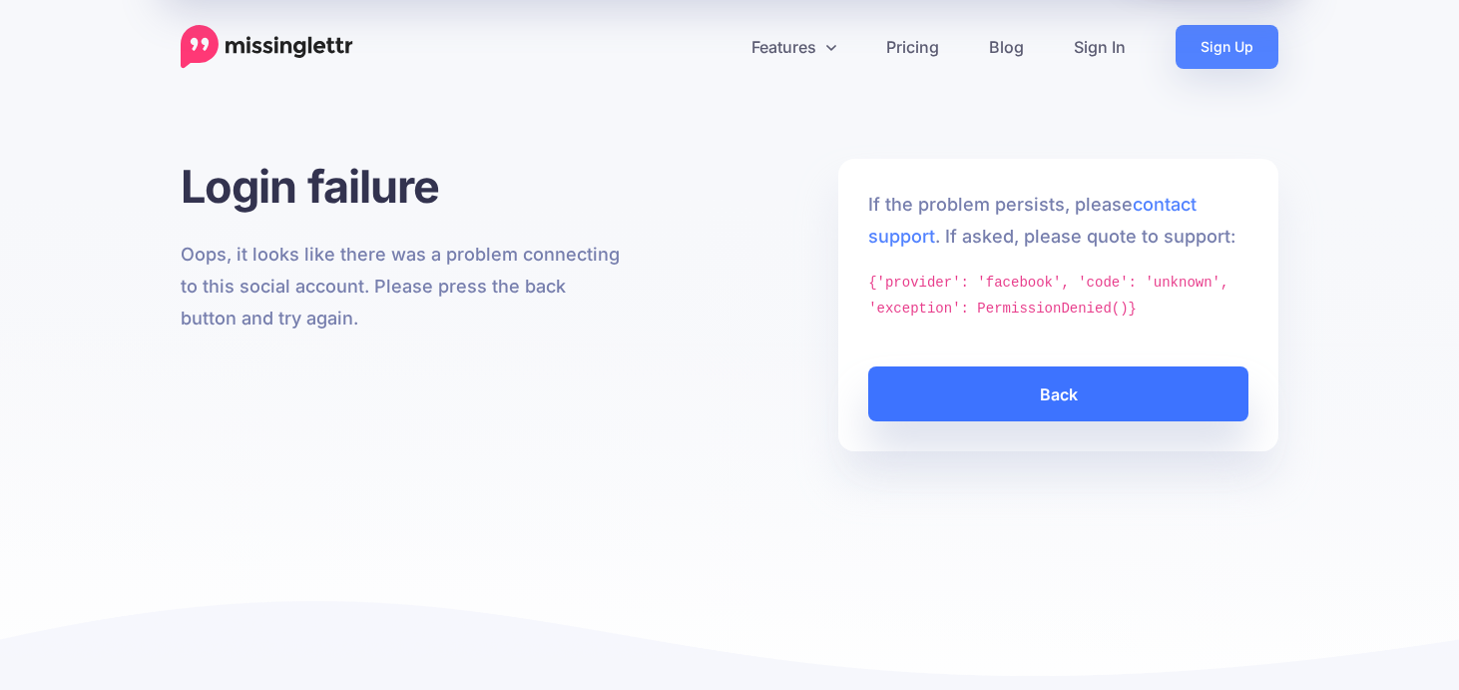
click at [1021, 386] on link "Back" at bounding box center [1058, 393] width 380 height 55
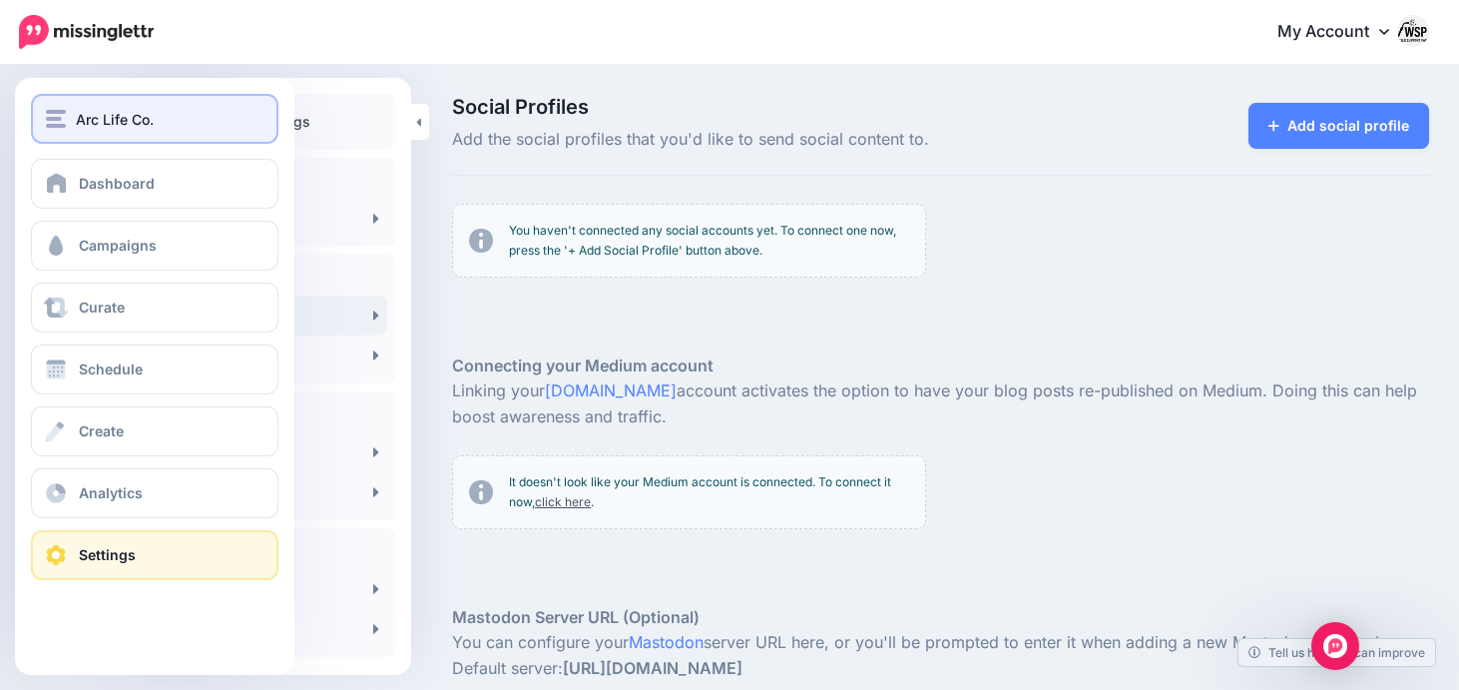
click at [152, 114] on span "Arc Life Co." at bounding box center [115, 119] width 78 height 23
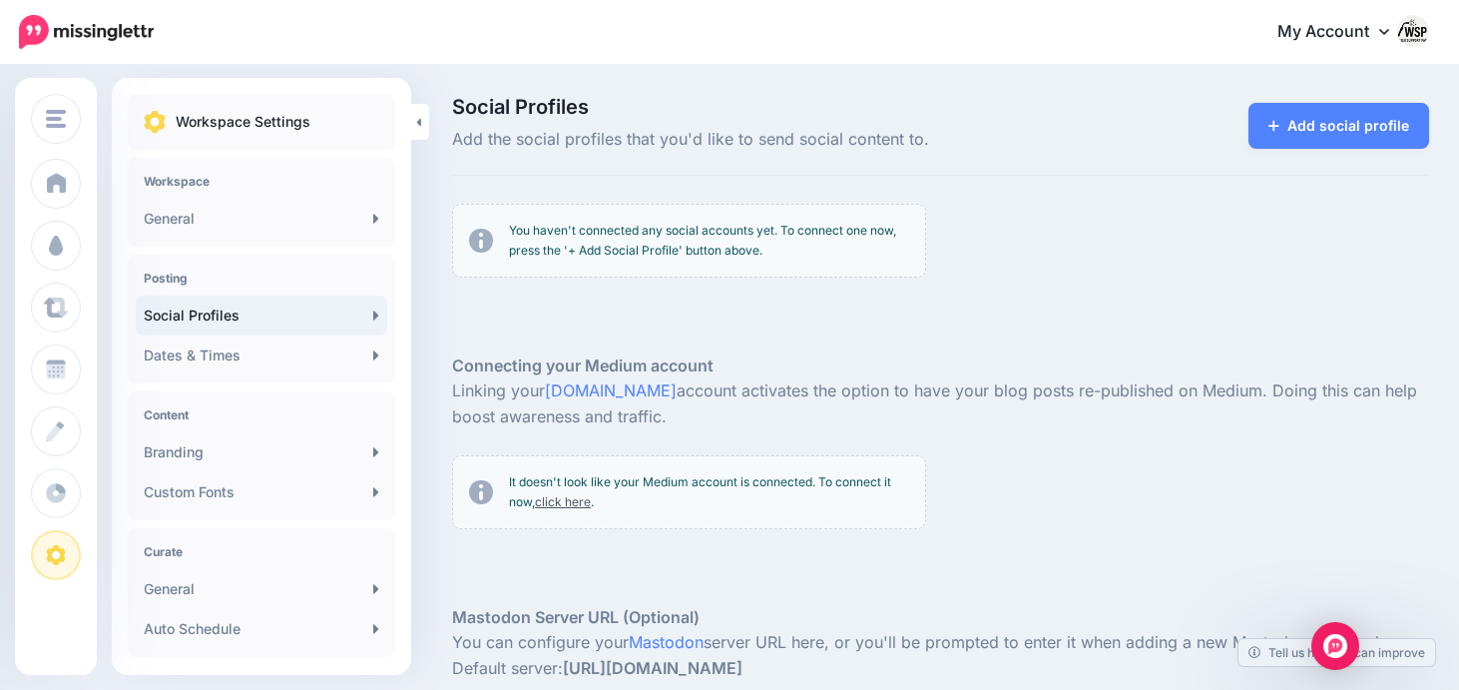
click at [647, 303] on div at bounding box center [940, 323] width 977 height 60
click at [1269, 151] on div "Add social profile" at bounding box center [1334, 126] width 191 height 56
click at [1308, 131] on link "Add social profile" at bounding box center [1339, 126] width 181 height 46
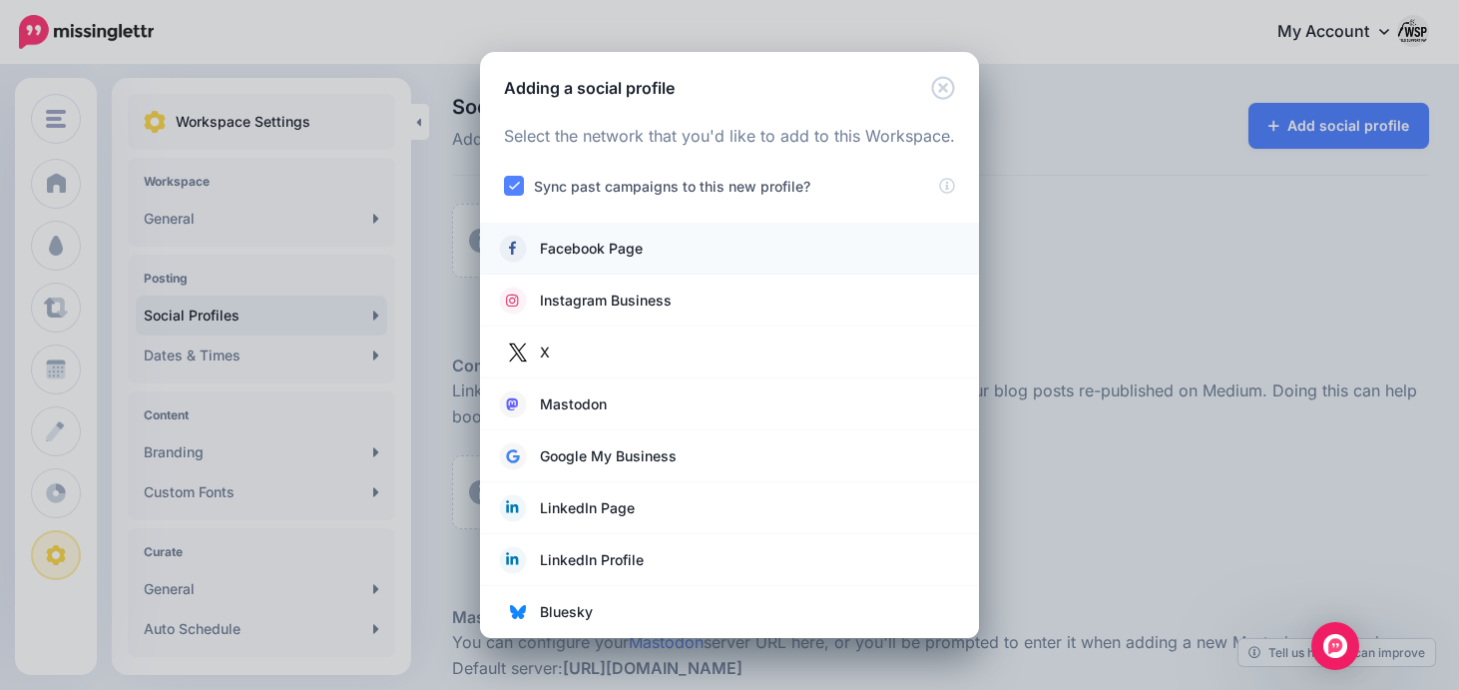
click at [593, 260] on span "Facebook Page" at bounding box center [591, 249] width 103 height 24
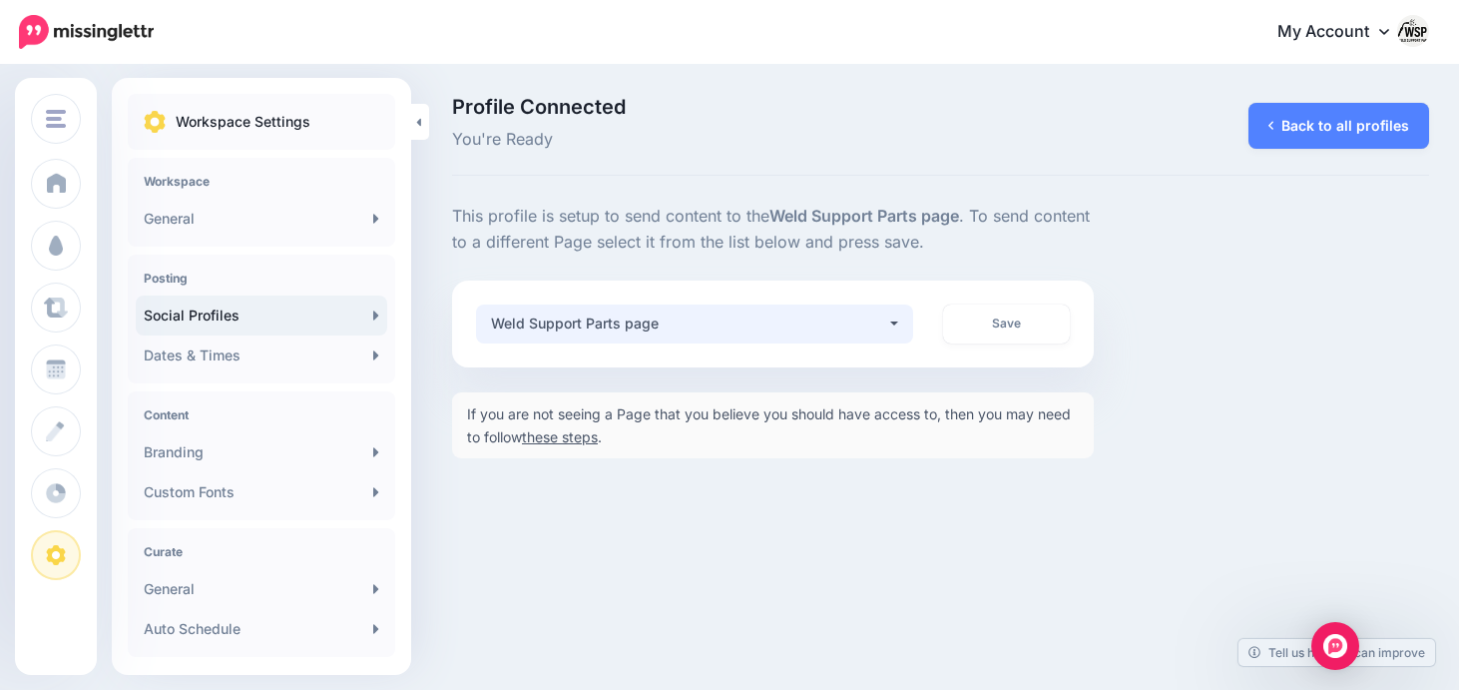
click at [901, 327] on button "Weld Support Parts page" at bounding box center [694, 323] width 437 height 39
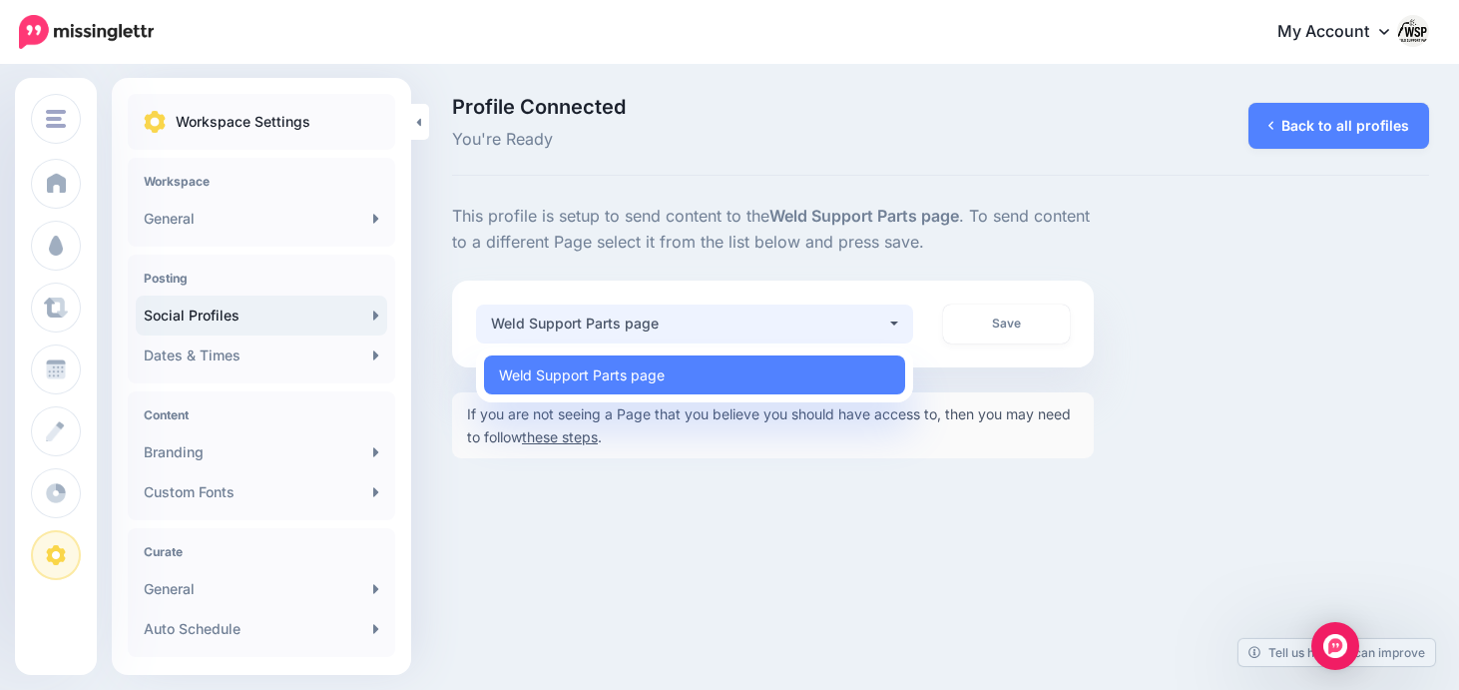
click at [894, 327] on button "Weld Support Parts page" at bounding box center [694, 323] width 437 height 39
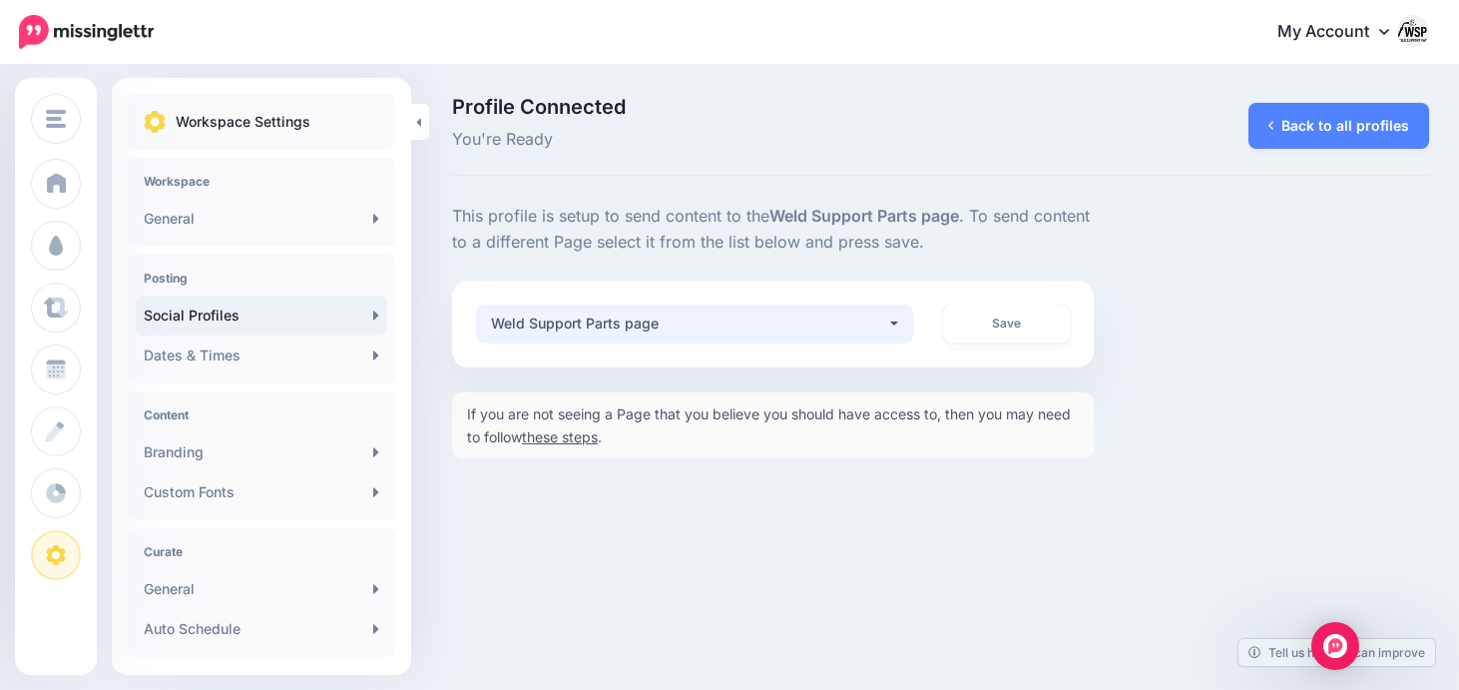
click at [894, 327] on button "Weld Support Parts page" at bounding box center [694, 323] width 437 height 39
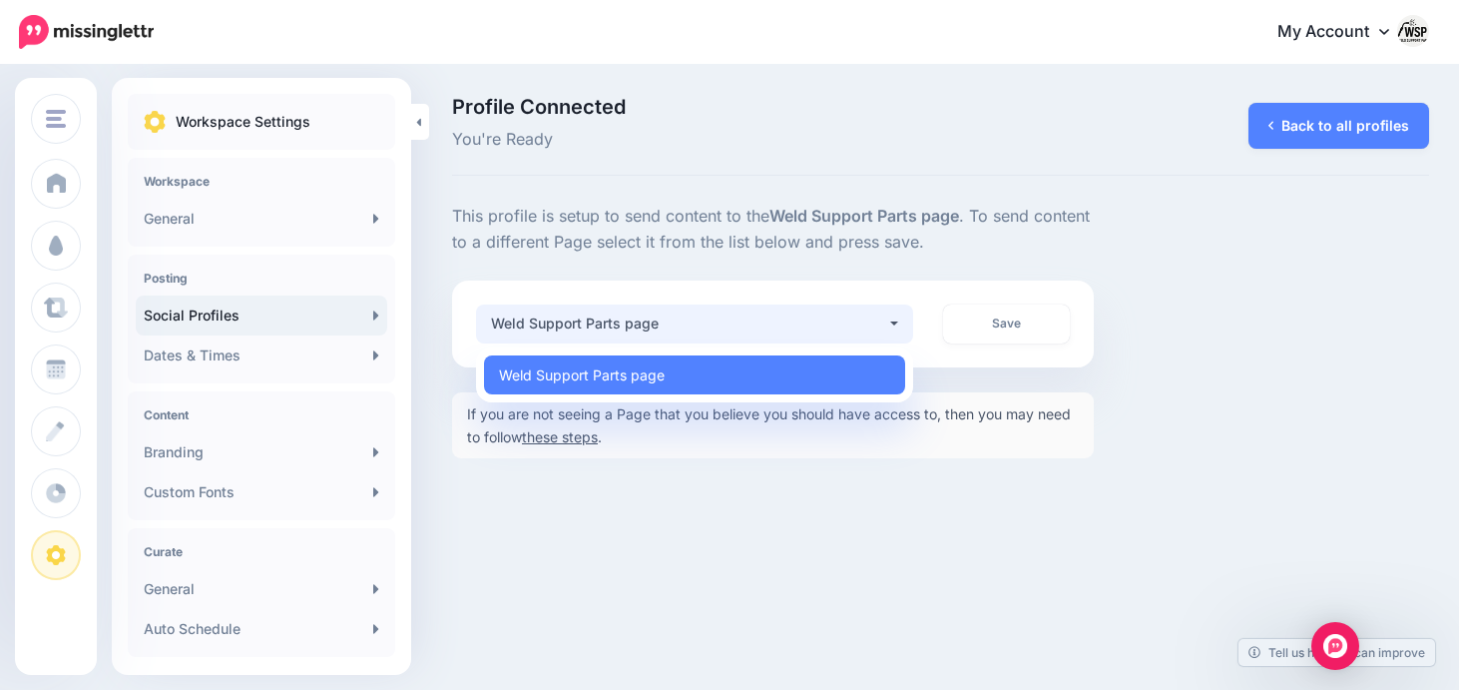
click at [894, 327] on button "Weld Support Parts page" at bounding box center [694, 323] width 437 height 39
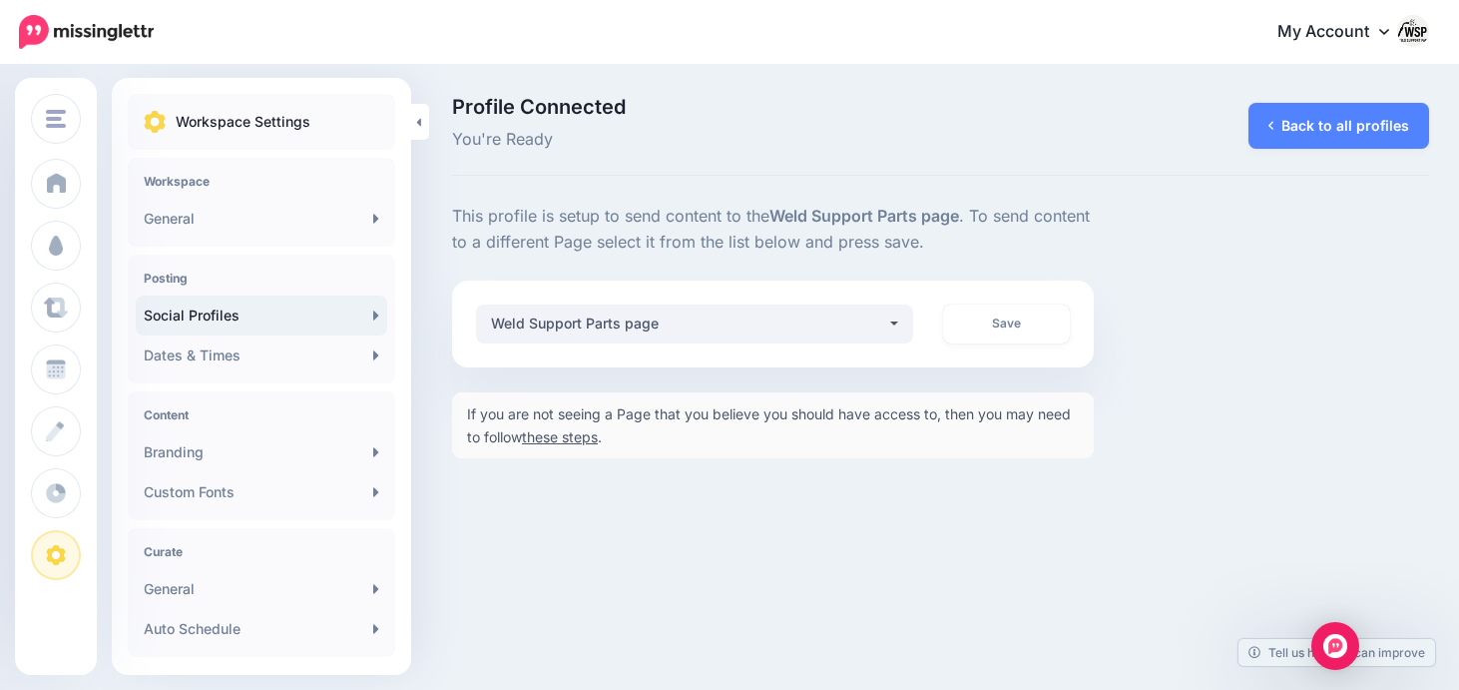
click at [571, 447] on div "If you are not seeing a Page that you believe you should have access to, then y…" at bounding box center [773, 425] width 642 height 66
click at [571, 445] on div "If you are not seeing a Page that you believe you should have access to, then y…" at bounding box center [773, 425] width 642 height 66
click at [571, 439] on link "these steps" at bounding box center [560, 436] width 76 height 17
click at [1302, 118] on link "Back to all profiles" at bounding box center [1339, 126] width 181 height 46
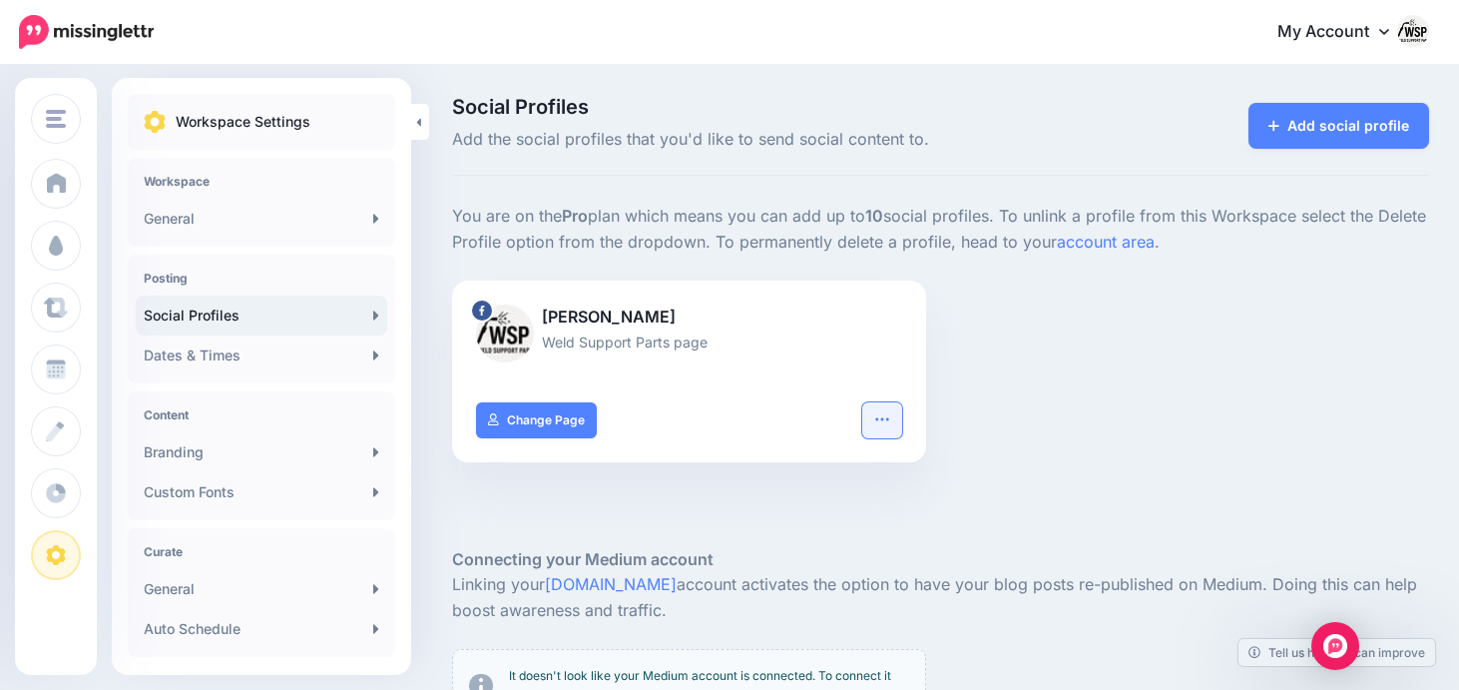
click at [879, 422] on icon "button" at bounding box center [882, 419] width 16 height 16
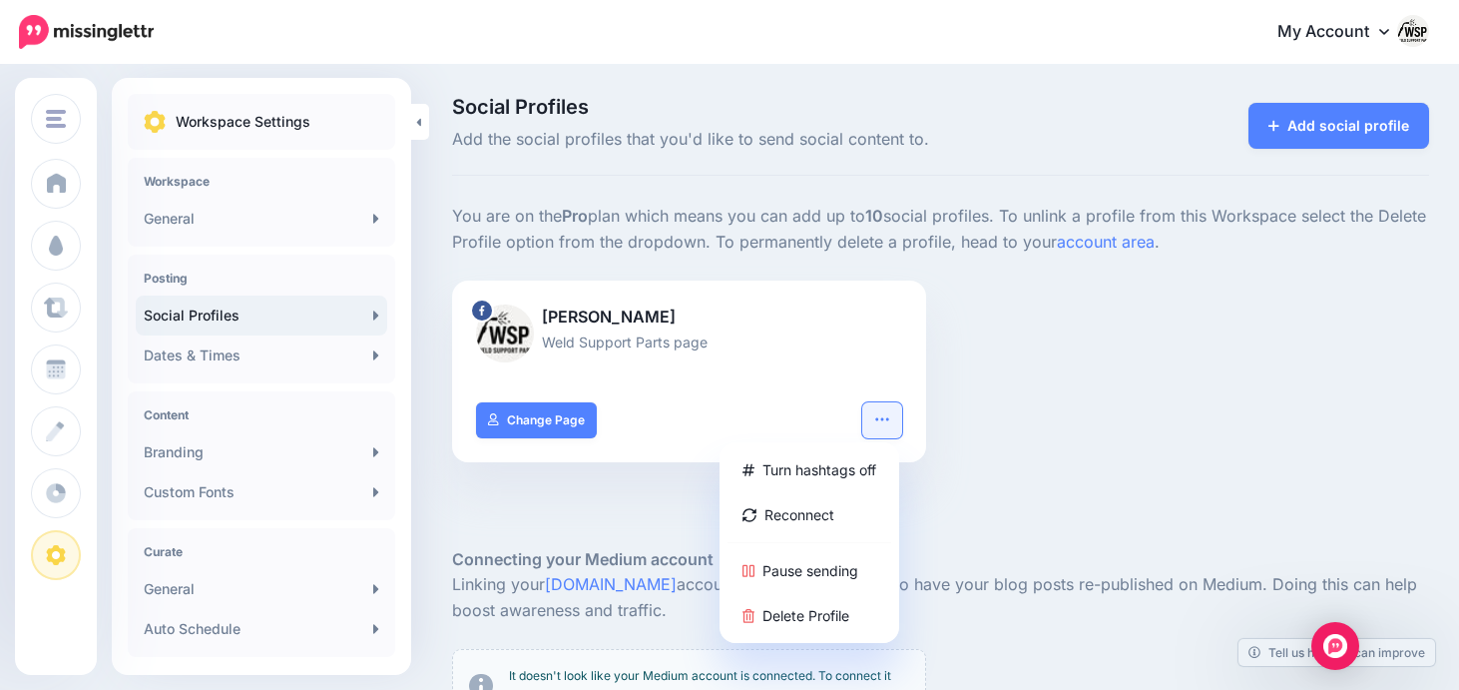
click at [959, 412] on div "[PERSON_NAME] Weld Support Parts page Turn hashtags off Reconnect Pause sending…" at bounding box center [940, 383] width 1007 height 207
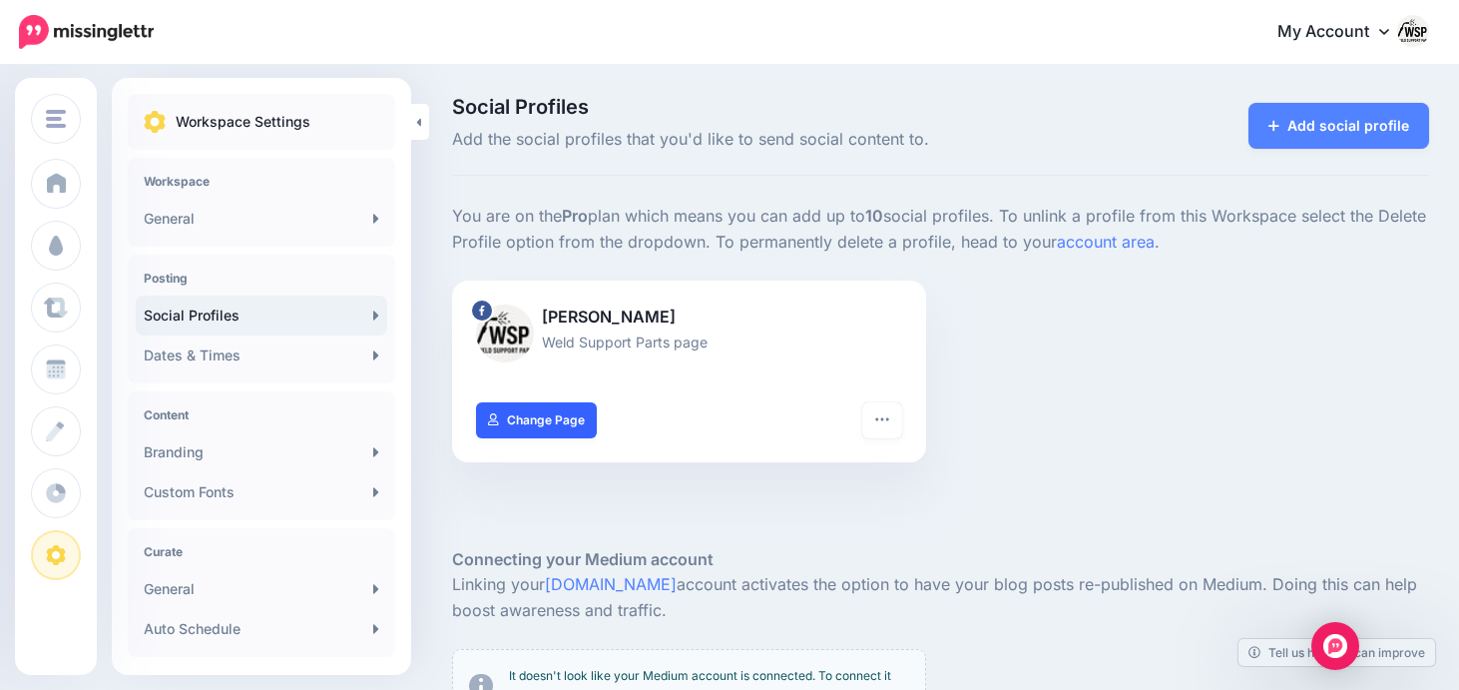
click at [559, 423] on link "Change Page" at bounding box center [536, 420] width 121 height 36
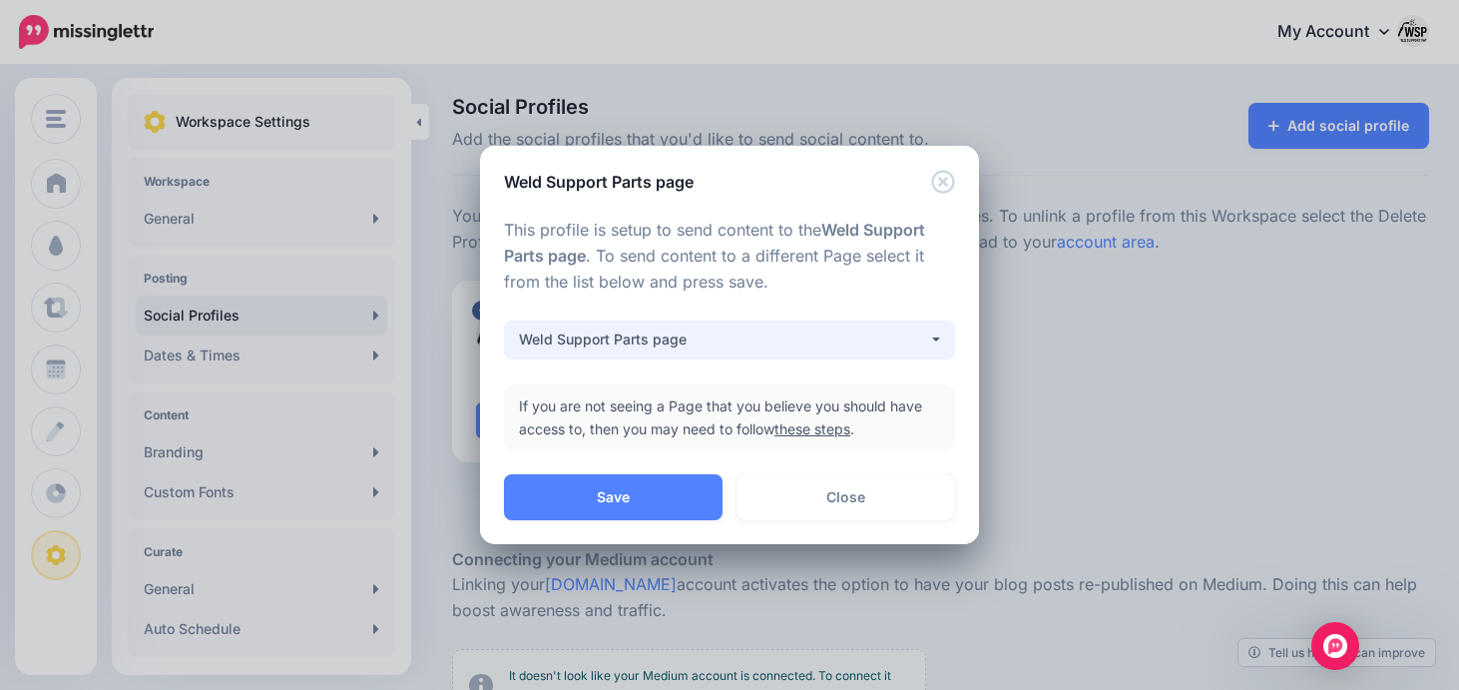
click at [636, 336] on div "Weld Support Parts page" at bounding box center [723, 339] width 409 height 24
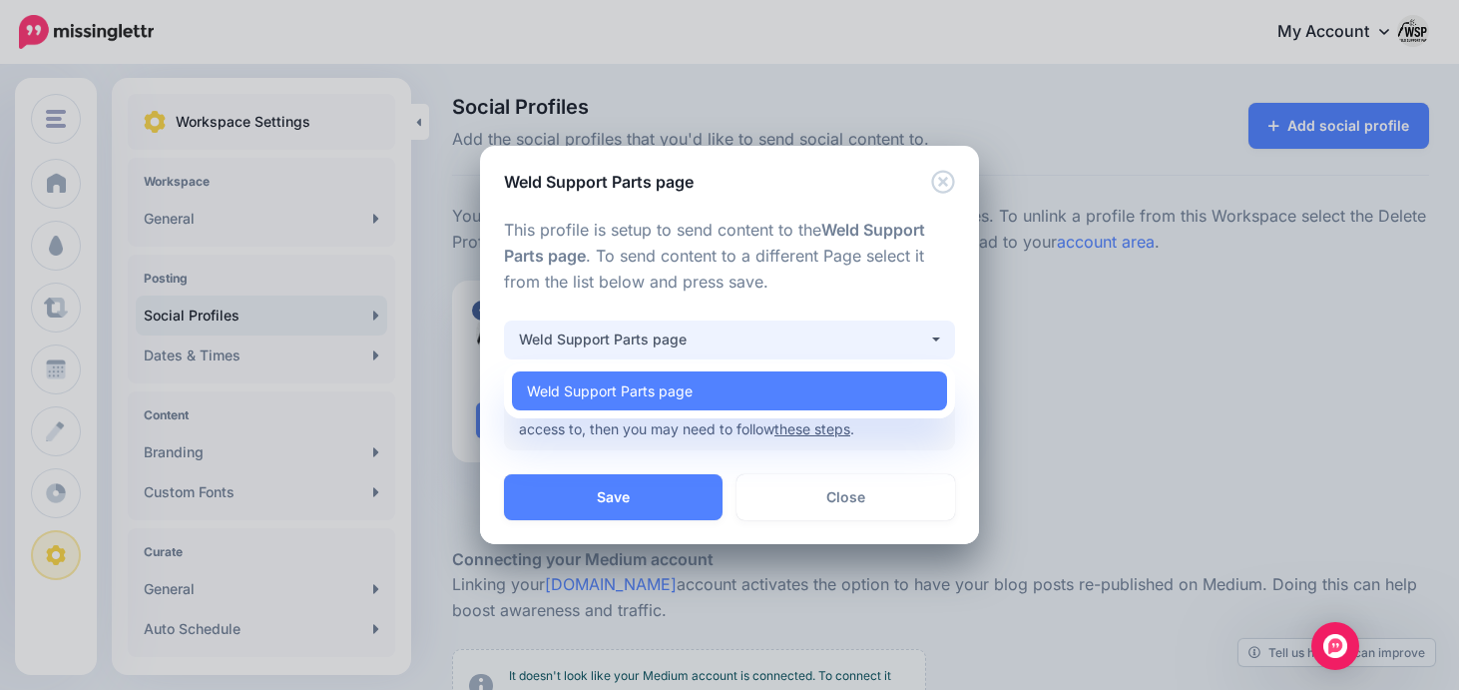
click at [636, 336] on div "Weld Support Parts page" at bounding box center [723, 339] width 409 height 24
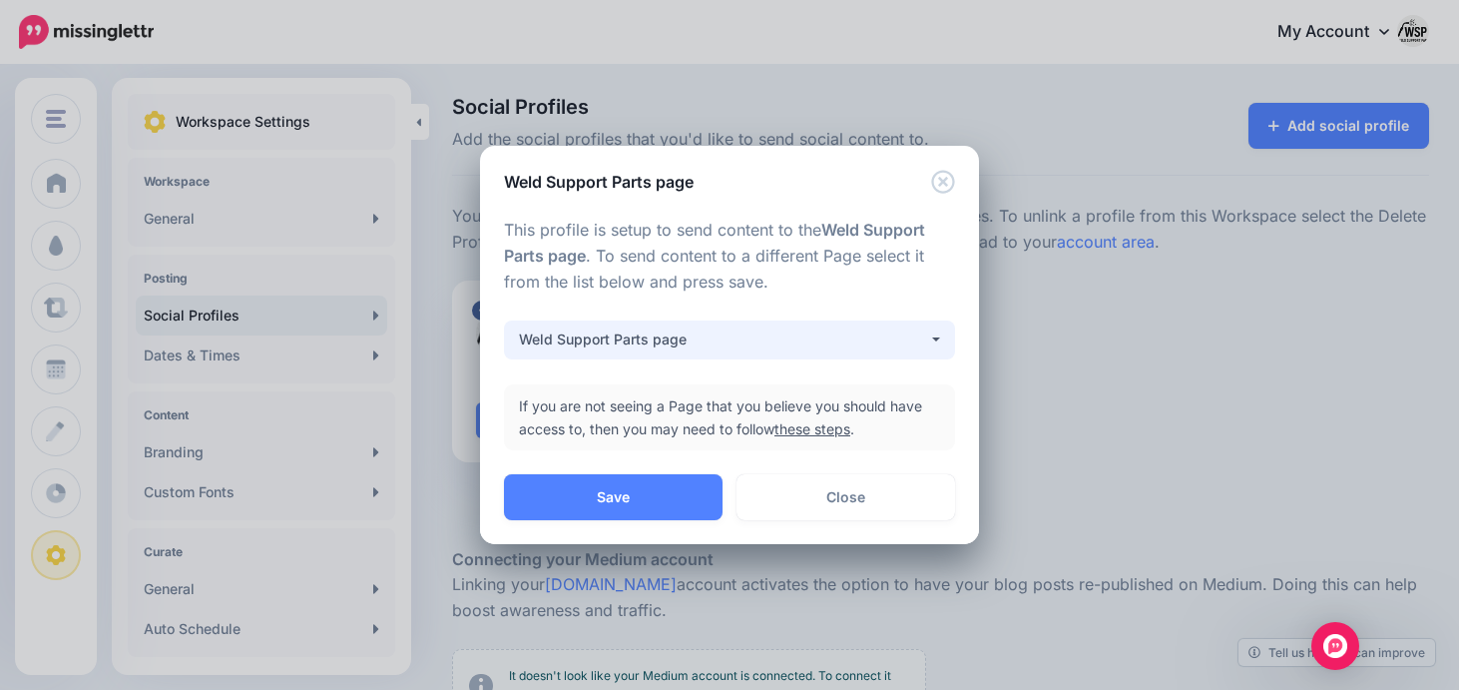
click at [636, 336] on div "Weld Support Parts page" at bounding box center [723, 339] width 409 height 24
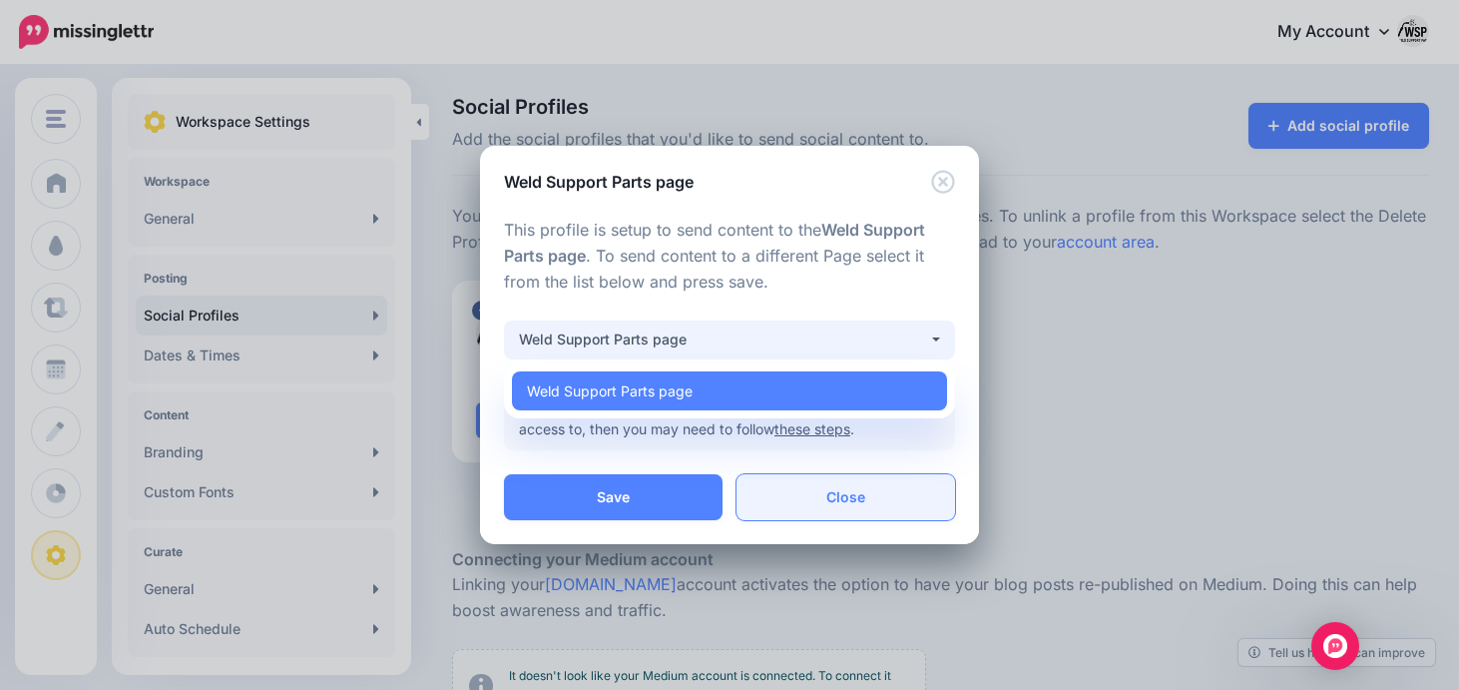
click at [795, 507] on link "Close" at bounding box center [846, 497] width 219 height 46
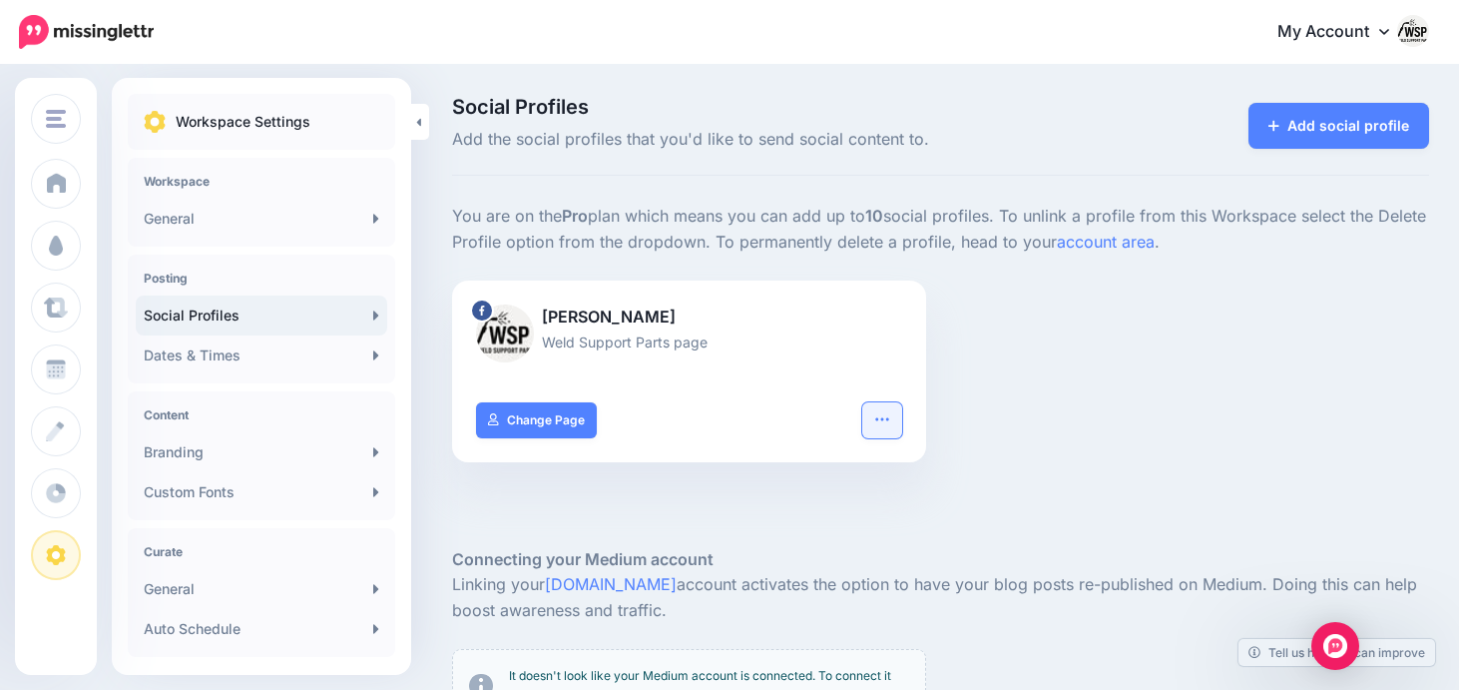
click at [878, 415] on icon "button" at bounding box center [882, 419] width 16 height 16
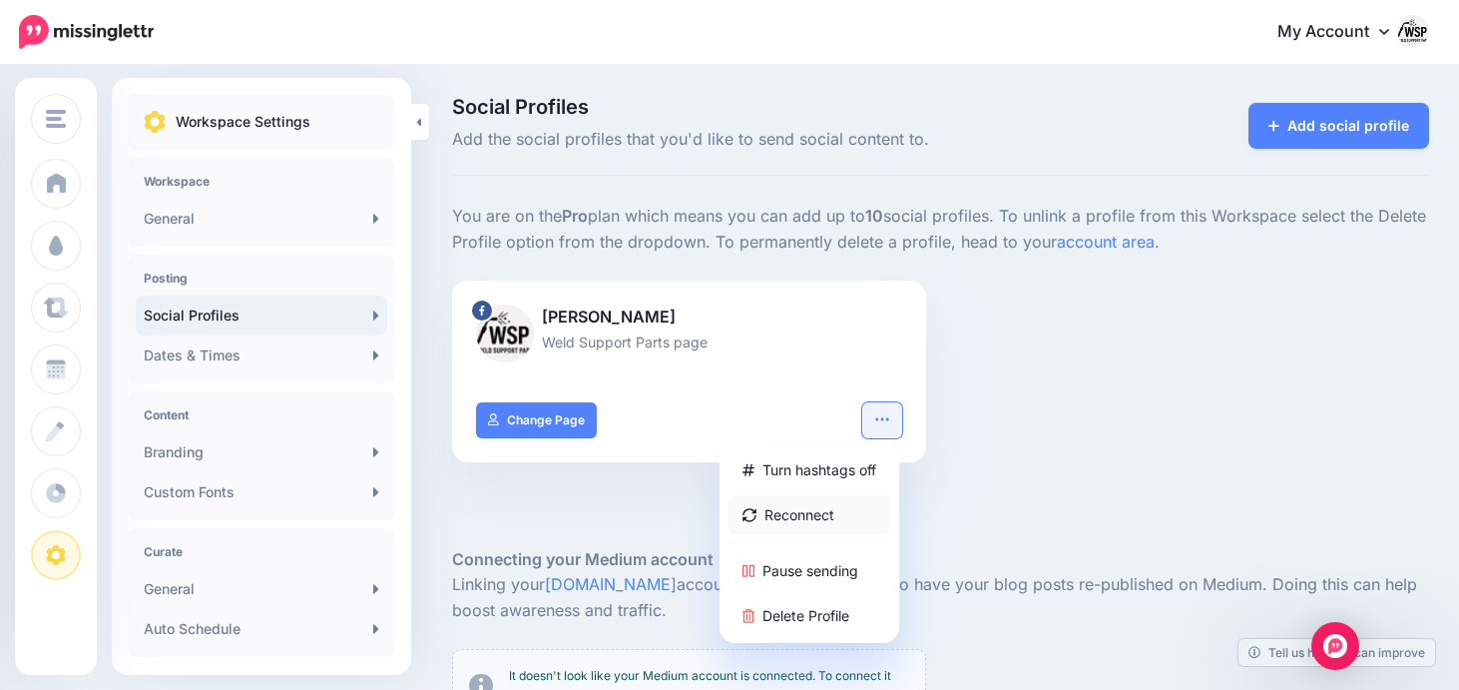
click at [798, 522] on link "Reconnect" at bounding box center [810, 514] width 164 height 39
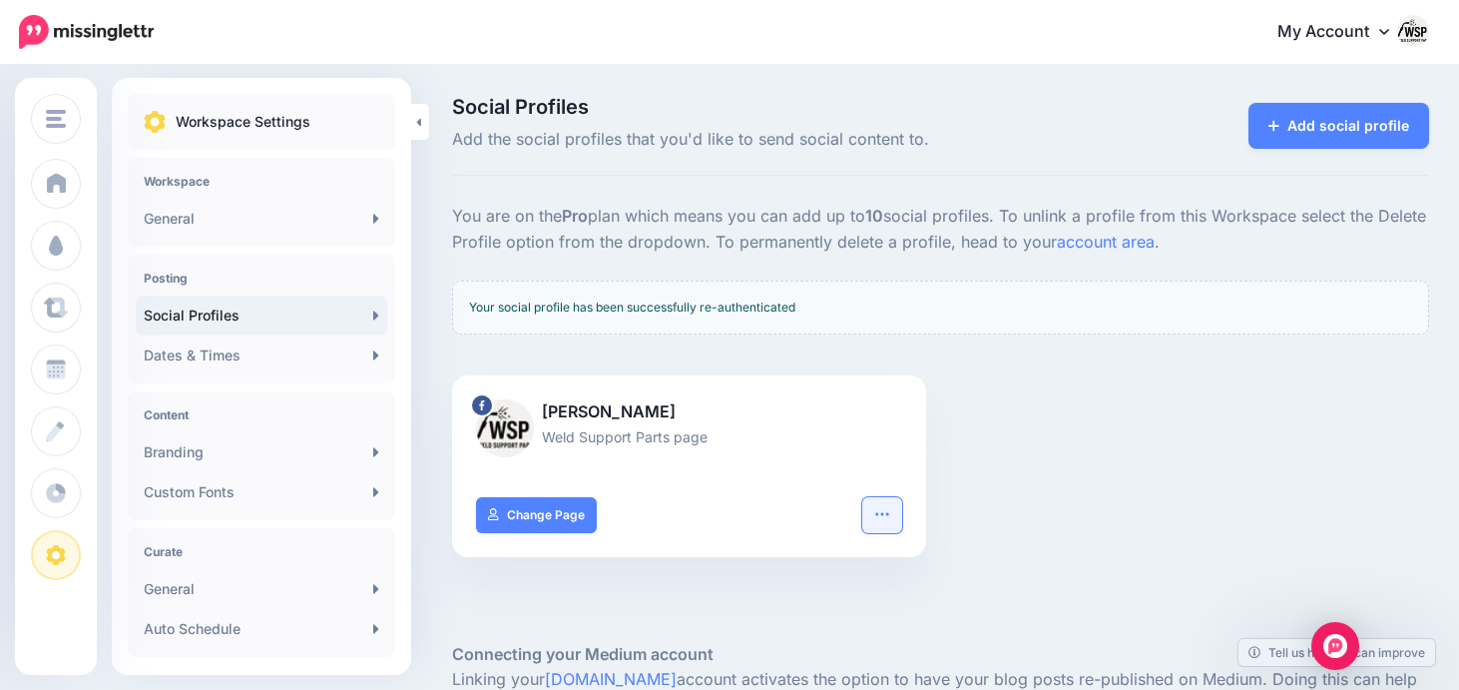
click at [880, 513] on icon "button" at bounding box center [882, 514] width 16 height 16
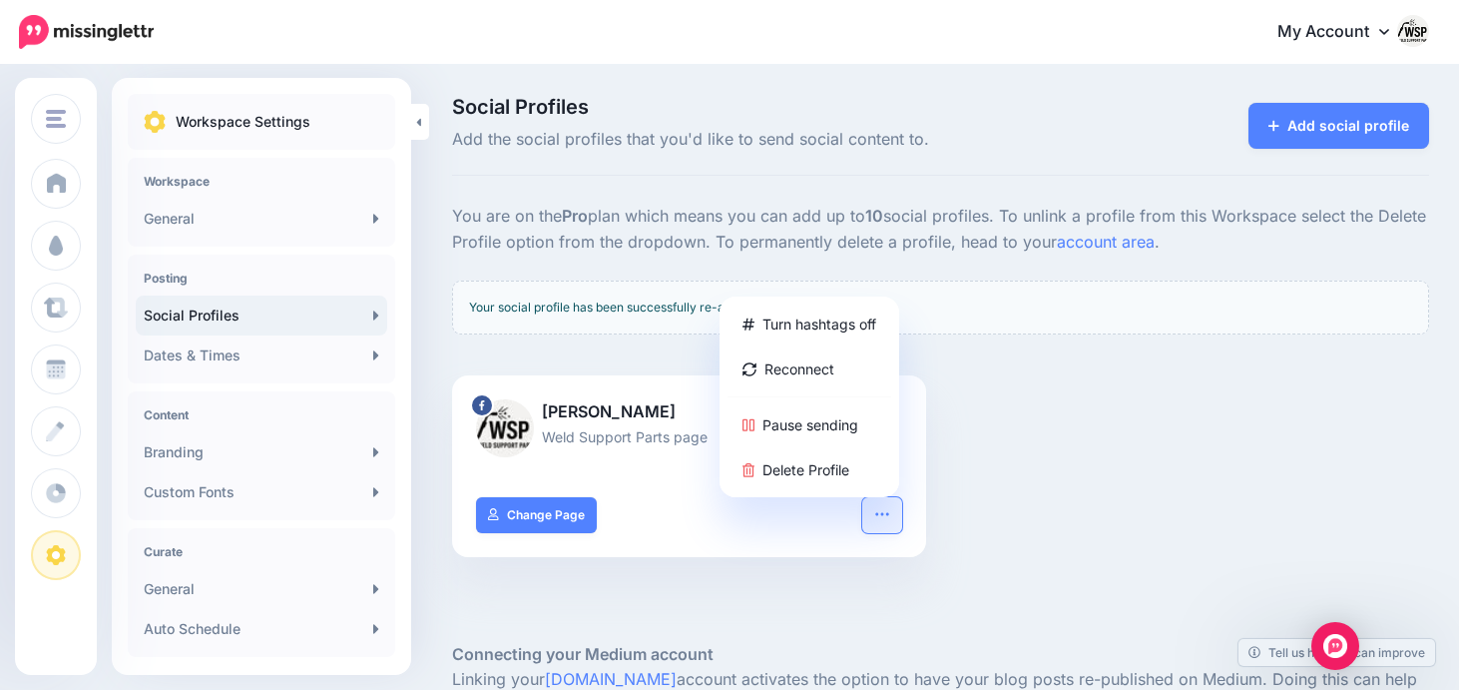
click at [640, 512] on div "Turn hashtags off Reconnect Pause sending Delete Profile Change Page" at bounding box center [689, 527] width 474 height 60
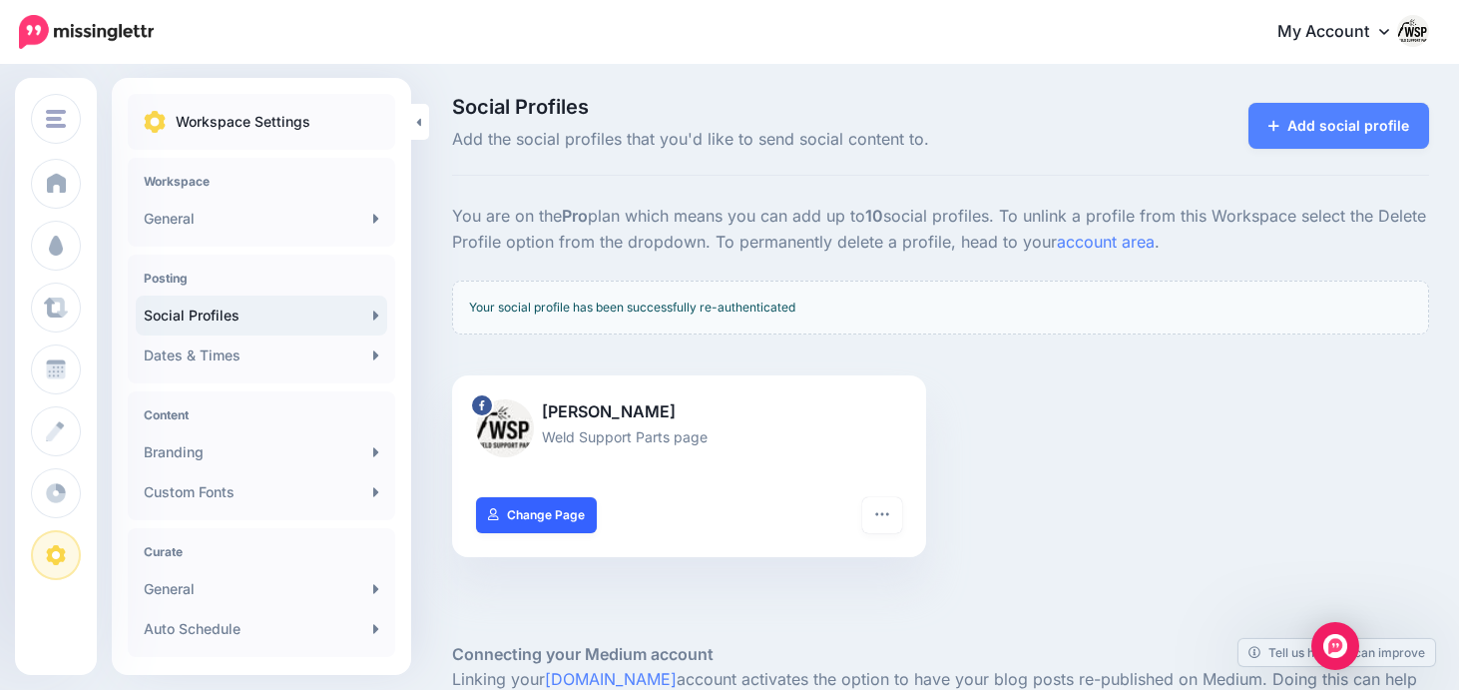
click at [560, 511] on link "Change Page" at bounding box center [536, 515] width 121 height 36
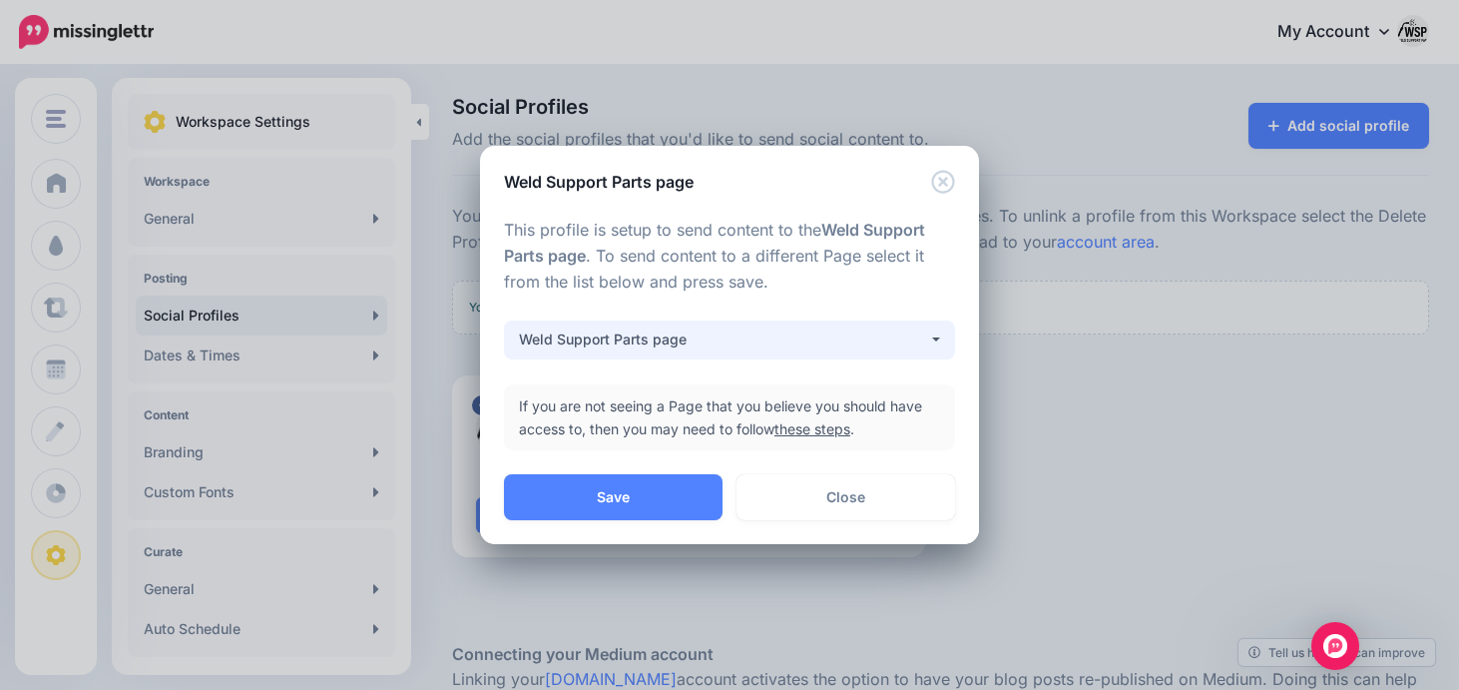
click at [759, 341] on div "Weld Support Parts page" at bounding box center [723, 339] width 409 height 24
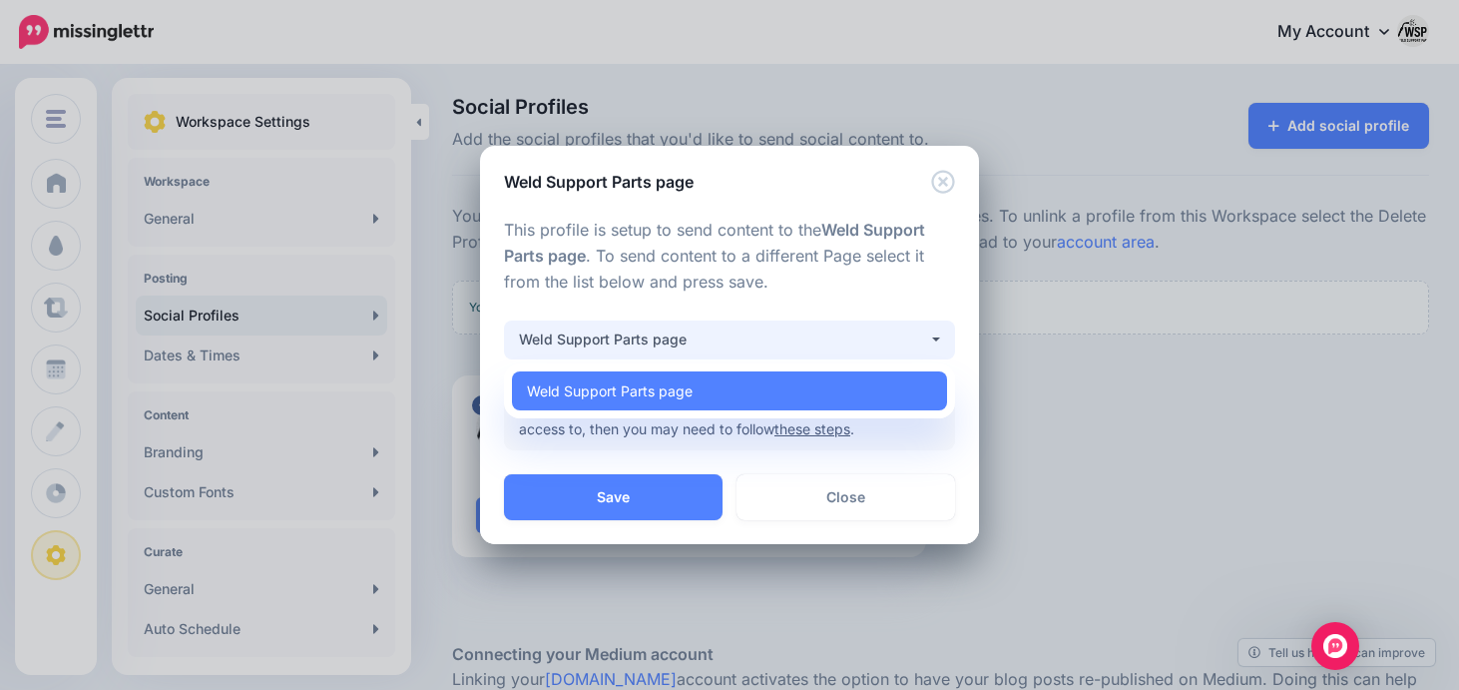
click at [761, 341] on div "Weld Support Parts page" at bounding box center [723, 339] width 409 height 24
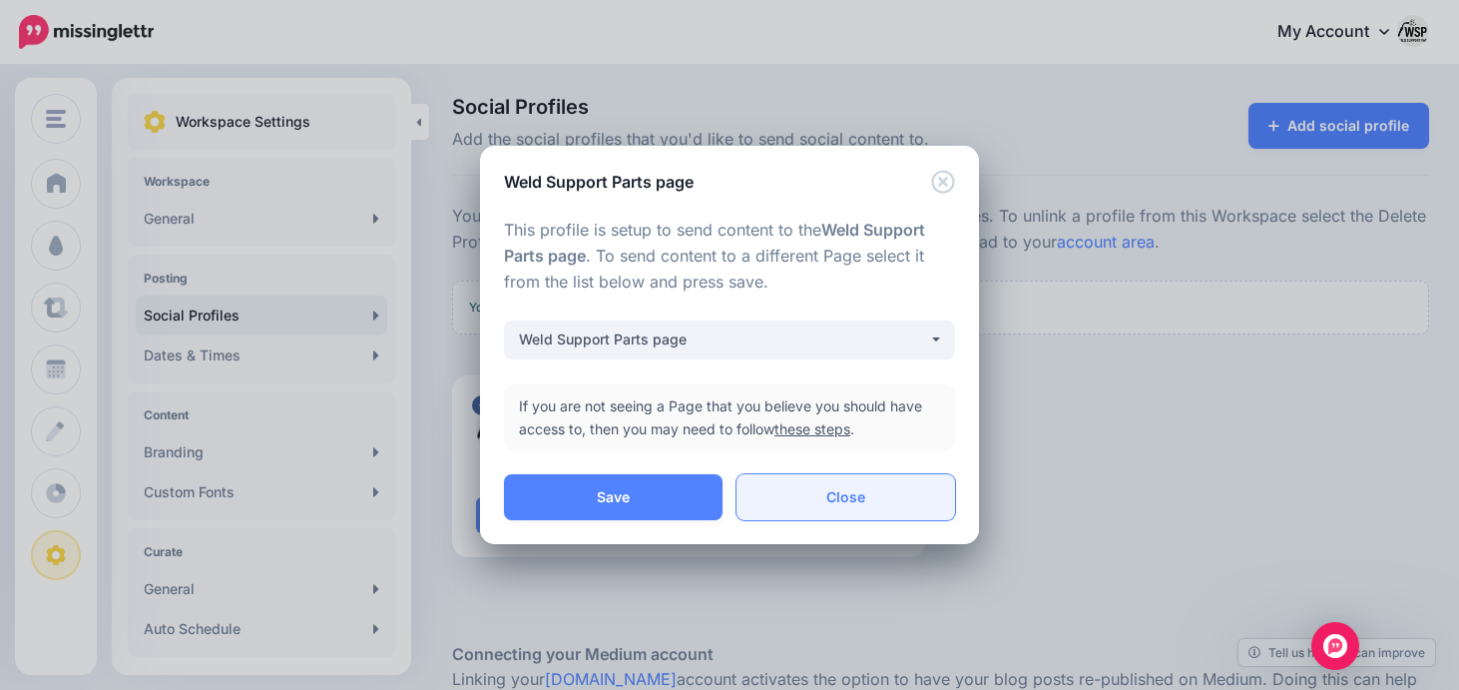
click at [795, 505] on link "Close" at bounding box center [846, 497] width 219 height 46
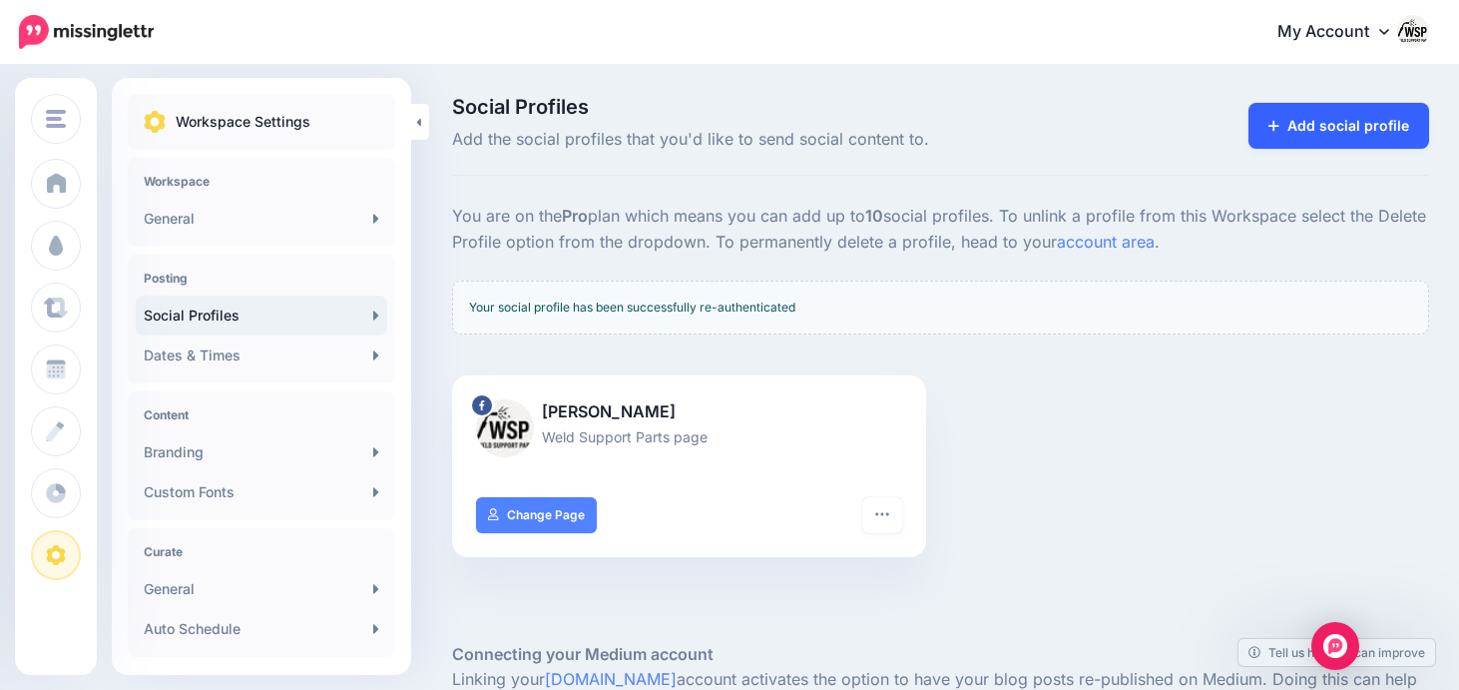
click at [1327, 136] on link "Add social profile" at bounding box center [1339, 126] width 181 height 46
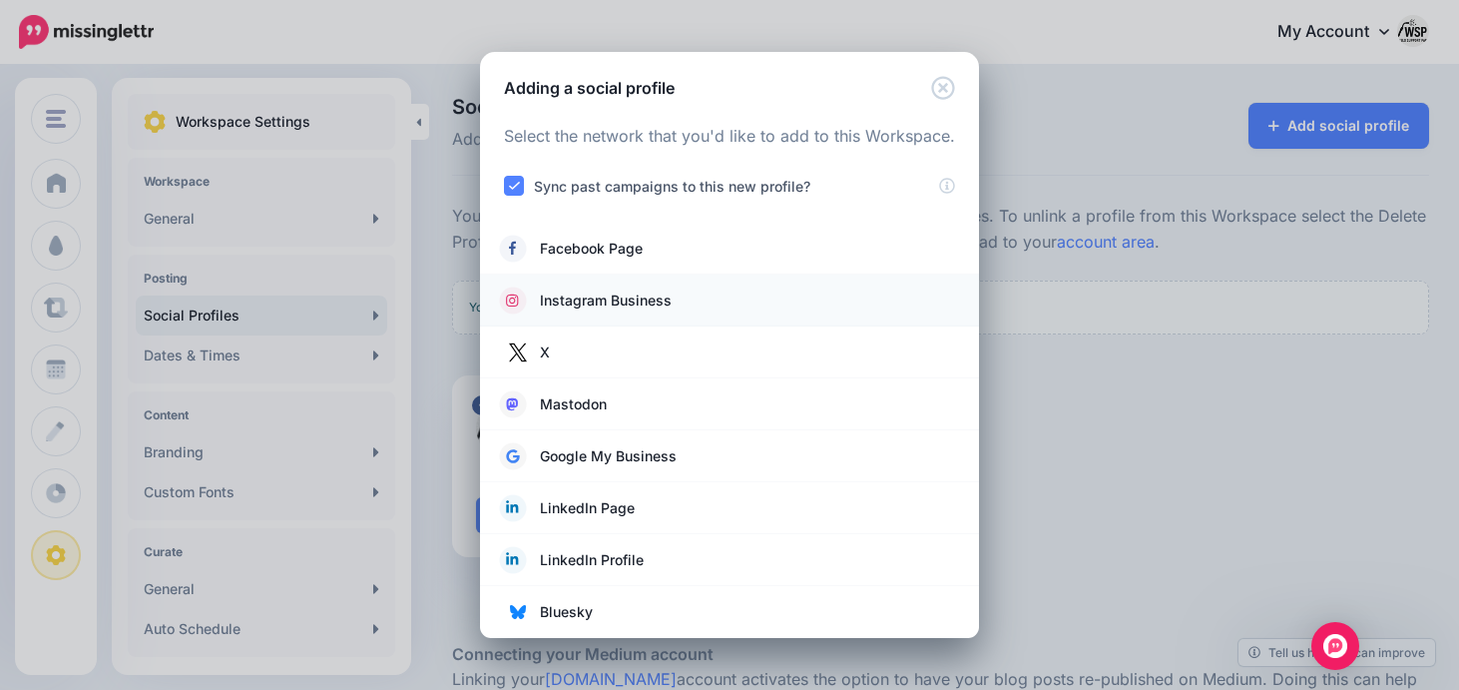
click at [644, 296] on span "Instagram Business" at bounding box center [606, 300] width 132 height 24
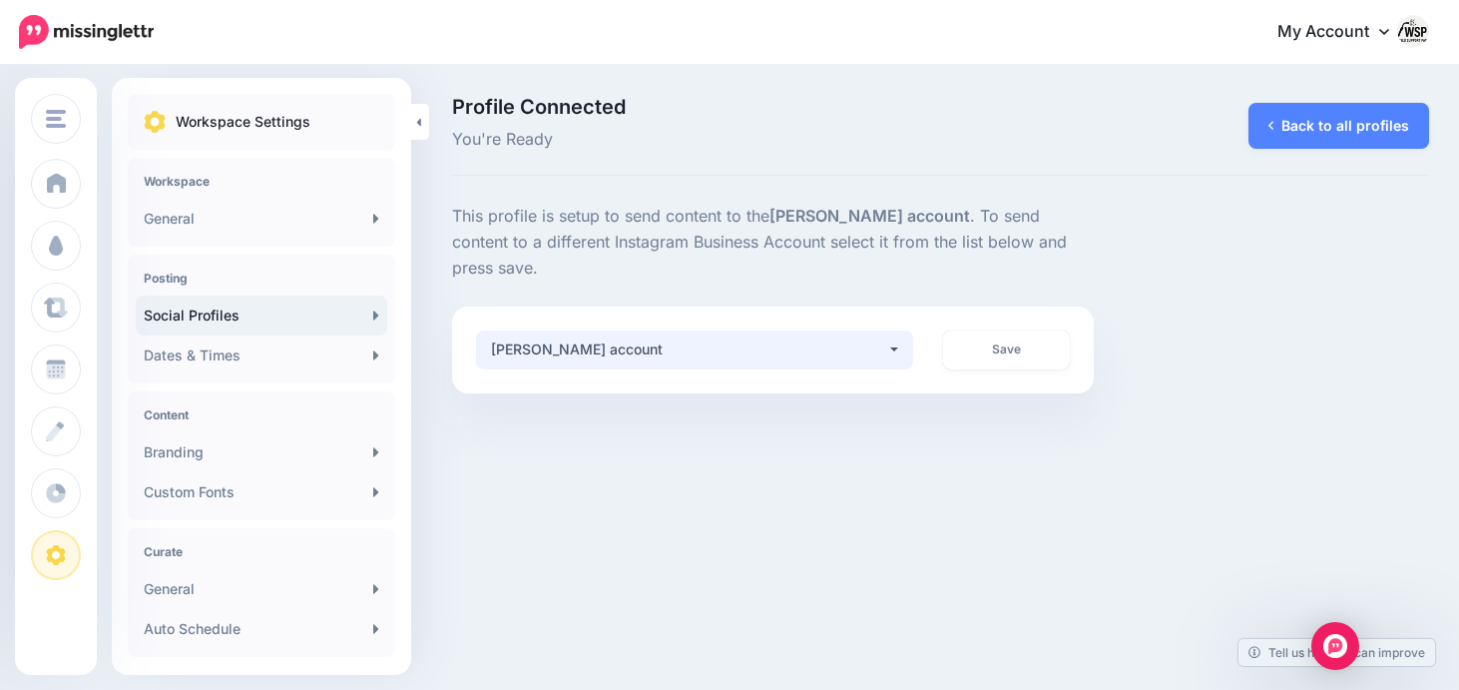
click at [831, 337] on div "[PERSON_NAME] account" at bounding box center [689, 349] width 396 height 24
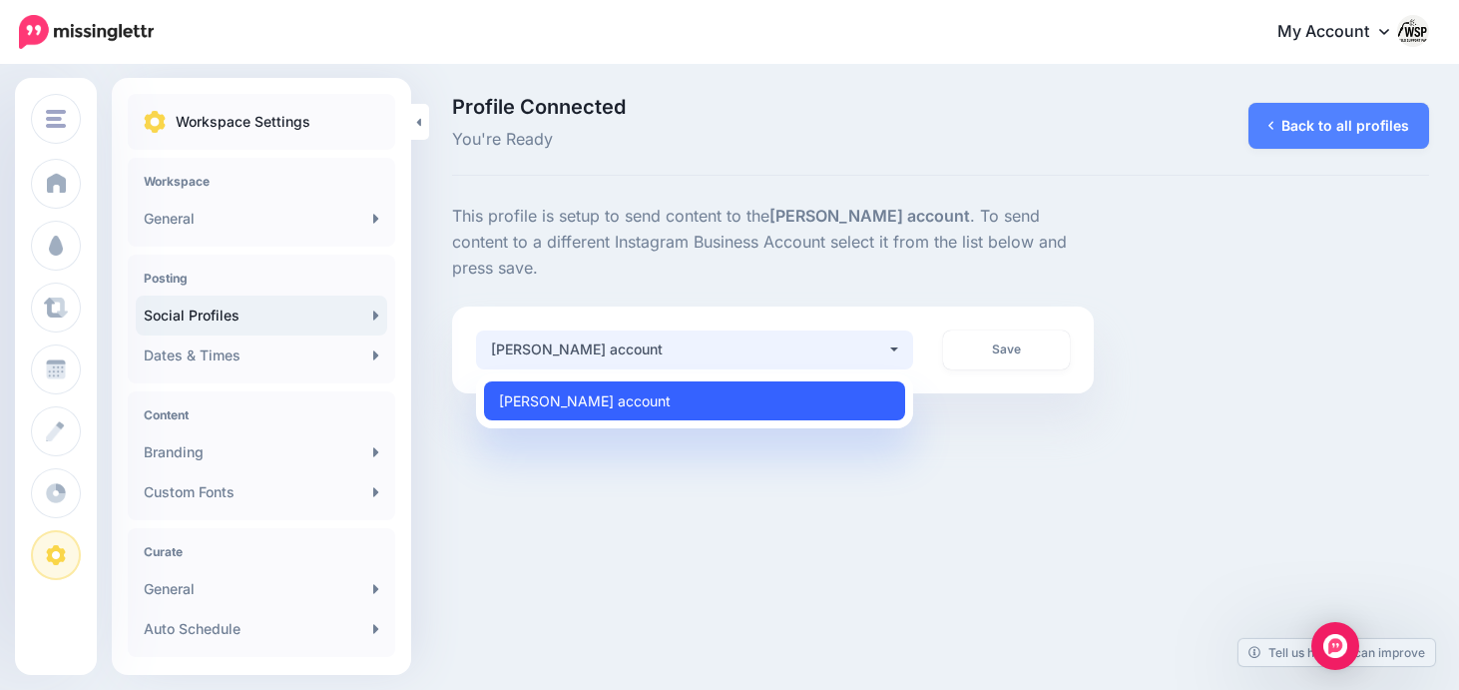
click at [803, 381] on link "[PERSON_NAME] account" at bounding box center [694, 400] width 421 height 39
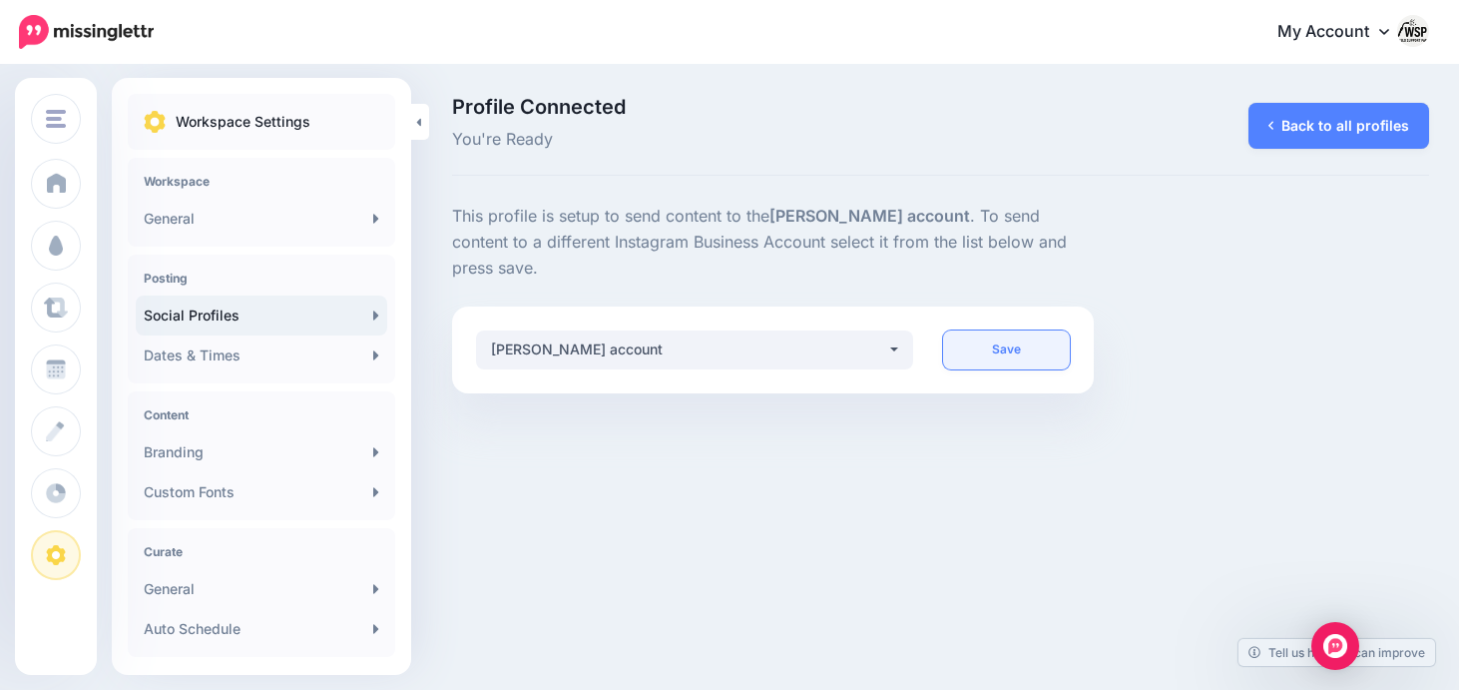
click at [1005, 330] on link "Save" at bounding box center [1006, 349] width 126 height 39
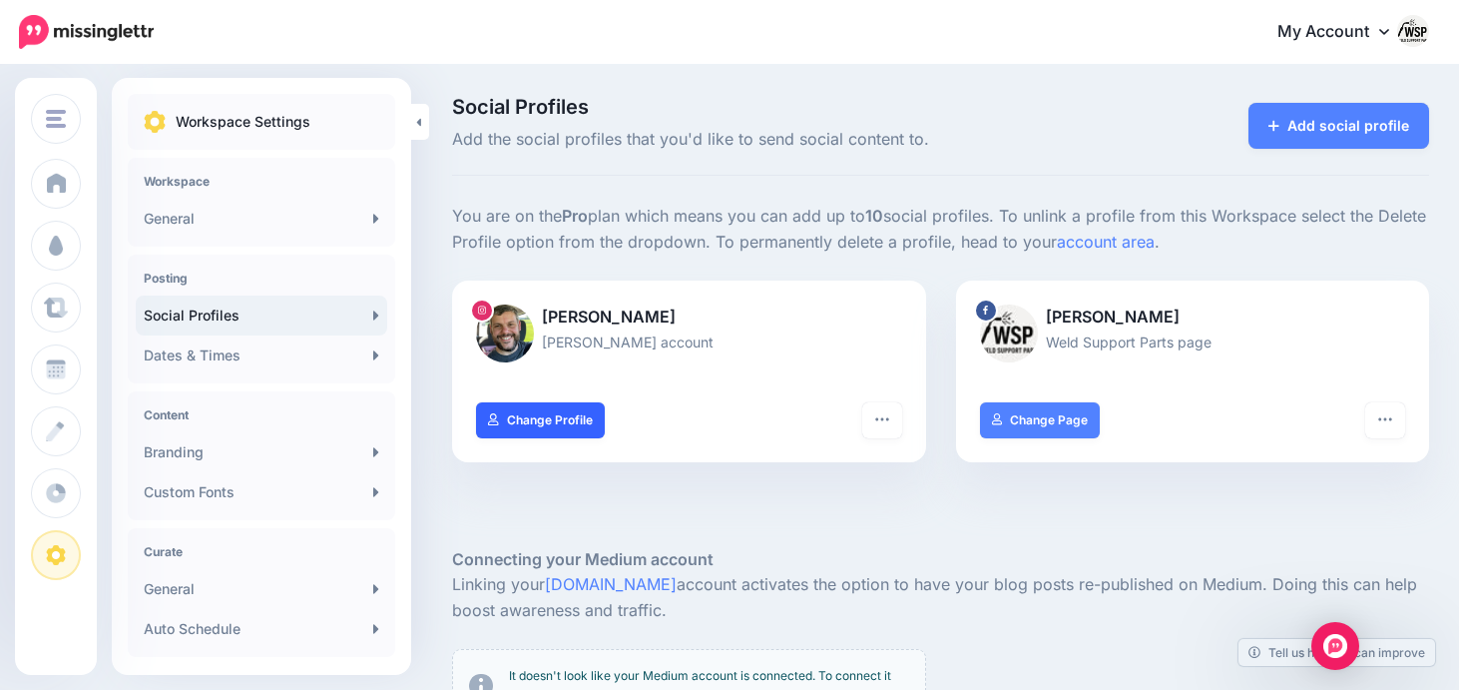
click at [575, 421] on link "Change Profile" at bounding box center [540, 420] width 129 height 36
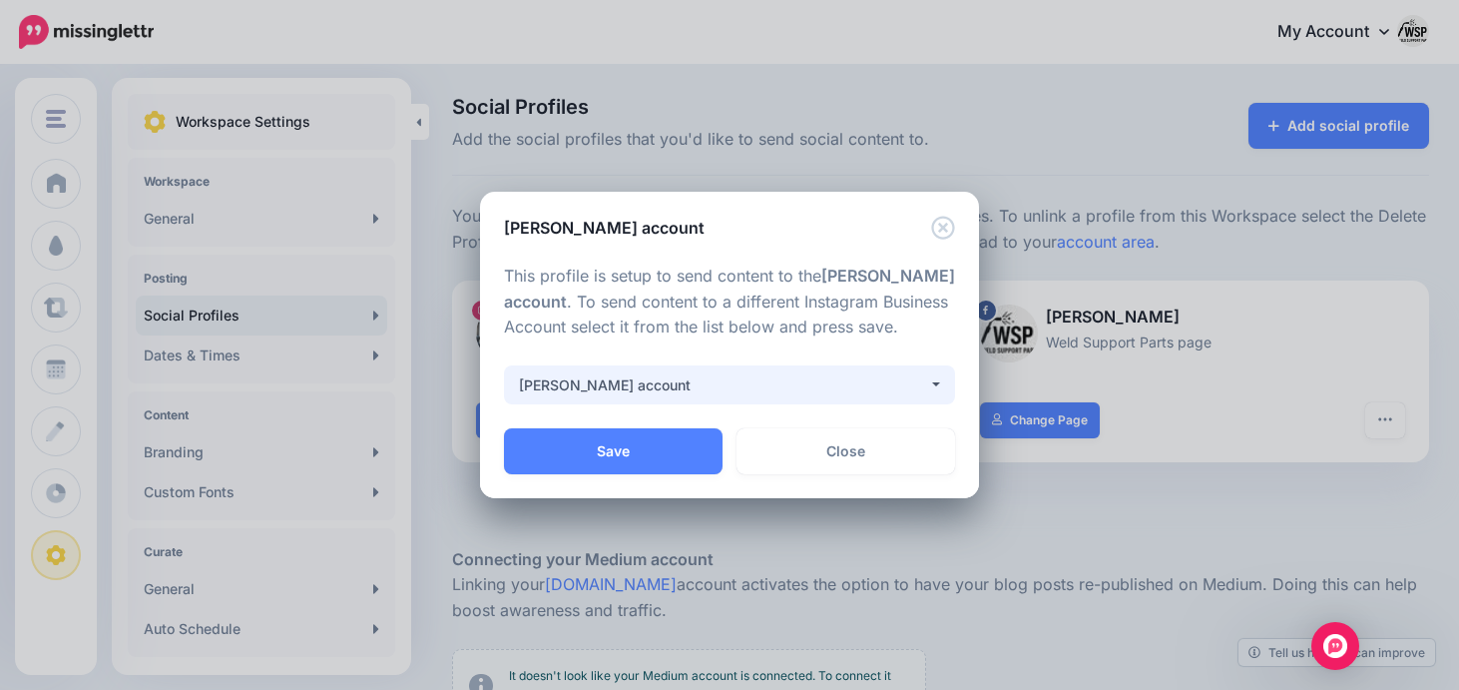
click at [634, 395] on div "[PERSON_NAME] account" at bounding box center [723, 385] width 409 height 24
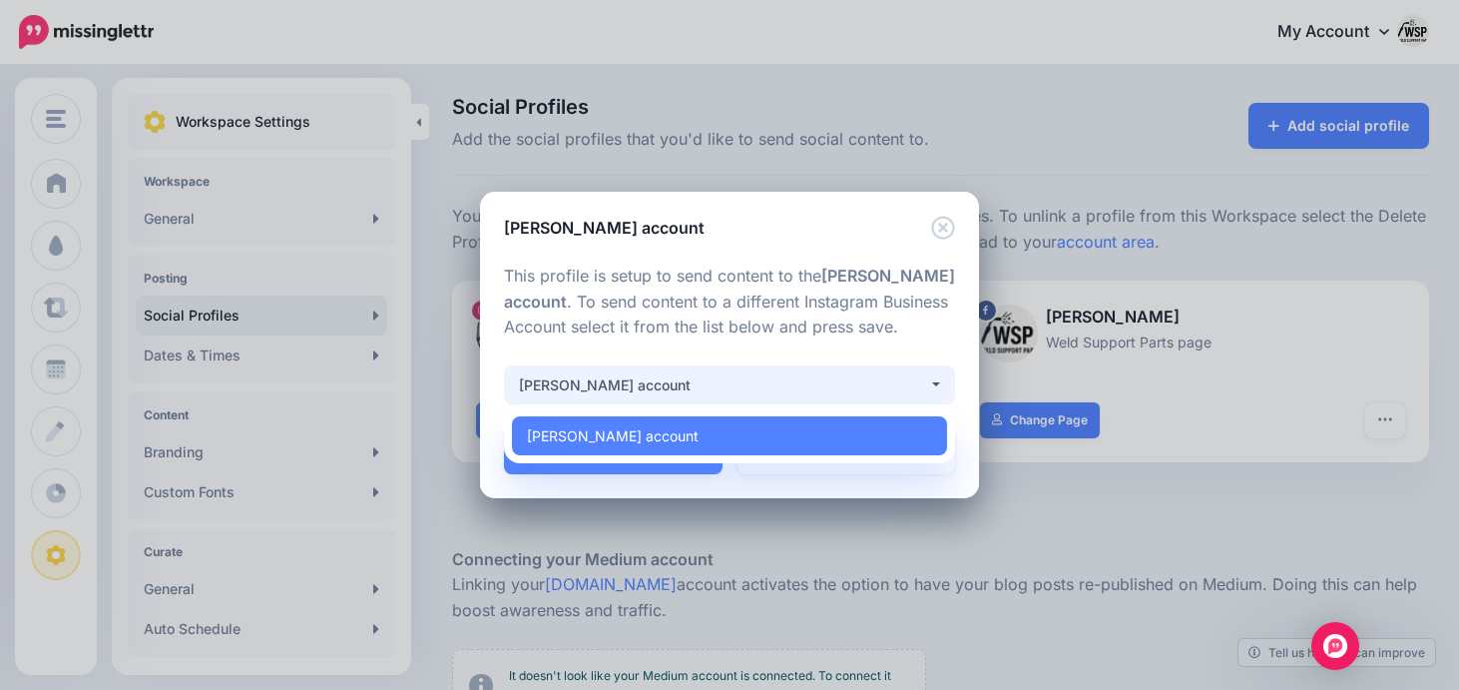
click at [634, 395] on div "[PERSON_NAME] account" at bounding box center [723, 385] width 409 height 24
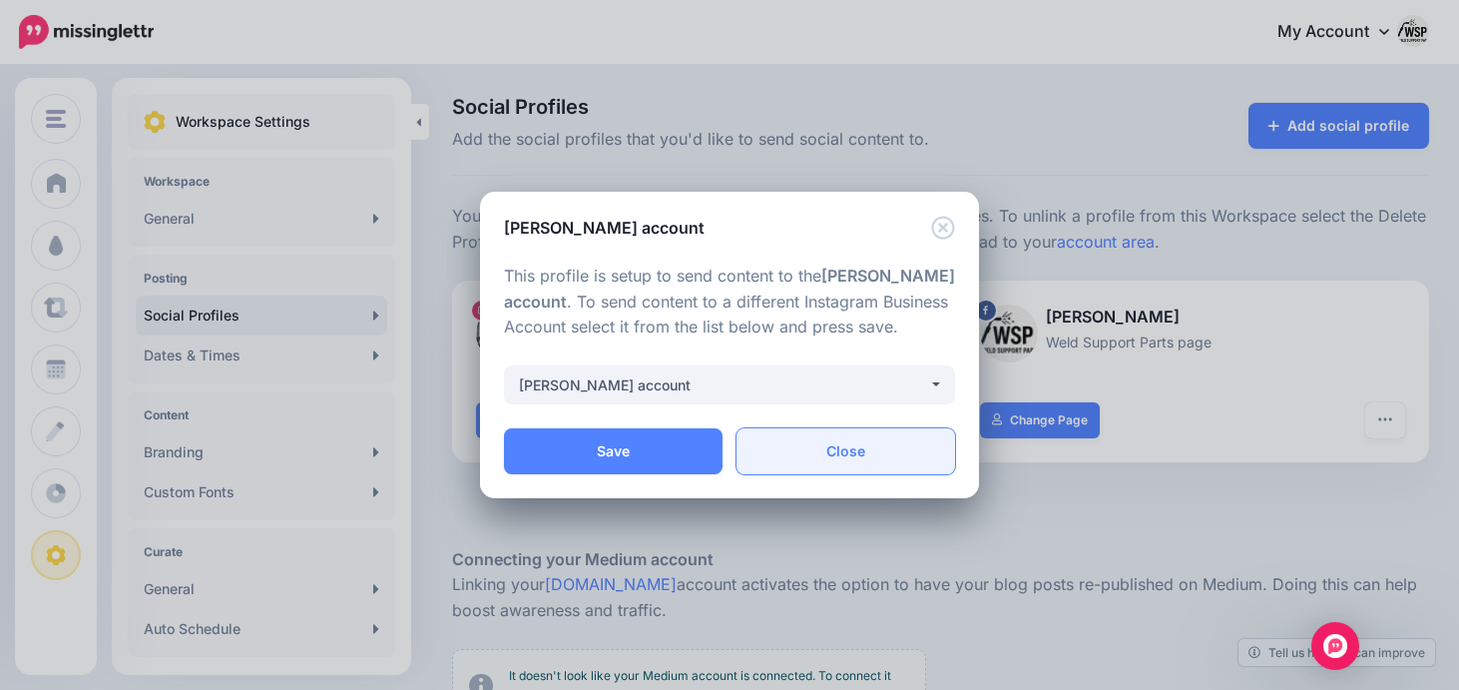
click at [800, 454] on link "Close" at bounding box center [846, 451] width 219 height 46
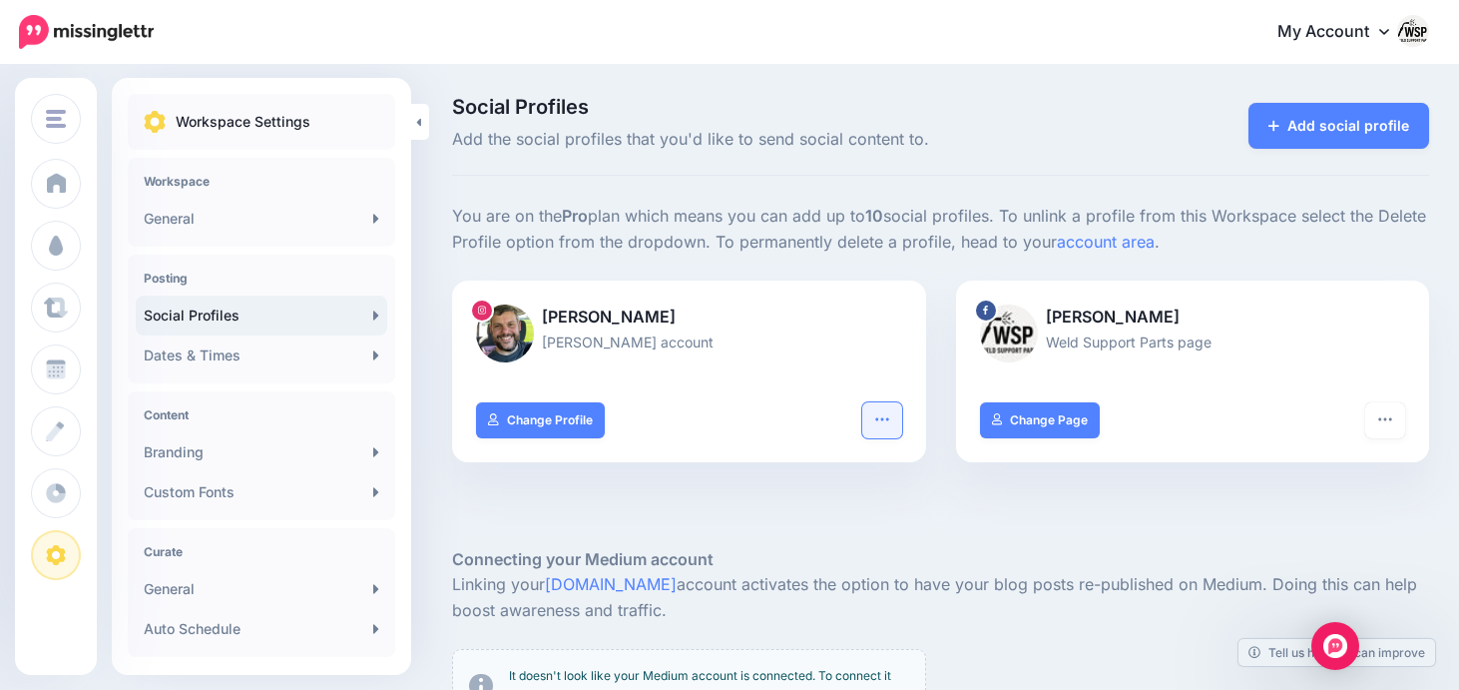
click at [872, 432] on button "button" at bounding box center [882, 420] width 40 height 36
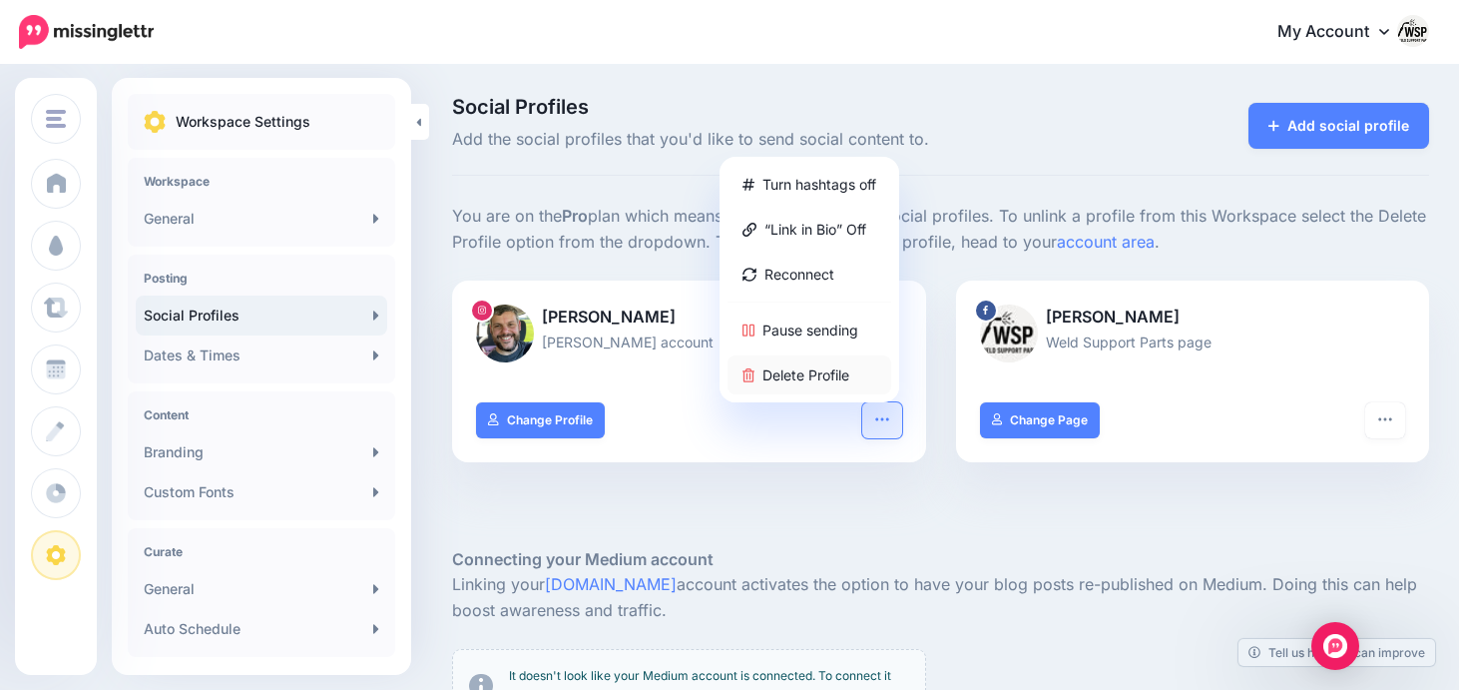
click at [834, 381] on link "Delete Profile" at bounding box center [810, 374] width 164 height 39
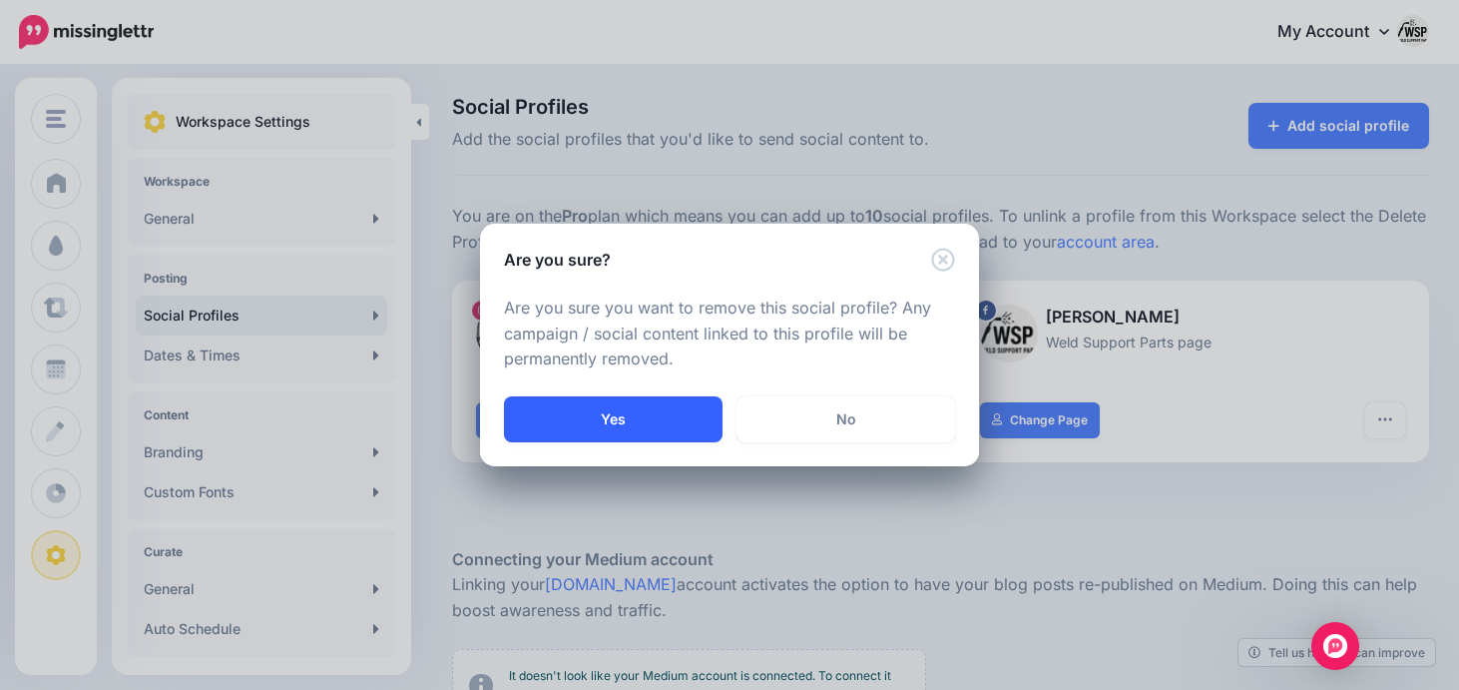
click at [640, 426] on button "Yes" at bounding box center [613, 419] width 219 height 46
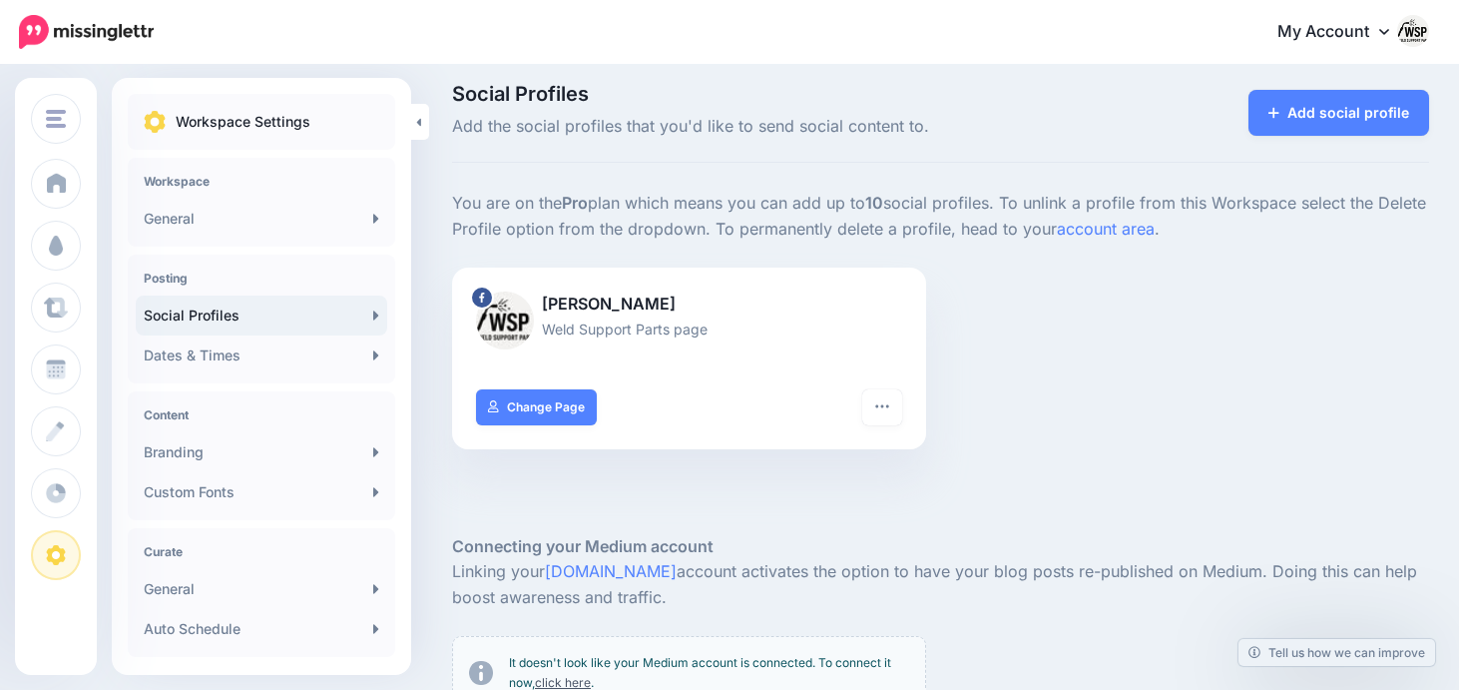
scroll to position [17, 0]
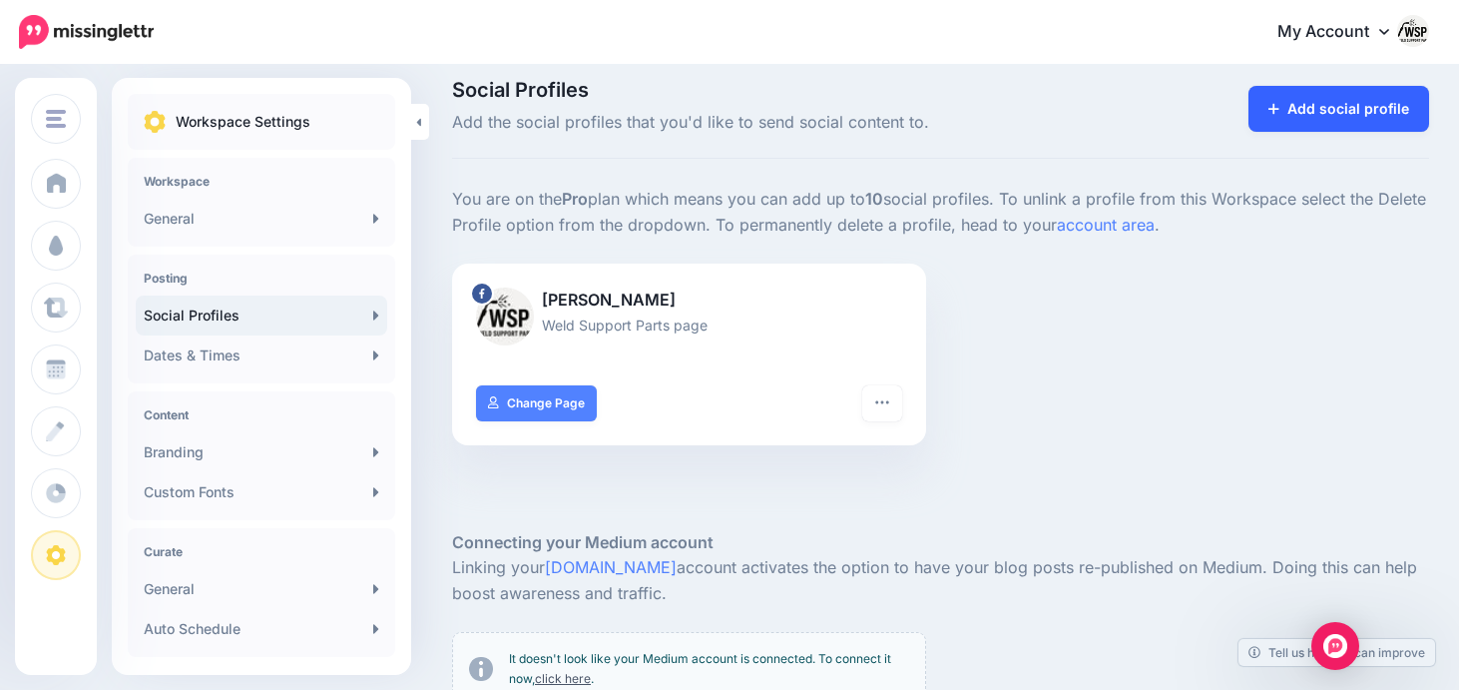
click at [1376, 110] on link "Add social profile" at bounding box center [1339, 109] width 181 height 46
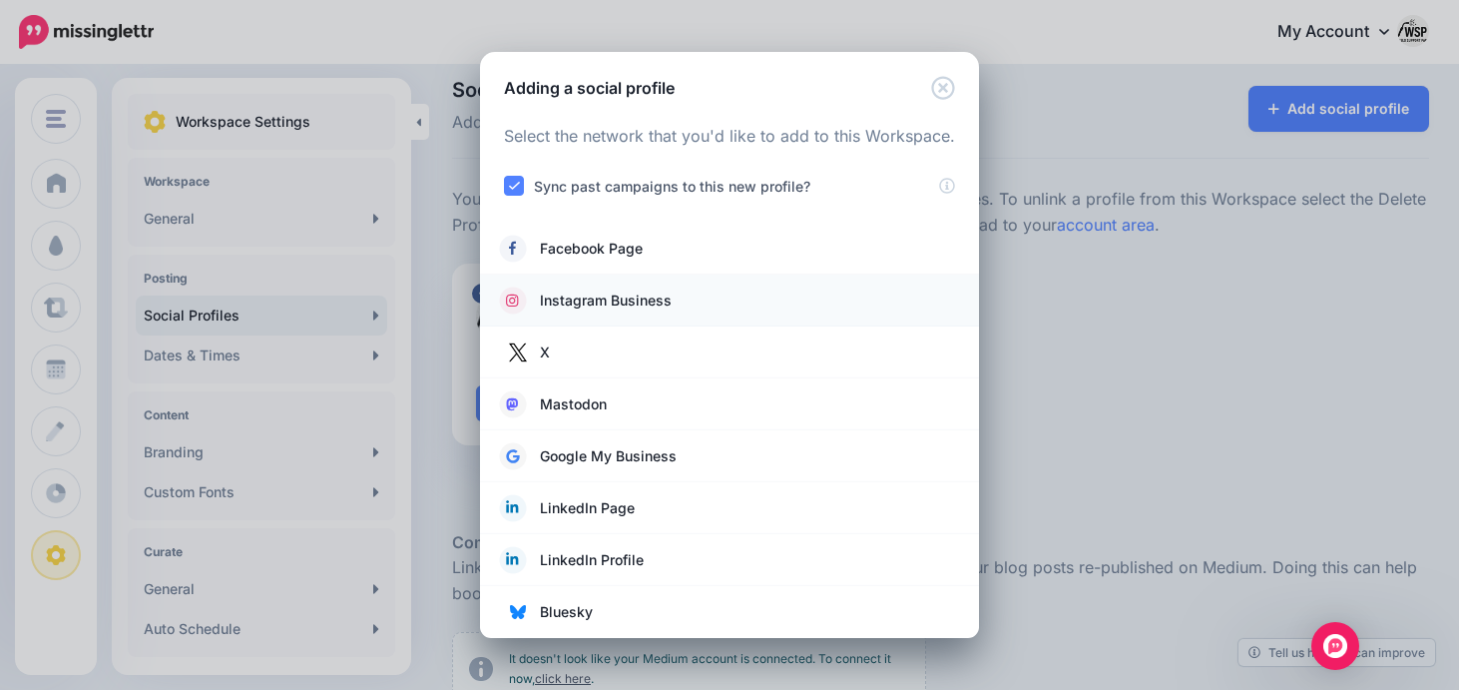
click at [578, 307] on span "Instagram Business" at bounding box center [606, 300] width 132 height 24
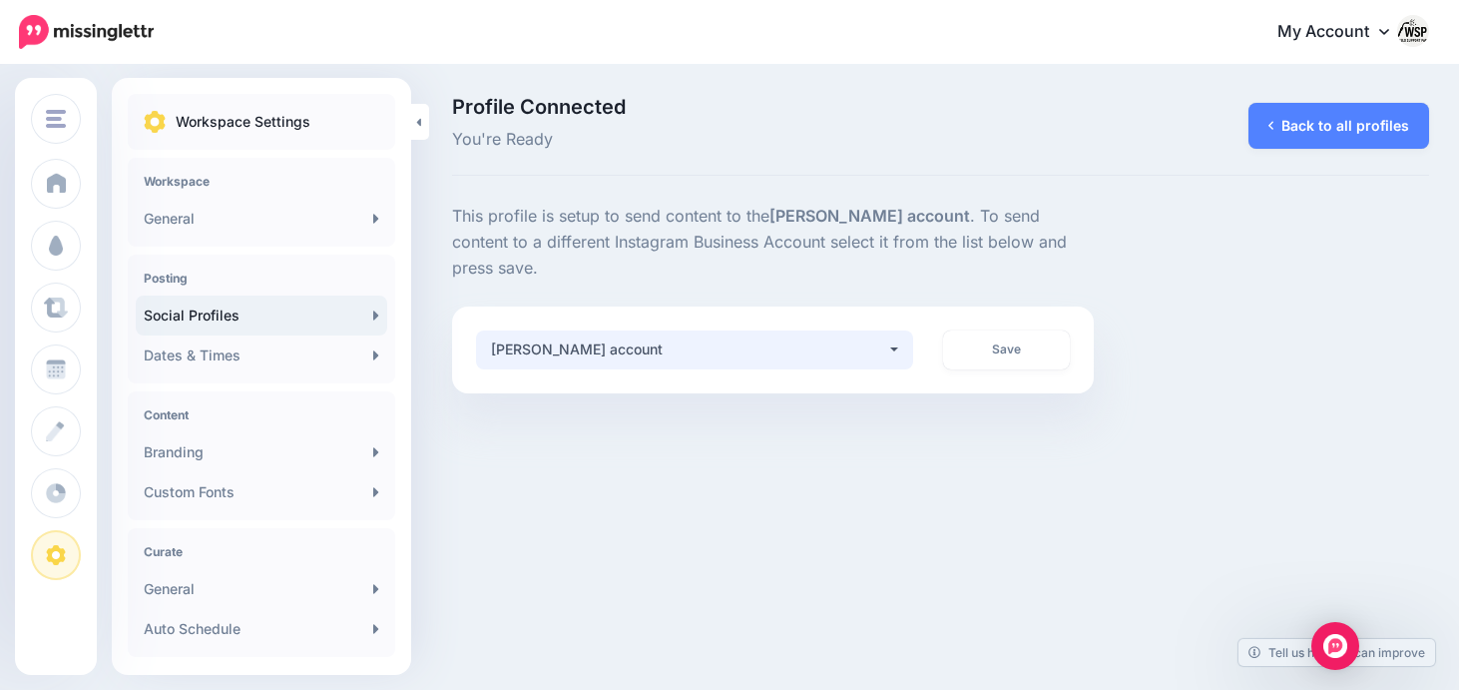
click at [880, 337] on div "Adam Bahe account" at bounding box center [689, 349] width 396 height 24
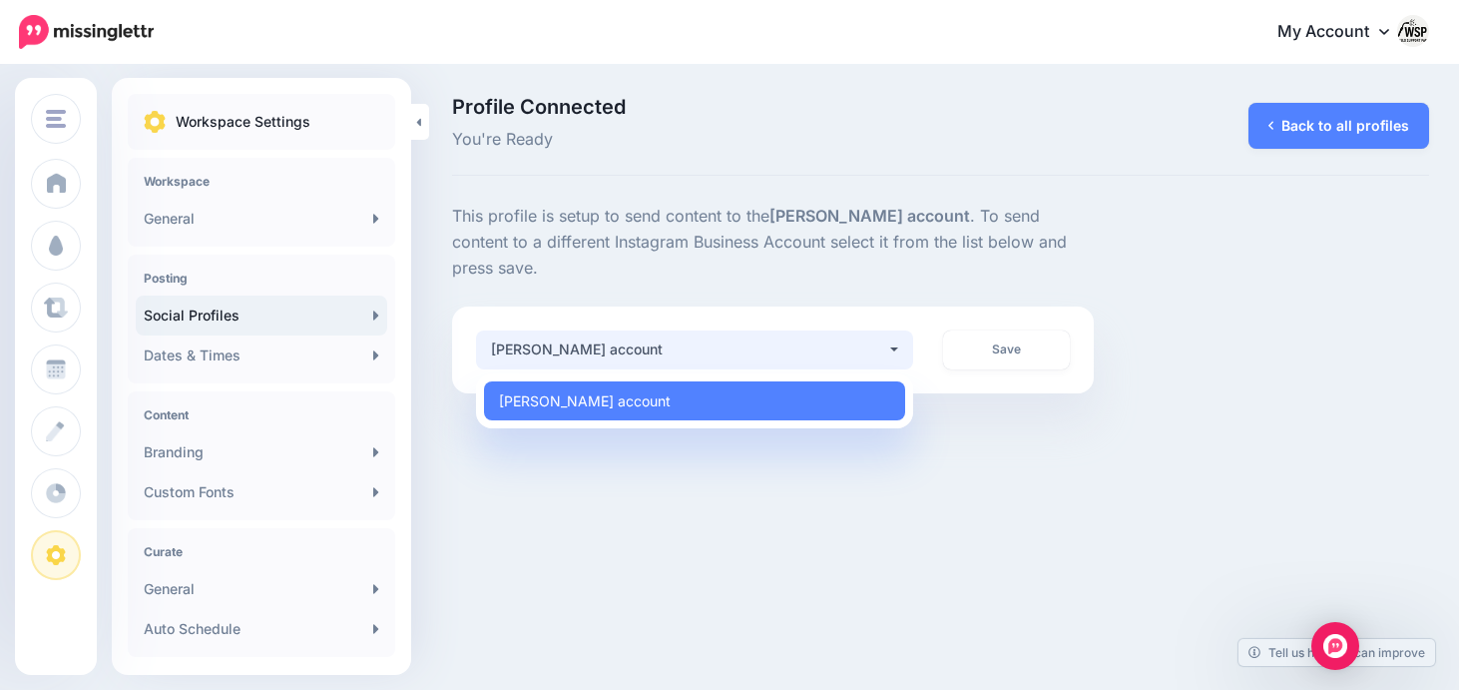
click at [888, 330] on button "Adam Bahe account" at bounding box center [694, 349] width 437 height 39
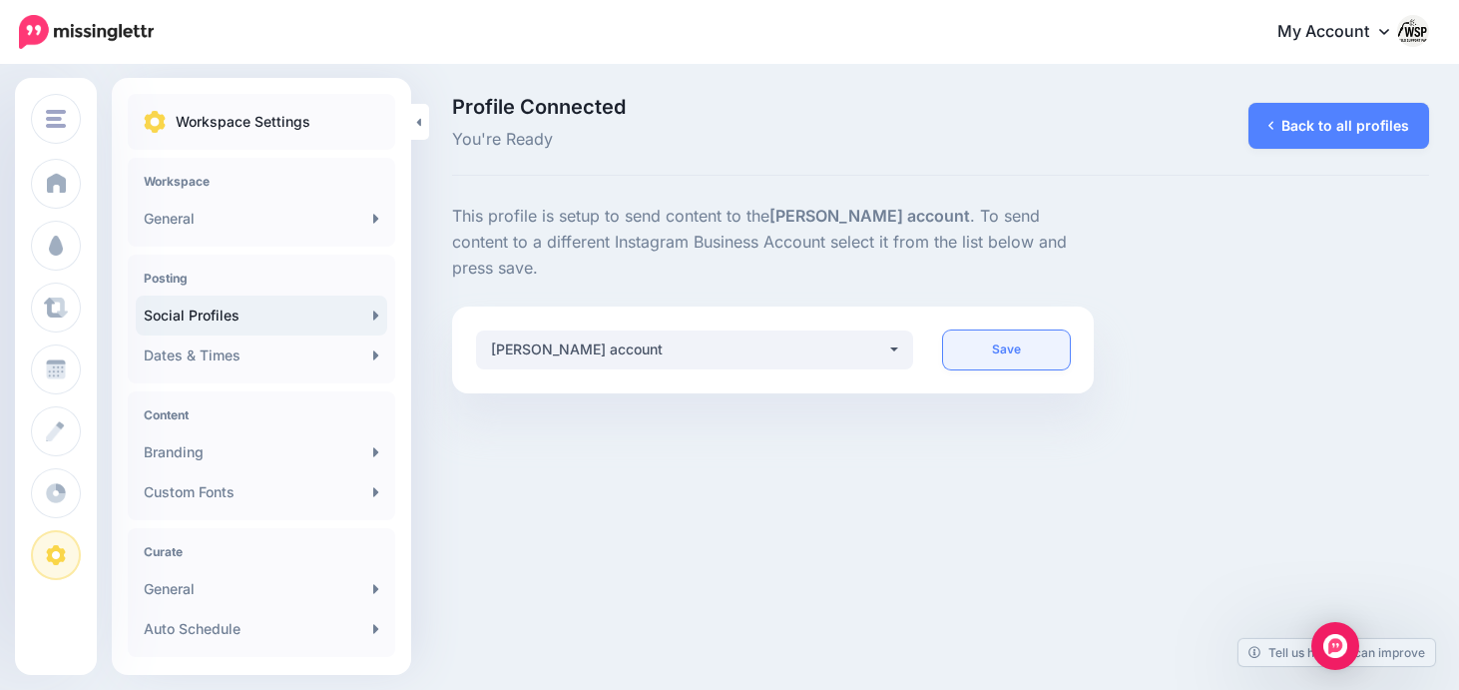
click at [1021, 330] on link "Save" at bounding box center [1006, 349] width 126 height 39
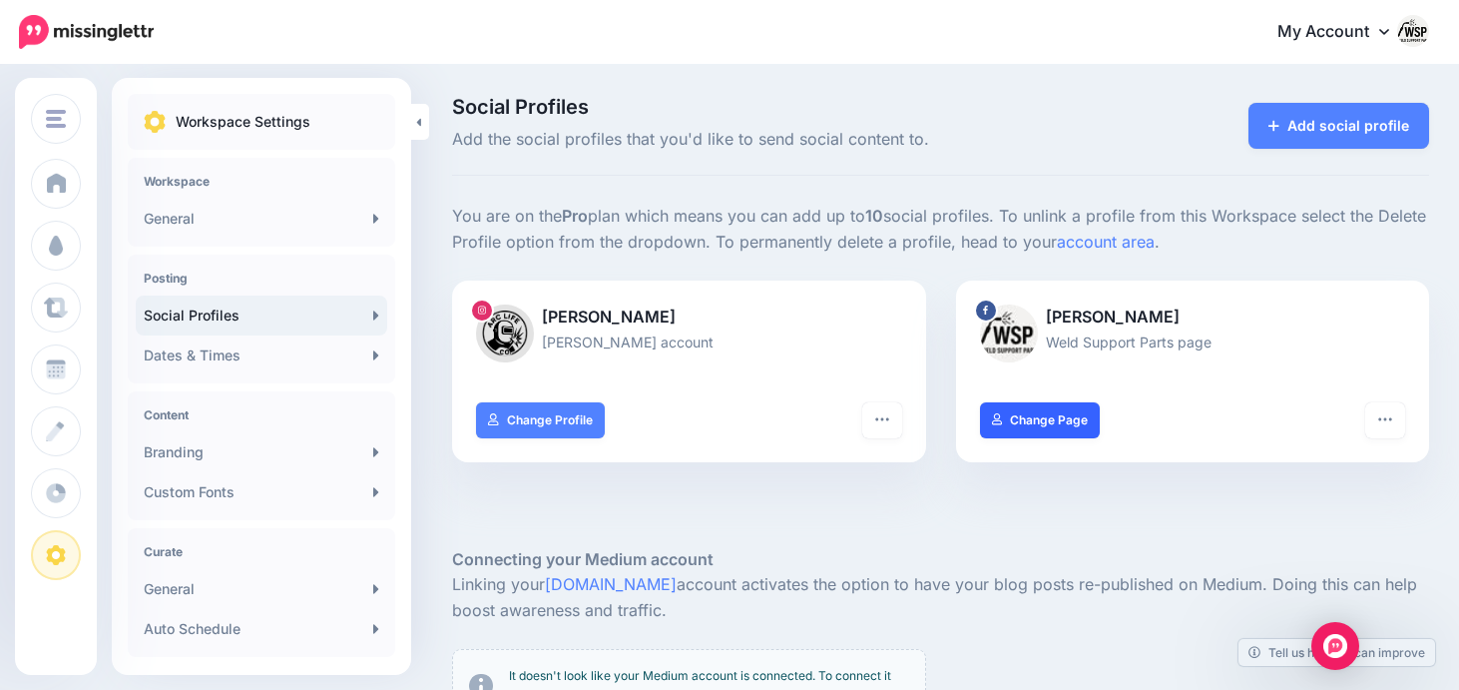
click at [1070, 422] on link "Change Page" at bounding box center [1040, 420] width 121 height 36
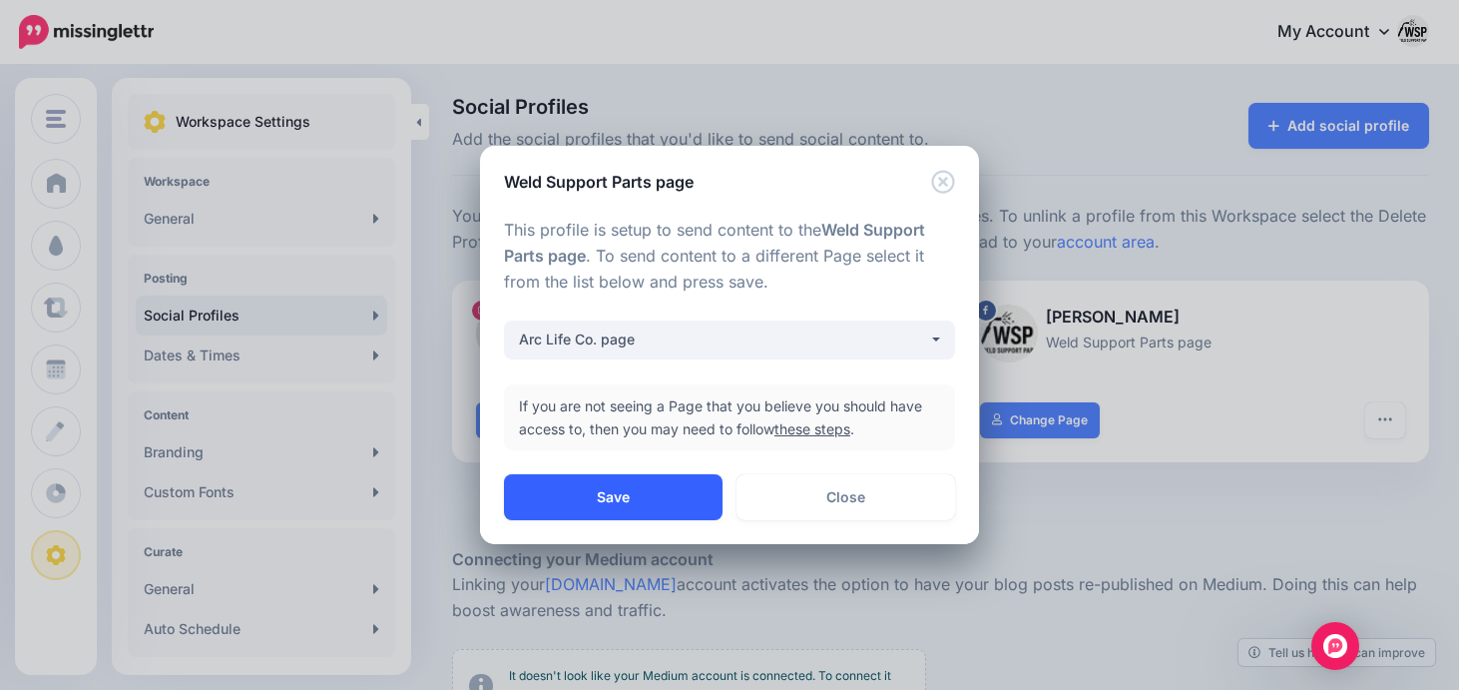
click at [669, 490] on button "Save" at bounding box center [613, 497] width 219 height 46
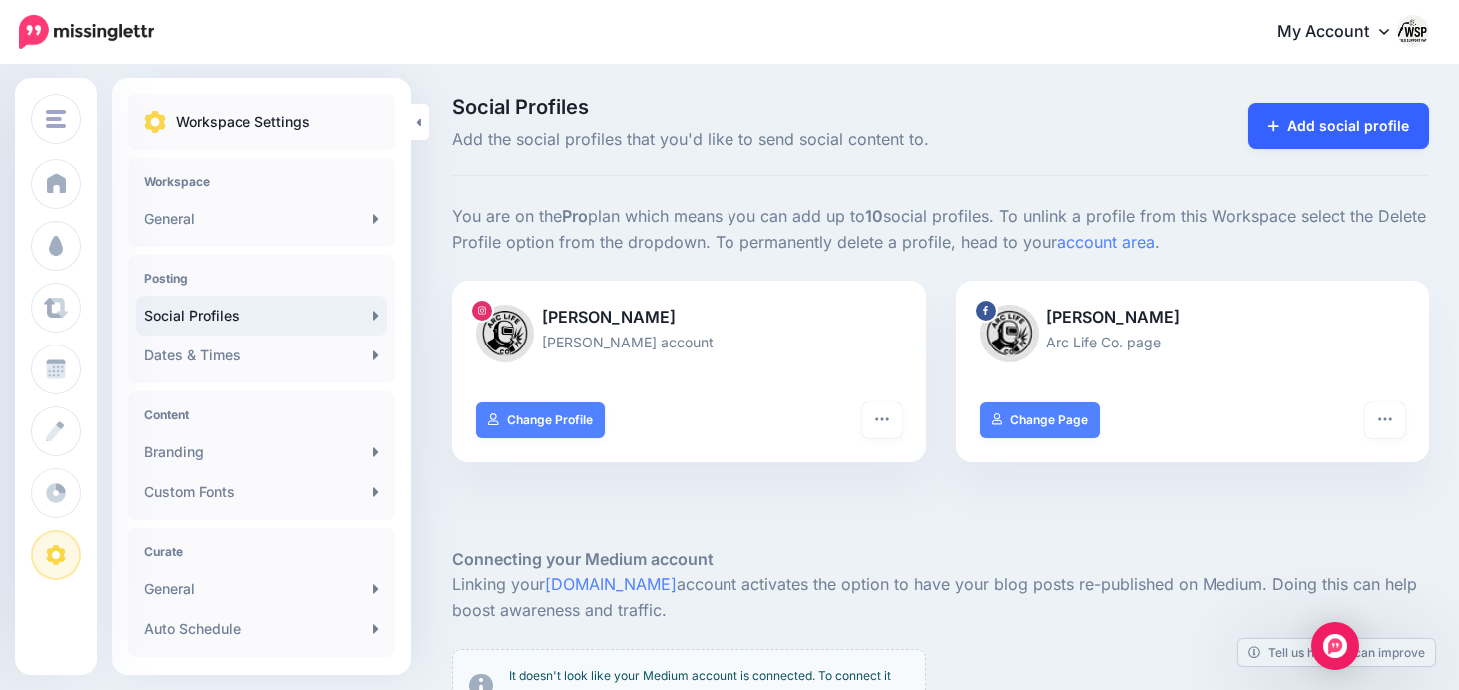
click at [1345, 124] on link "Add social profile" at bounding box center [1339, 126] width 181 height 46
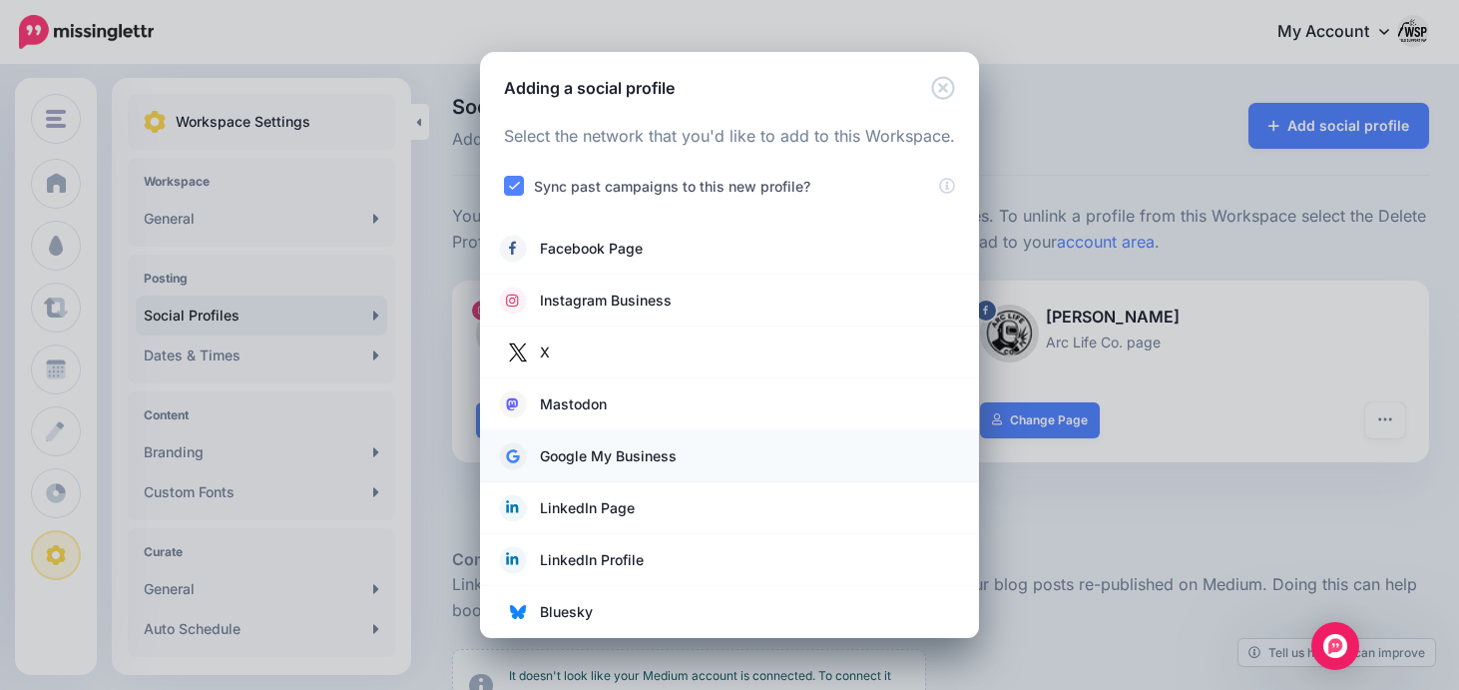
click at [681, 464] on link "Google My Business" at bounding box center [729, 456] width 459 height 28
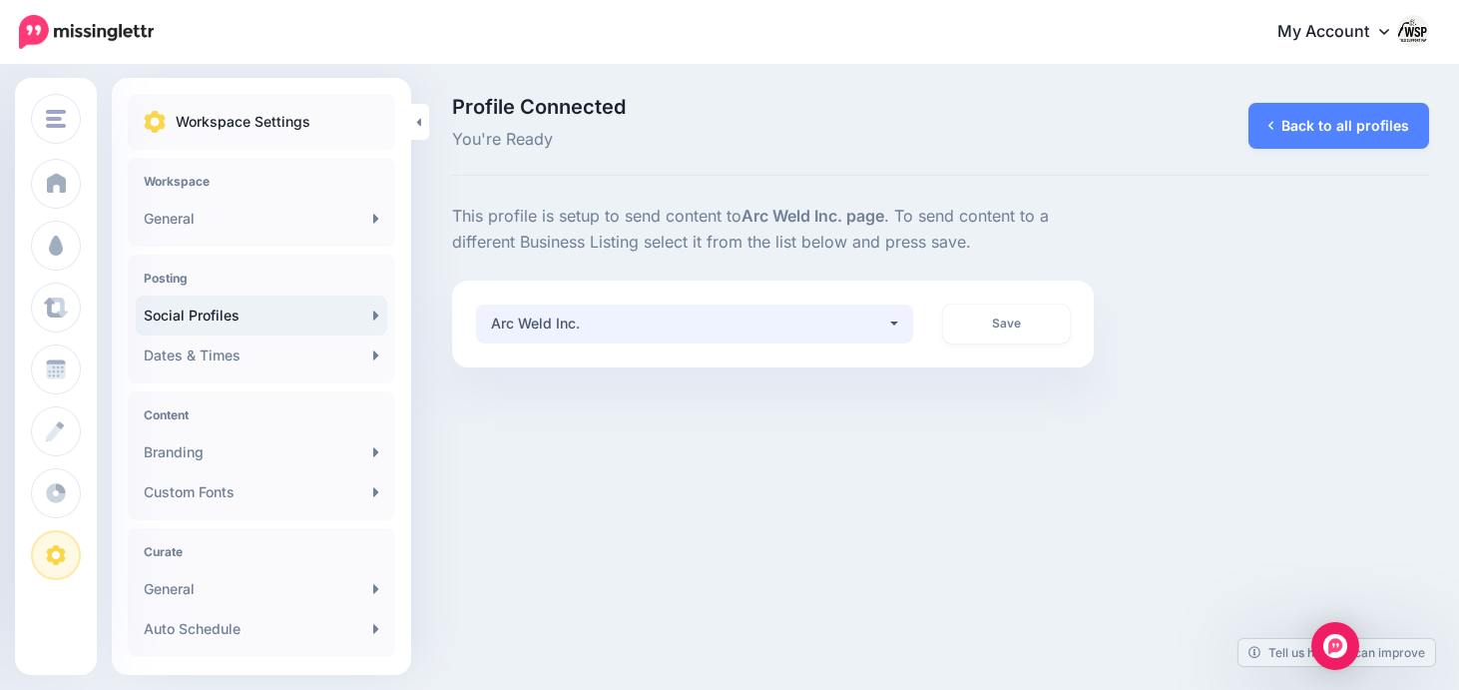
click at [885, 320] on div "Arc Weld Inc." at bounding box center [689, 323] width 396 height 24
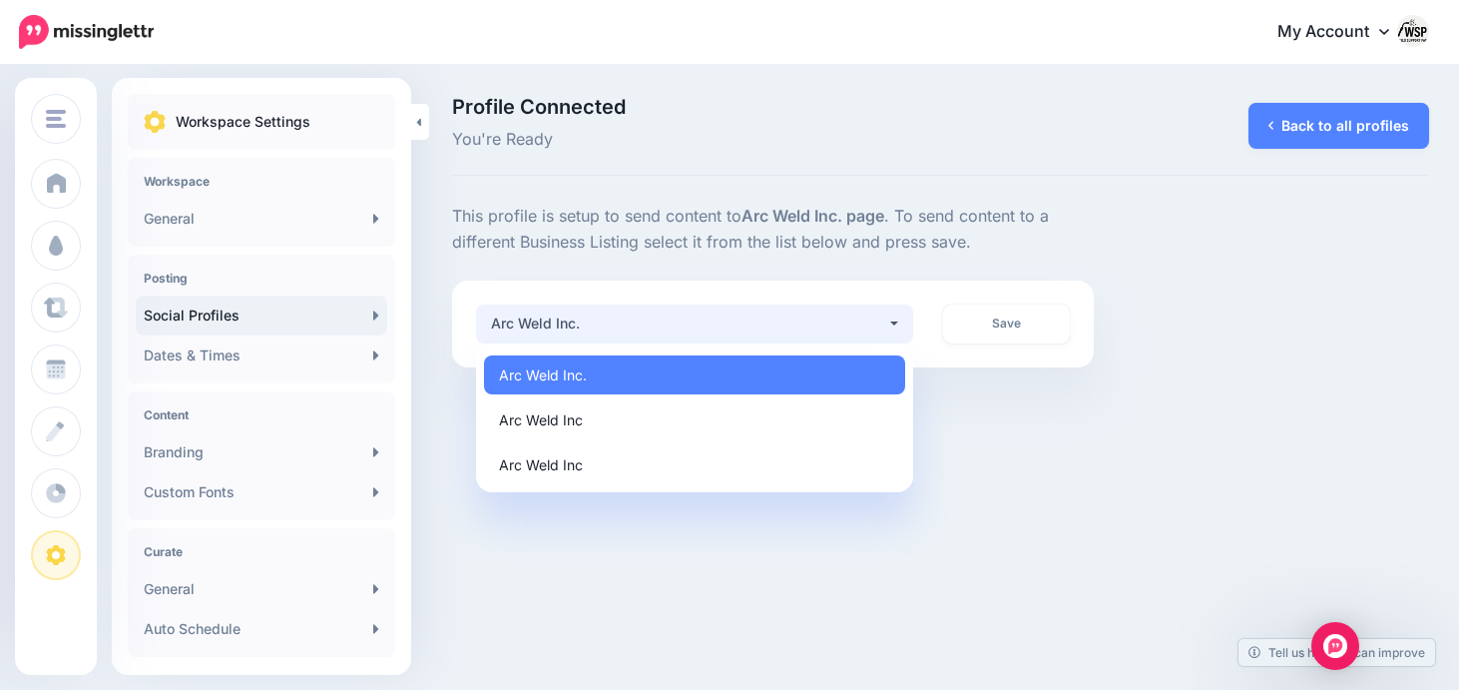
click at [983, 407] on div "Arc Life Co. Weld Support Parts Arc Life Co. Add Workspace Dashboard Campaigns …" at bounding box center [729, 345] width 1459 height 690
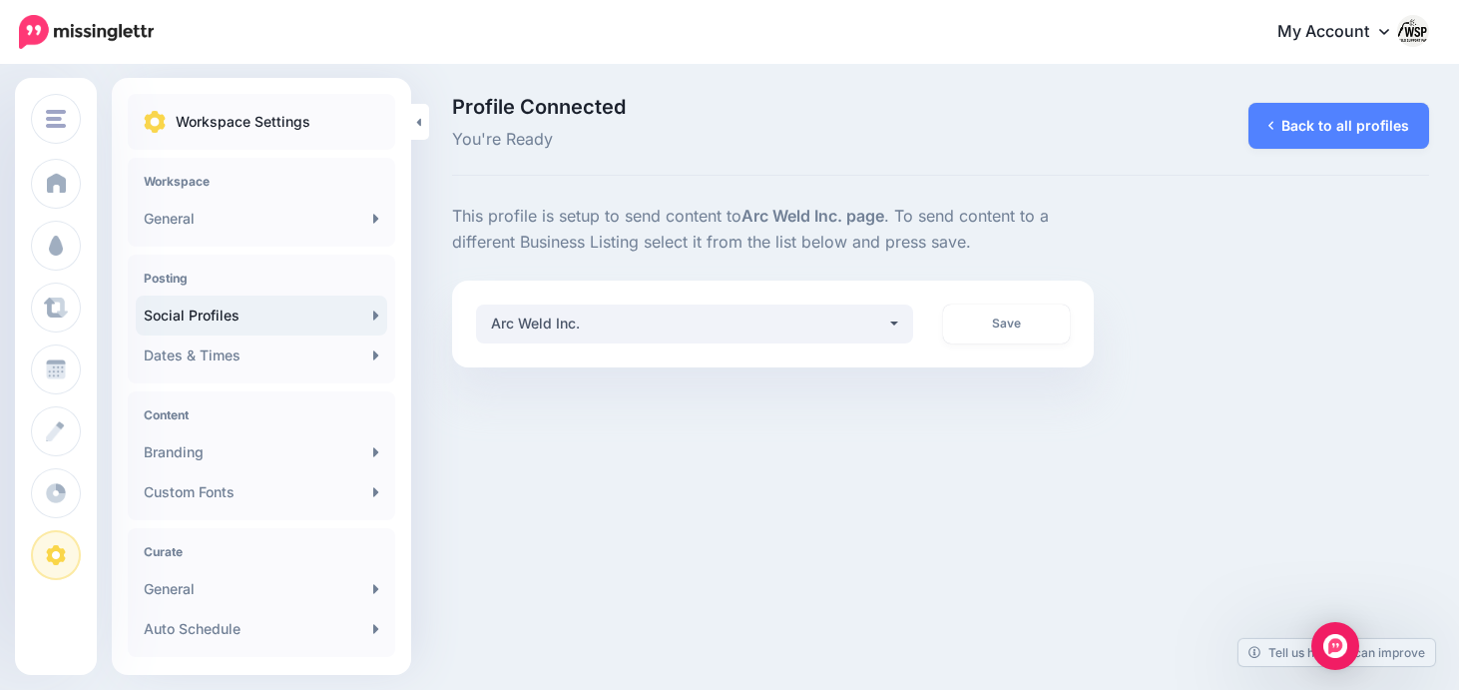
click at [983, 407] on div "Arc Life Co. Weld Support Parts Arc Life Co. Add Workspace Dashboard Campaigns …" at bounding box center [729, 345] width 1459 height 690
click at [1298, 120] on link "Back to all profiles" at bounding box center [1339, 126] width 181 height 46
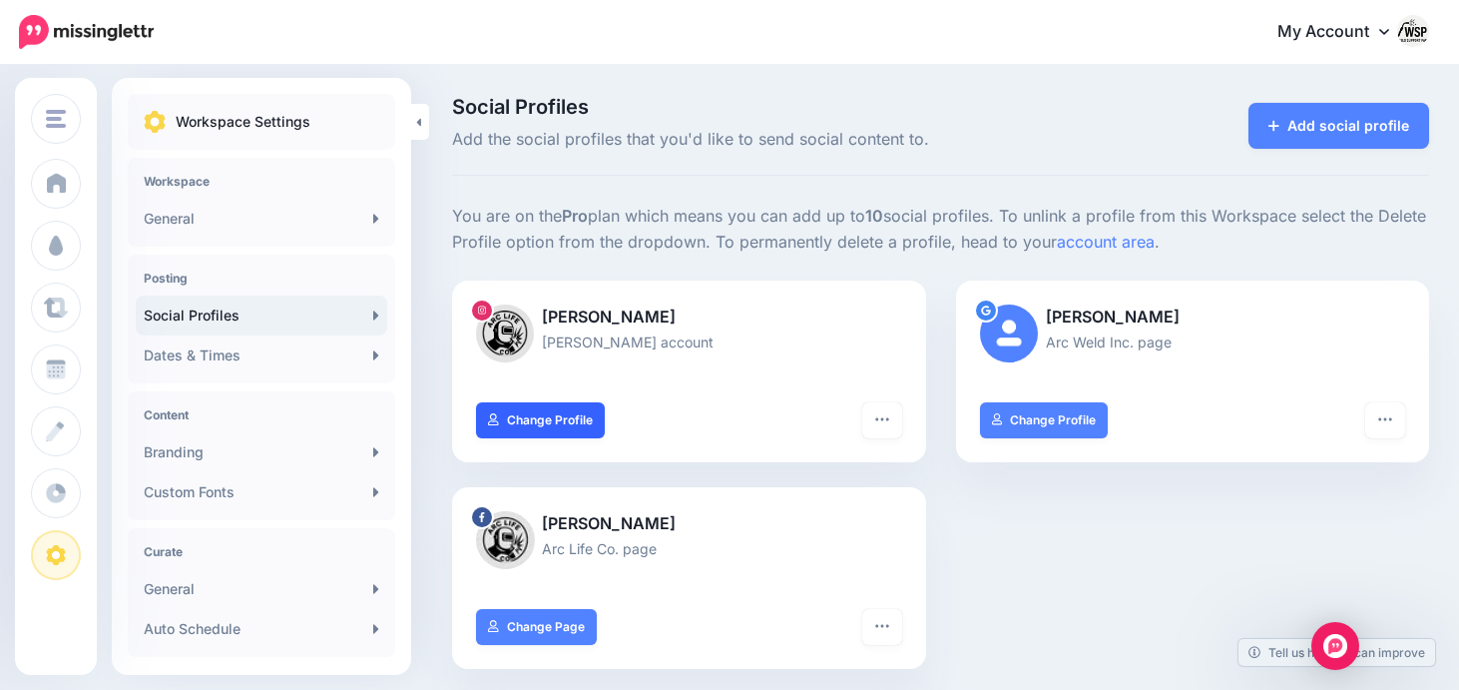
click at [581, 427] on link "Change Profile" at bounding box center [540, 420] width 129 height 36
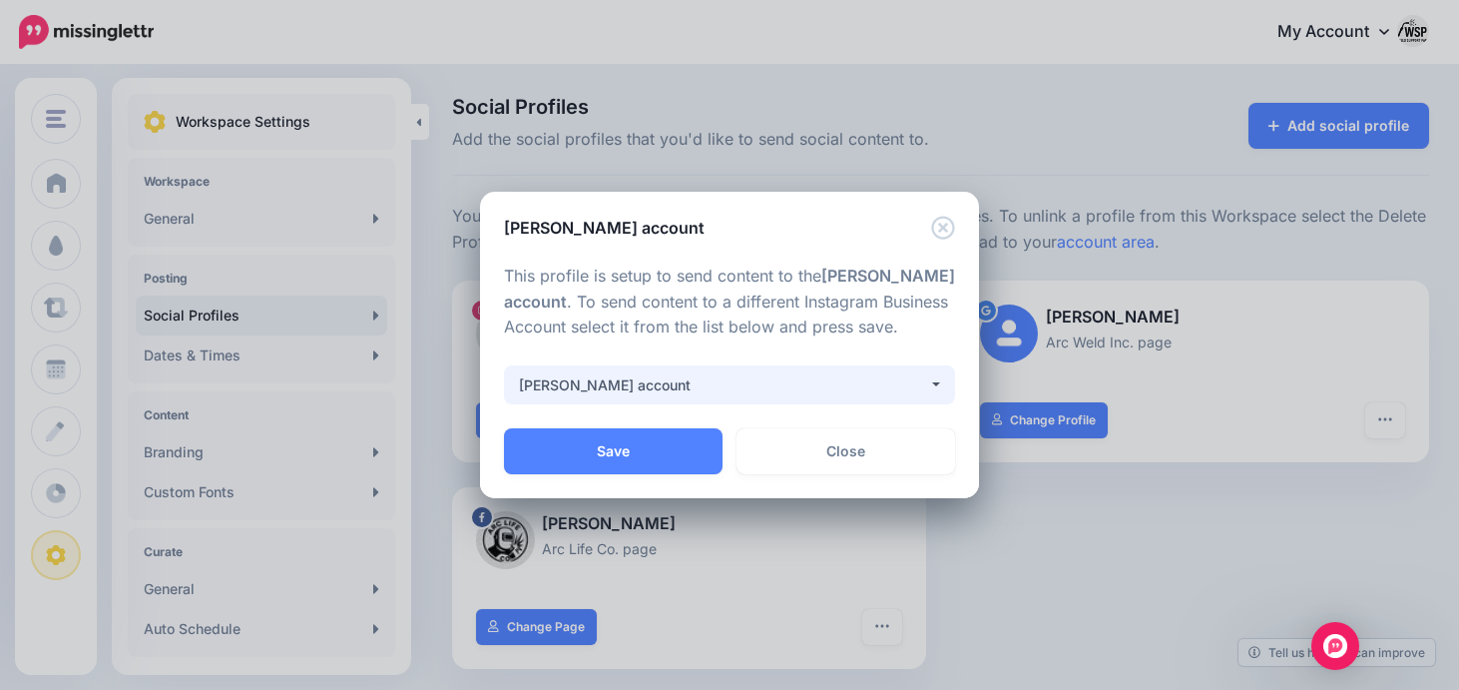
click at [658, 375] on div "[PERSON_NAME] account" at bounding box center [723, 385] width 409 height 24
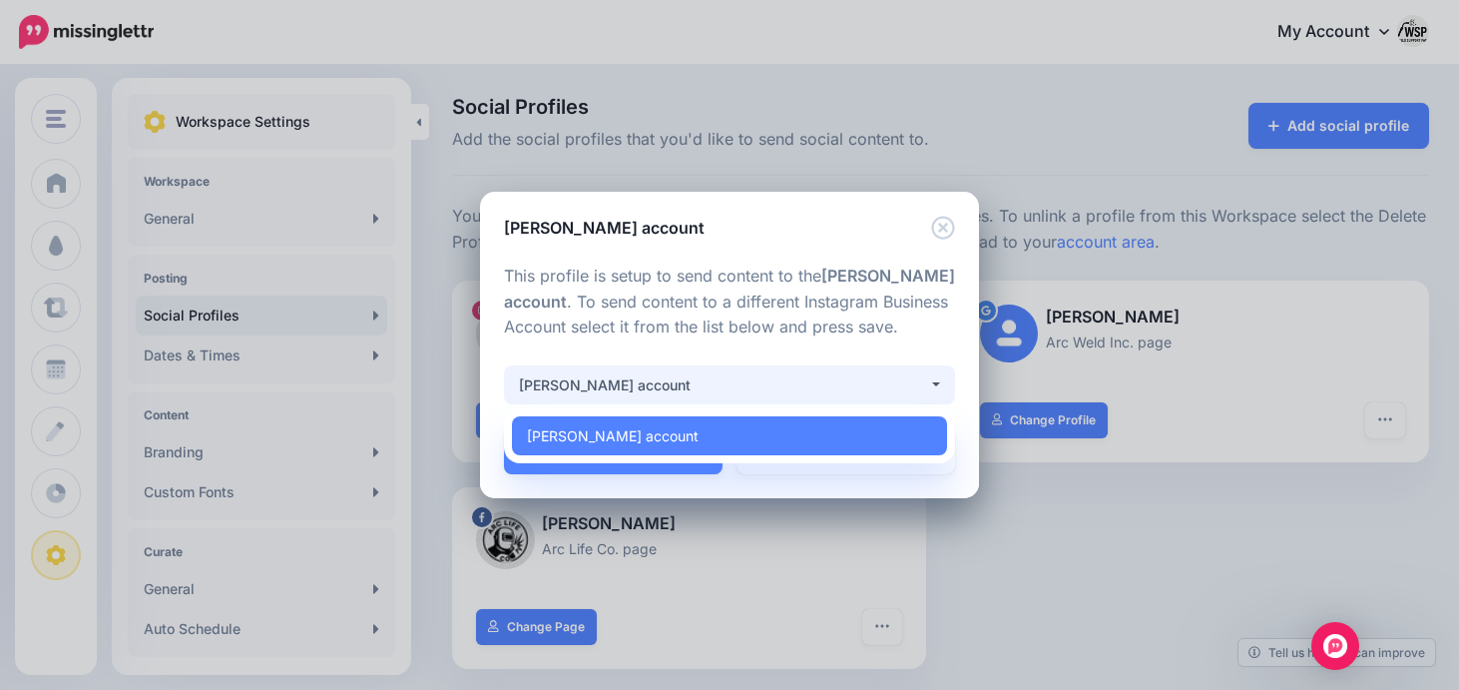
click at [658, 375] on div "[PERSON_NAME] account" at bounding box center [723, 385] width 409 height 24
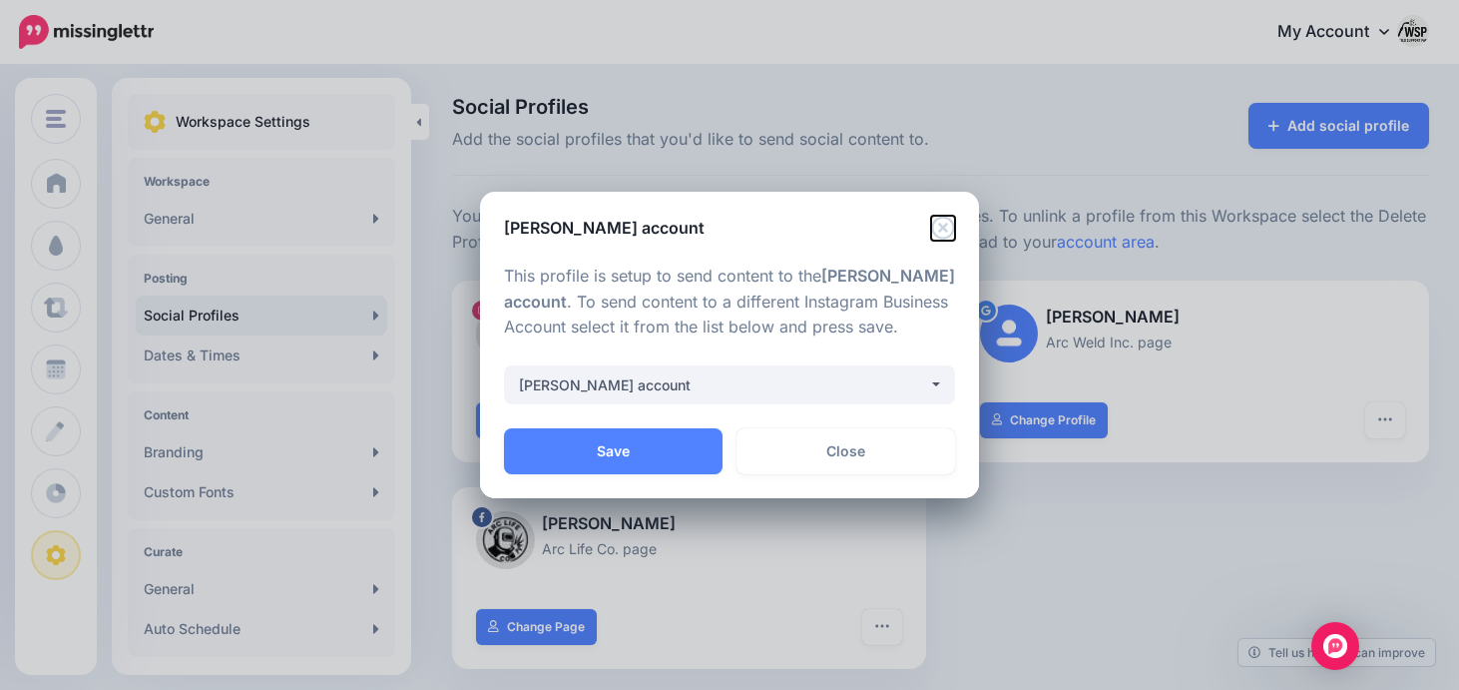
click at [946, 231] on icon "Close" at bounding box center [942, 227] width 23 height 23
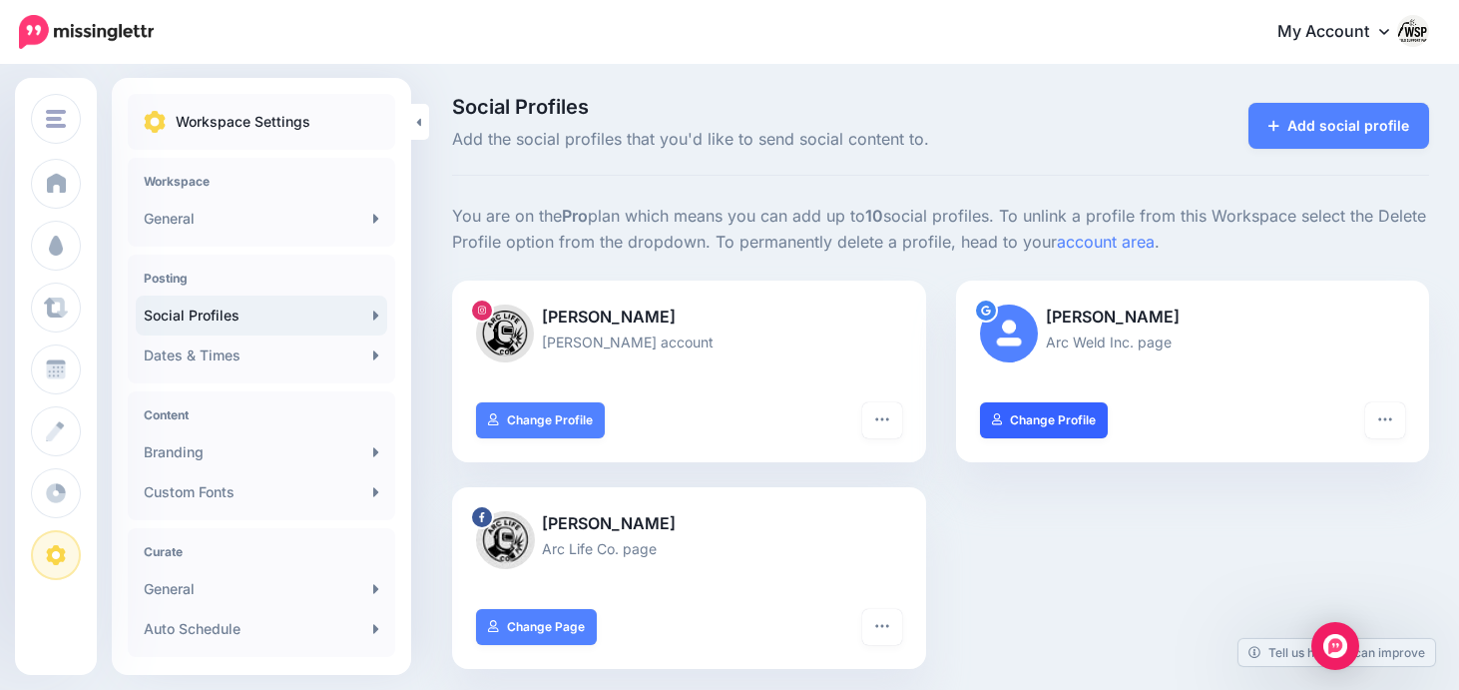
click at [1082, 422] on link "Change Profile" at bounding box center [1044, 420] width 129 height 36
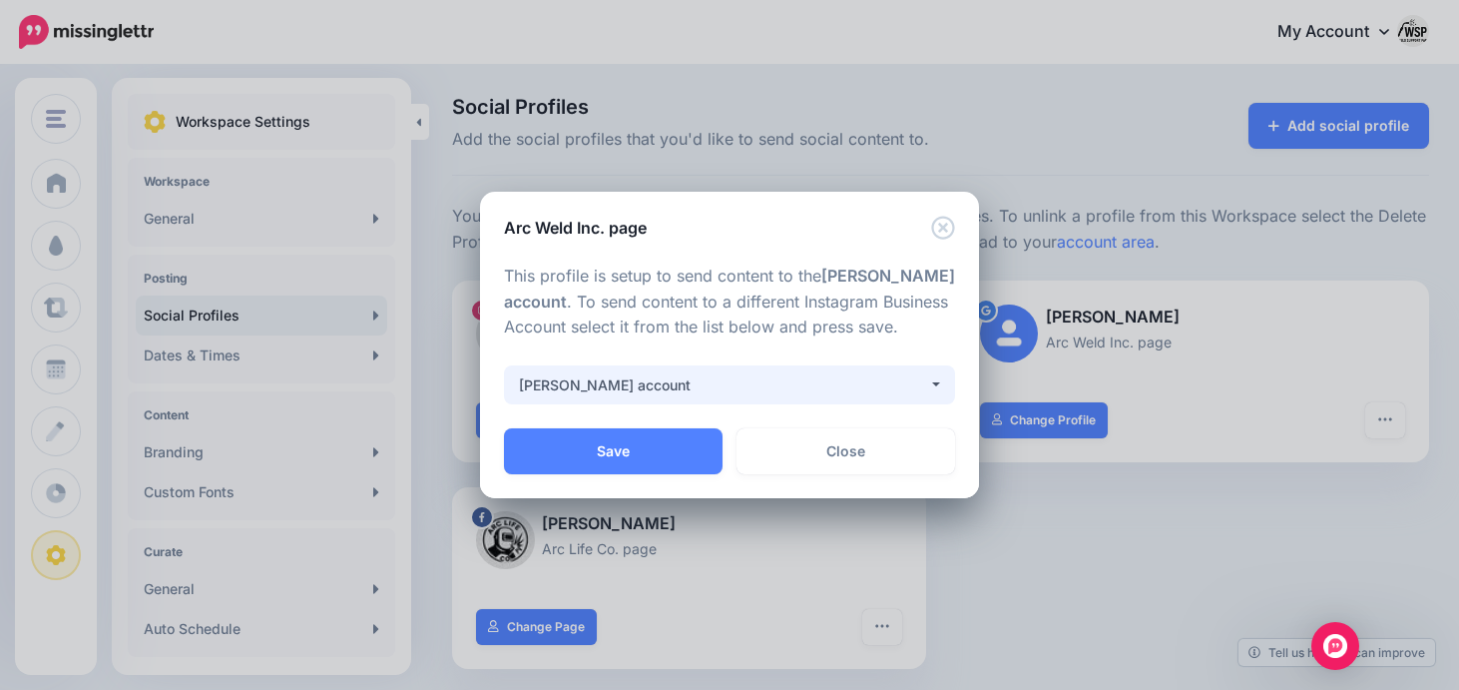
click at [722, 371] on button "[PERSON_NAME] account" at bounding box center [729, 384] width 451 height 39
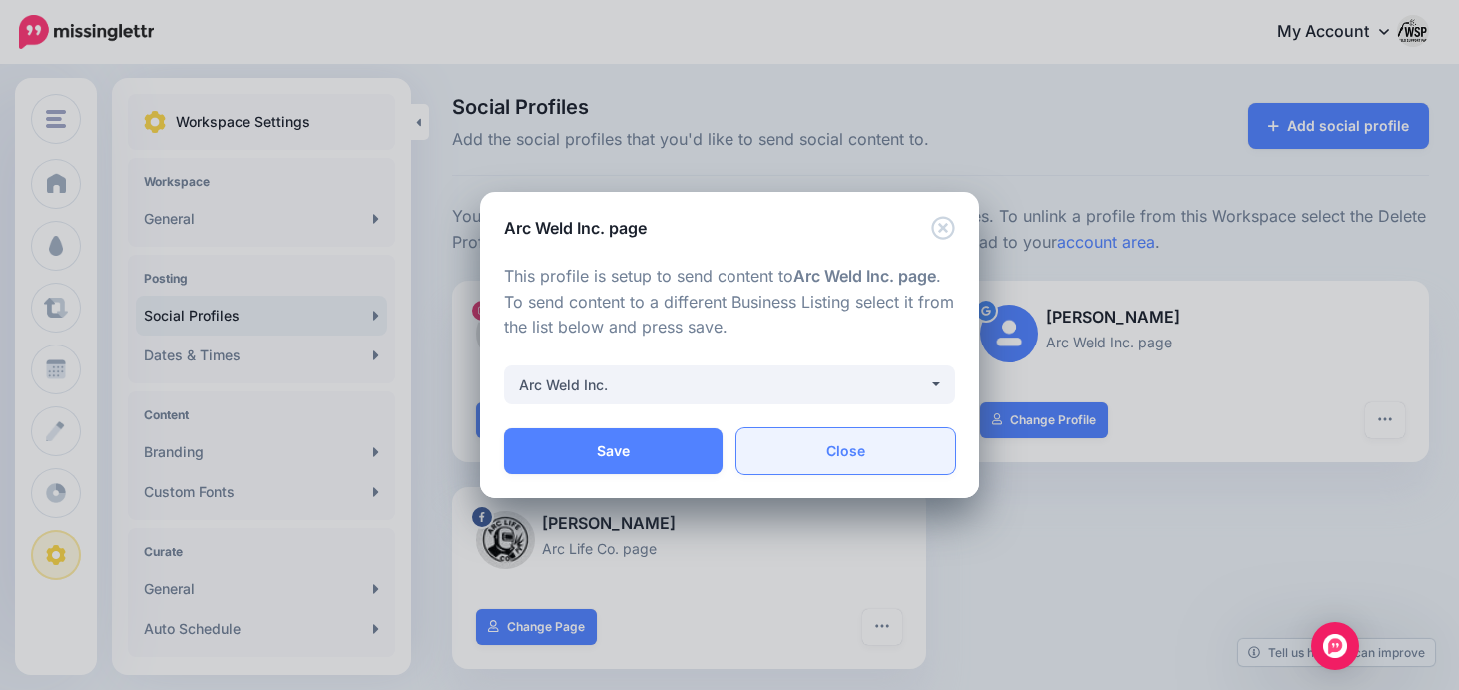
click at [795, 453] on link "Close" at bounding box center [846, 451] width 219 height 46
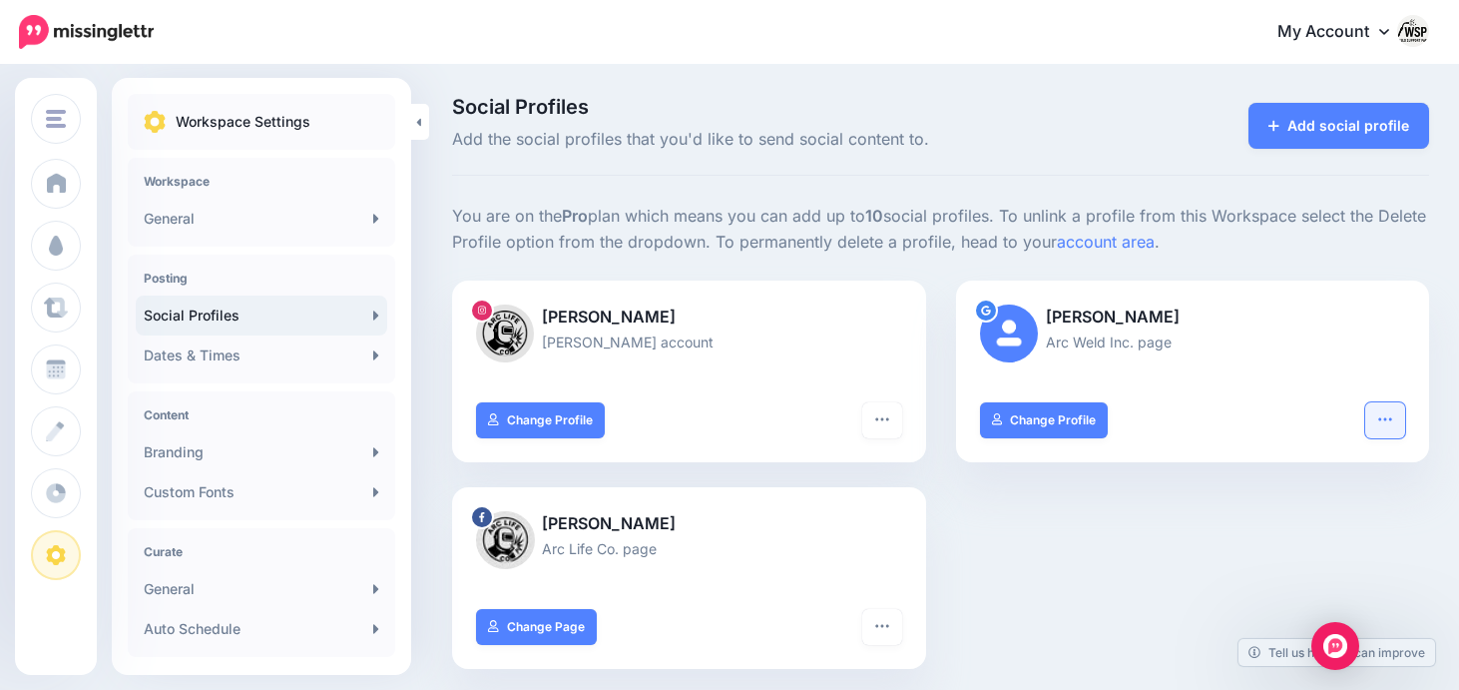
click at [1370, 418] on button "button" at bounding box center [1385, 420] width 40 height 36
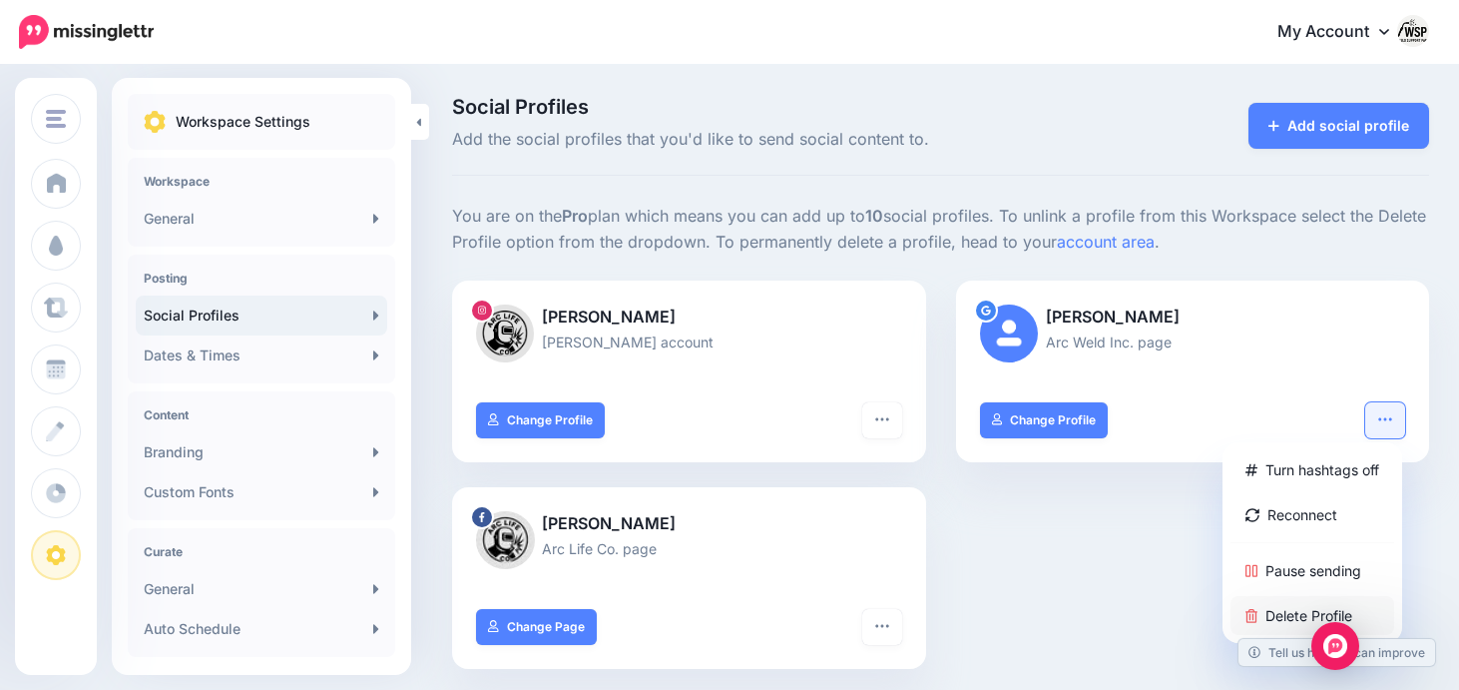
click at [1276, 616] on link "Delete Profile" at bounding box center [1313, 615] width 164 height 39
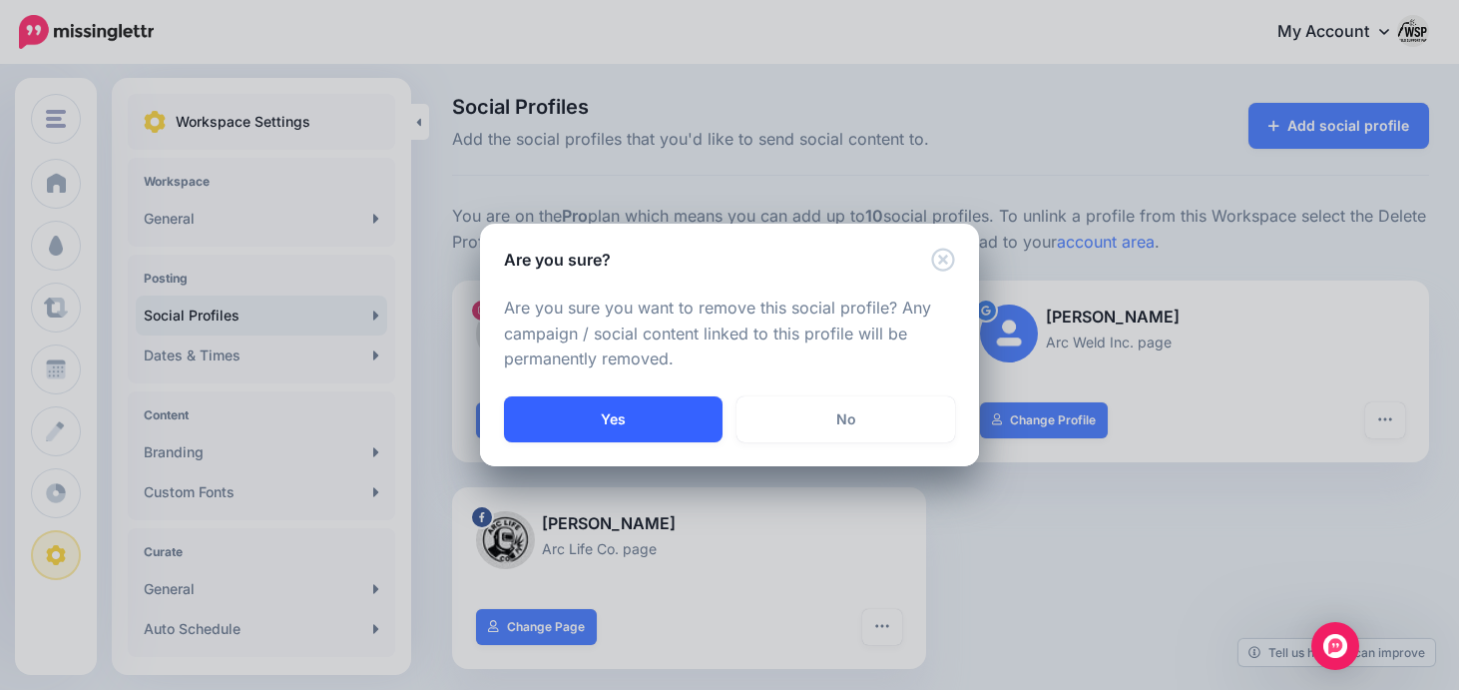
click at [674, 416] on button "Yes" at bounding box center [613, 419] width 219 height 46
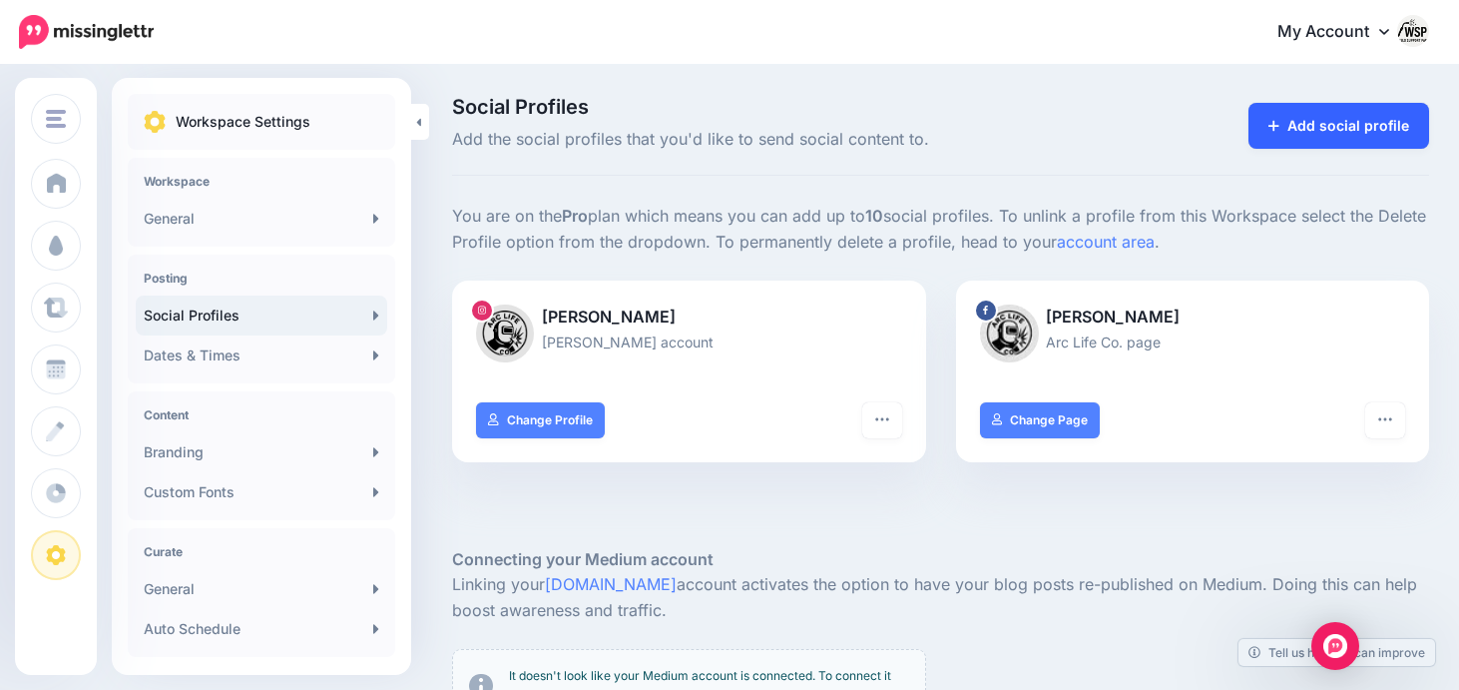
click at [1335, 121] on link "Add social profile" at bounding box center [1339, 126] width 181 height 46
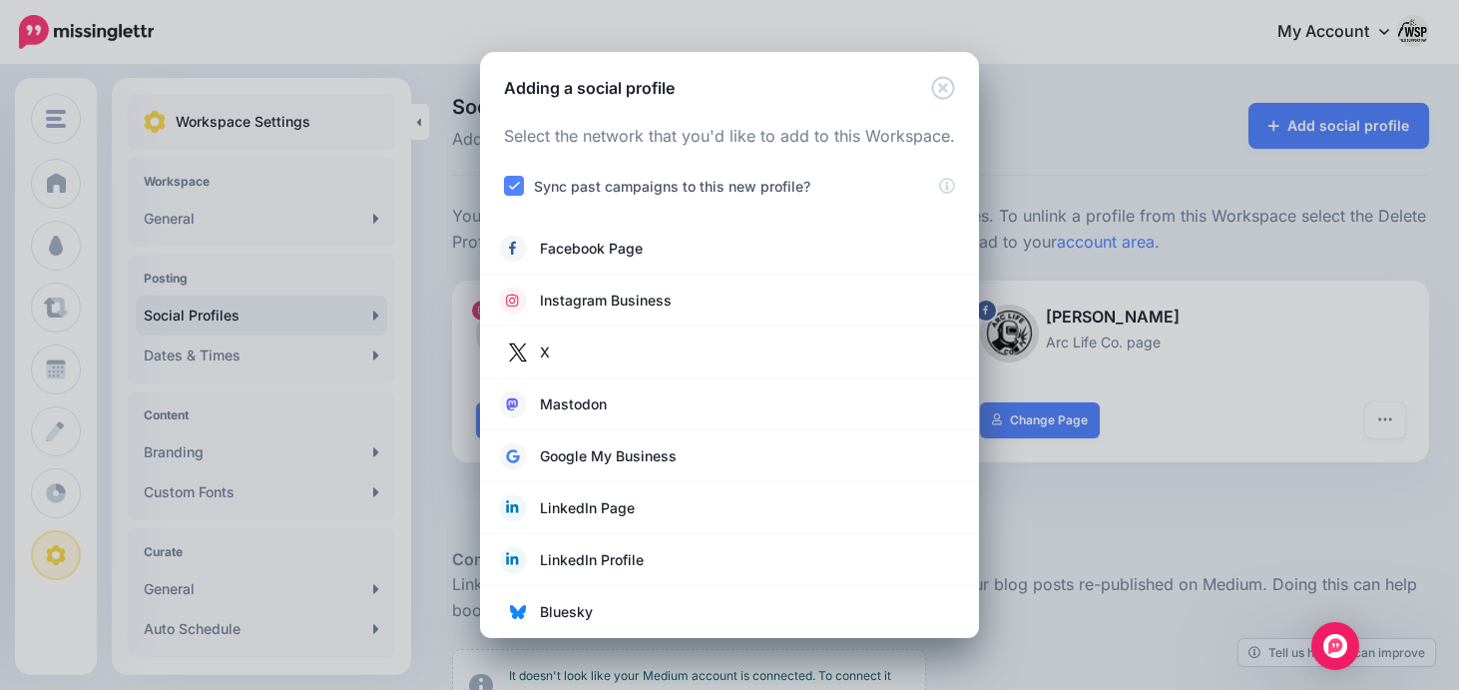
click at [1112, 535] on div "Adding a social profile Loading Select the network that you'd like to add to th…" at bounding box center [729, 345] width 1459 height 690
click at [1055, 524] on div "Adding a social profile Loading Select the network that you'd like to add to th…" at bounding box center [729, 345] width 1459 height 690
click at [452, 30] on div "Adding a social profile Loading Select the network that you'd like to add to th…" at bounding box center [729, 345] width 1459 height 690
